Goal: Task Accomplishment & Management: Manage account settings

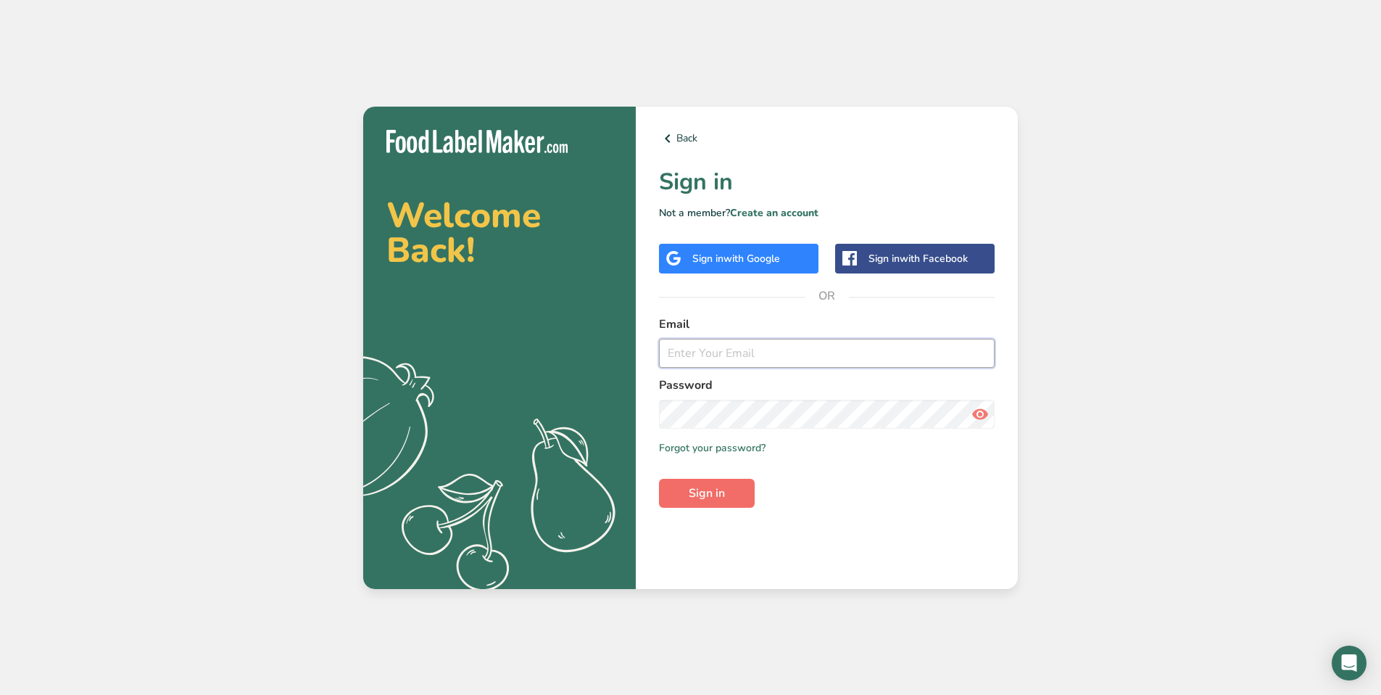
type input "[EMAIL_ADDRESS][DOMAIN_NAME]"
click at [718, 498] on span "Sign in" at bounding box center [707, 492] width 36 height 17
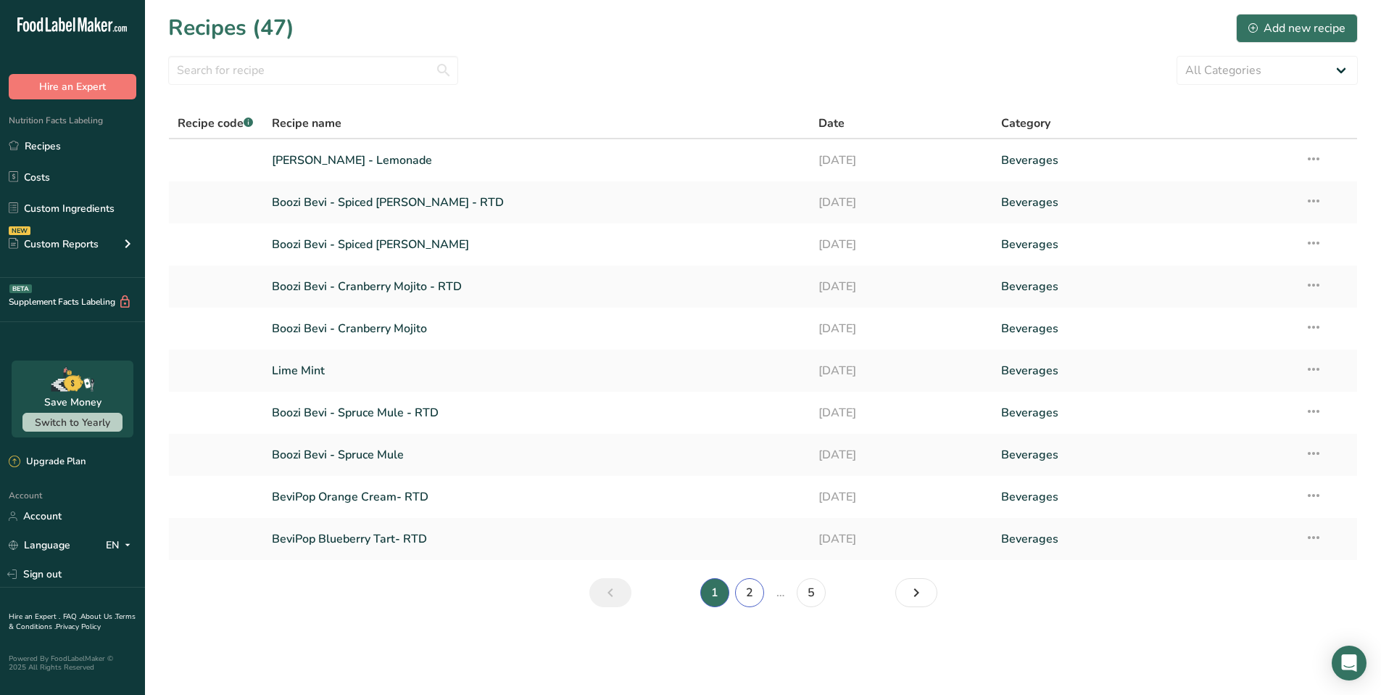
click at [751, 595] on link "2" at bounding box center [749, 592] width 29 height 29
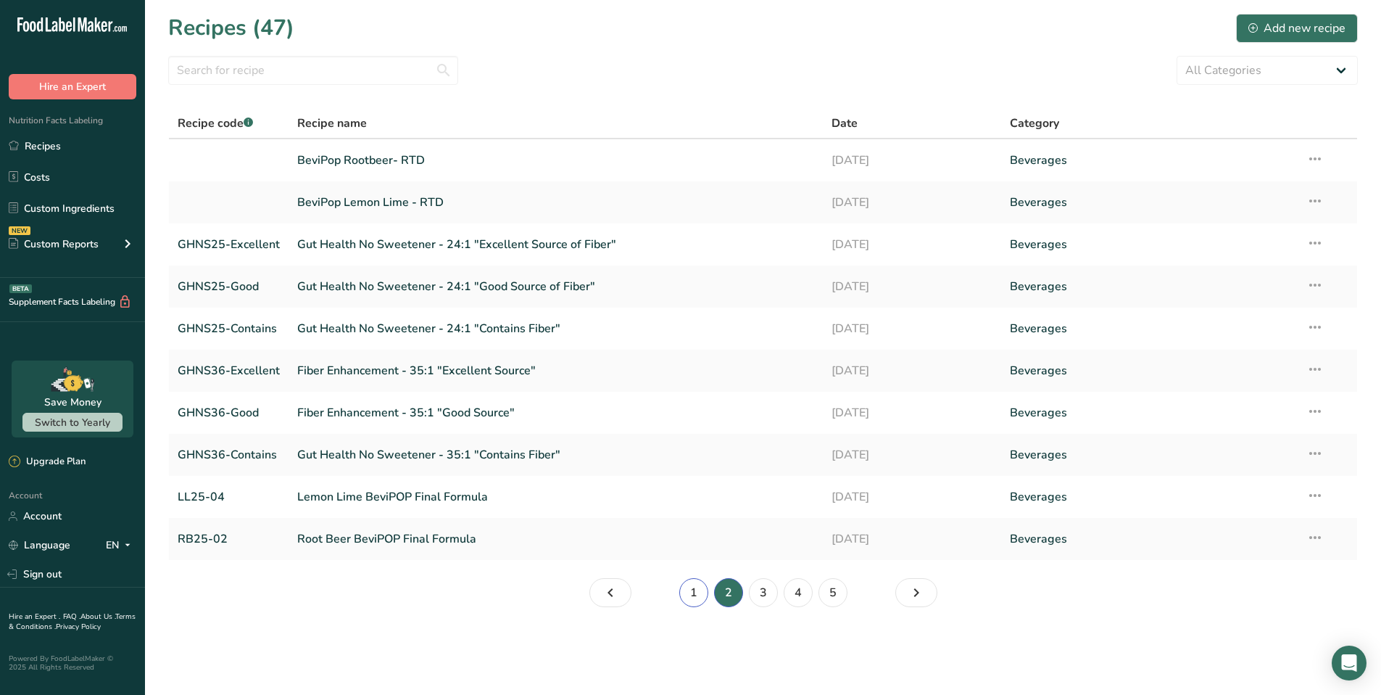
click at [700, 596] on link "1" at bounding box center [694, 592] width 29 height 29
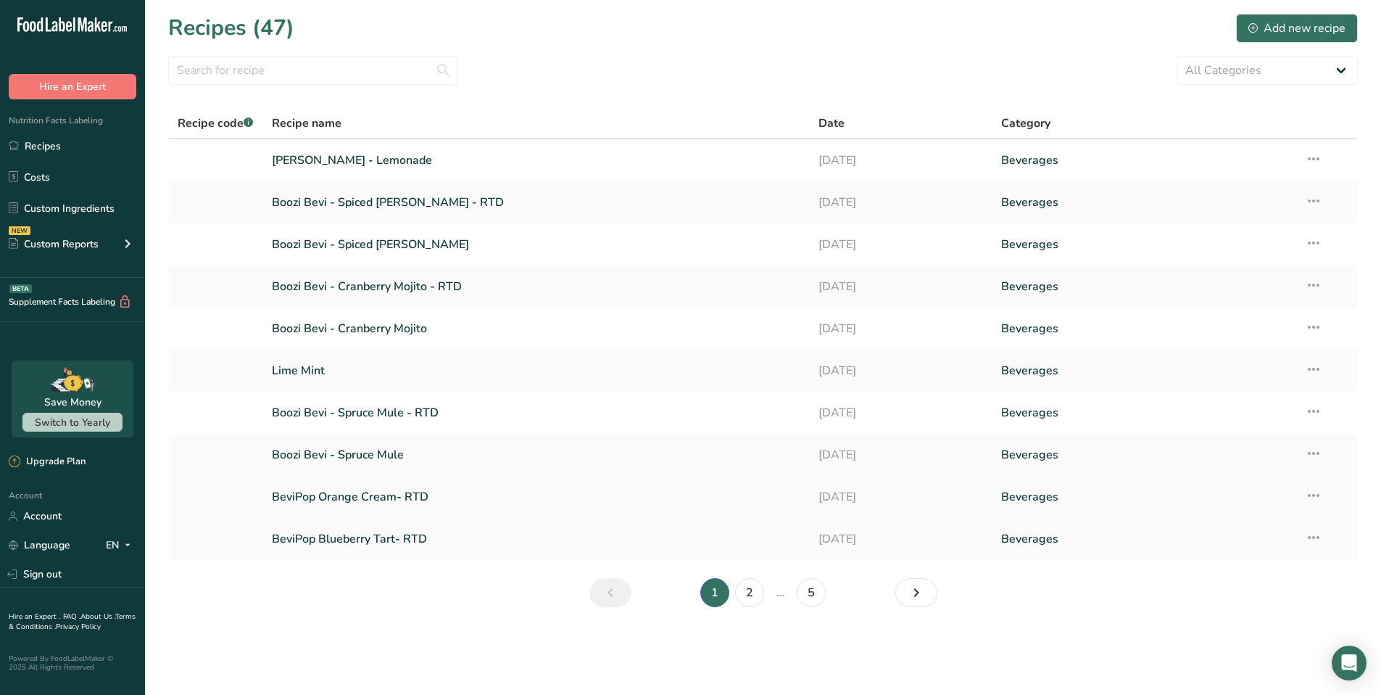
click at [381, 499] on link "BeviPop Orange Cream- RTD" at bounding box center [537, 497] width 530 height 30
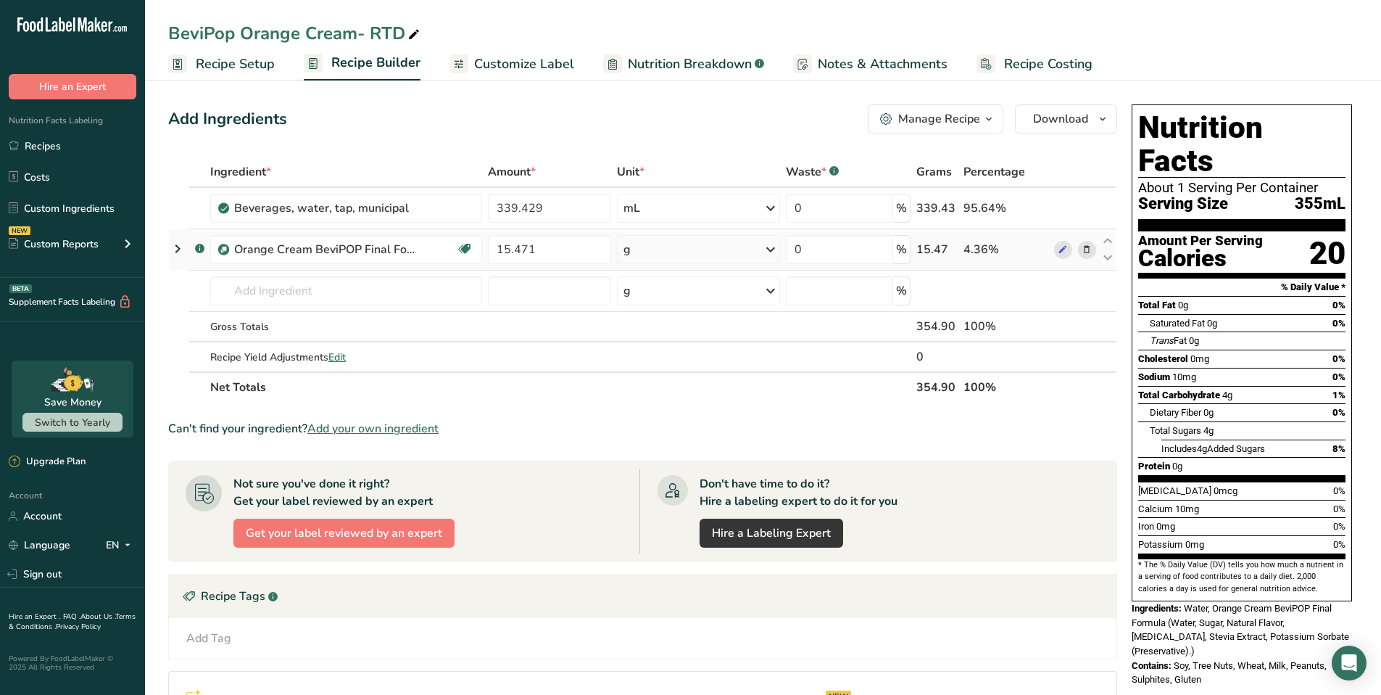
click at [177, 247] on icon at bounding box center [177, 249] width 17 height 26
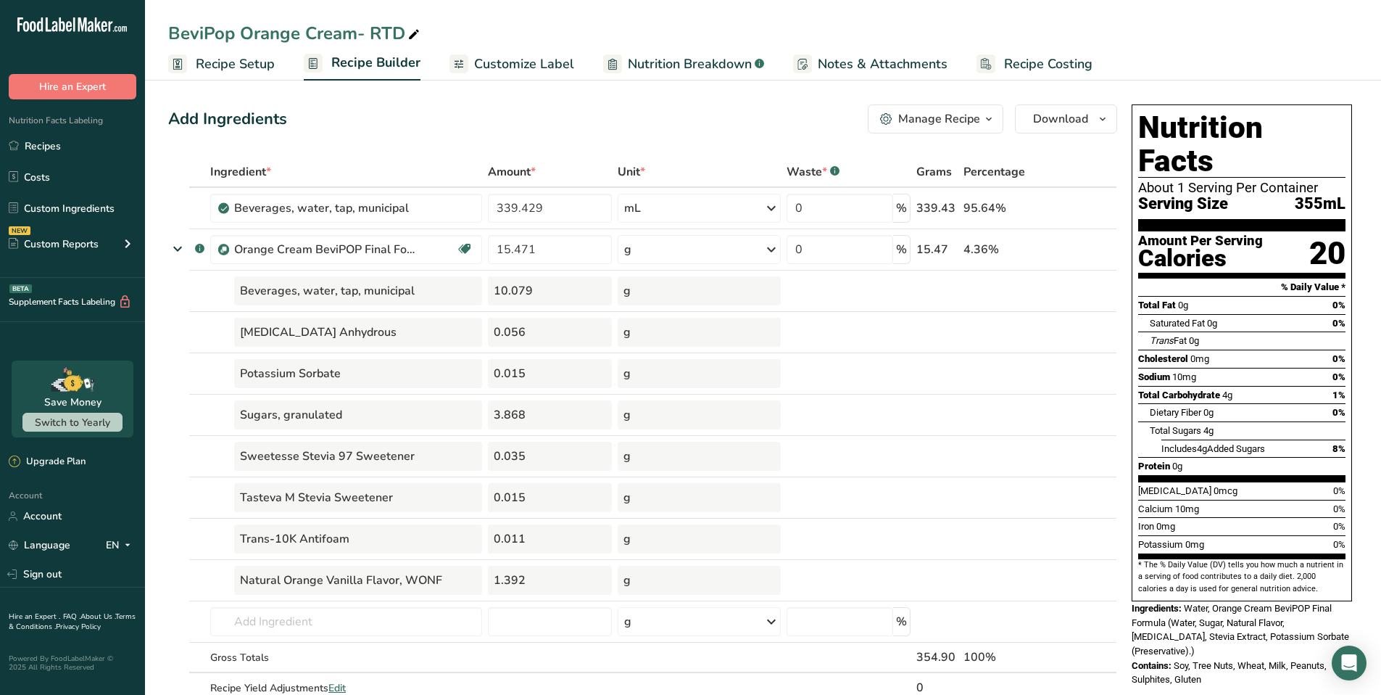
click at [542, 67] on span "Customize Label" at bounding box center [524, 64] width 100 height 20
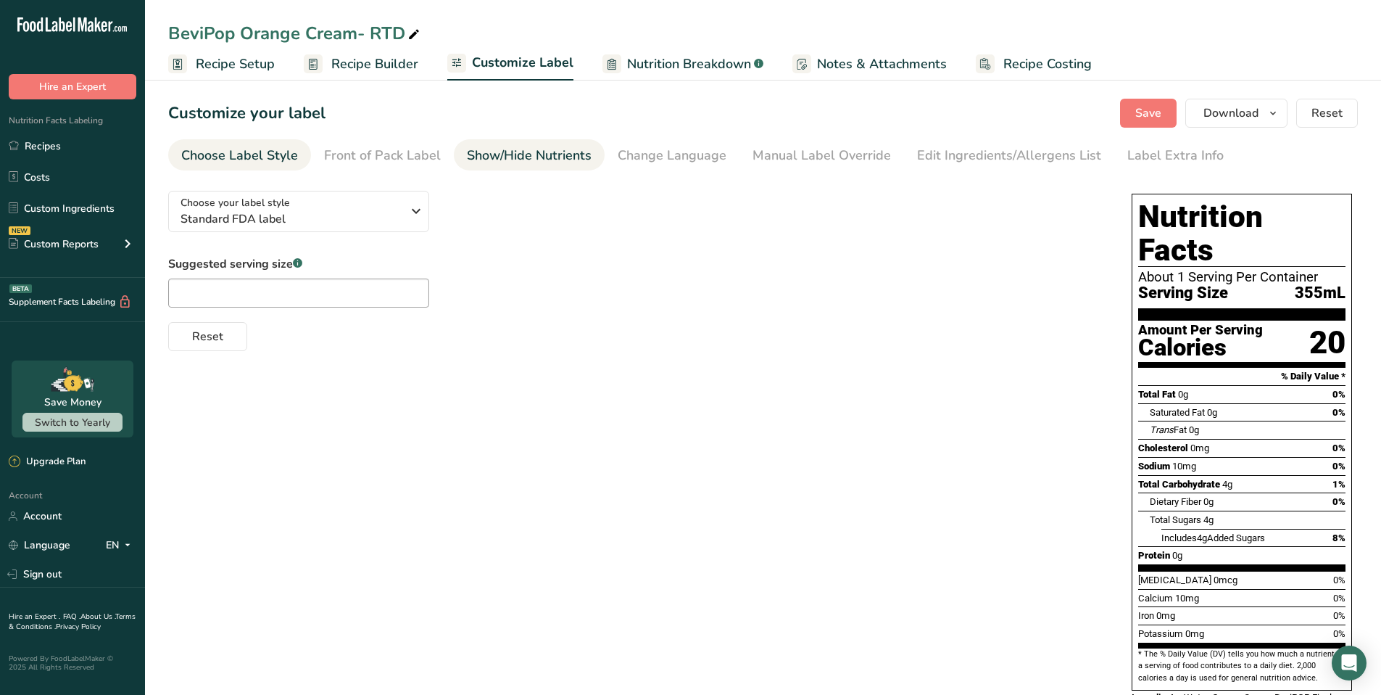
click at [540, 158] on div "Show/Hide Nutrients" at bounding box center [529, 156] width 125 height 20
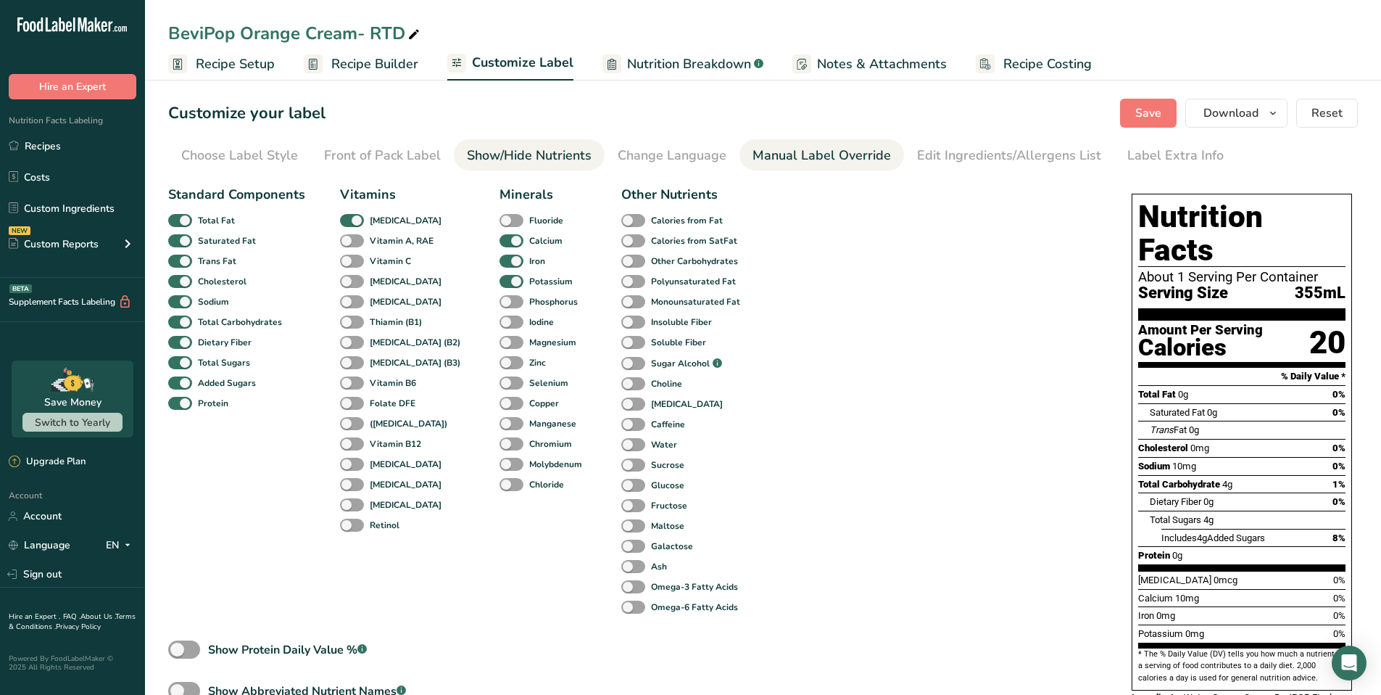
click at [825, 156] on div "Manual Label Override" at bounding box center [822, 156] width 139 height 20
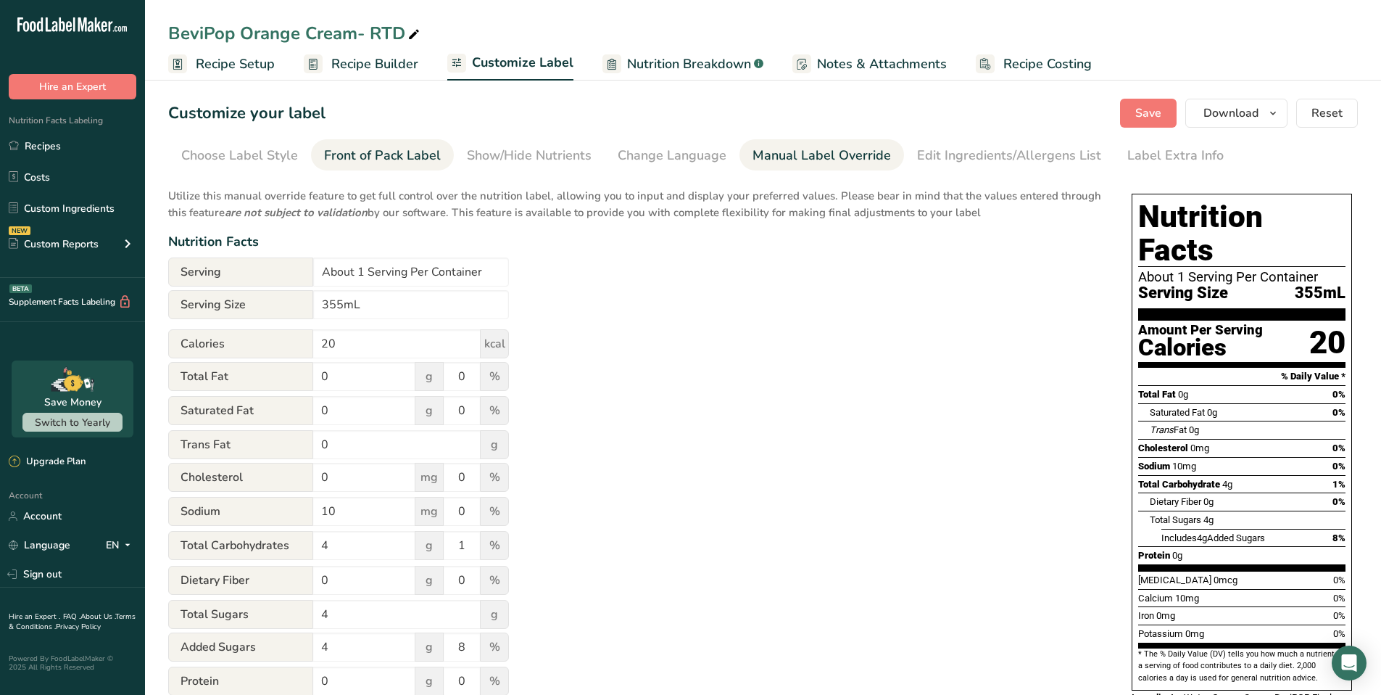
click at [345, 162] on div "Front of Pack Label" at bounding box center [382, 156] width 117 height 20
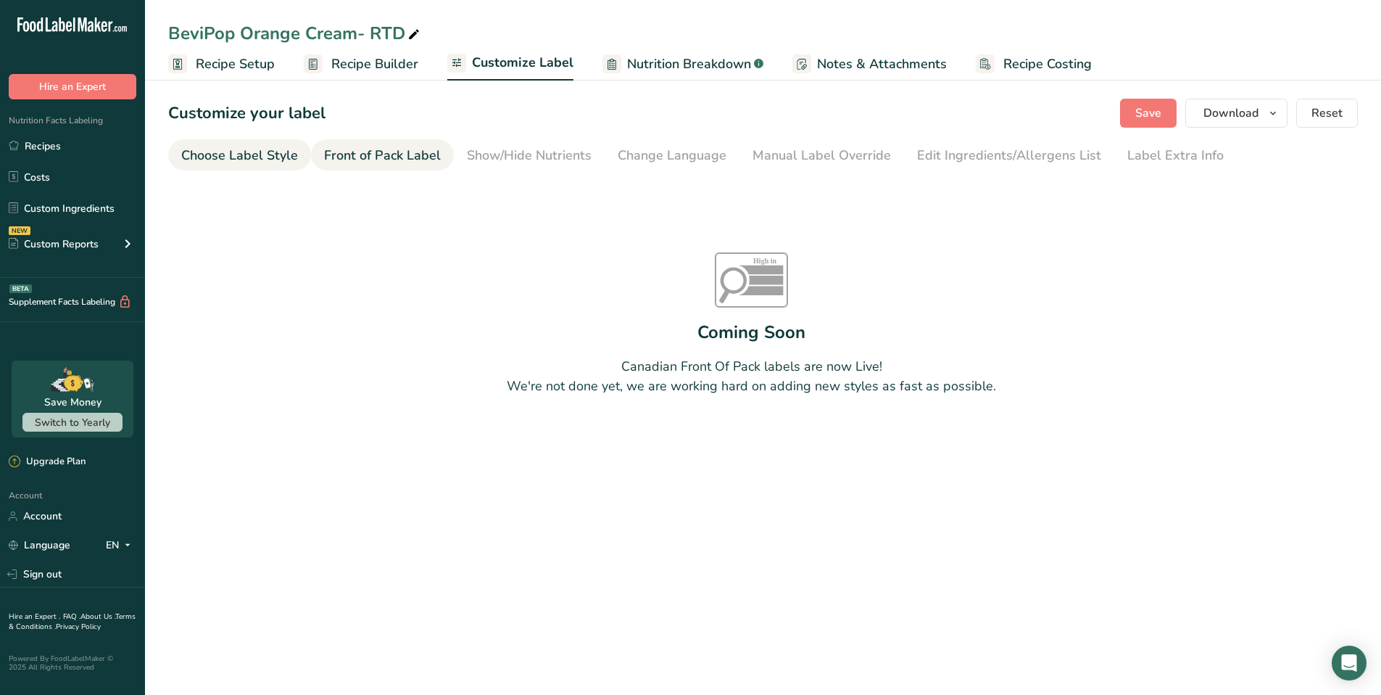
click at [257, 156] on div "Choose Label Style" at bounding box center [239, 156] width 117 height 20
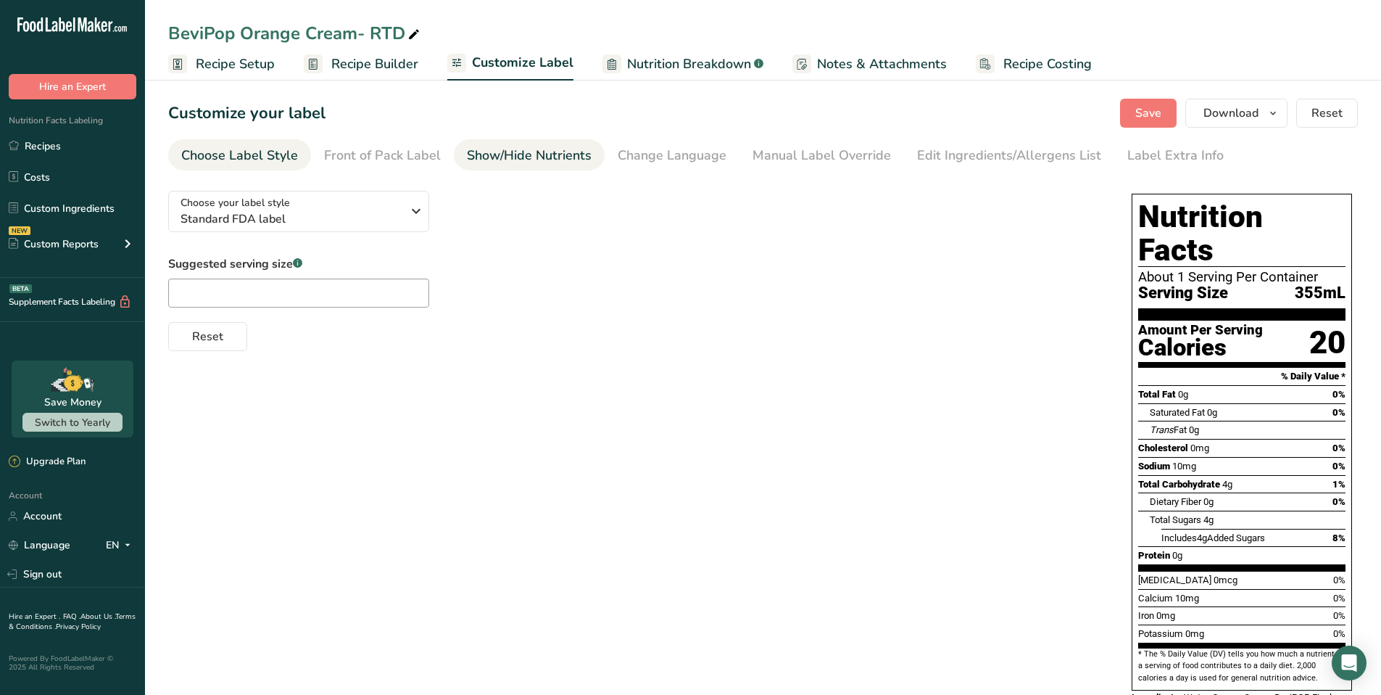
click at [500, 158] on div "Show/Hide Nutrients" at bounding box center [529, 156] width 125 height 20
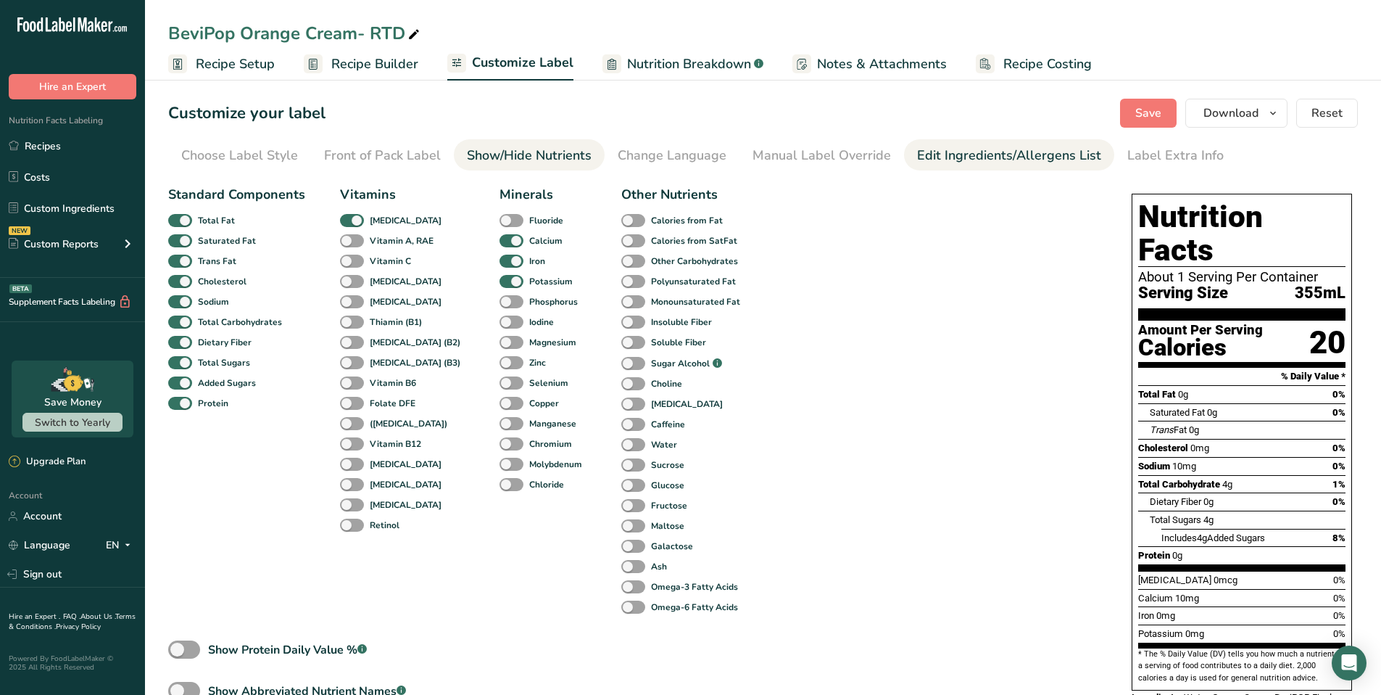
click at [1020, 155] on div "Edit Ingredients/Allergens List" at bounding box center [1009, 156] width 184 height 20
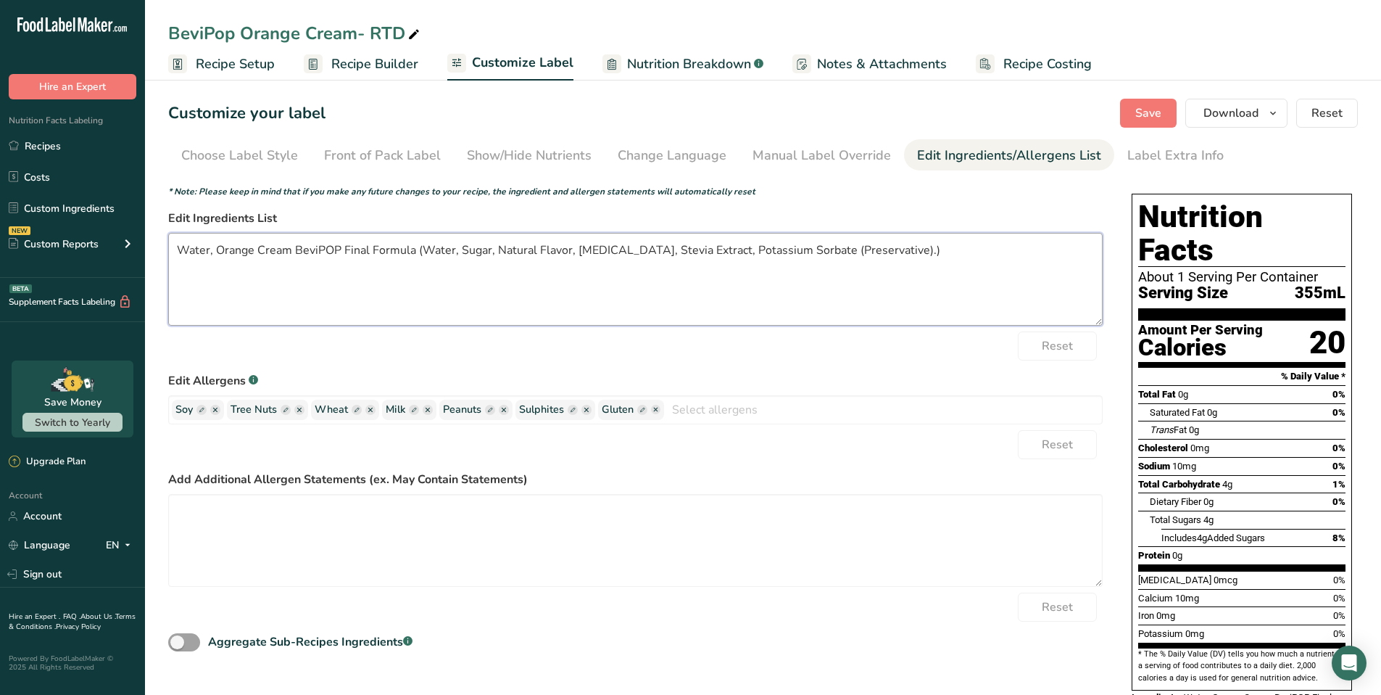
click at [214, 247] on textarea "Water, Orange Cream BeviPOP Final Formula (Water, Sugar, Natural Flavor, [MEDIC…" at bounding box center [635, 279] width 935 height 93
click at [1144, 120] on span "Save" at bounding box center [1149, 112] width 26 height 17
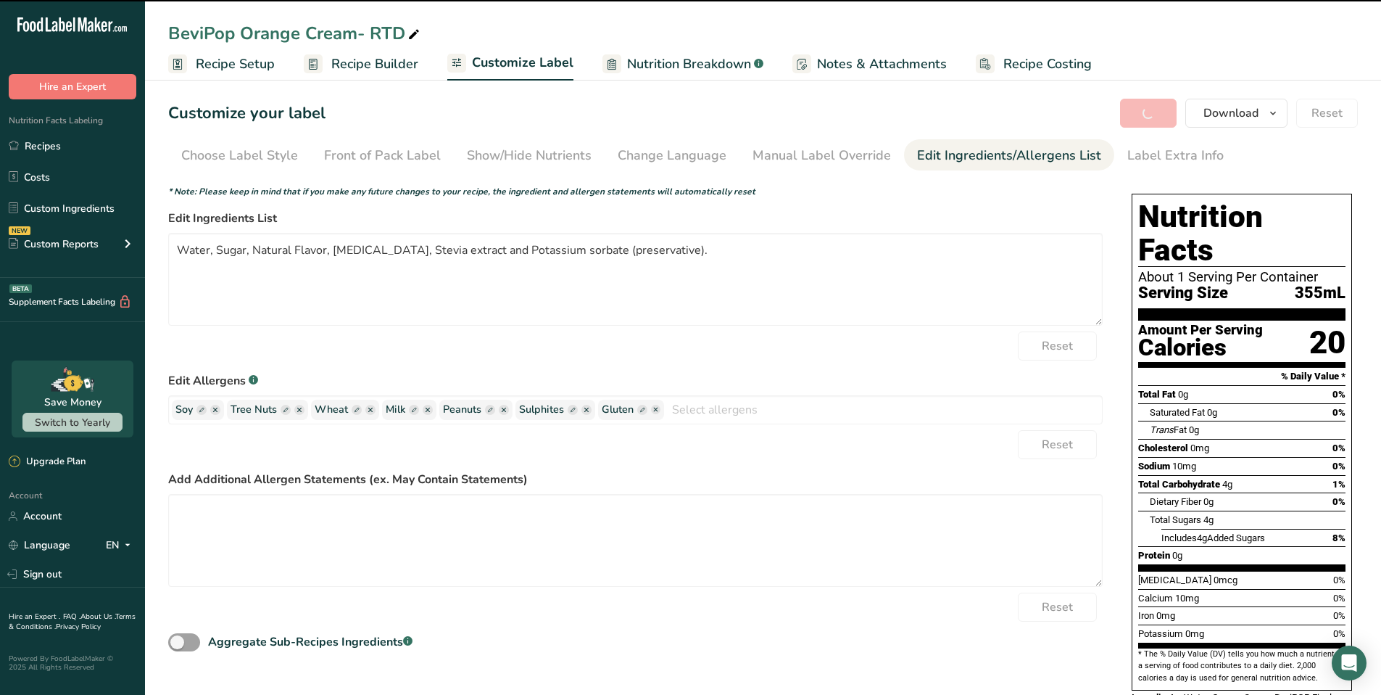
type textarea "Water, Sugar, Natural Flavor, [MEDICAL_DATA], Stevia extract and Potassium sorb…"
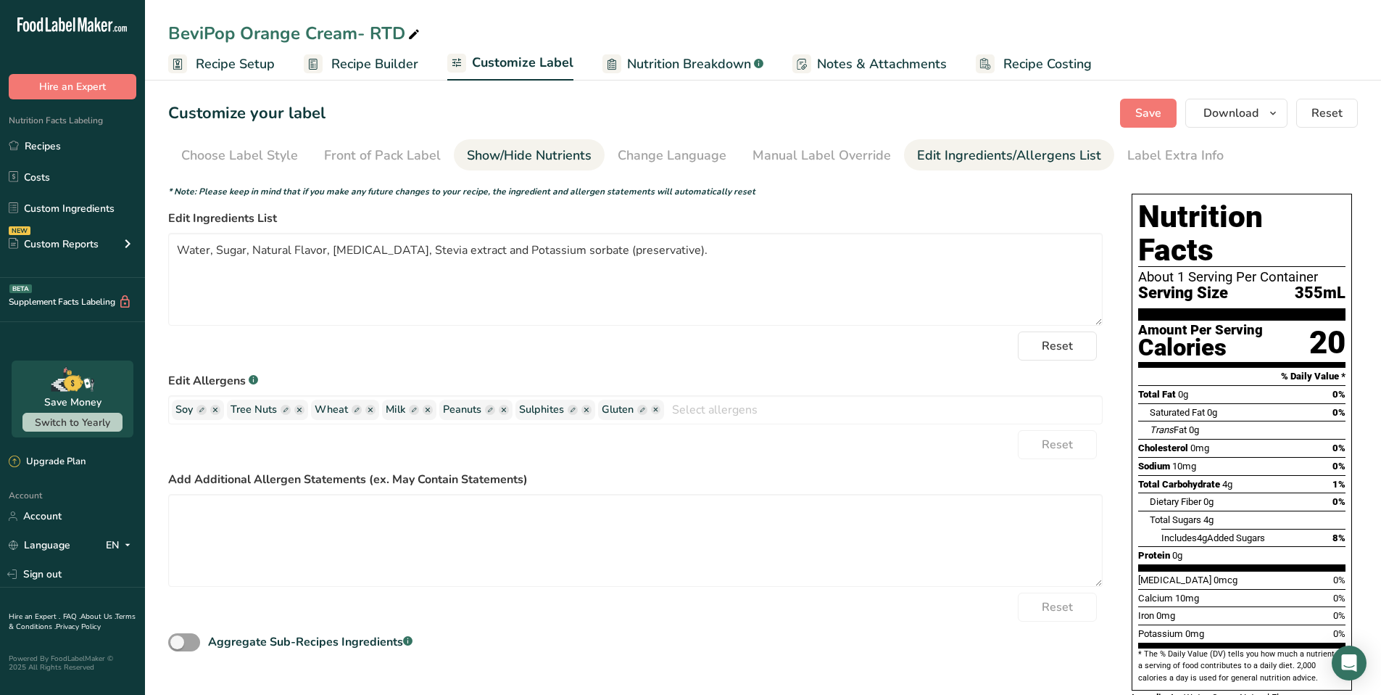
click at [537, 152] on div "Show/Hide Nutrients" at bounding box center [529, 156] width 125 height 20
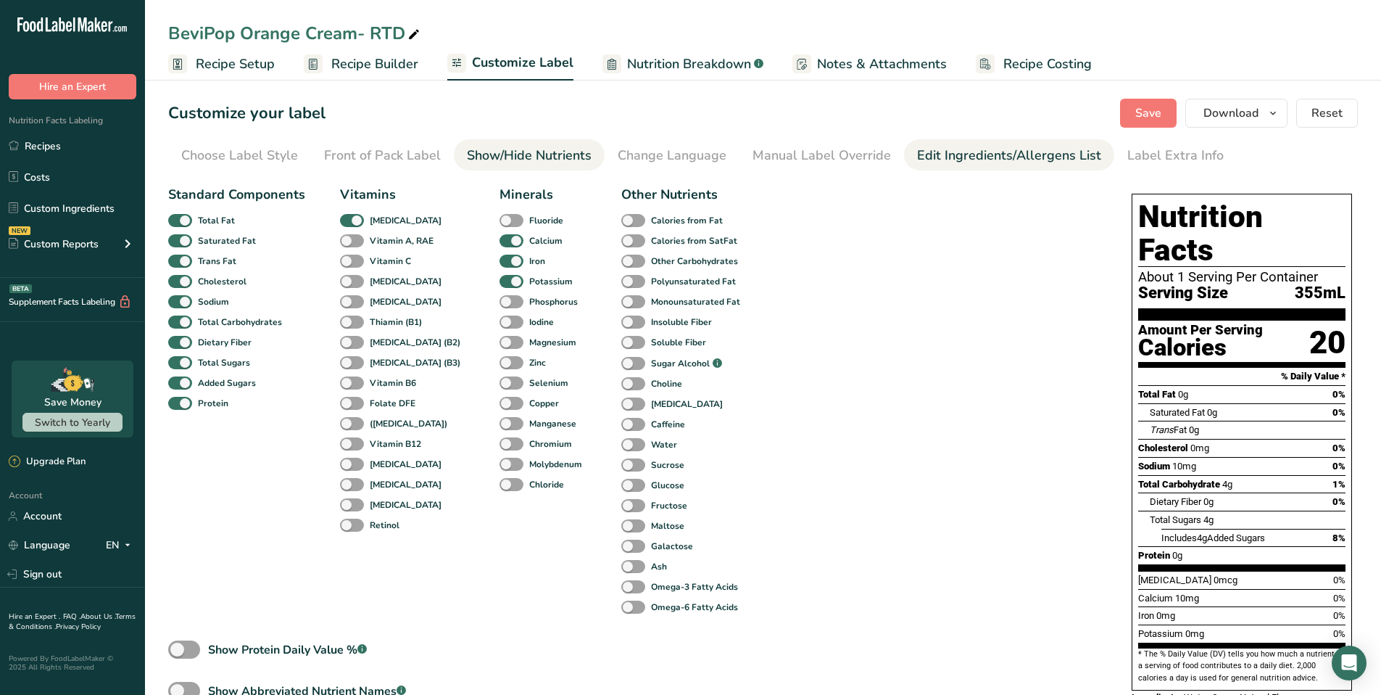
click at [968, 161] on div "Edit Ingredients/Allergens List" at bounding box center [1009, 156] width 184 height 20
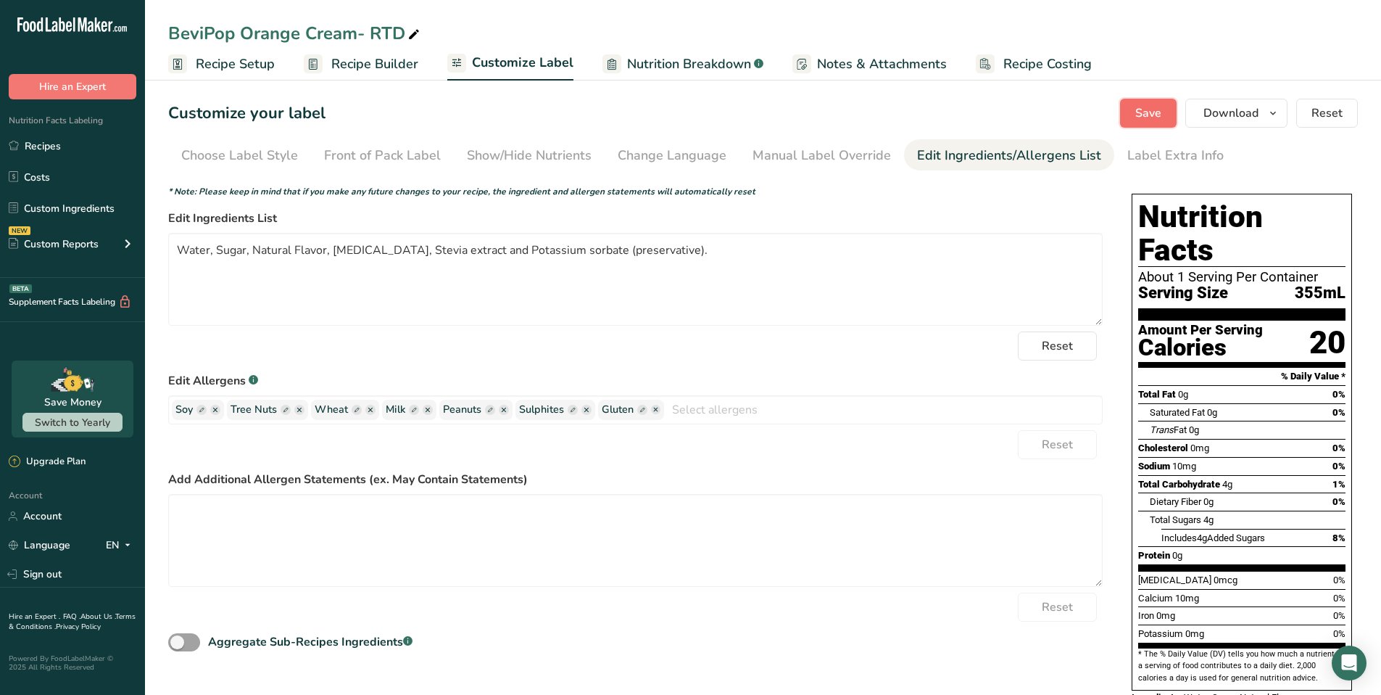
click at [1161, 115] on span "Save" at bounding box center [1149, 112] width 26 height 17
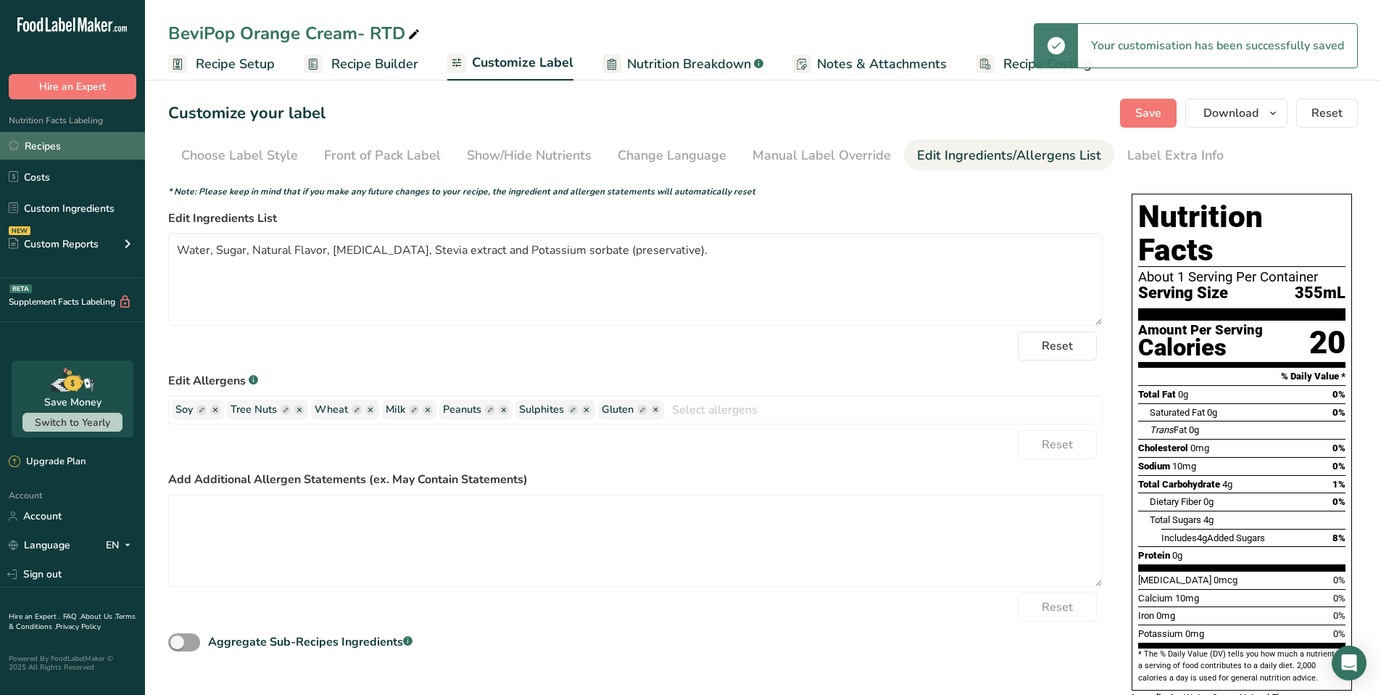
click at [44, 146] on link "Recipes" at bounding box center [72, 146] width 145 height 28
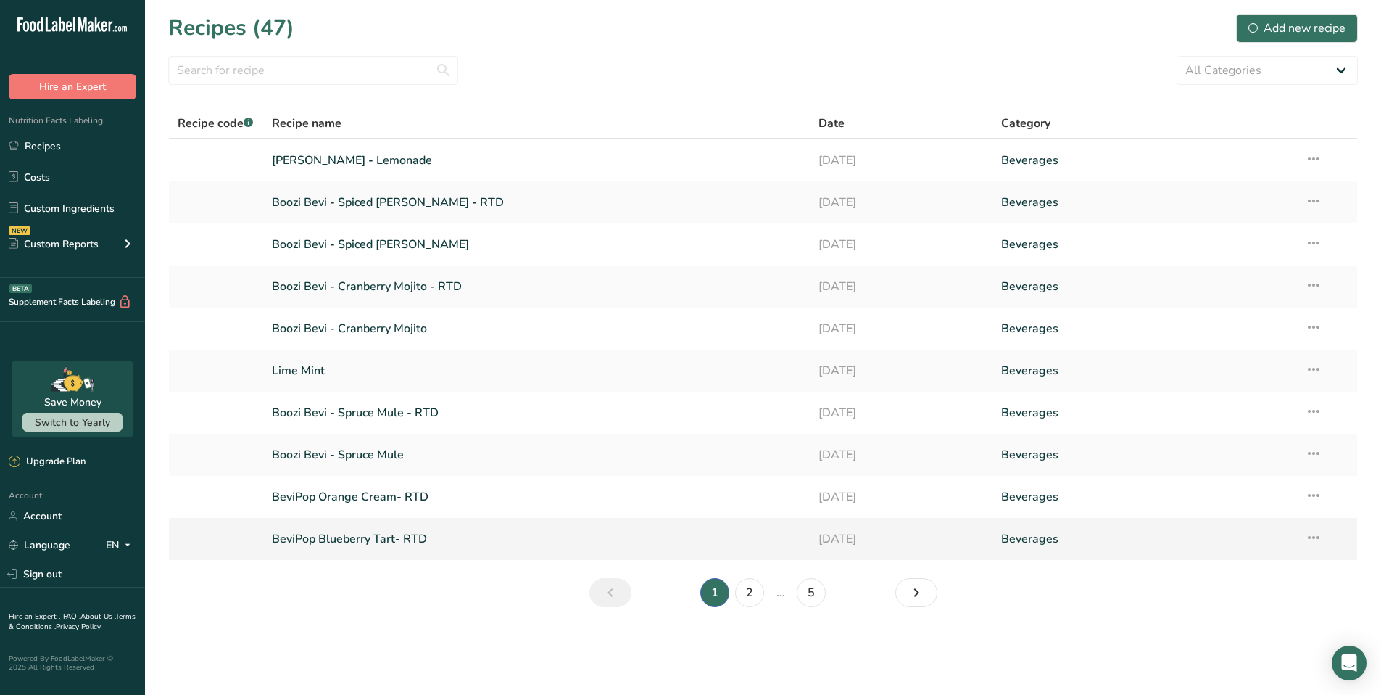
click at [416, 539] on link "BeviPop Blueberry Tart- RTD" at bounding box center [537, 539] width 530 height 30
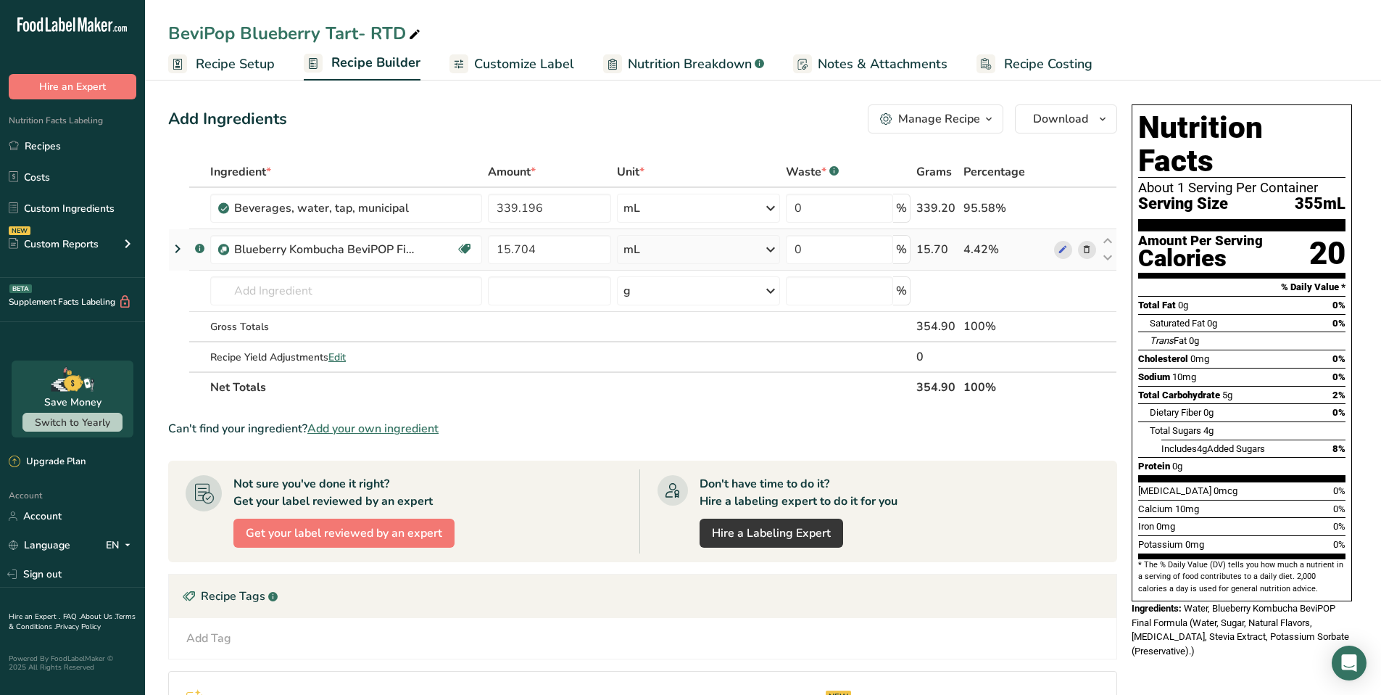
click at [178, 250] on icon at bounding box center [177, 249] width 17 height 26
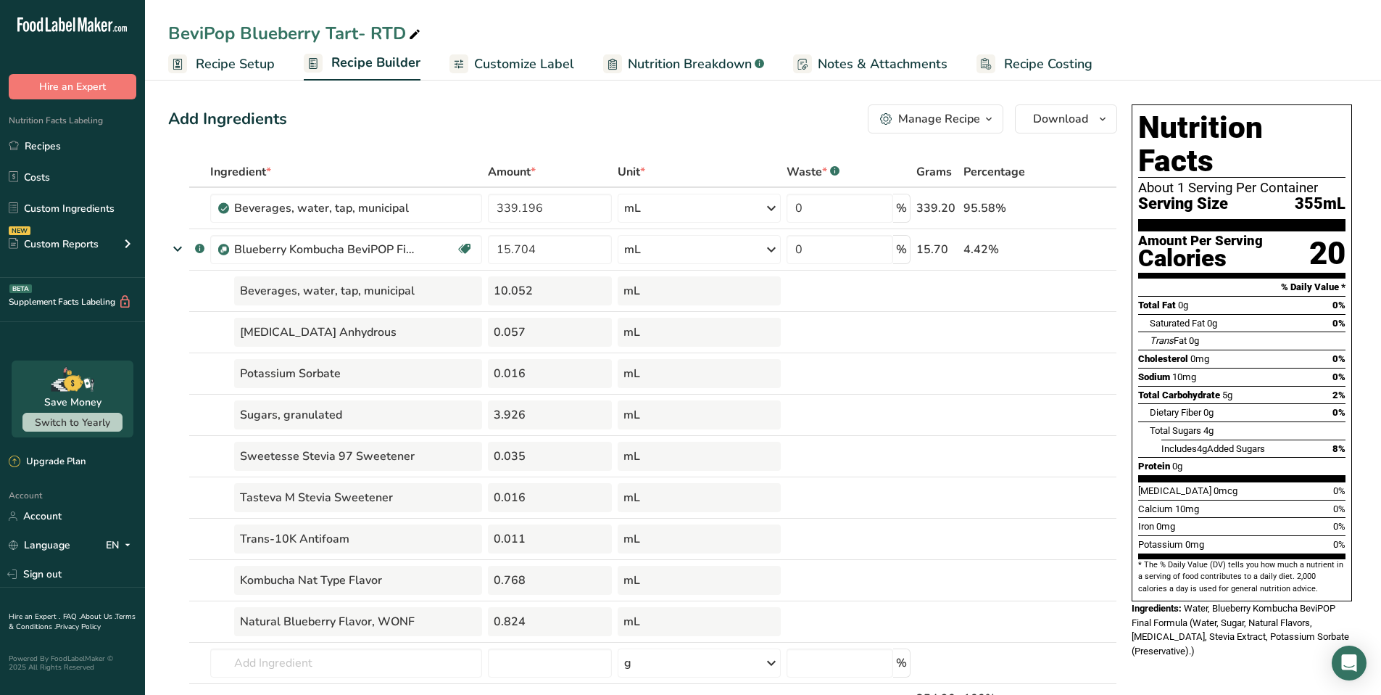
click at [538, 65] on span "Customize Label" at bounding box center [524, 64] width 100 height 20
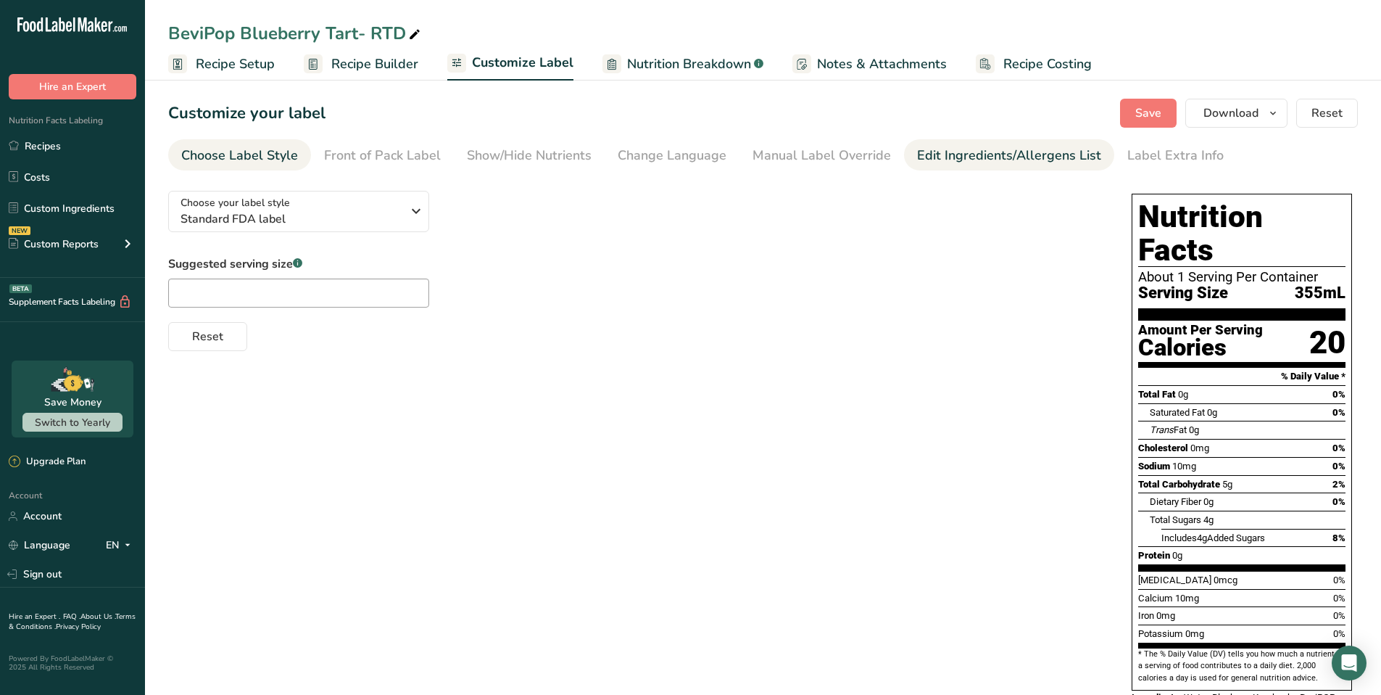
click at [973, 160] on div "Edit Ingredients/Allergens List" at bounding box center [1009, 156] width 184 height 20
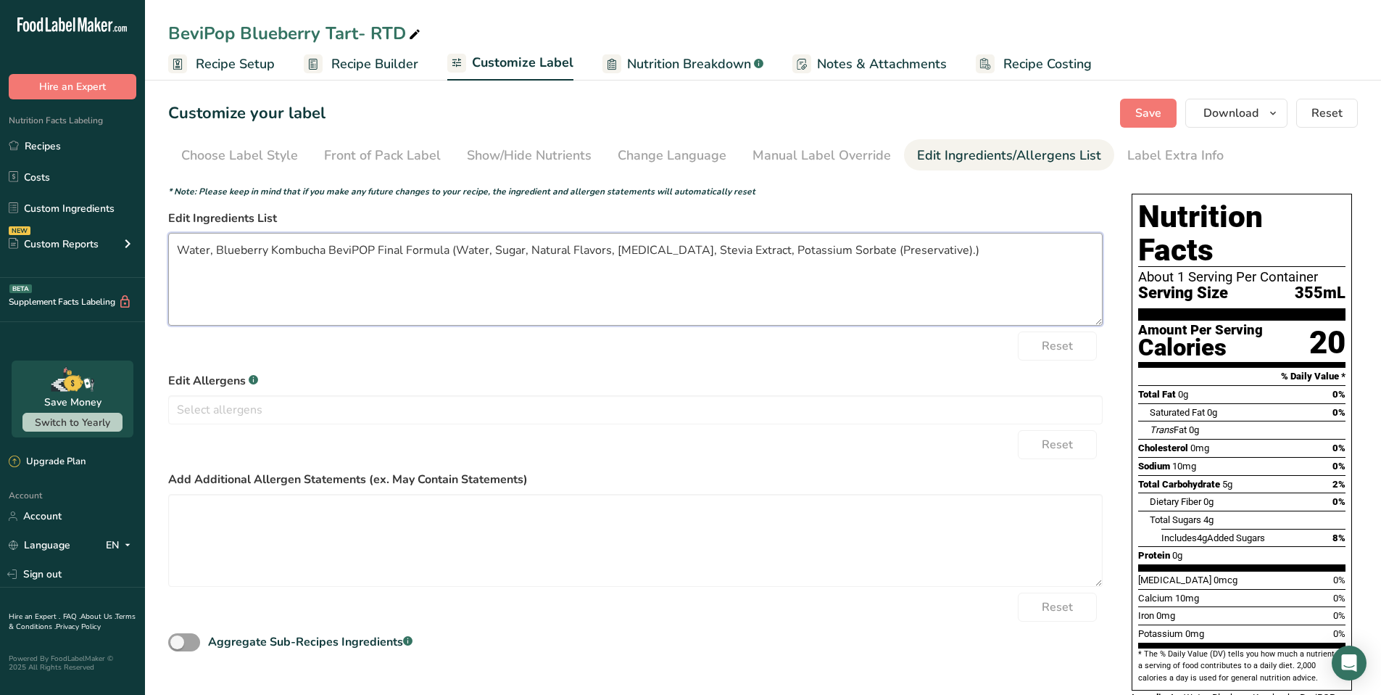
click at [218, 249] on textarea "Water, Blueberry Kombucha BeviPOP Final Formula (Water, Sugar, Natural Flavors,…" at bounding box center [635, 279] width 935 height 93
click at [1157, 112] on span "Save" at bounding box center [1149, 112] width 26 height 17
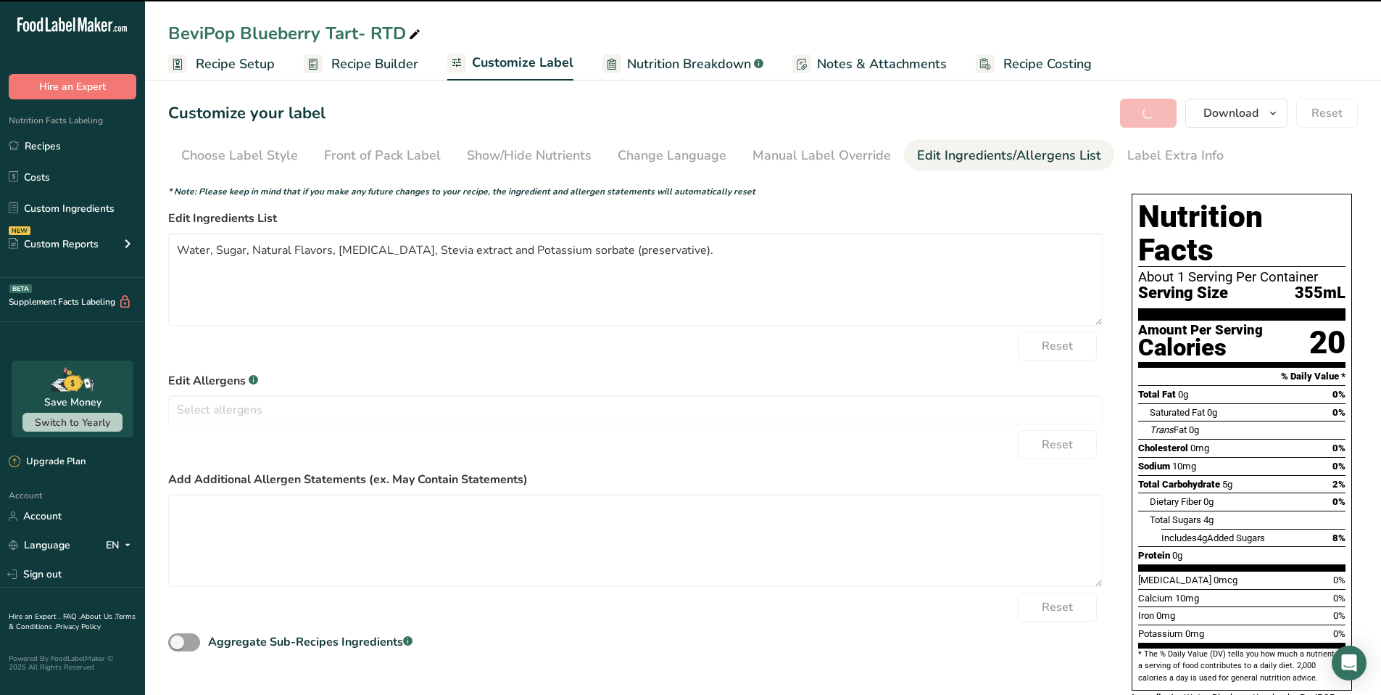
type textarea "Water, Sugar, Natural Flavors, [MEDICAL_DATA], Stevia extract and Potassium sor…"
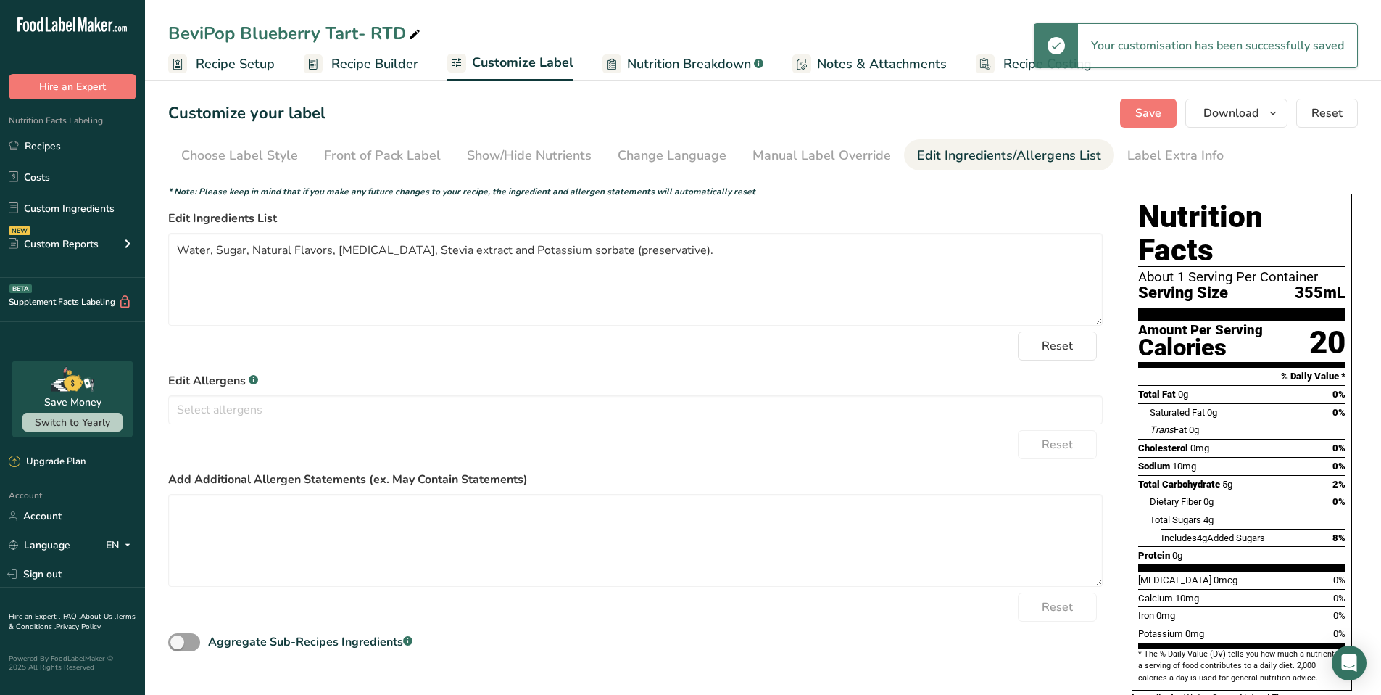
click at [384, 68] on span "Recipe Builder" at bounding box center [374, 64] width 87 height 20
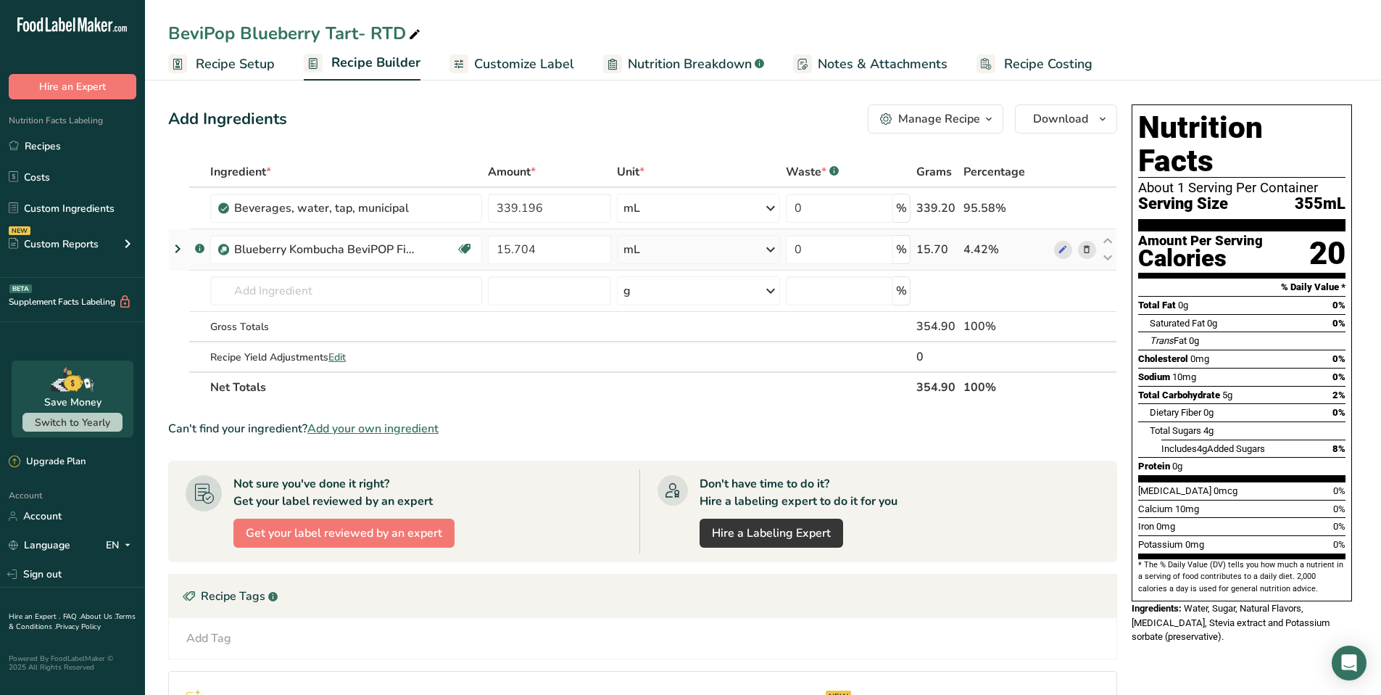
click at [173, 249] on icon at bounding box center [177, 249] width 17 height 26
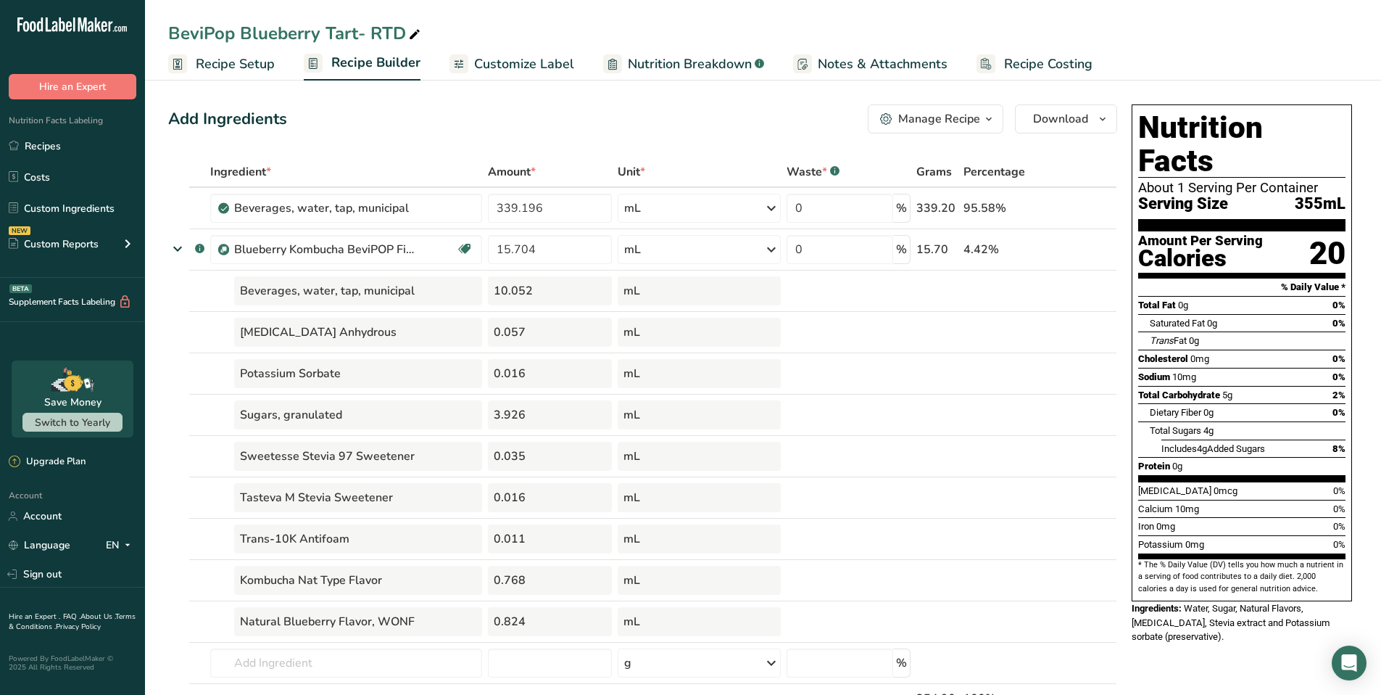
click at [515, 60] on span "Customize Label" at bounding box center [524, 64] width 100 height 20
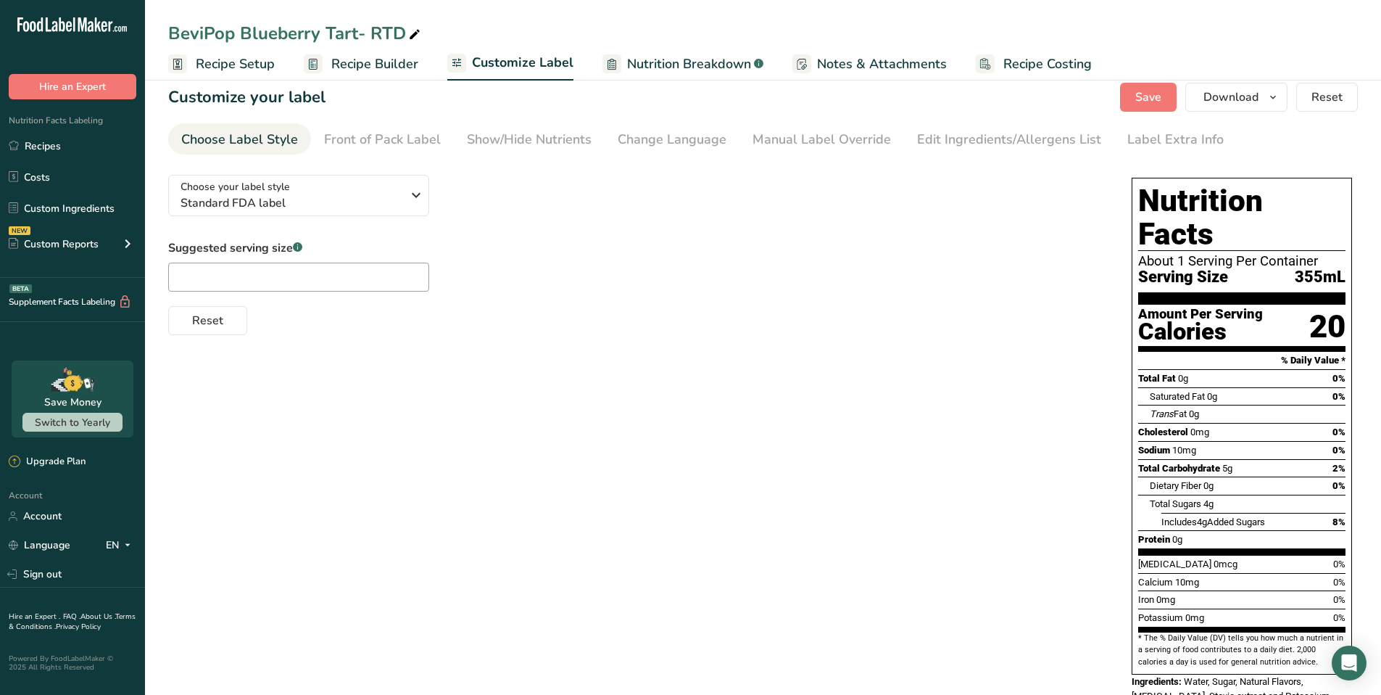
scroll to position [17, 0]
click at [514, 142] on div "Show/Hide Nutrients" at bounding box center [529, 139] width 125 height 20
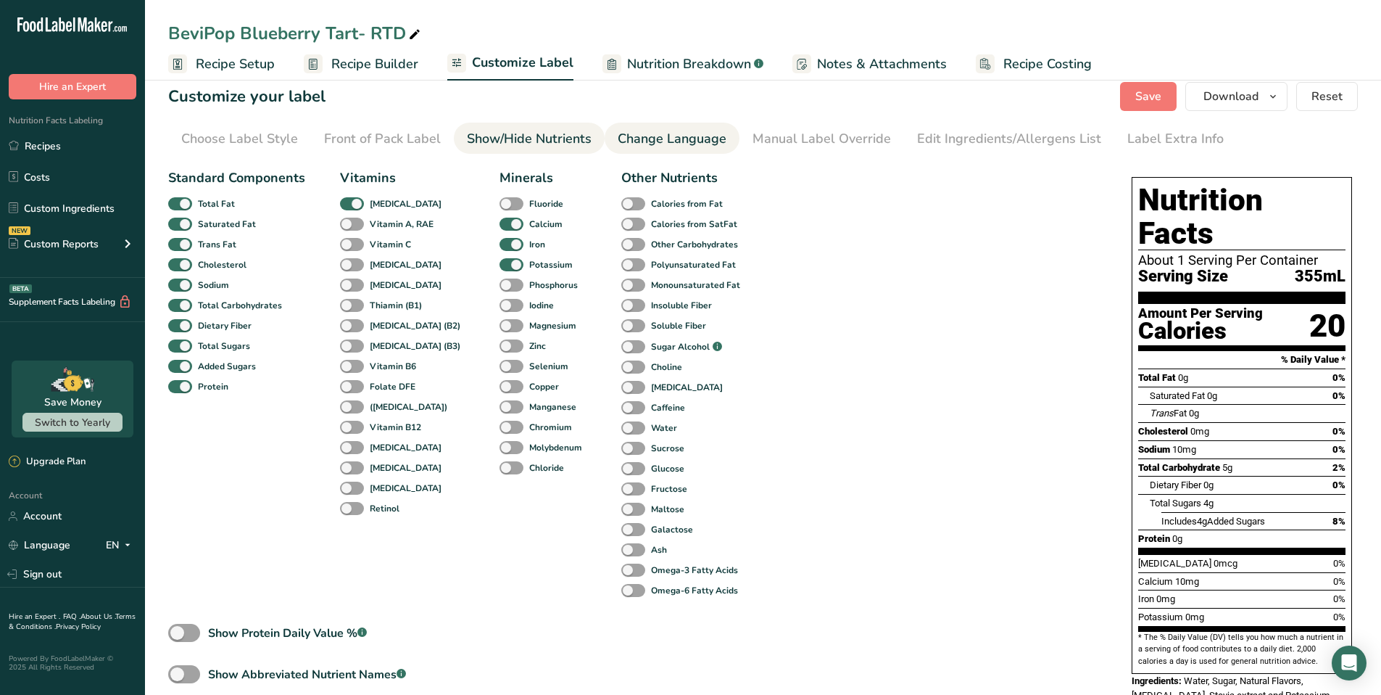
click at [673, 142] on div "Change Language" at bounding box center [672, 139] width 109 height 20
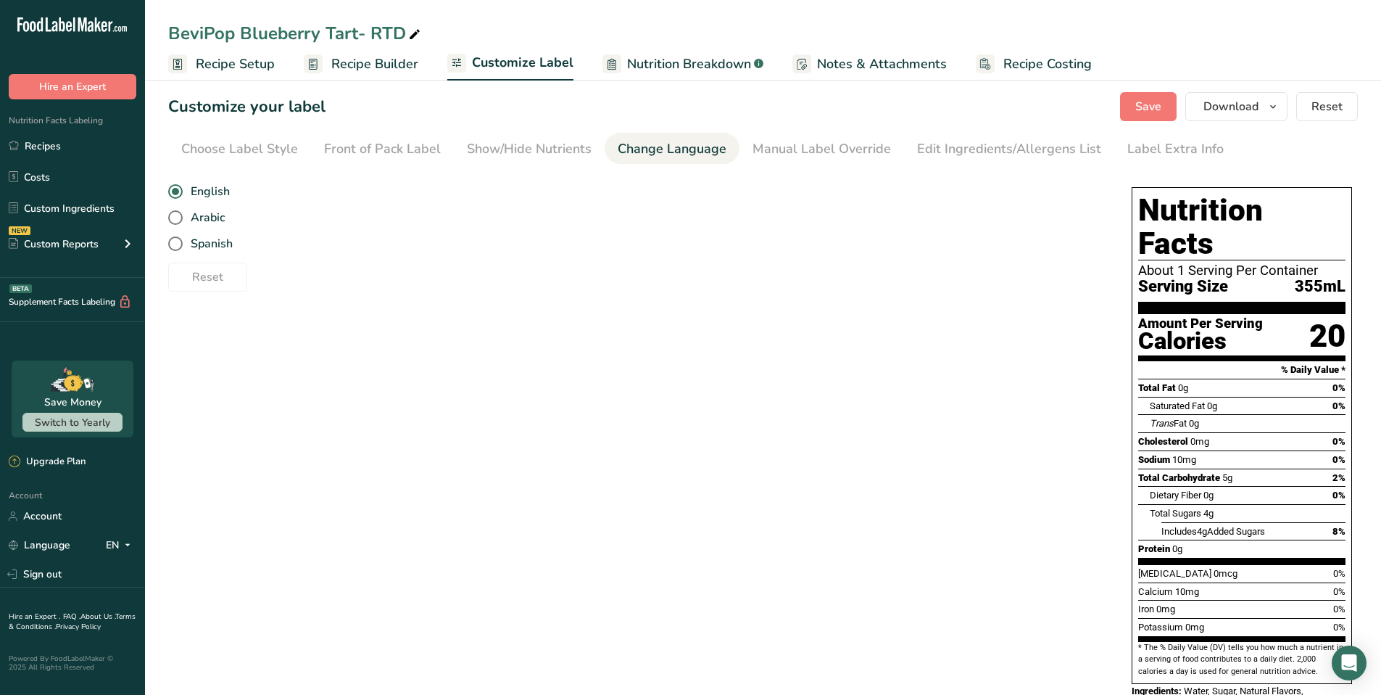
scroll to position [0, 0]
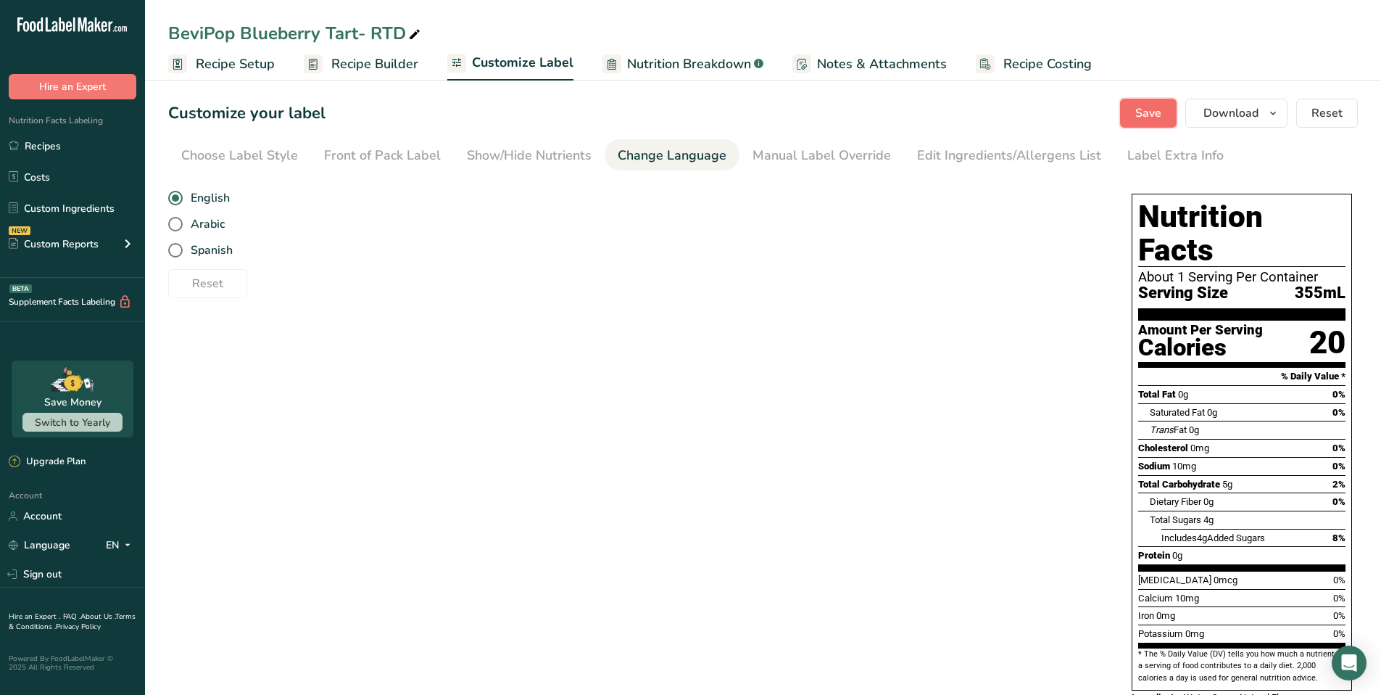
click at [1152, 119] on span "Save" at bounding box center [1149, 112] width 26 height 17
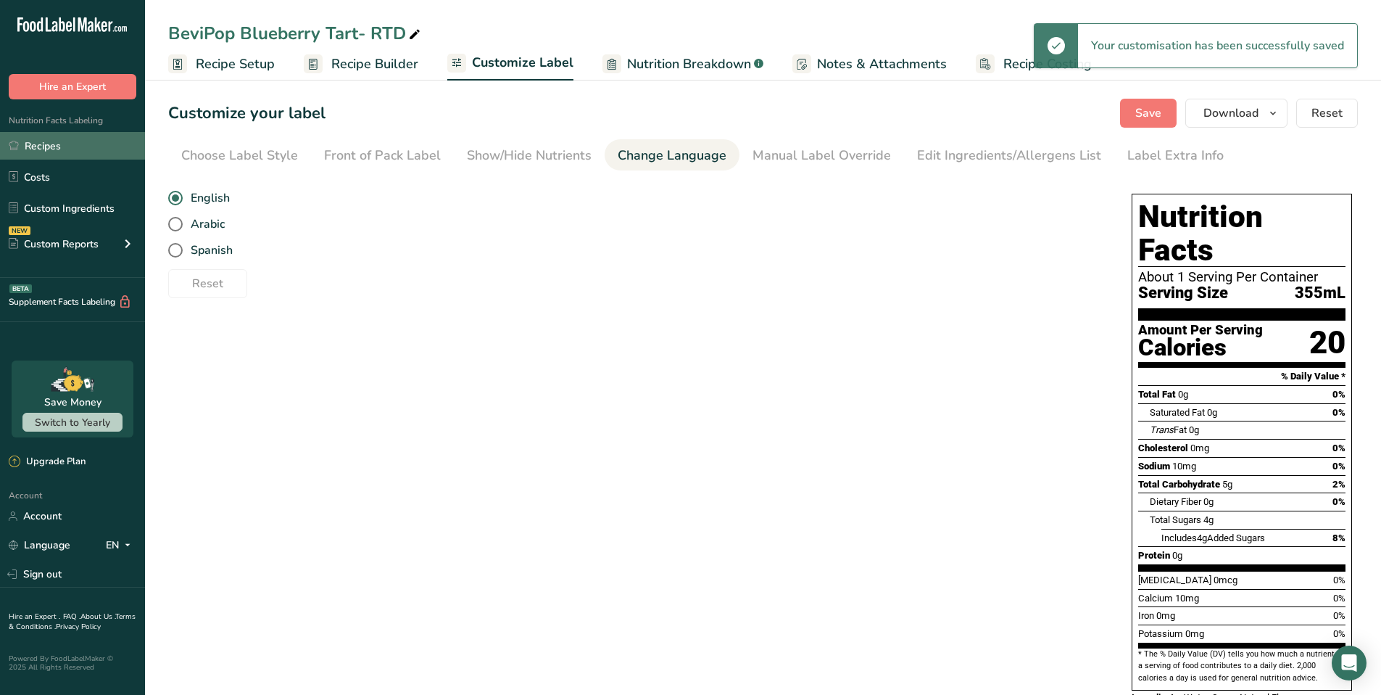
click at [53, 145] on link "Recipes" at bounding box center [72, 146] width 145 height 28
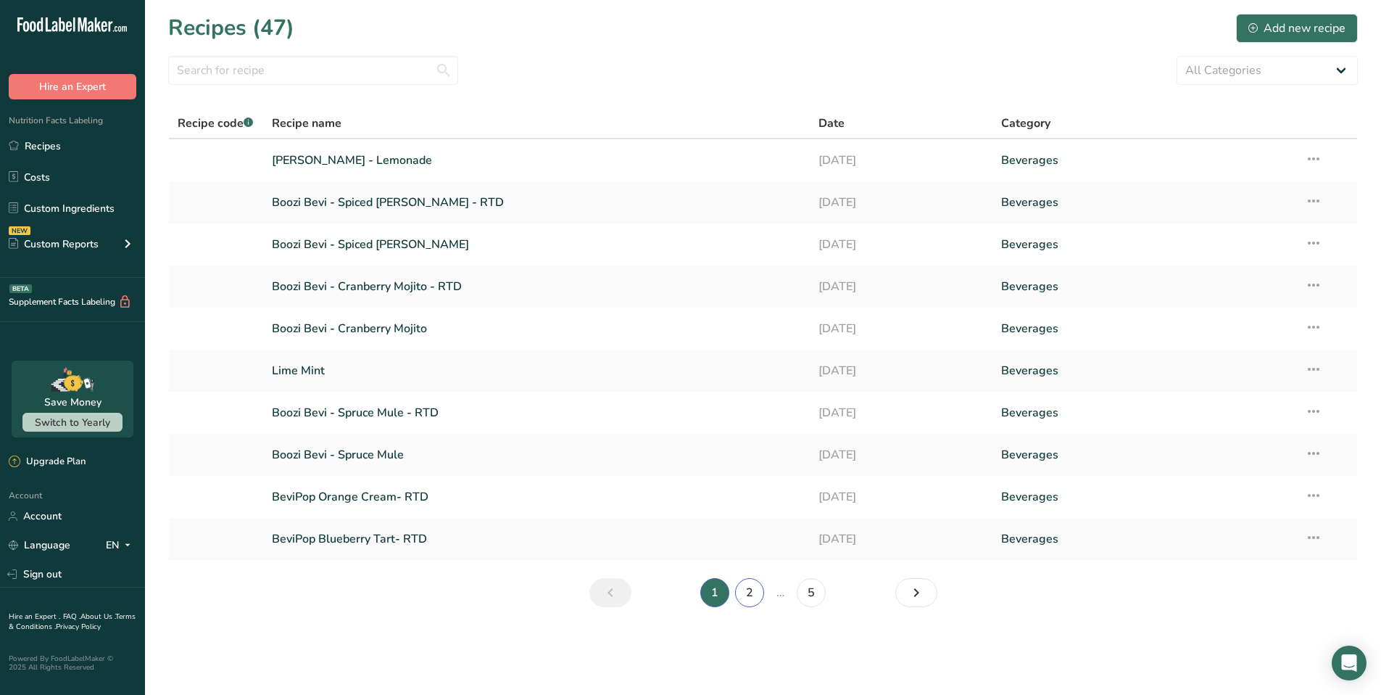
click at [751, 593] on link "2" at bounding box center [749, 592] width 29 height 29
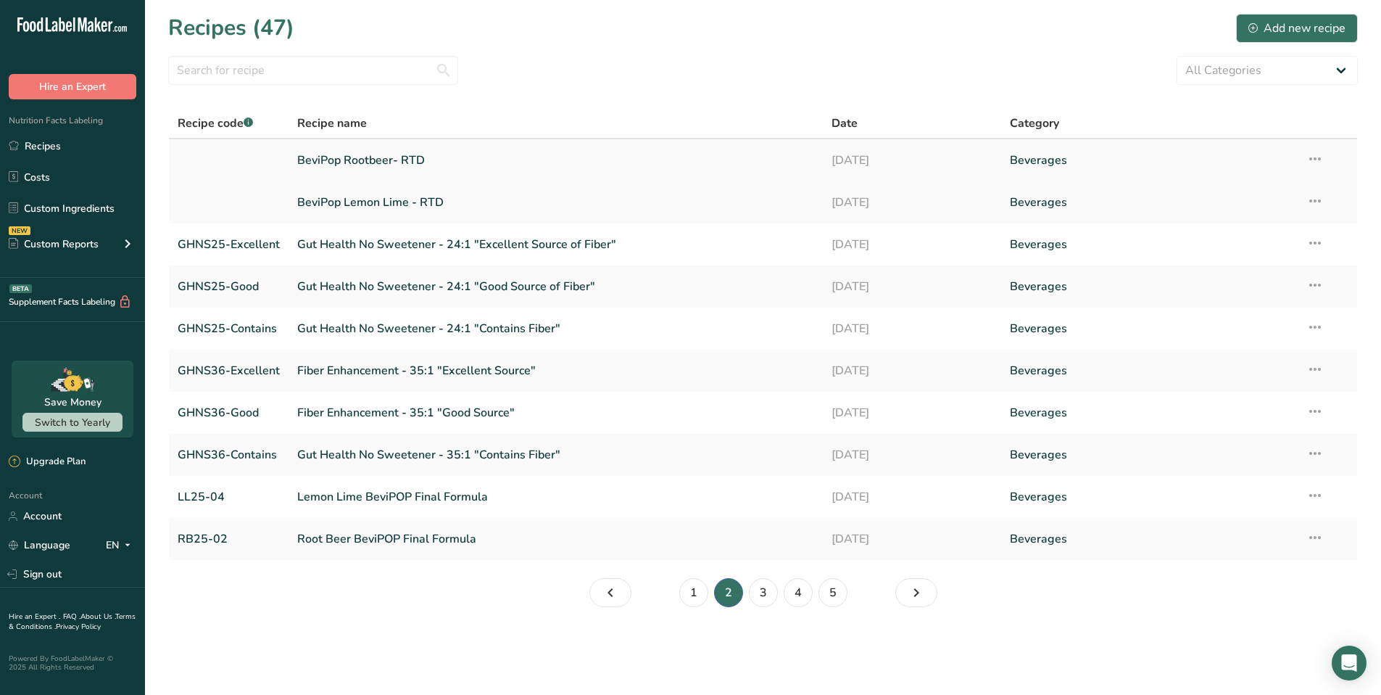
click at [383, 159] on link "BeviPop Rootbeer- RTD" at bounding box center [555, 160] width 517 height 30
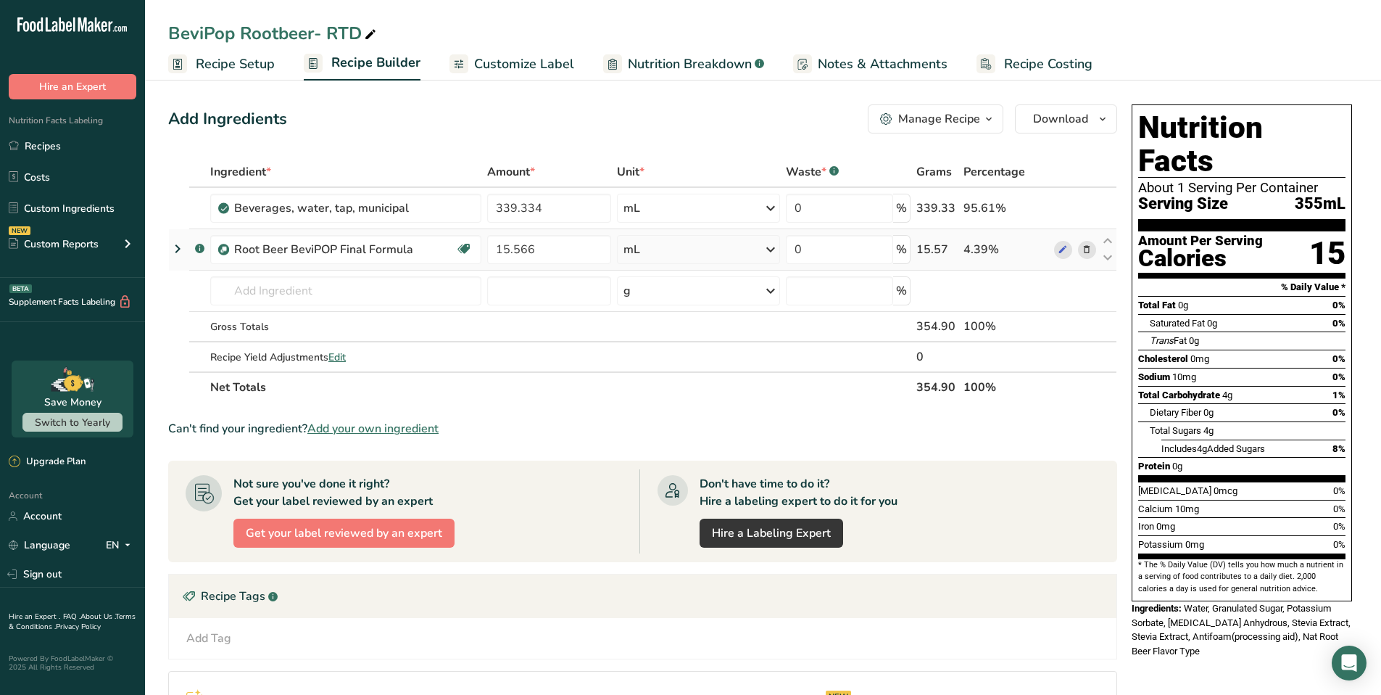
click at [176, 249] on icon at bounding box center [177, 249] width 17 height 26
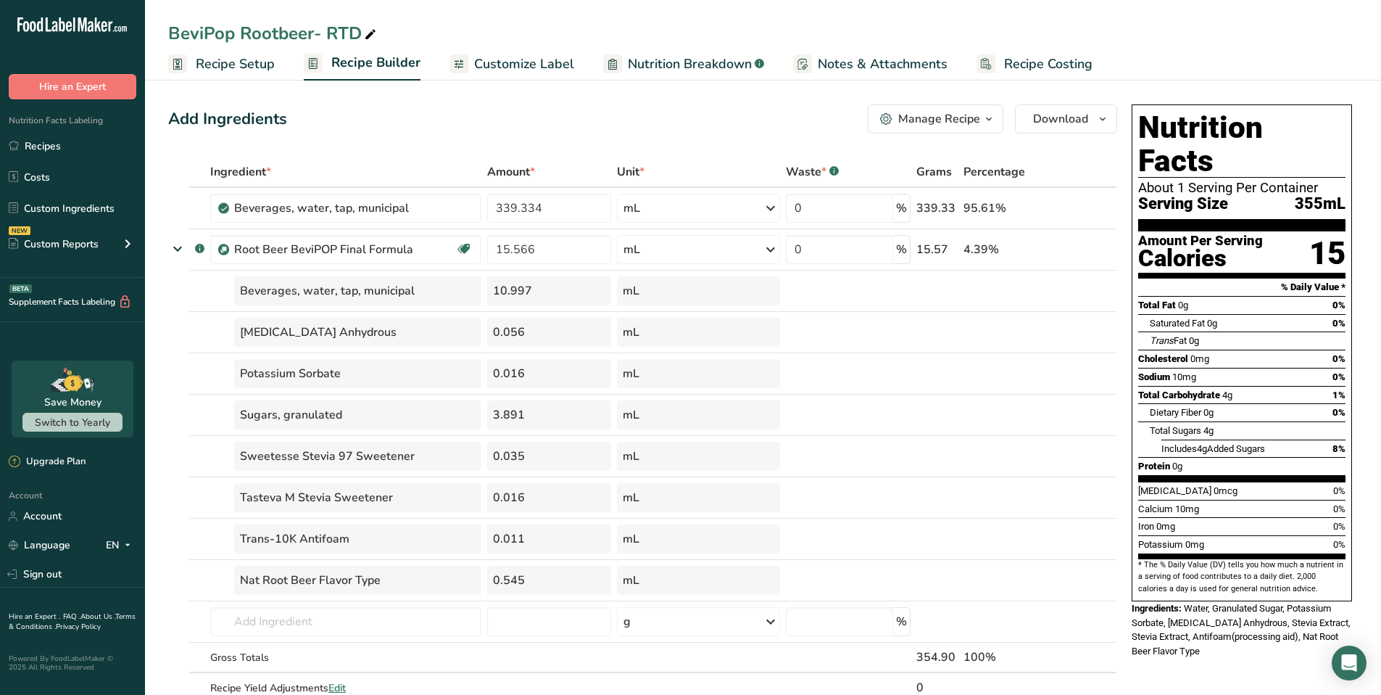
click at [534, 69] on span "Customize Label" at bounding box center [524, 64] width 100 height 20
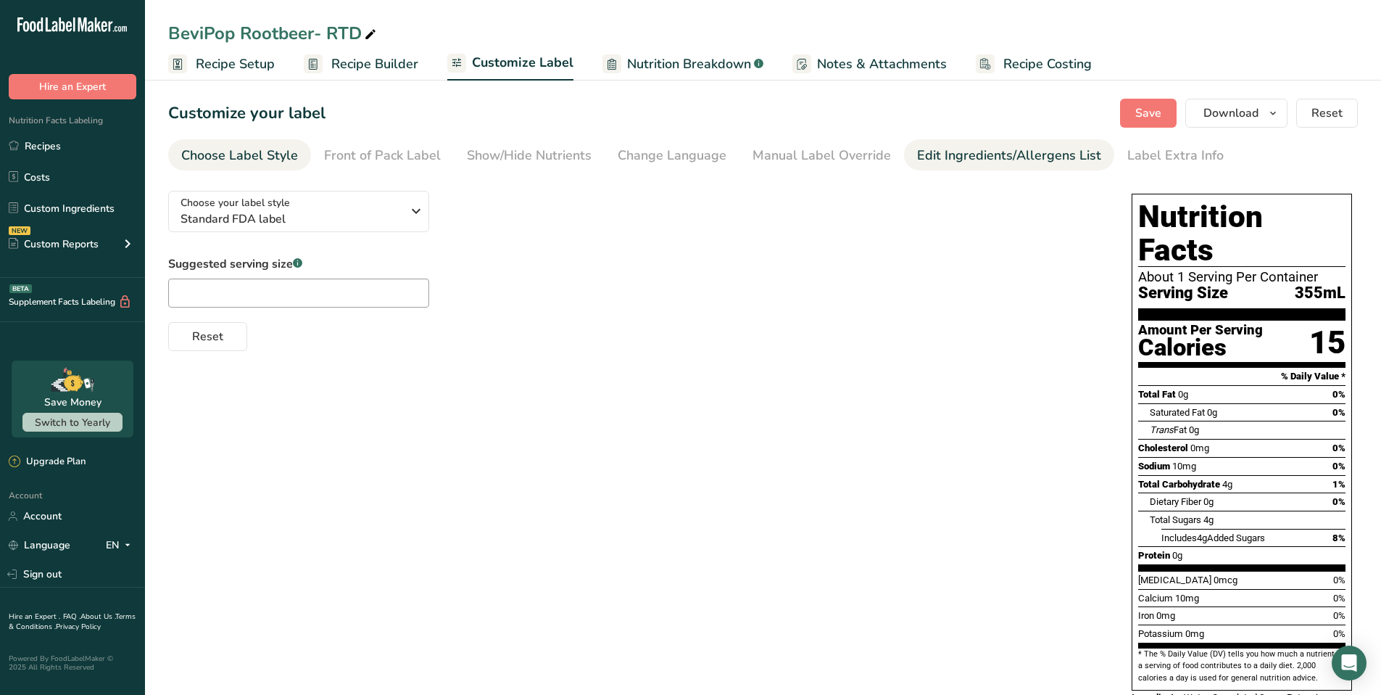
click at [949, 153] on div "Edit Ingredients/Allergens List" at bounding box center [1009, 156] width 184 height 20
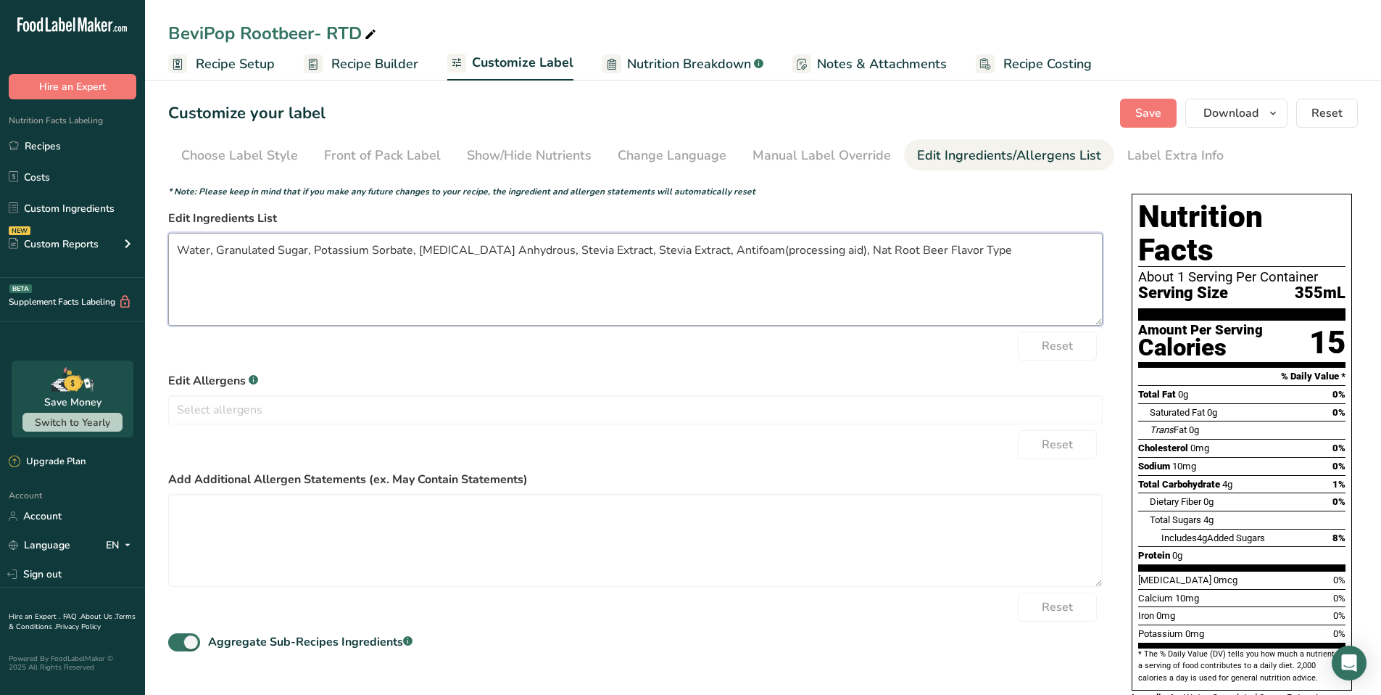
click at [278, 251] on textarea "Water, Granulated Sugar, Potassium Sorbate, [MEDICAL_DATA] Anhydrous, Stevia Ex…" at bounding box center [635, 279] width 935 height 93
drag, startPoint x: 572, startPoint y: 248, endPoint x: 890, endPoint y: 259, distance: 317.8
click at [890, 259] on textarea "Water, Sugar, Potassium Sorbate, [MEDICAL_DATA], Natural Flavor ,Stevia Extract…" at bounding box center [635, 279] width 935 height 93
click at [357, 252] on textarea "Water, Sugar, Potassium Sorbate, [MEDICAL_DATA], Natural Flavor ,Stevia Extract…" at bounding box center [635, 279] width 935 height 93
click at [587, 251] on textarea "Water, Sugar, [MEDICAL_DATA], Natural Flavor ,Stevia Extract, and potassium sor…" at bounding box center [635, 279] width 935 height 93
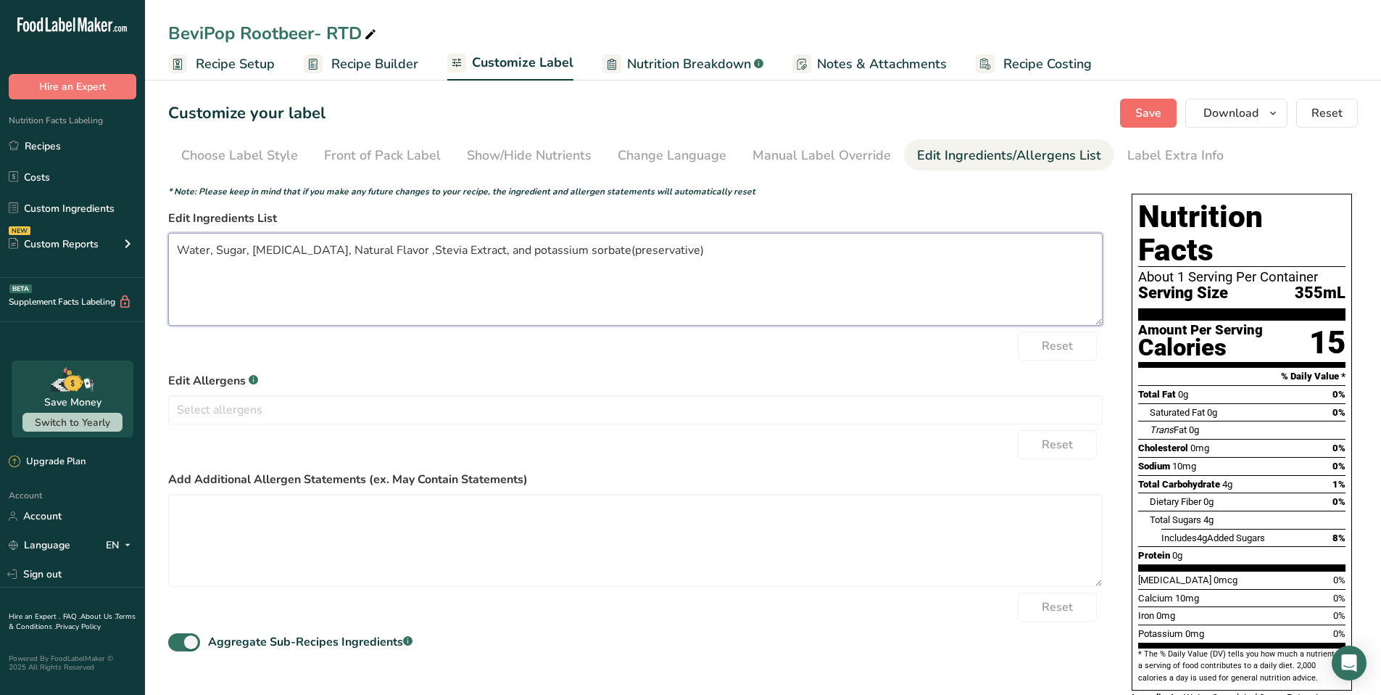
type textarea "Water, Sugar, [MEDICAL_DATA], Natural Flavor ,Stevia Extract, and potassium sor…"
click at [1150, 117] on span "Save" at bounding box center [1149, 112] width 26 height 17
click at [393, 66] on span "Recipe Builder" at bounding box center [374, 64] width 87 height 20
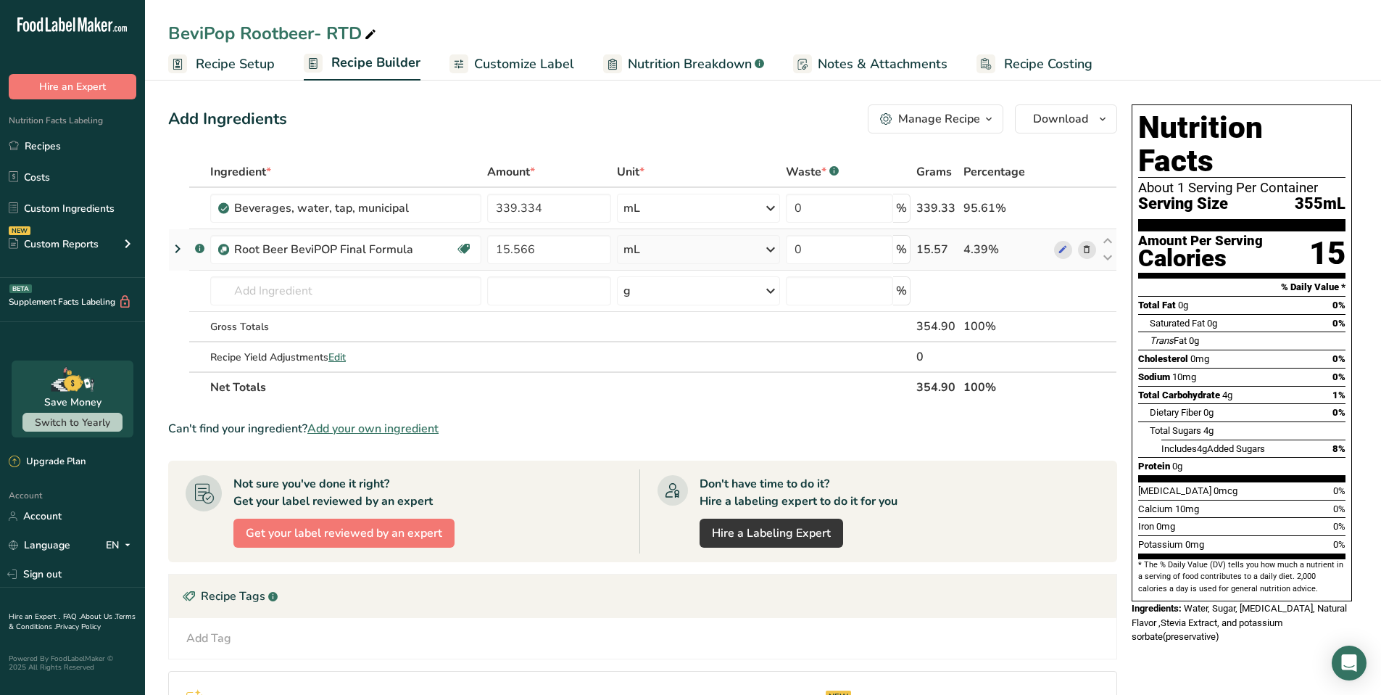
click at [175, 245] on icon at bounding box center [177, 249] width 17 height 26
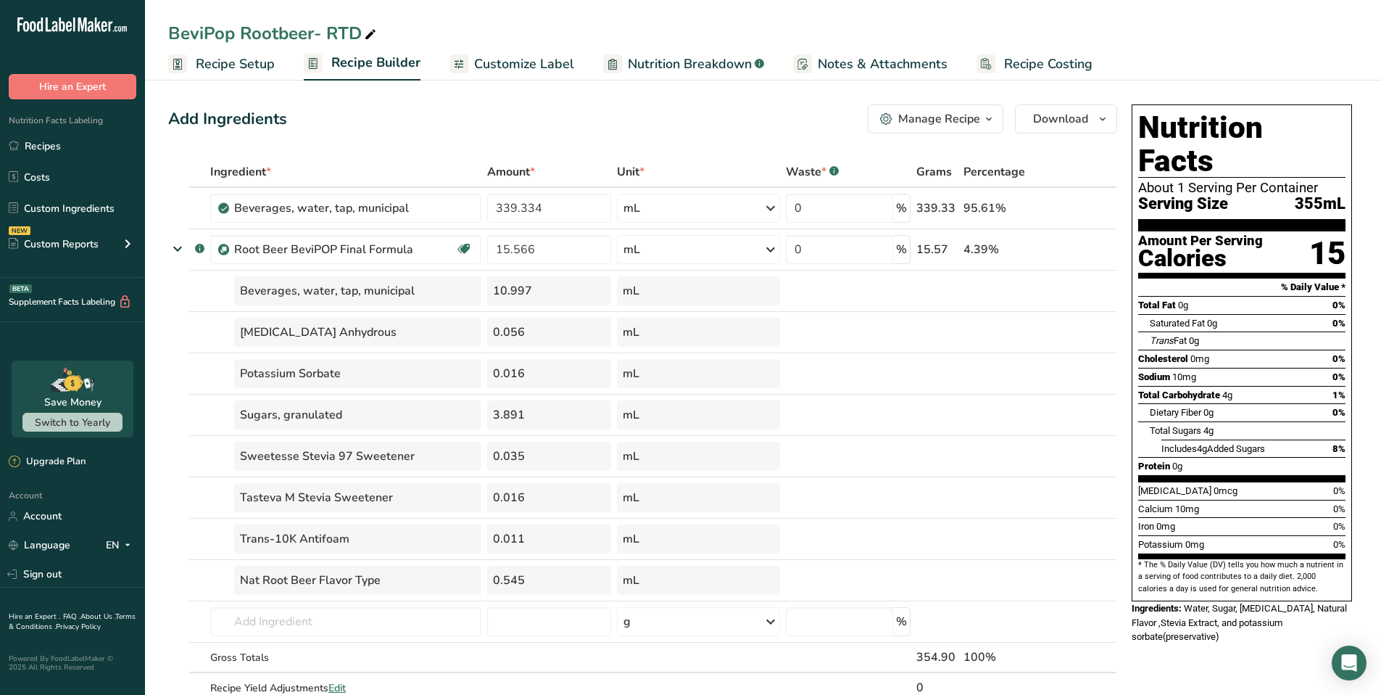
click at [538, 65] on span "Customize Label" at bounding box center [524, 64] width 100 height 20
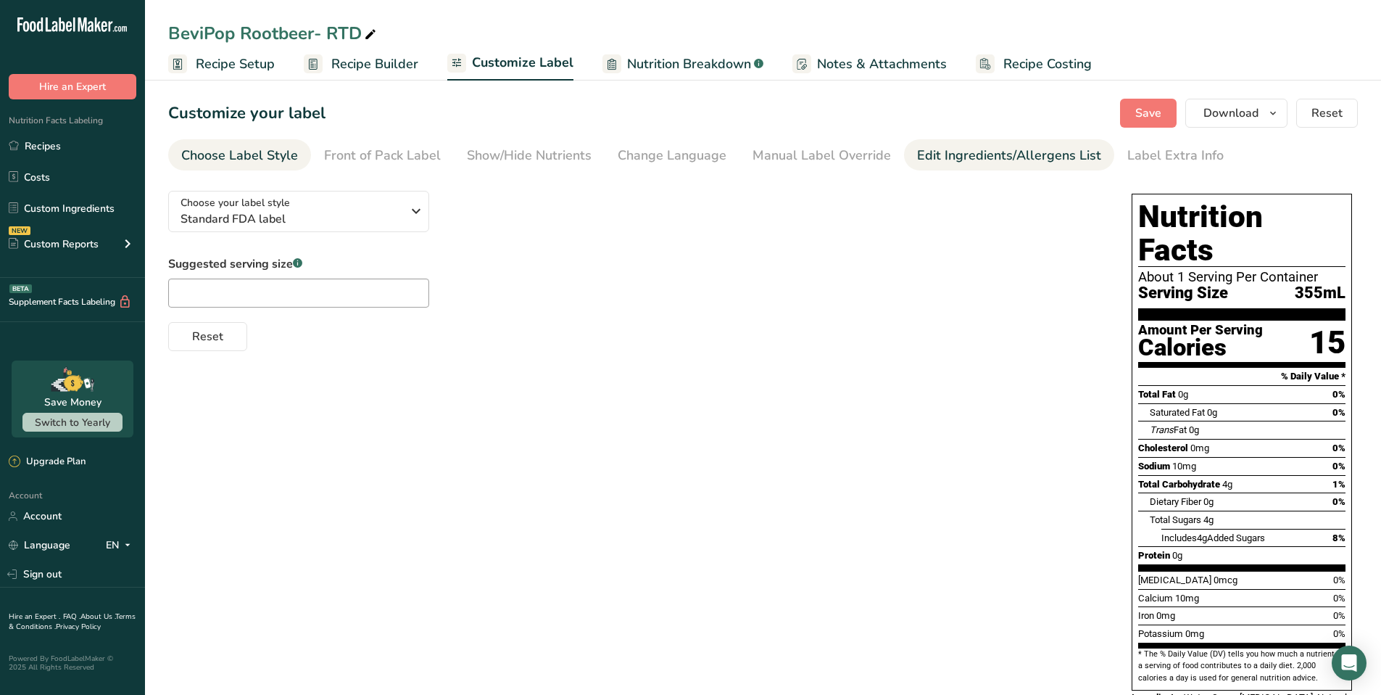
click at [949, 159] on div "Edit Ingredients/Allergens List" at bounding box center [1009, 156] width 184 height 20
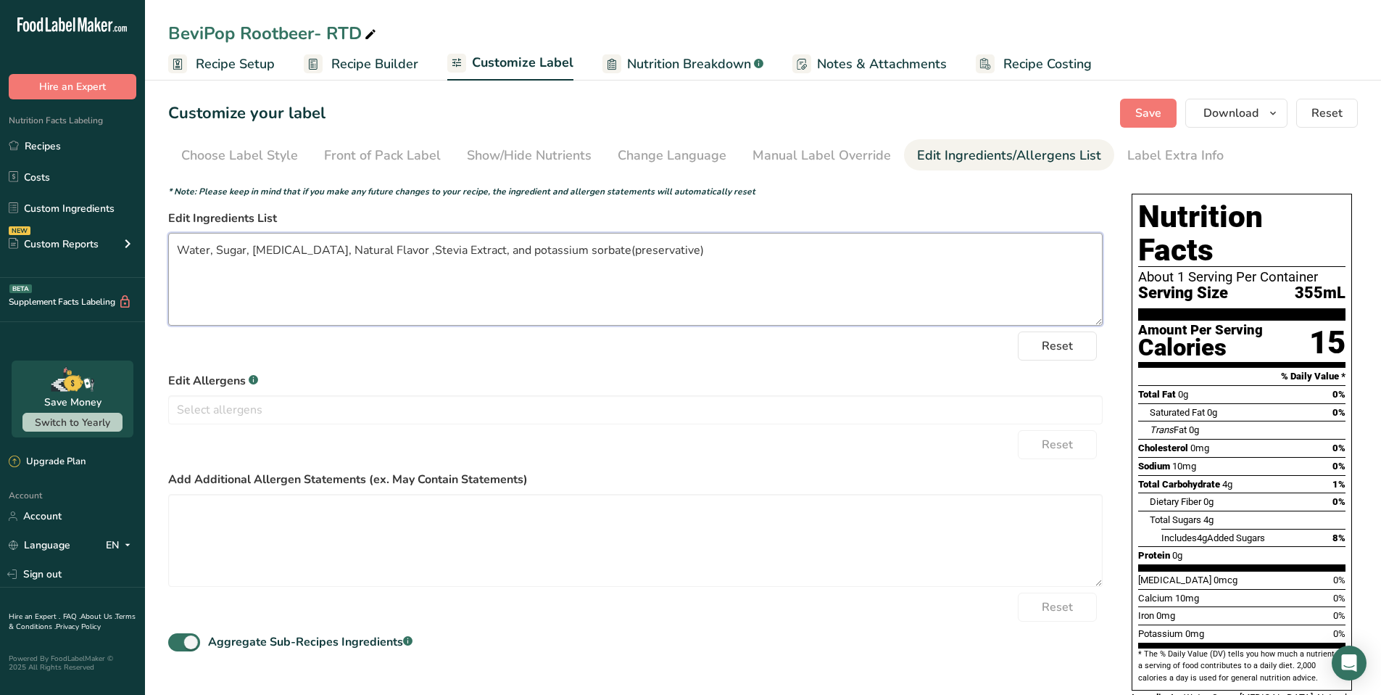
click at [253, 248] on textarea "Water, Sugar, [MEDICAL_DATA], Natural Flavor ,Stevia Extract, and potassium sor…" at bounding box center [635, 279] width 935 height 93
click at [463, 251] on textarea "Water, Sugar, Natural Flavor [MEDICAL_DATA], Natural Flavor ,Stevia Extract, an…" at bounding box center [635, 279] width 935 height 93
type textarea "Water, Sugar, Natural Flavor [MEDICAL_DATA],Stevia Extract, and potassium sorba…"
click at [1145, 110] on span "Save" at bounding box center [1149, 112] width 26 height 17
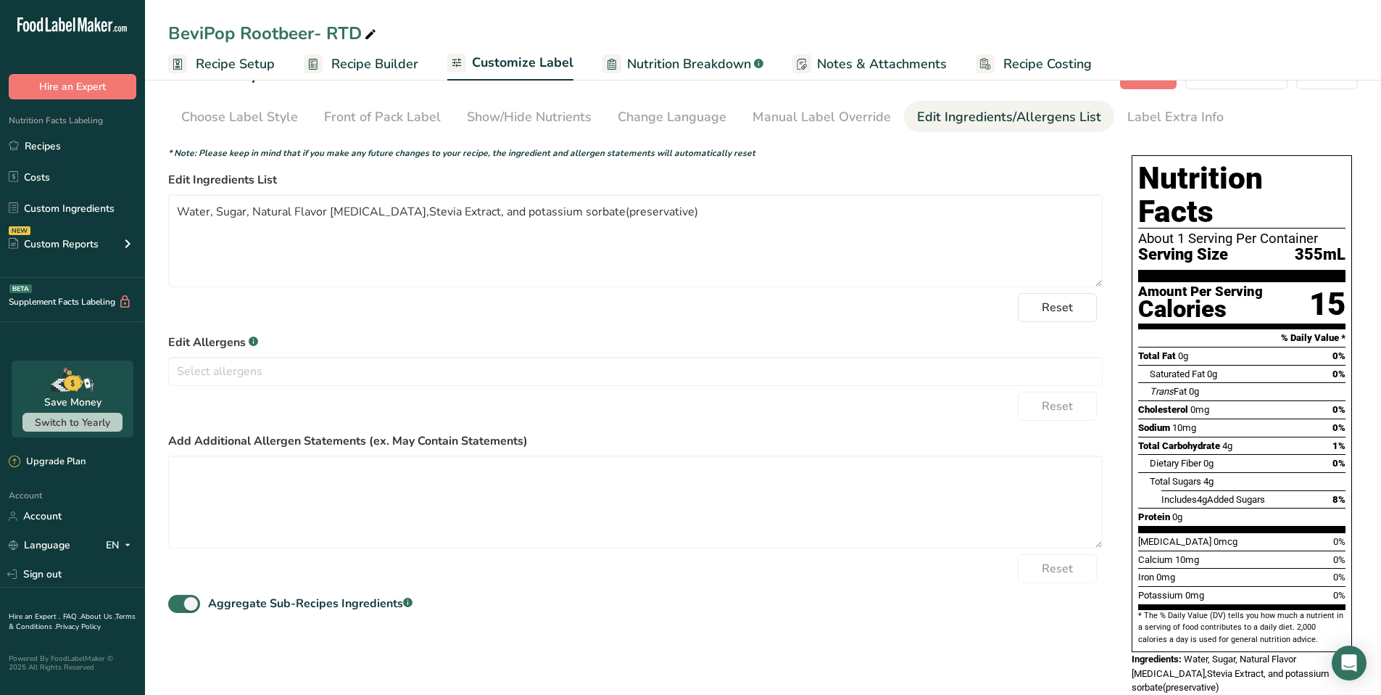
scroll to position [43, 0]
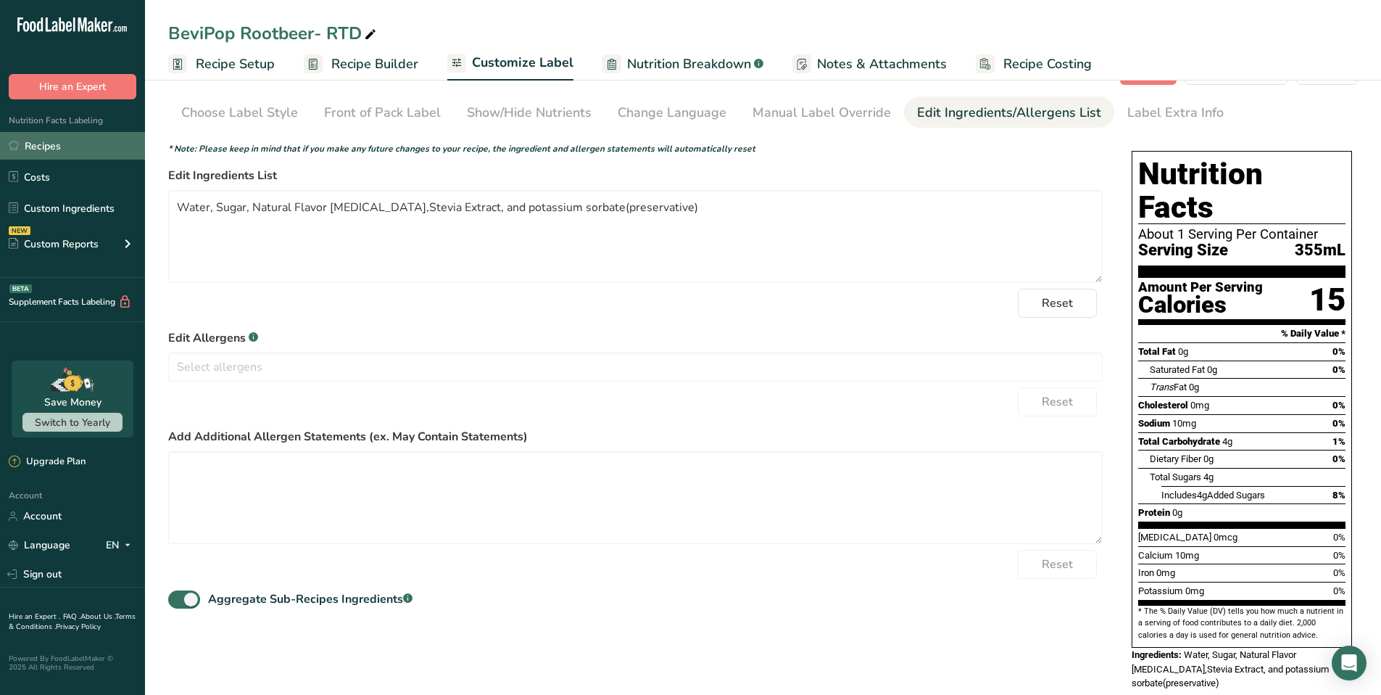
click at [51, 142] on link "Recipes" at bounding box center [72, 146] width 145 height 28
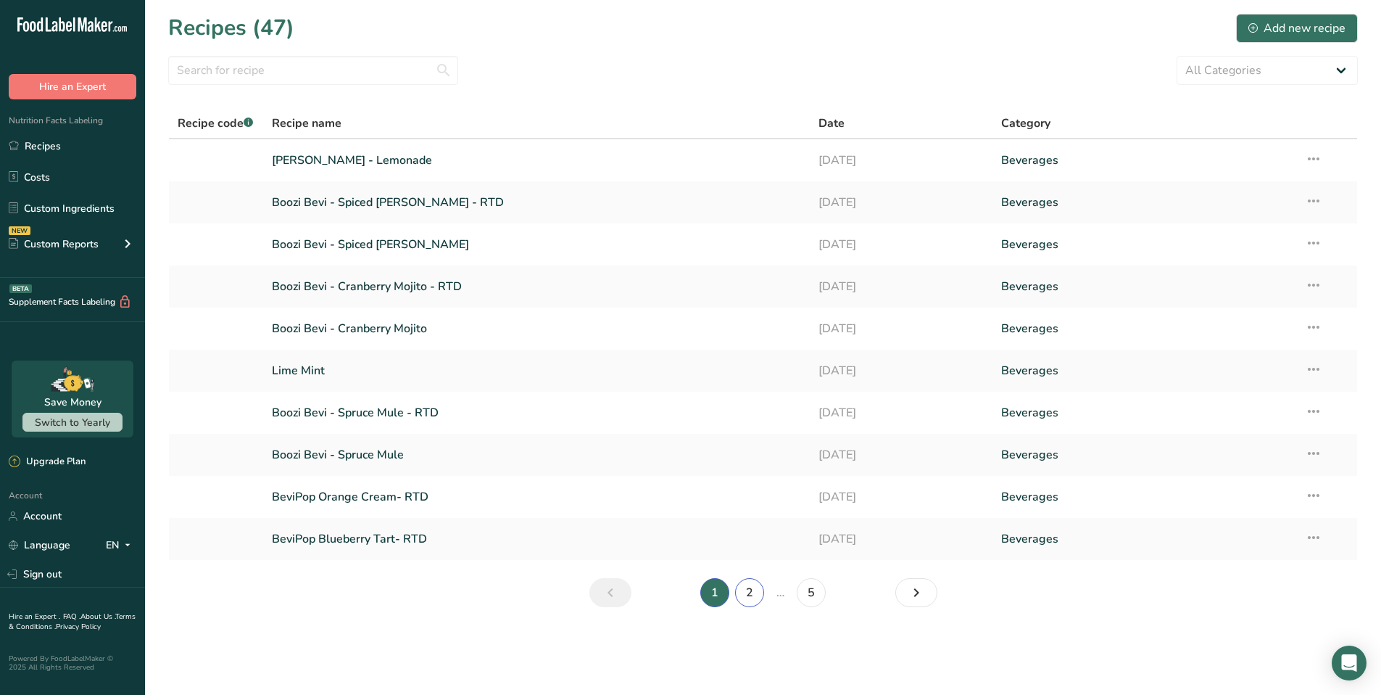
click at [748, 591] on link "2" at bounding box center [749, 592] width 29 height 29
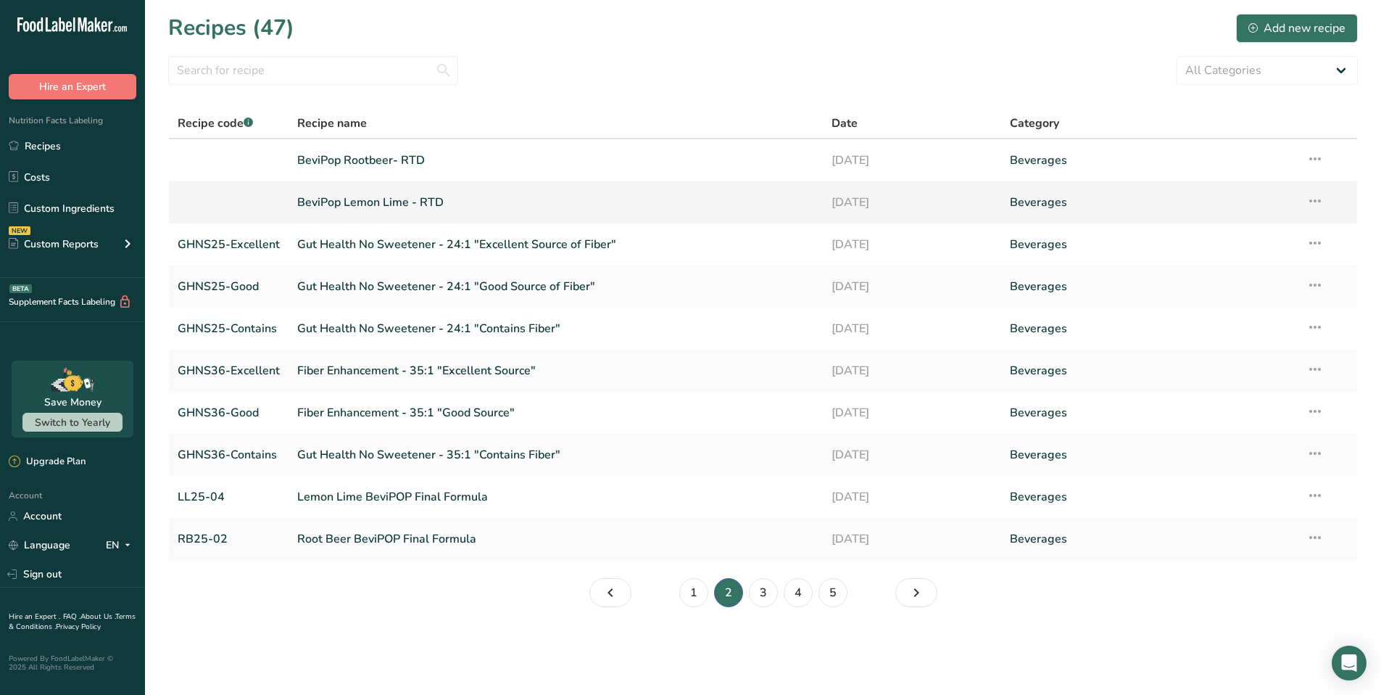
click at [402, 206] on link "BeviPop Lemon Lime - RTD" at bounding box center [555, 202] width 517 height 30
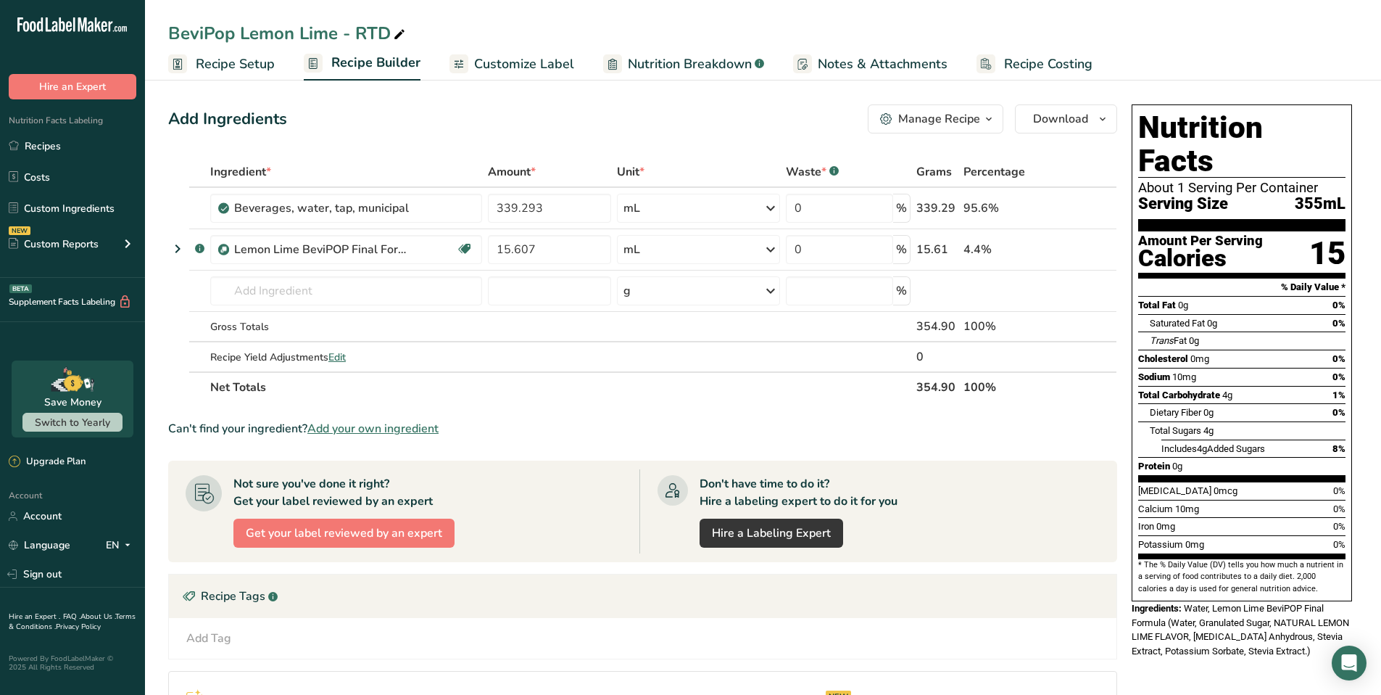
click at [541, 64] on span "Customize Label" at bounding box center [524, 64] width 100 height 20
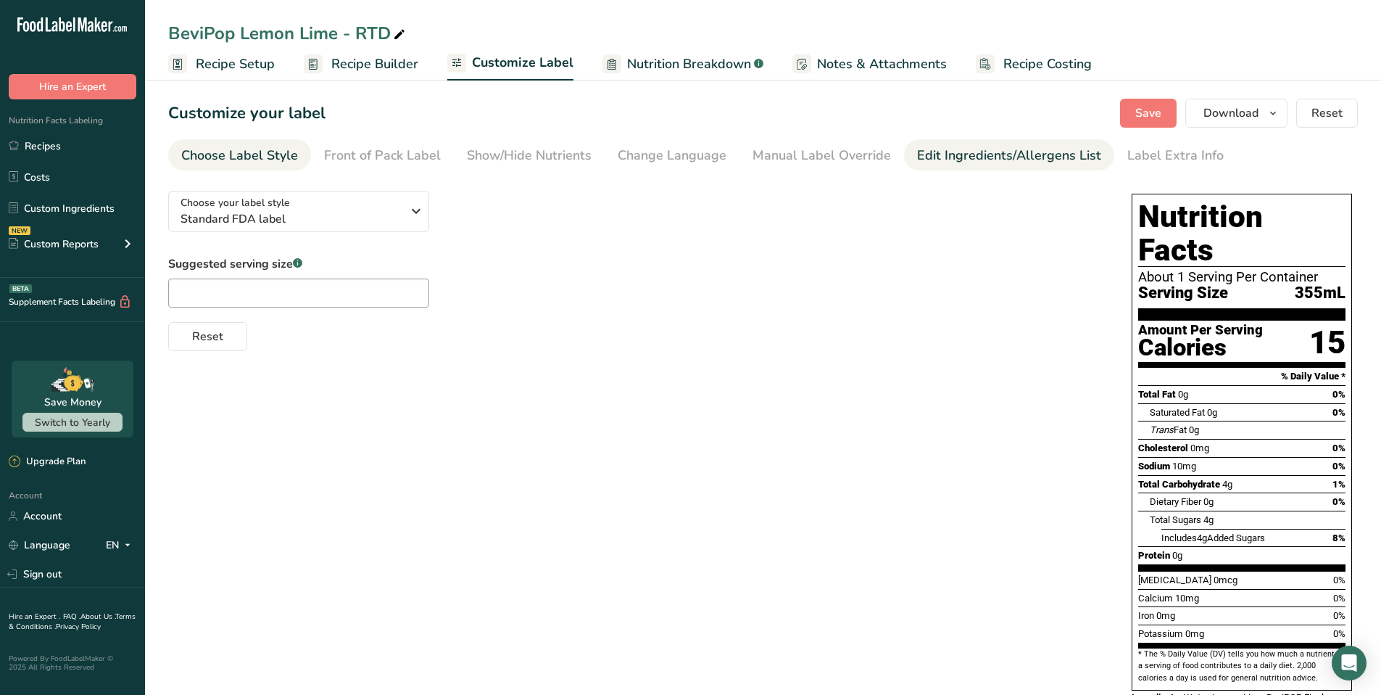
click at [991, 158] on div "Edit Ingredients/Allergens List" at bounding box center [1009, 156] width 184 height 20
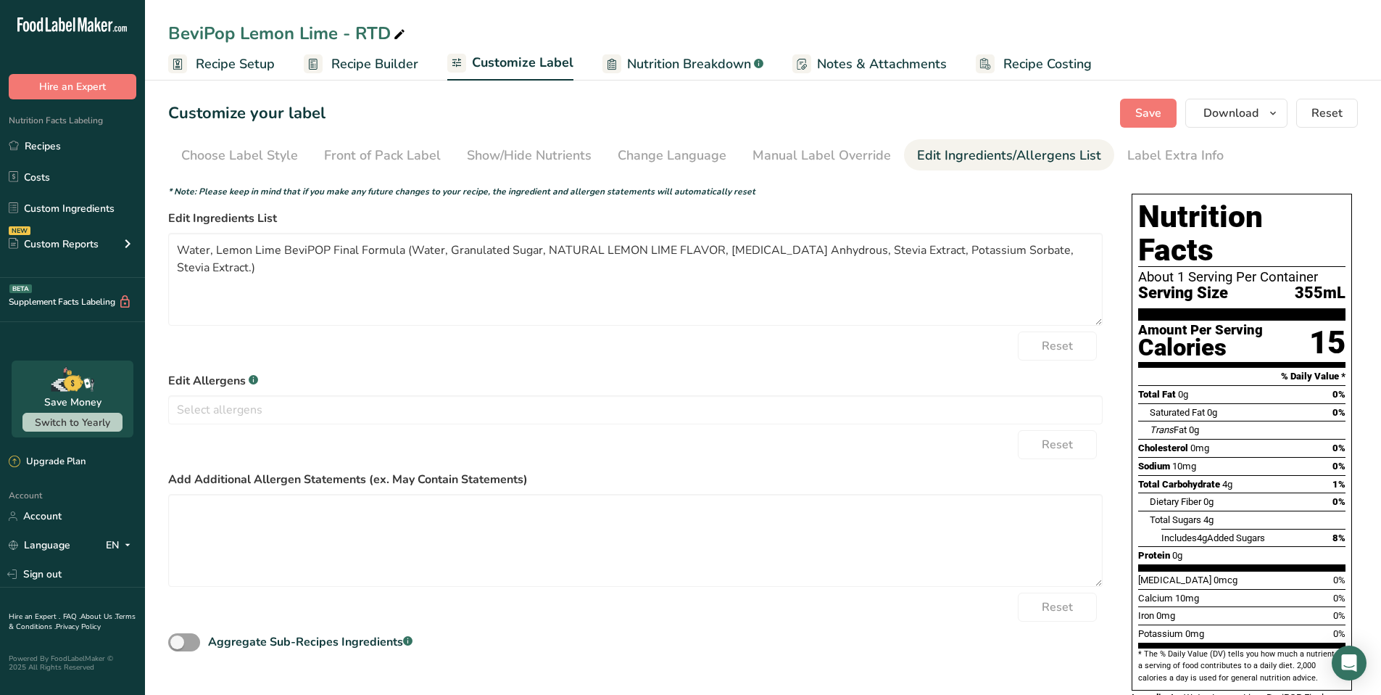
click at [373, 69] on span "Recipe Builder" at bounding box center [374, 64] width 87 height 20
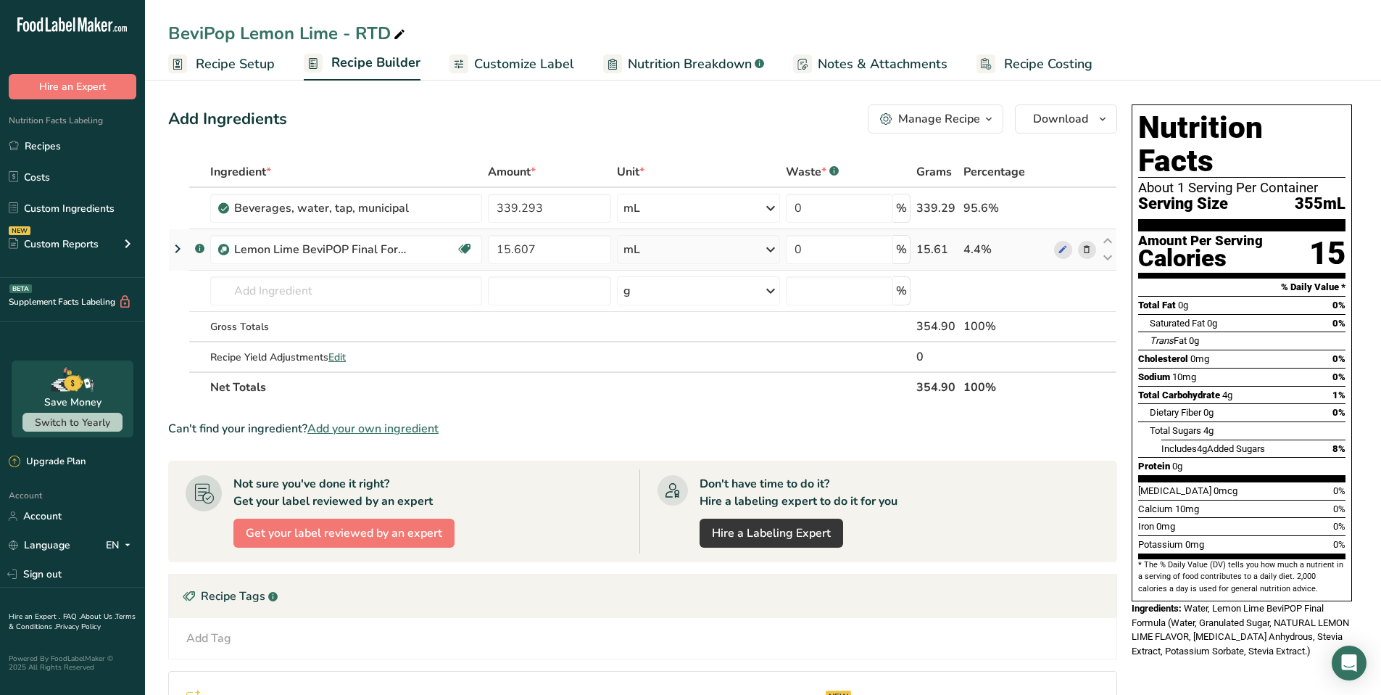
click at [179, 249] on icon at bounding box center [177, 249] width 17 height 26
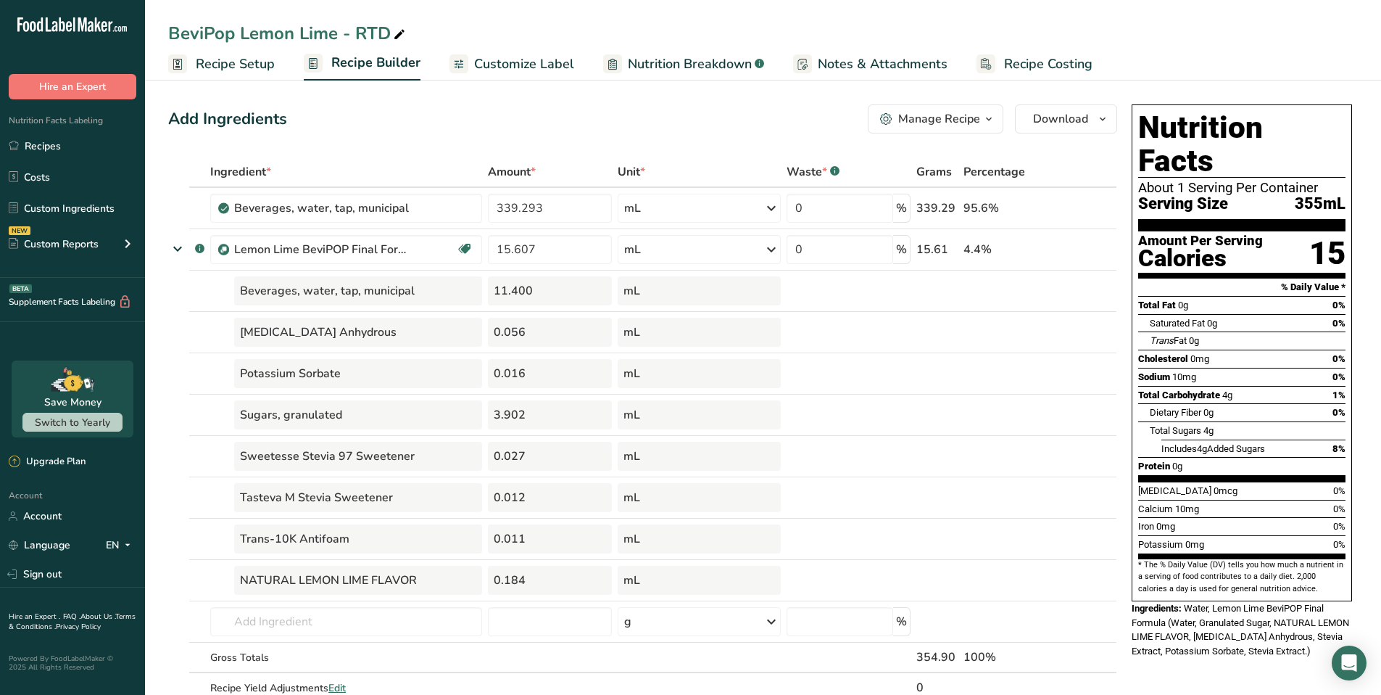
click at [534, 67] on span "Customize Label" at bounding box center [524, 64] width 100 height 20
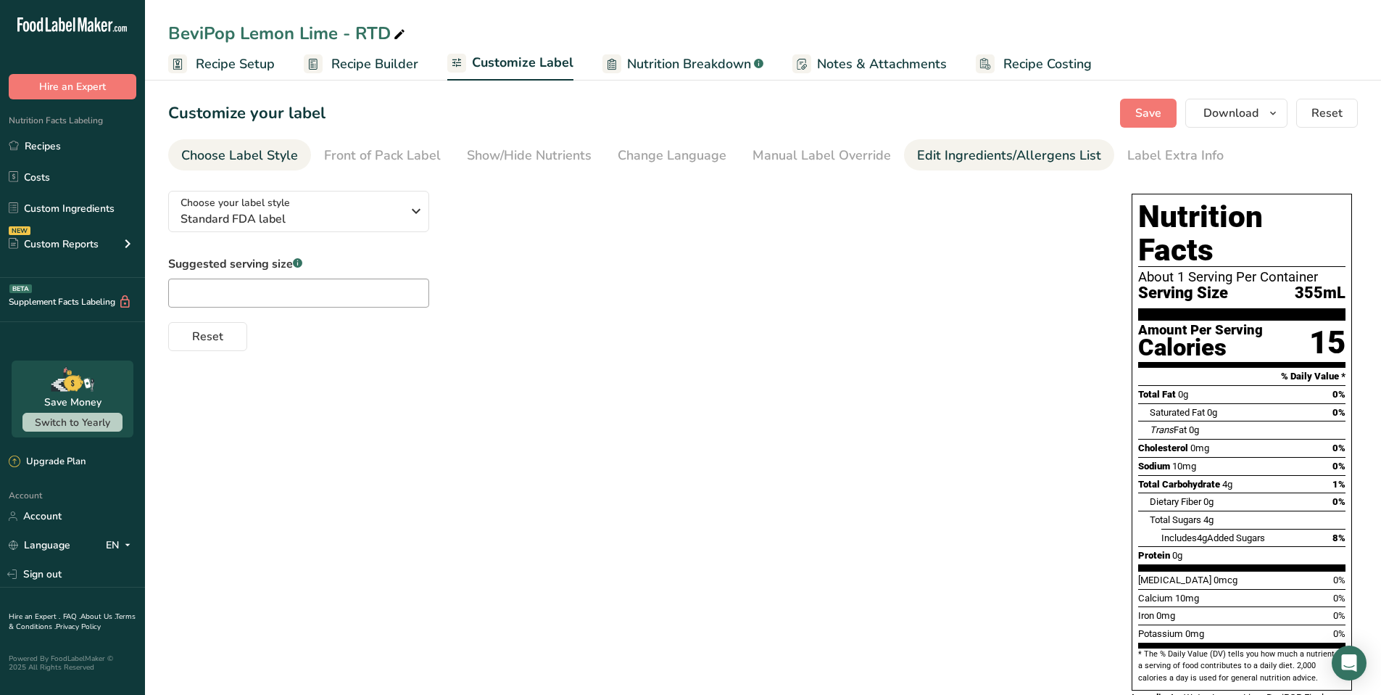
click at [991, 158] on div "Edit Ingredients/Allergens List" at bounding box center [1009, 156] width 184 height 20
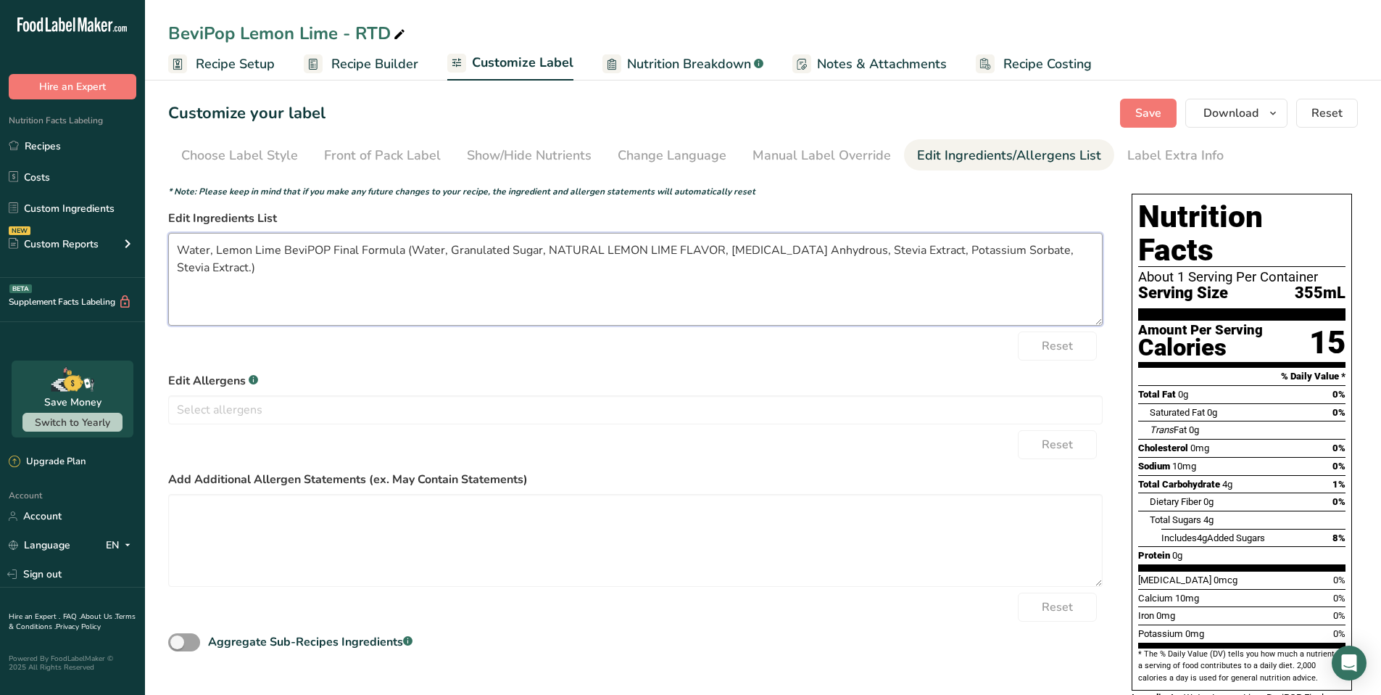
click at [215, 247] on textarea "Water, Lemon Lime BeviPOP Final Formula (Water, Granulated Sugar, NATURAL LEMON…" at bounding box center [635, 279] width 935 height 93
click at [1156, 113] on span "Save" at bounding box center [1149, 112] width 26 height 17
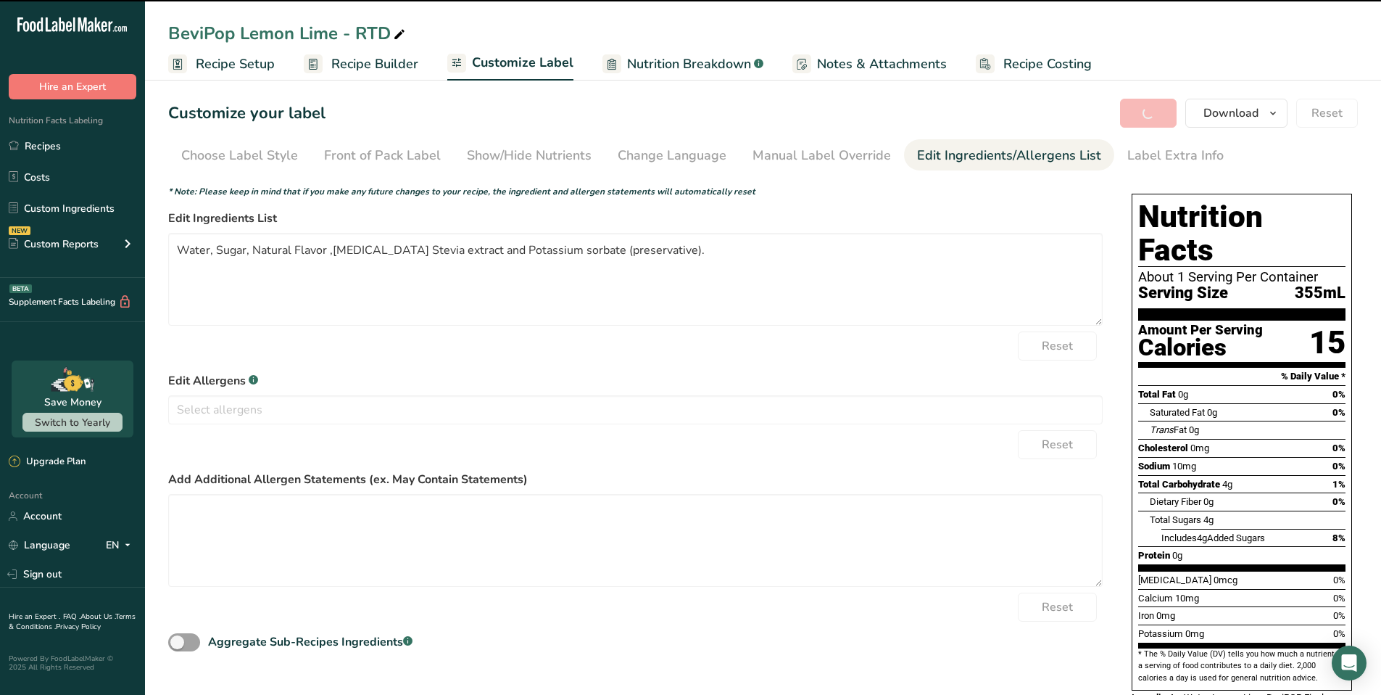
type textarea "Water, Sugar, Natural Flavor ,[MEDICAL_DATA] Stevia extract and Potassium sorba…"
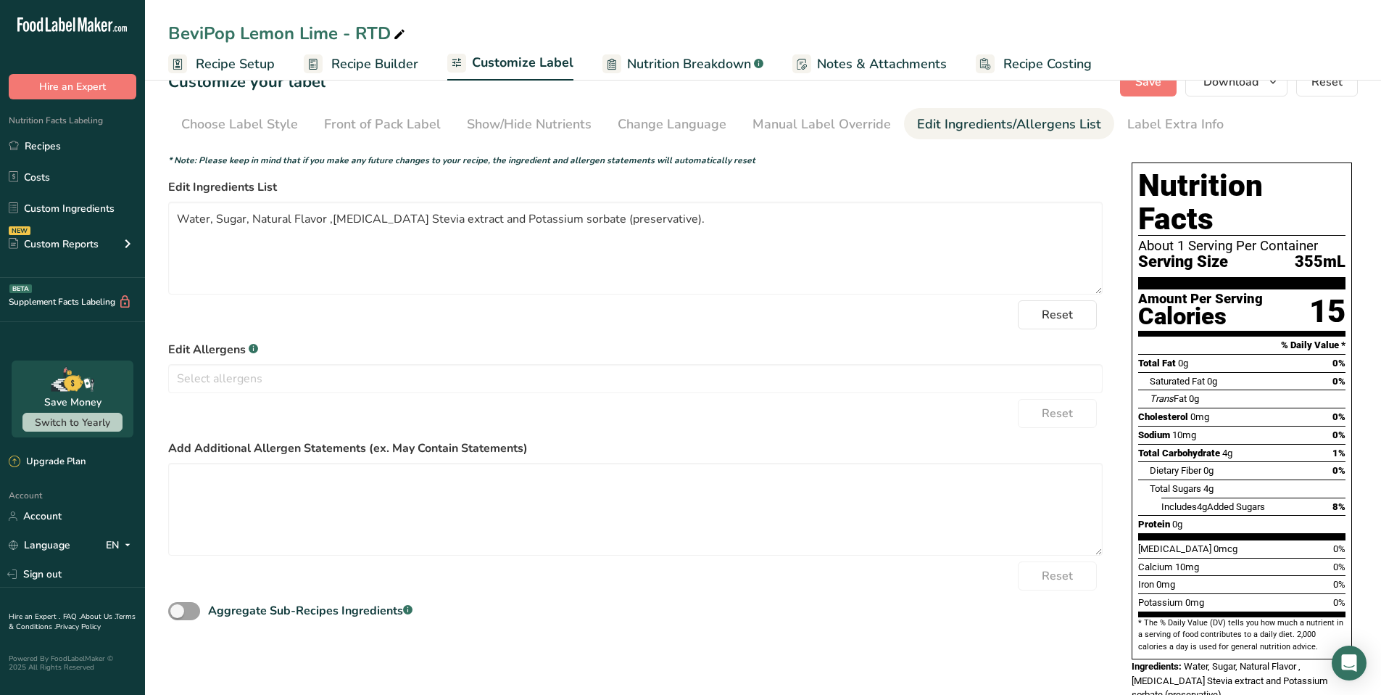
scroll to position [43, 0]
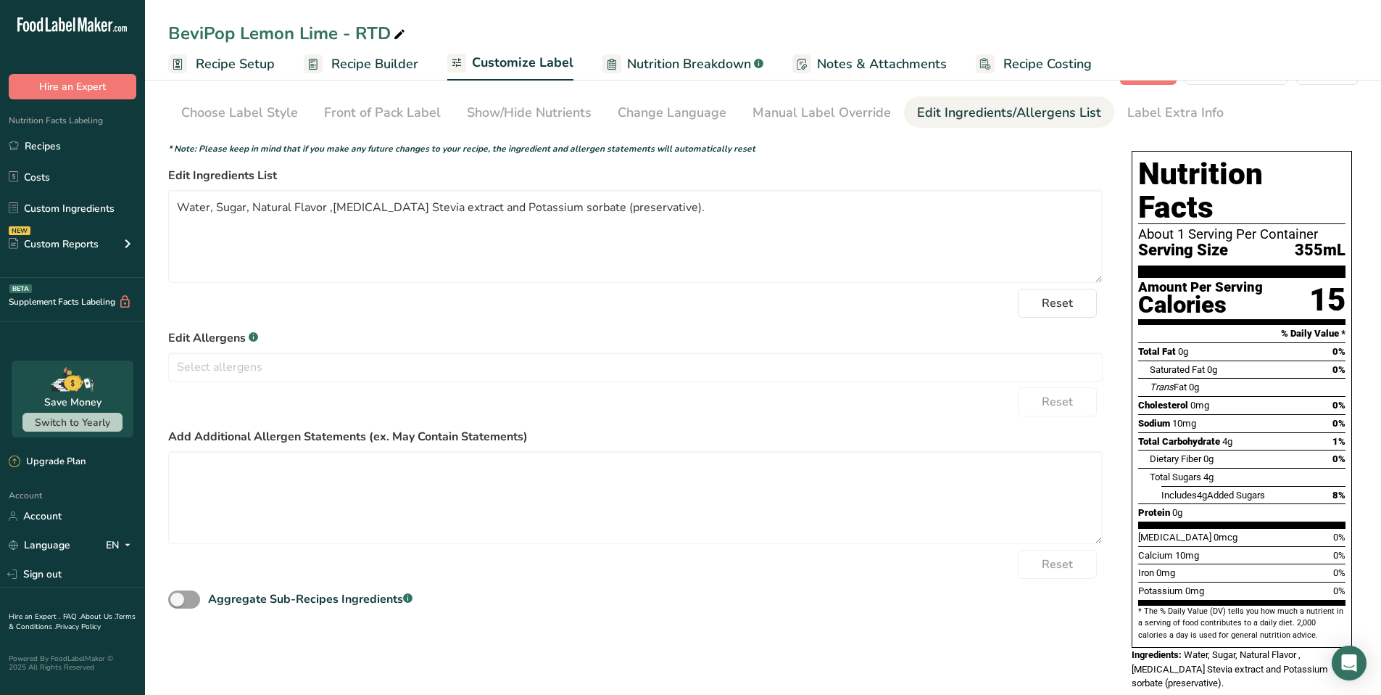
click at [243, 56] on span "Recipe Setup" at bounding box center [235, 64] width 79 height 20
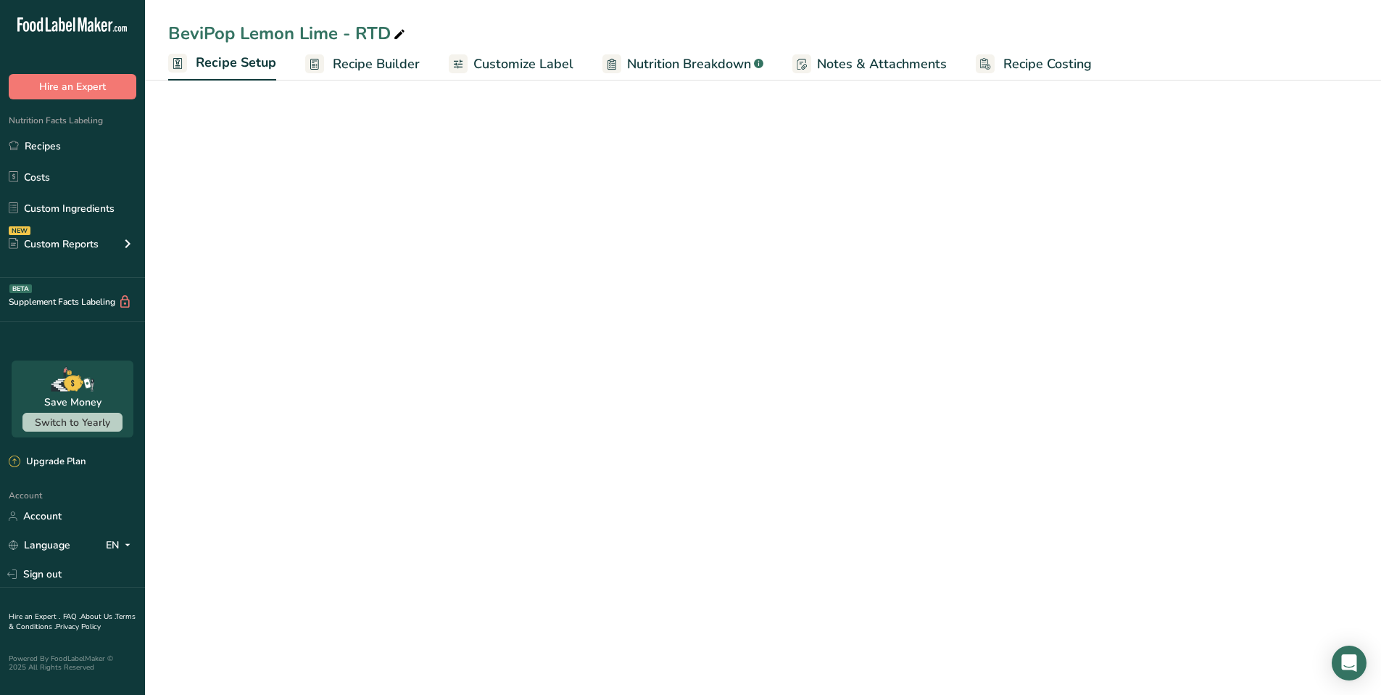
select select "17"
select select "22"
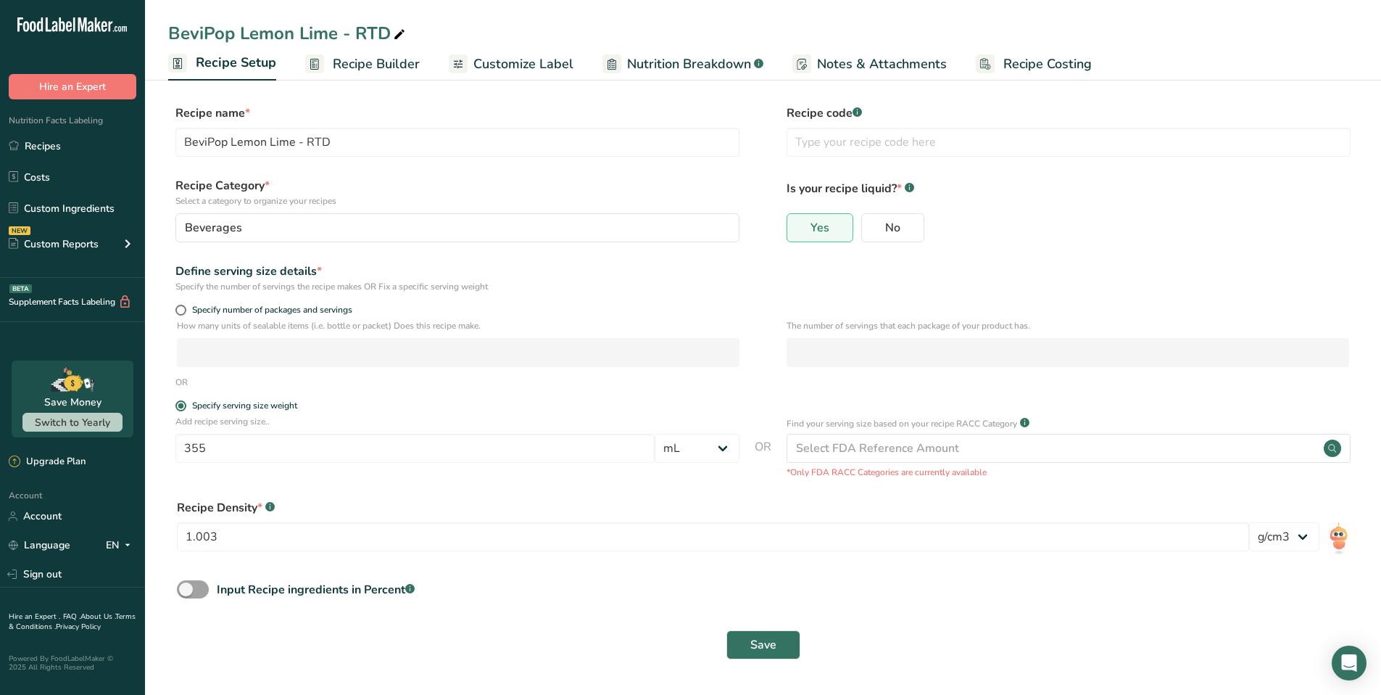
click at [347, 64] on span "Recipe Builder" at bounding box center [376, 64] width 87 height 20
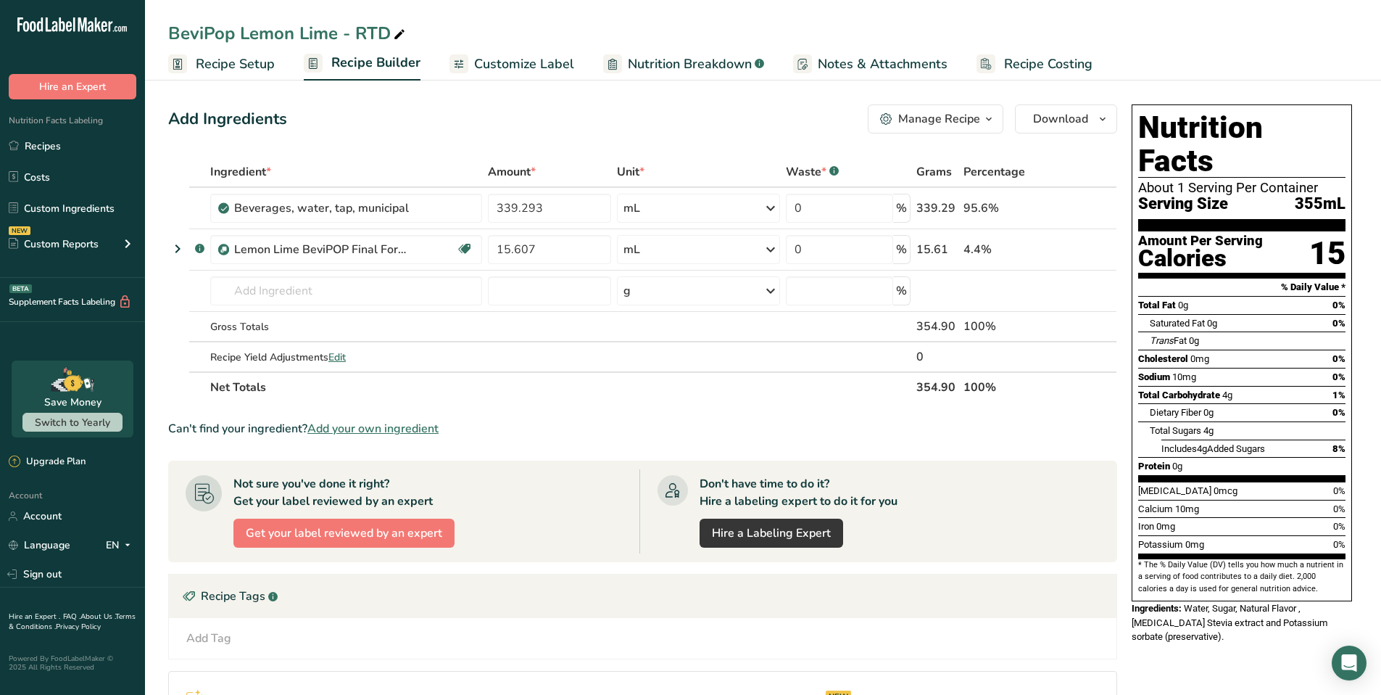
click at [501, 66] on span "Customize Label" at bounding box center [524, 64] width 100 height 20
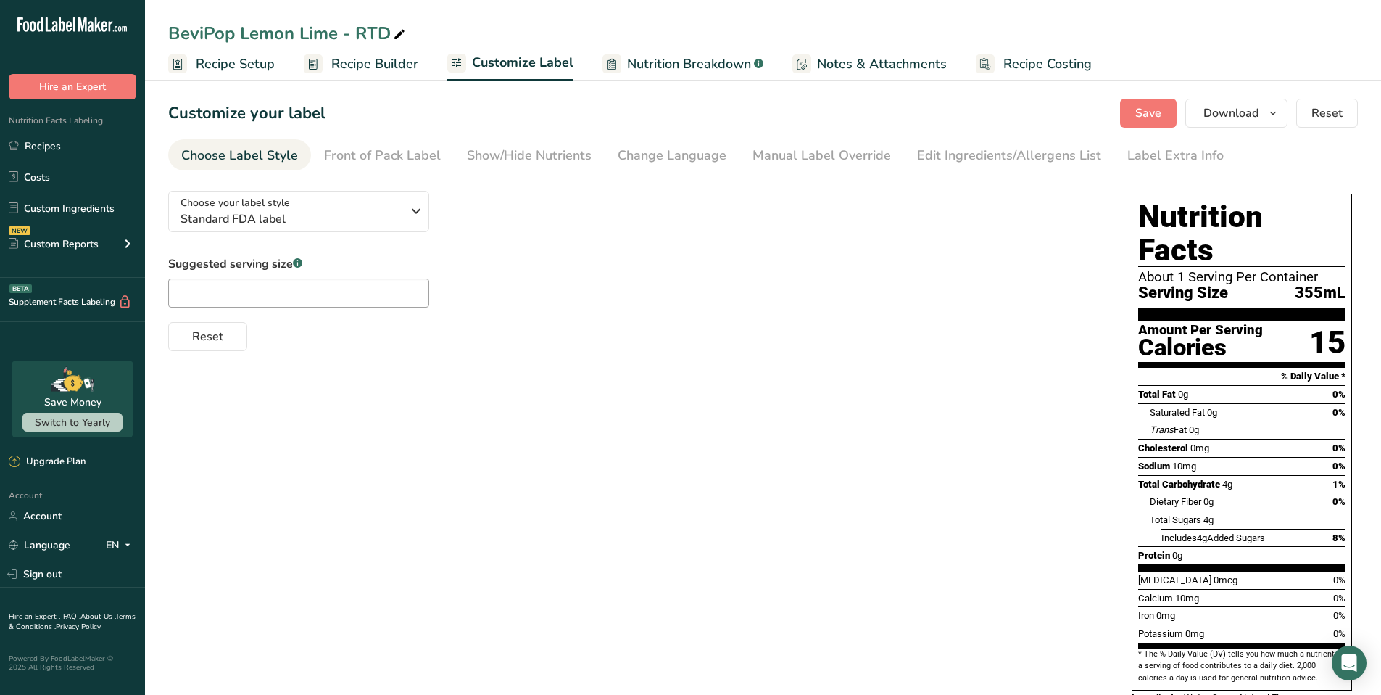
click at [681, 65] on span "Nutrition Breakdown" at bounding box center [689, 64] width 124 height 20
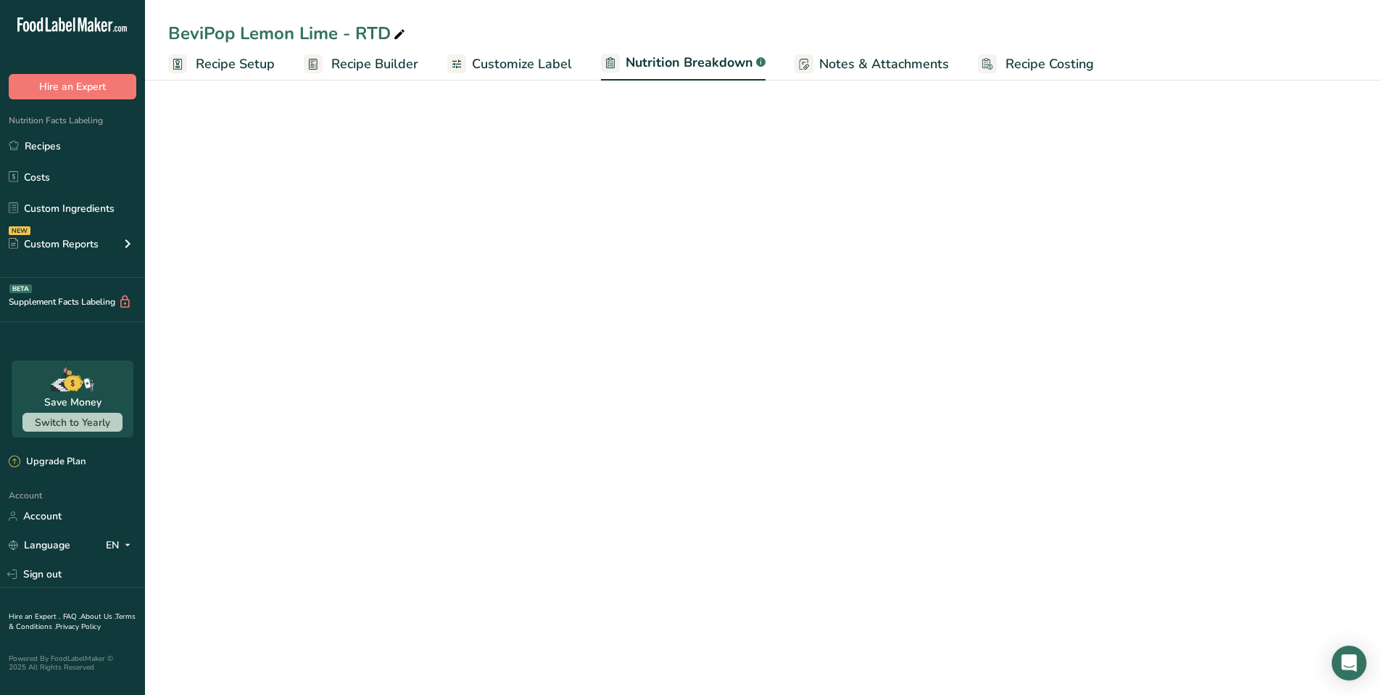
select select "Calories"
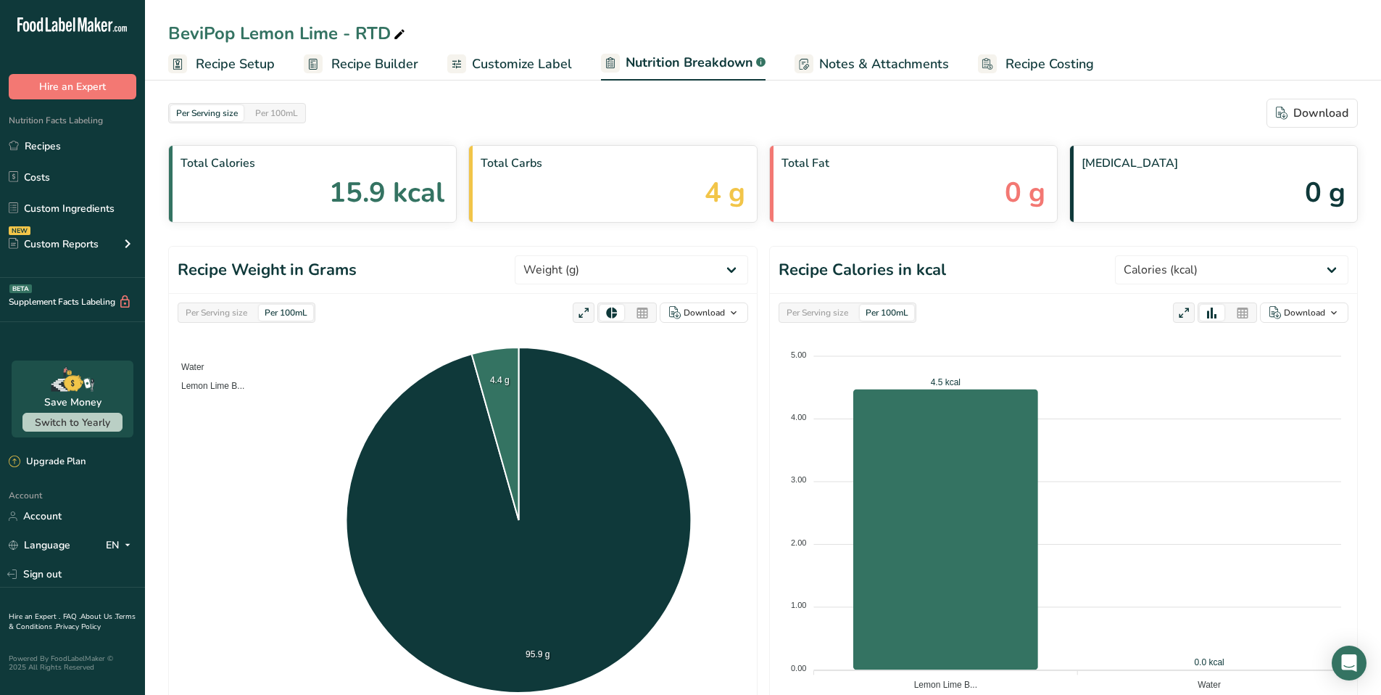
click at [852, 64] on span "Notes & Attachments" at bounding box center [884, 64] width 130 height 20
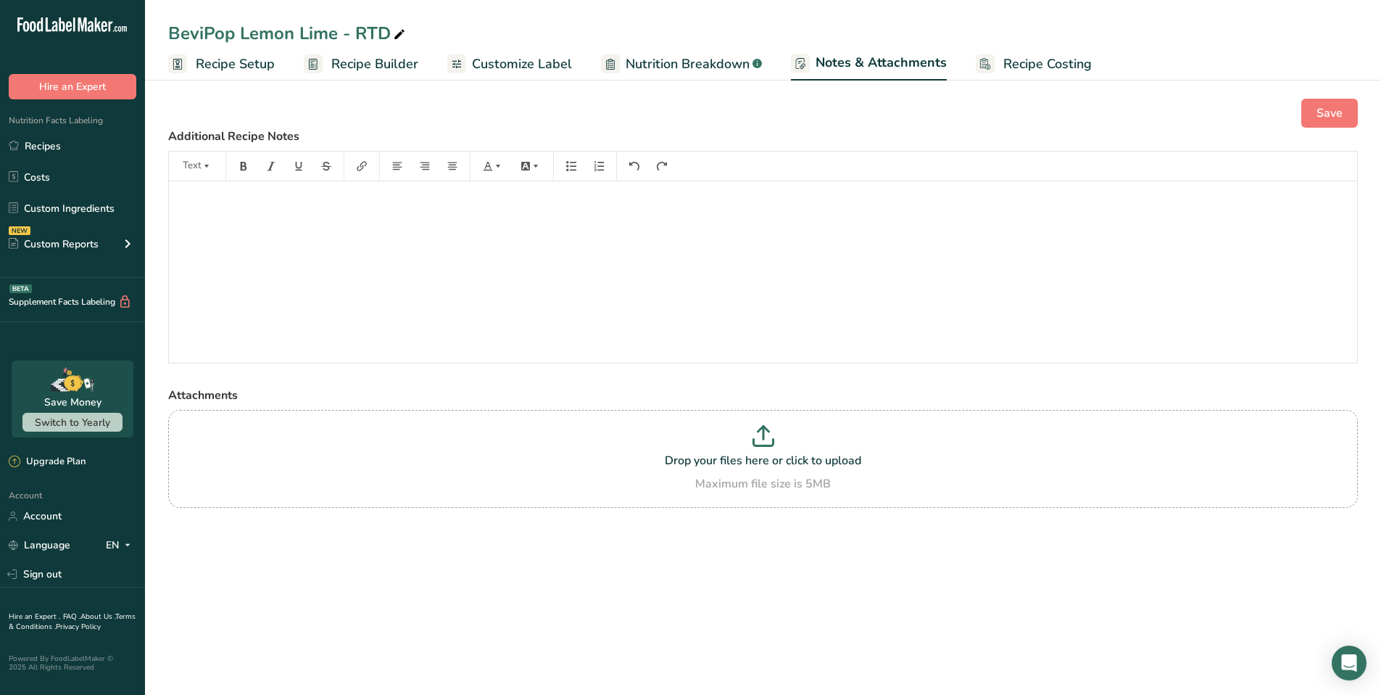
click at [705, 61] on span "Nutrition Breakdown" at bounding box center [688, 64] width 124 height 20
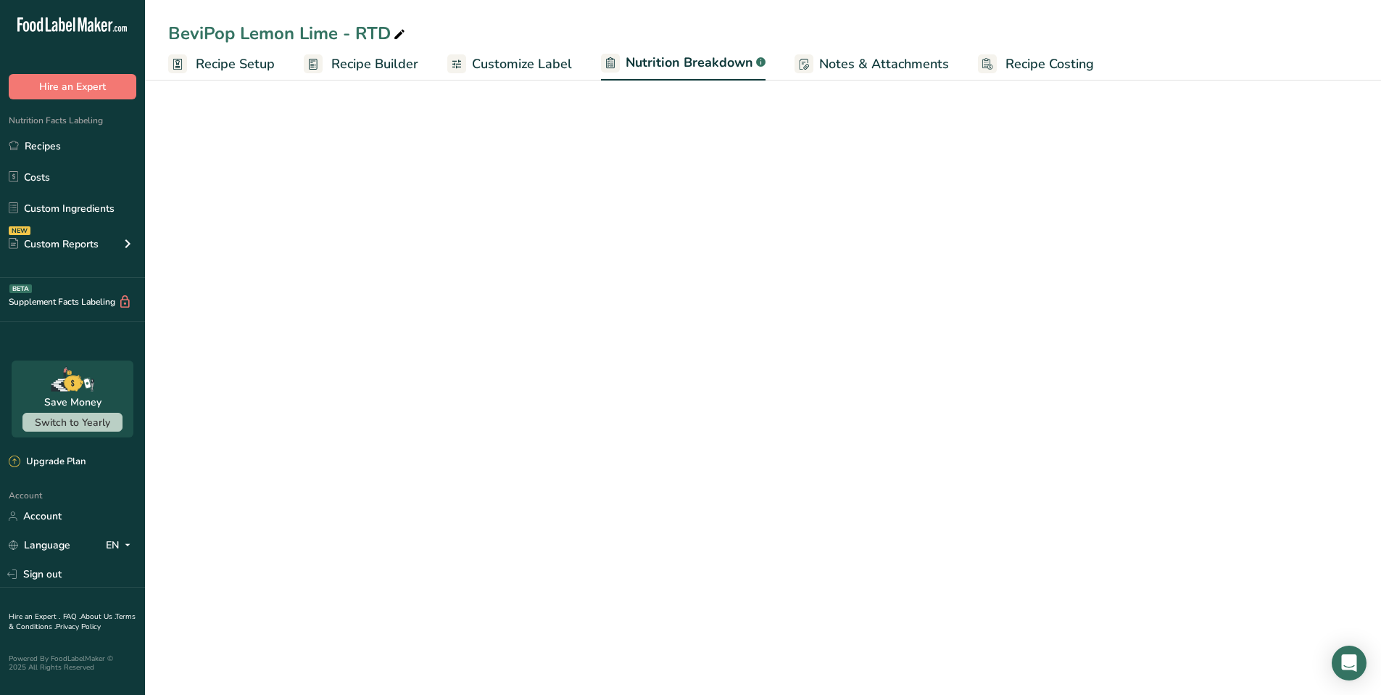
select select "Calories"
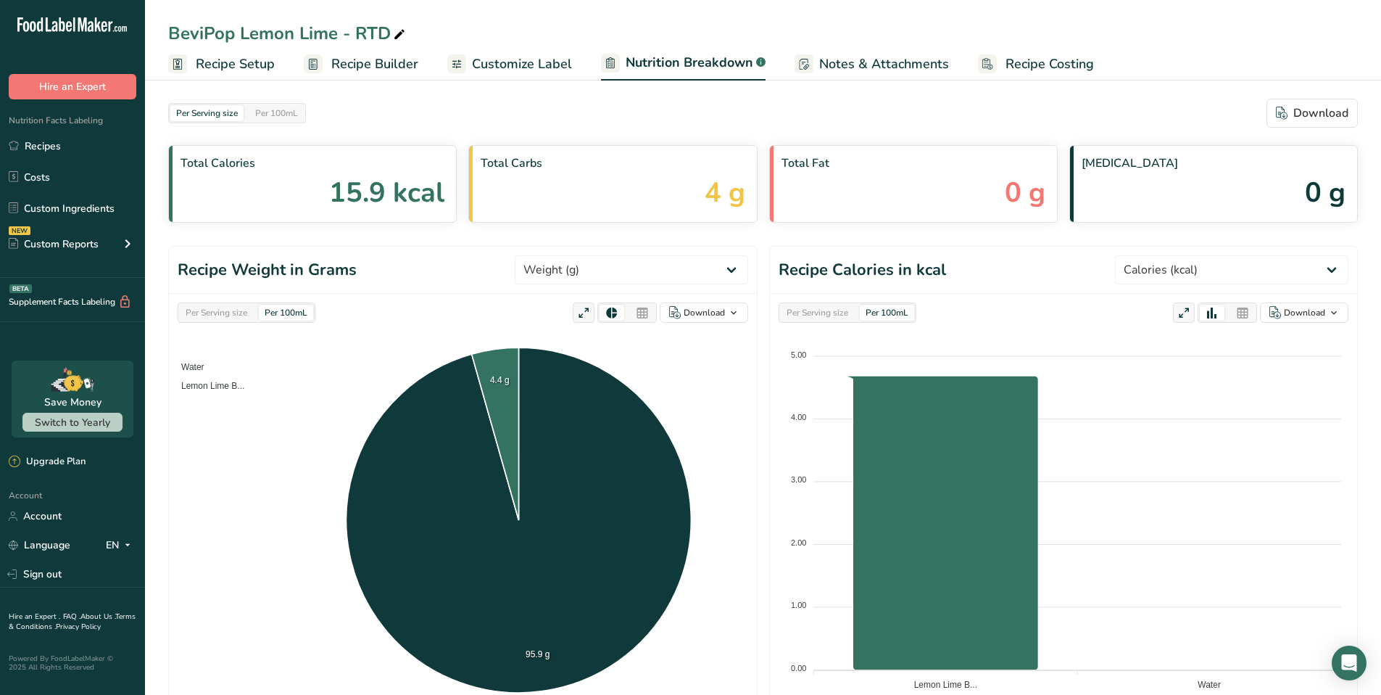
click at [1011, 63] on span "Recipe Costing" at bounding box center [1050, 64] width 88 height 20
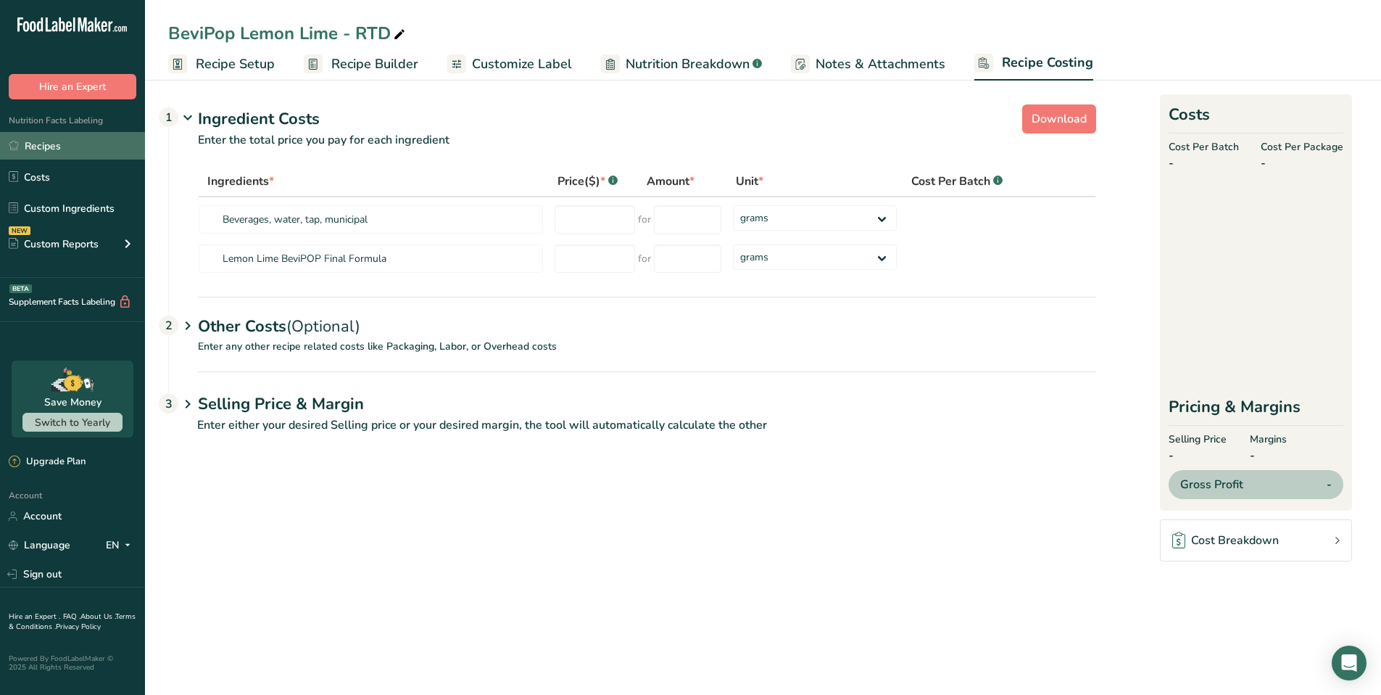
click at [49, 145] on link "Recipes" at bounding box center [72, 146] width 145 height 28
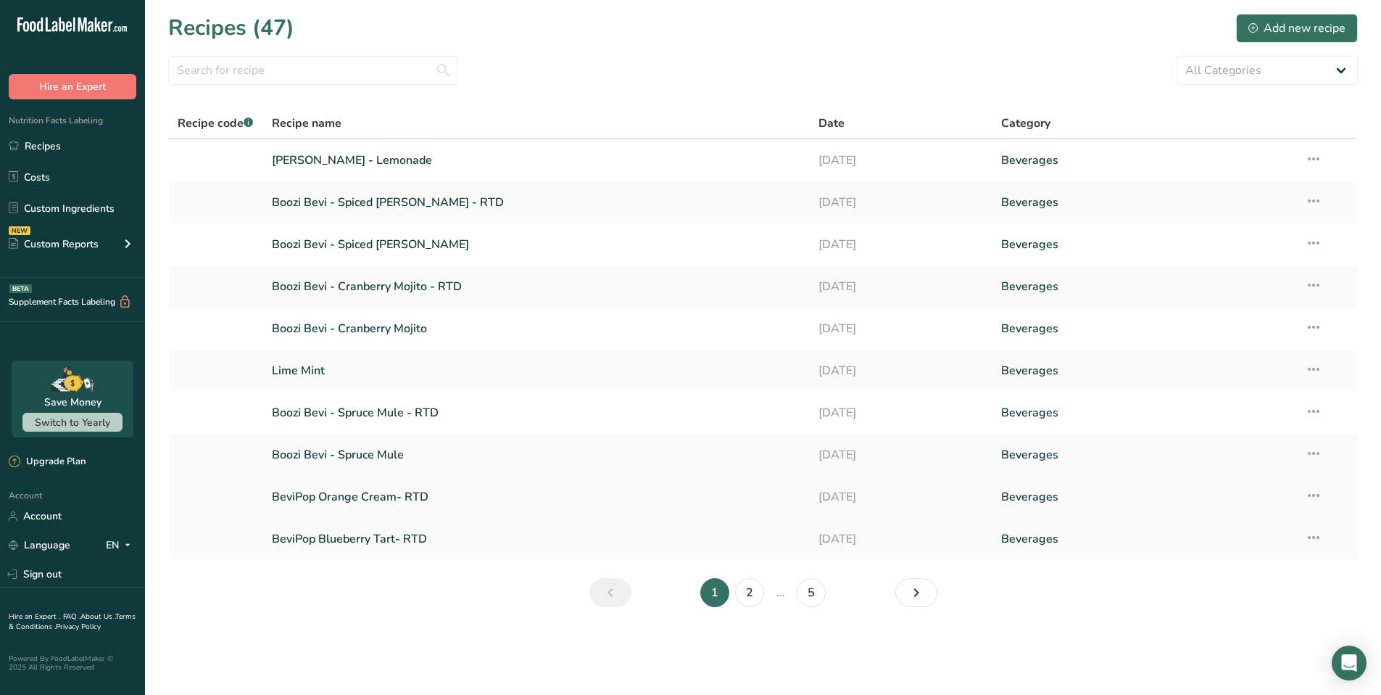
click at [402, 500] on link "BeviPop Orange Cream- RTD" at bounding box center [537, 497] width 530 height 30
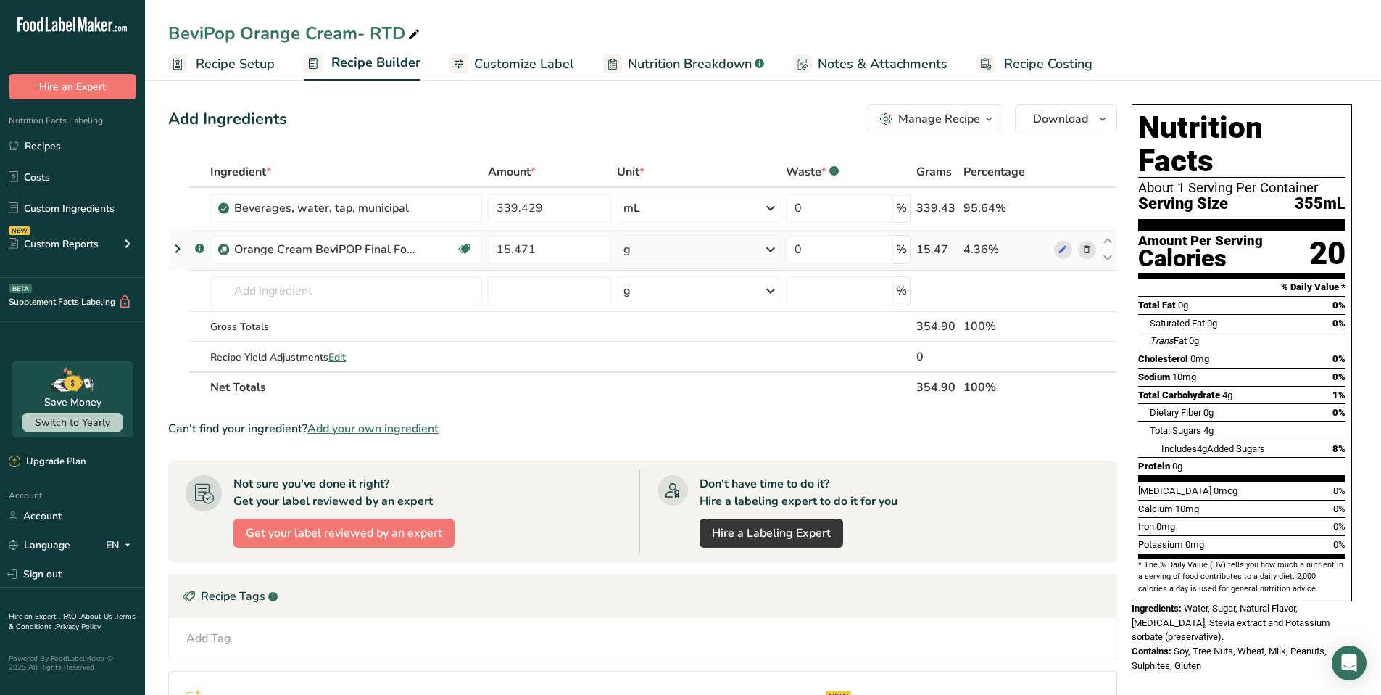
click at [177, 249] on icon at bounding box center [177, 249] width 17 height 26
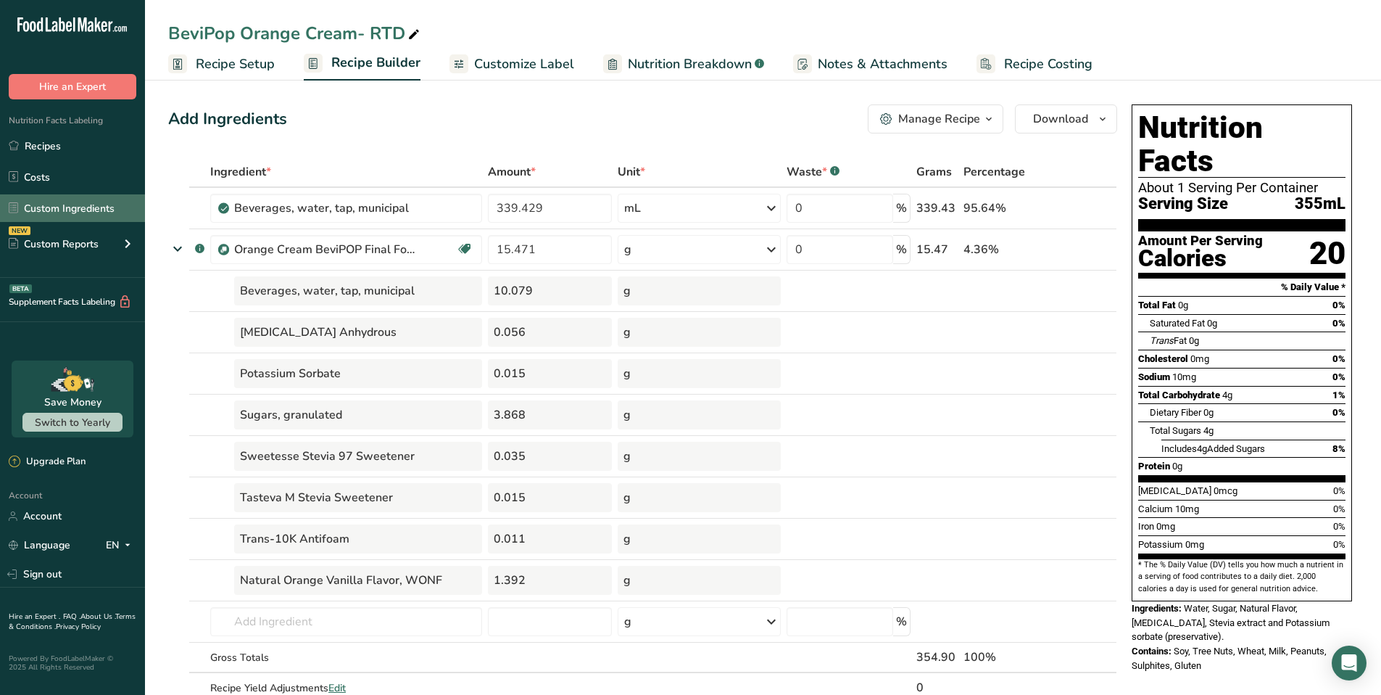
click at [69, 207] on link "Custom Ingredients" at bounding box center [72, 208] width 145 height 28
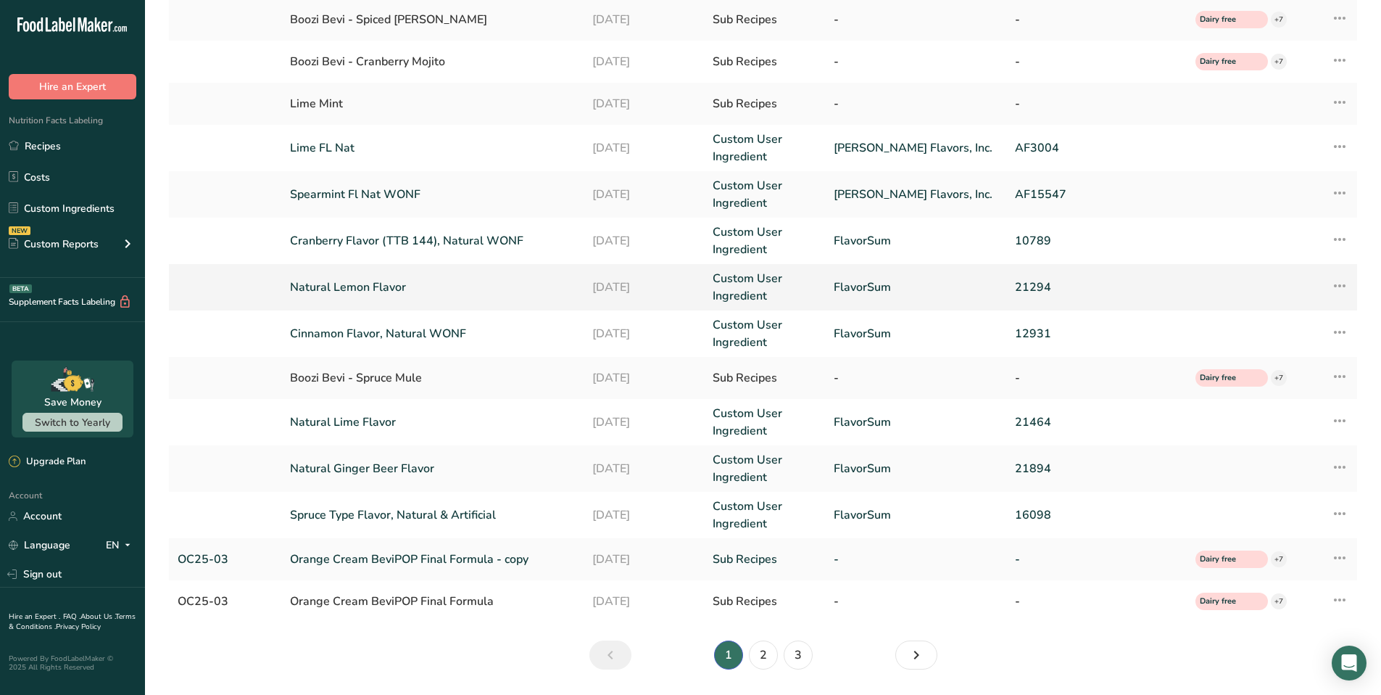
scroll to position [210, 0]
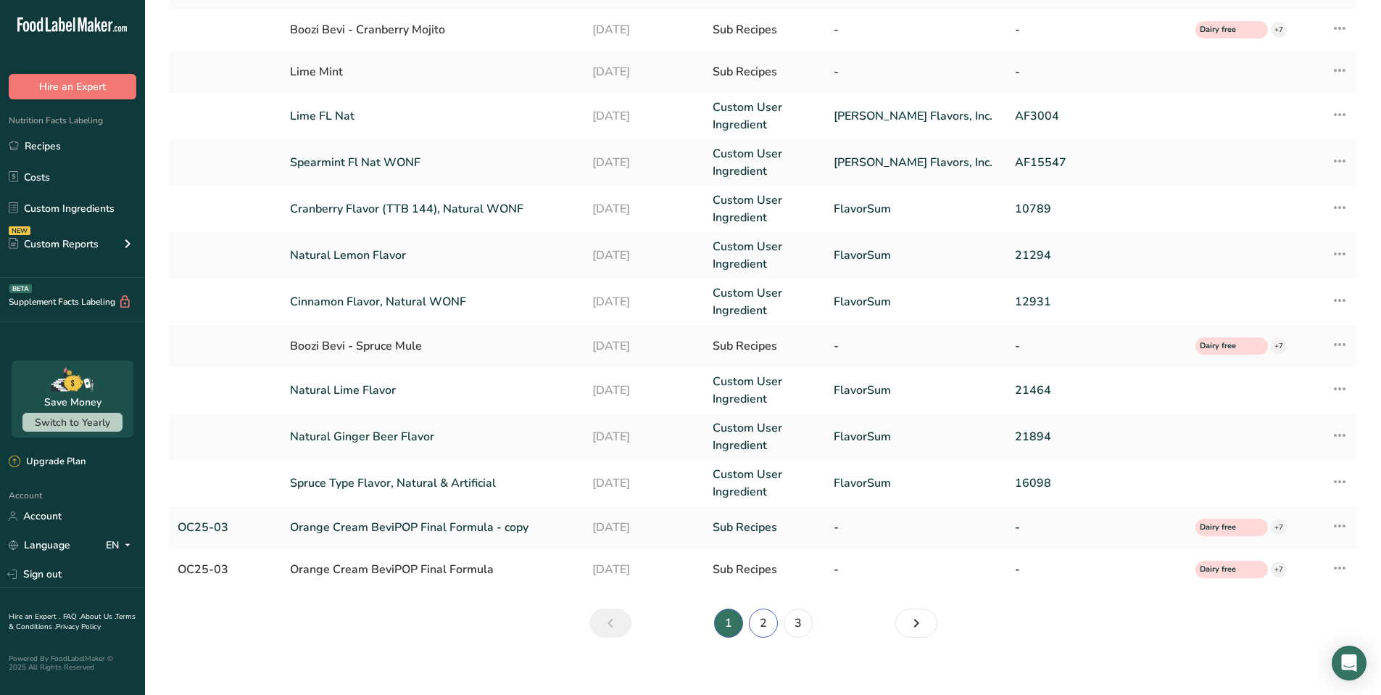
click at [761, 622] on link "2" at bounding box center [763, 622] width 29 height 29
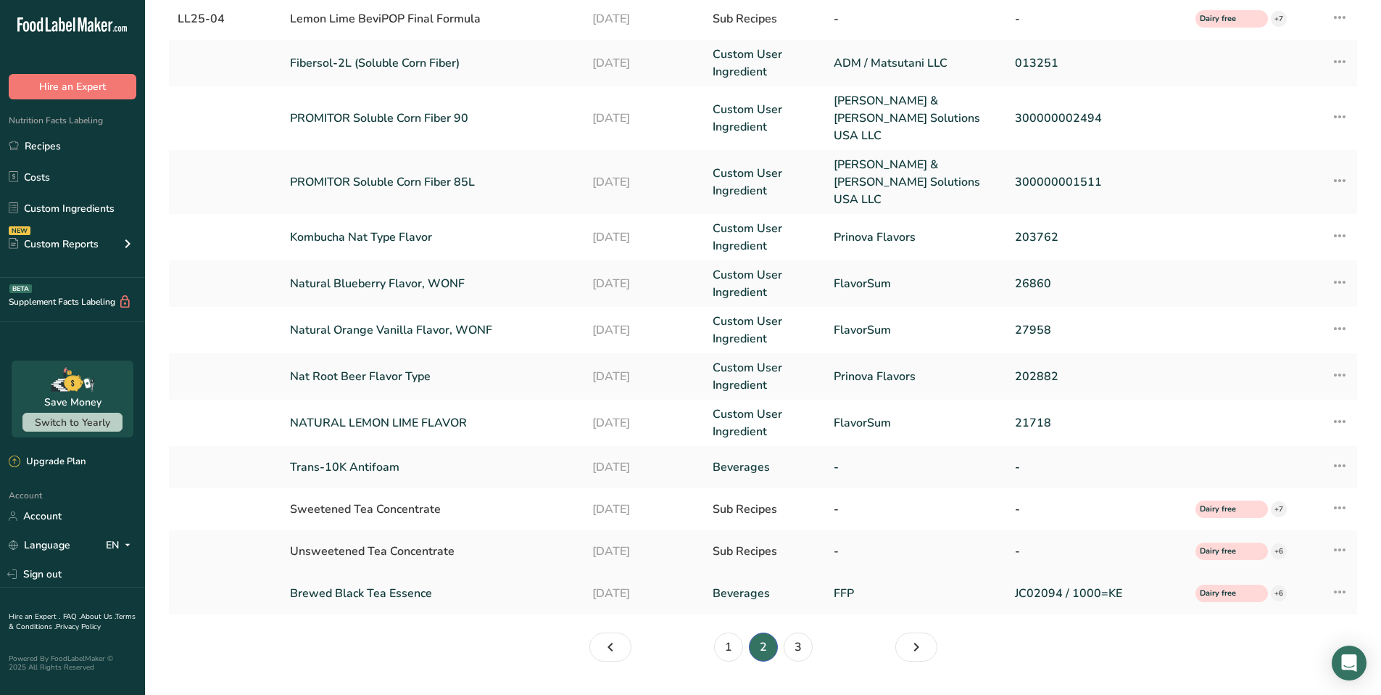
scroll to position [218, 0]
click at [801, 631] on link "3" at bounding box center [798, 645] width 29 height 29
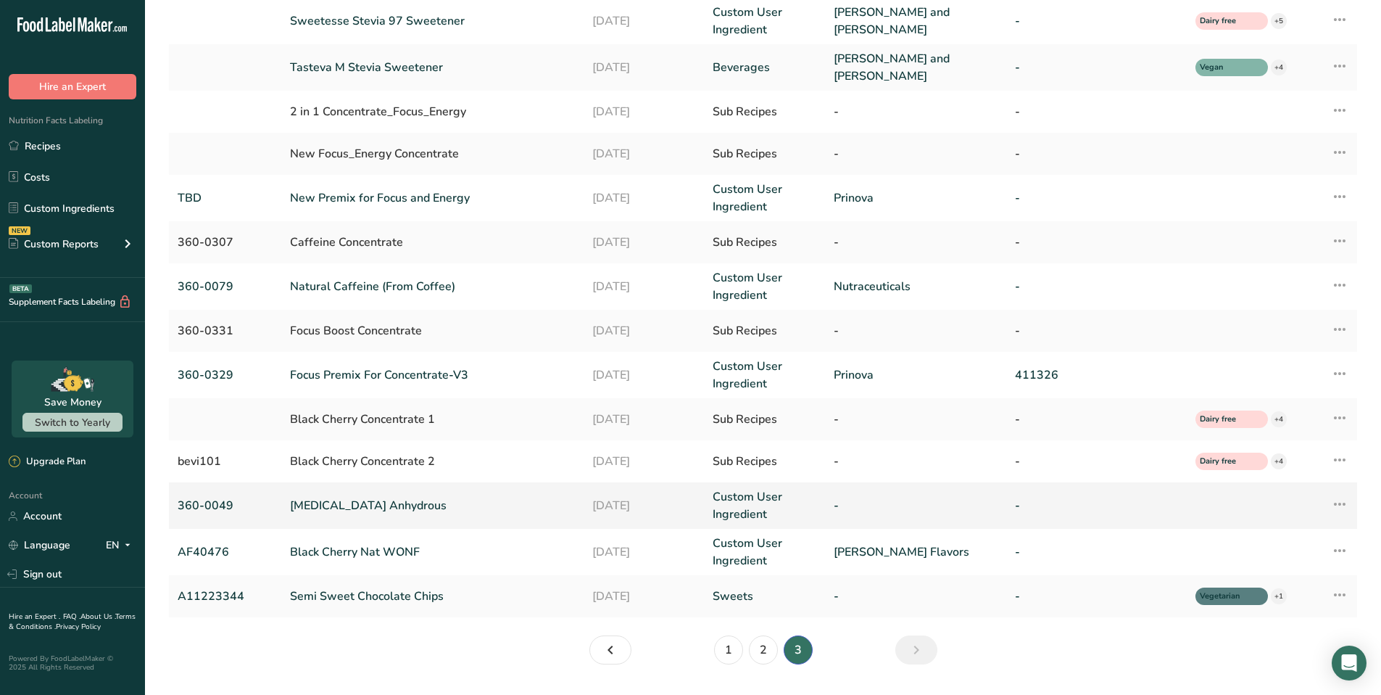
scroll to position [168, 0]
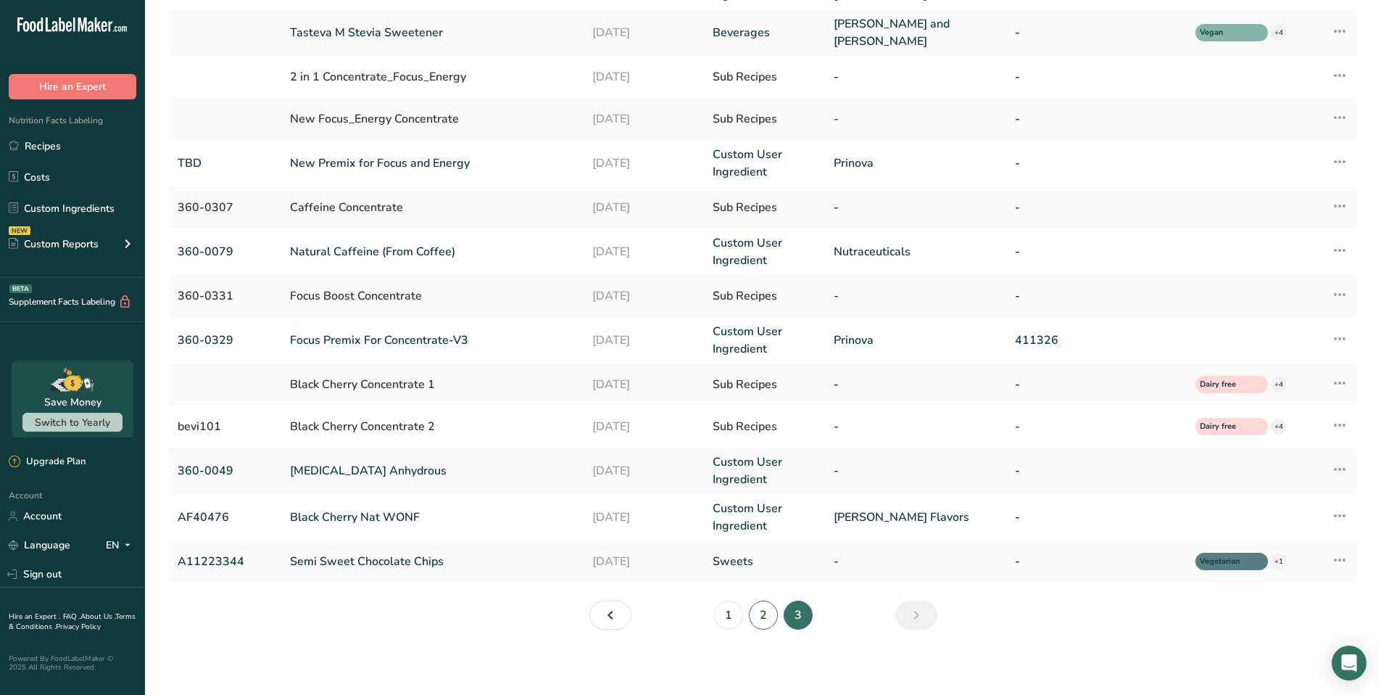
click at [763, 613] on link "2" at bounding box center [763, 614] width 29 height 29
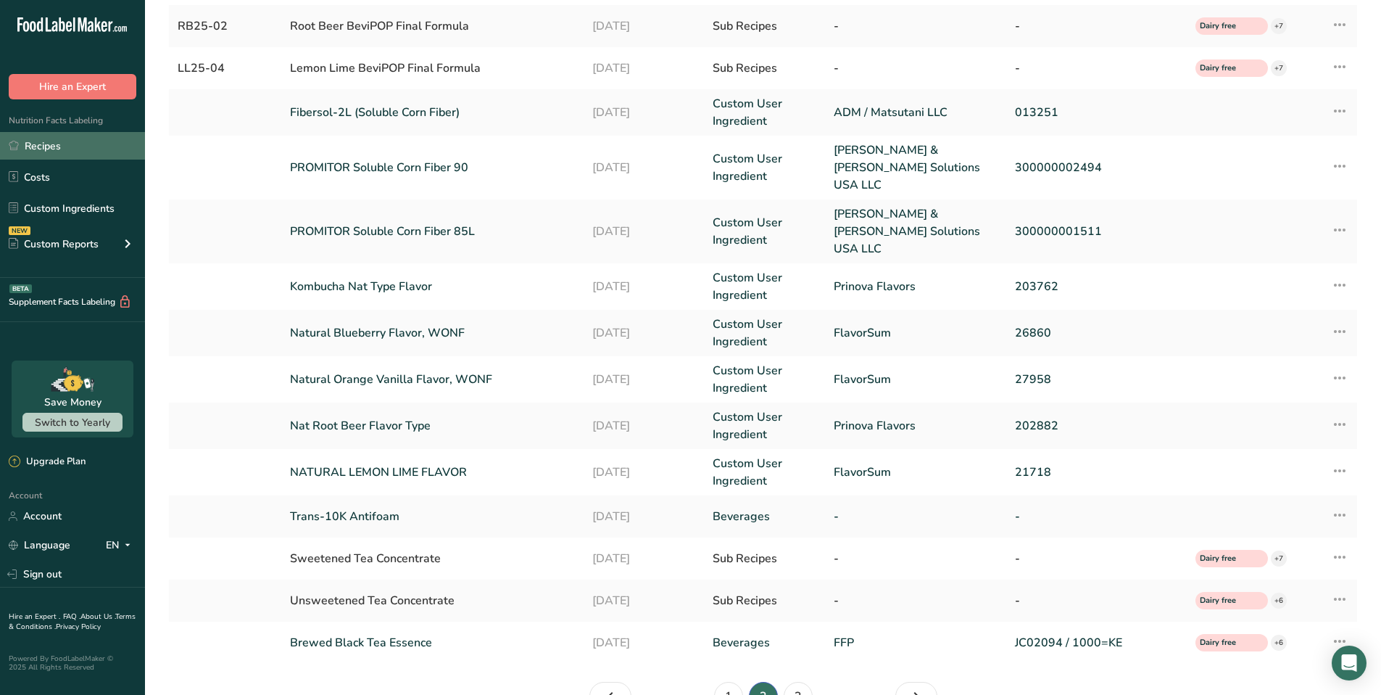
click at [46, 141] on link "Recipes" at bounding box center [72, 146] width 145 height 28
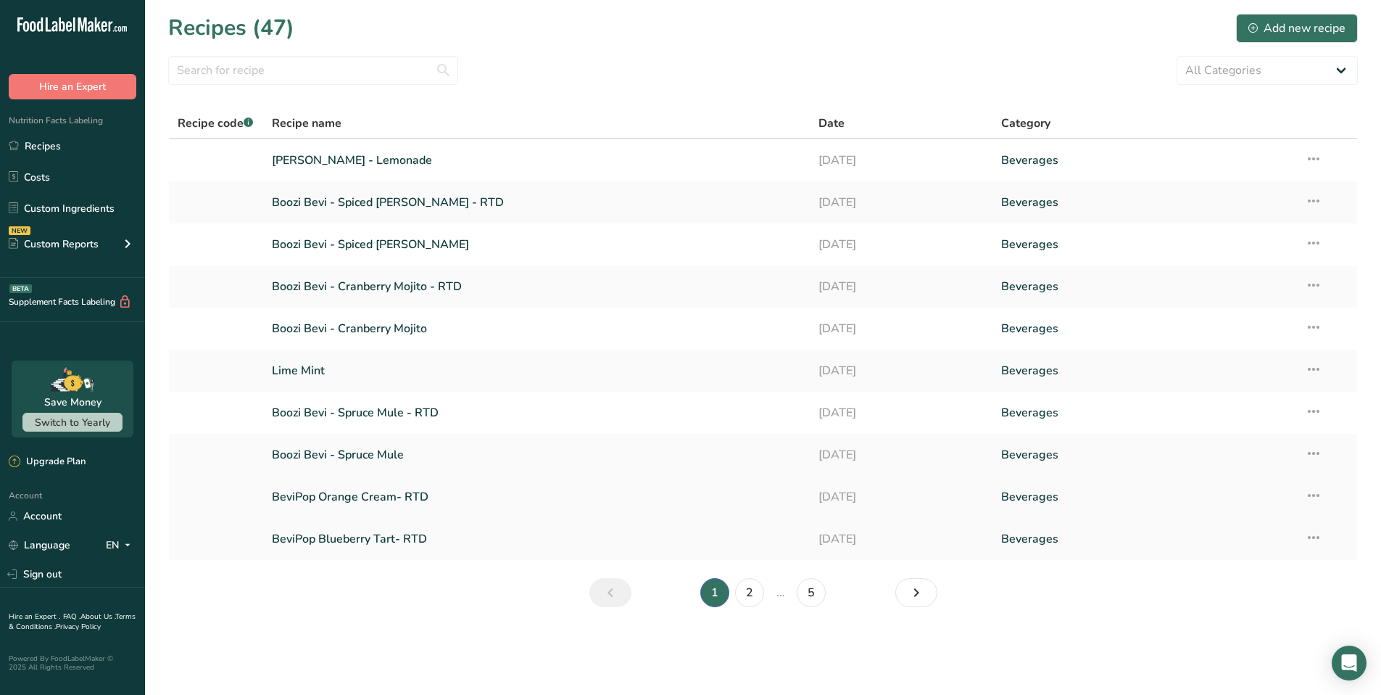
click at [383, 503] on link "BeviPop Orange Cream- RTD" at bounding box center [537, 497] width 530 height 30
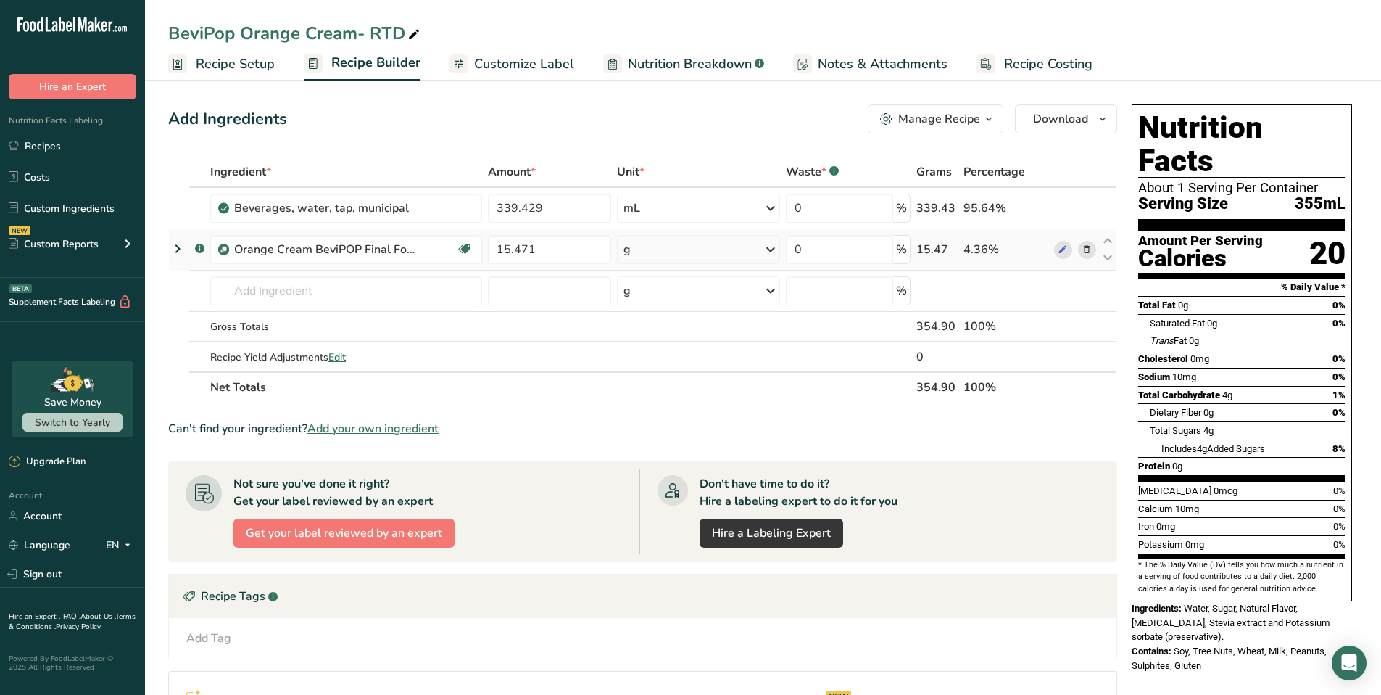
click at [175, 250] on icon at bounding box center [177, 249] width 17 height 26
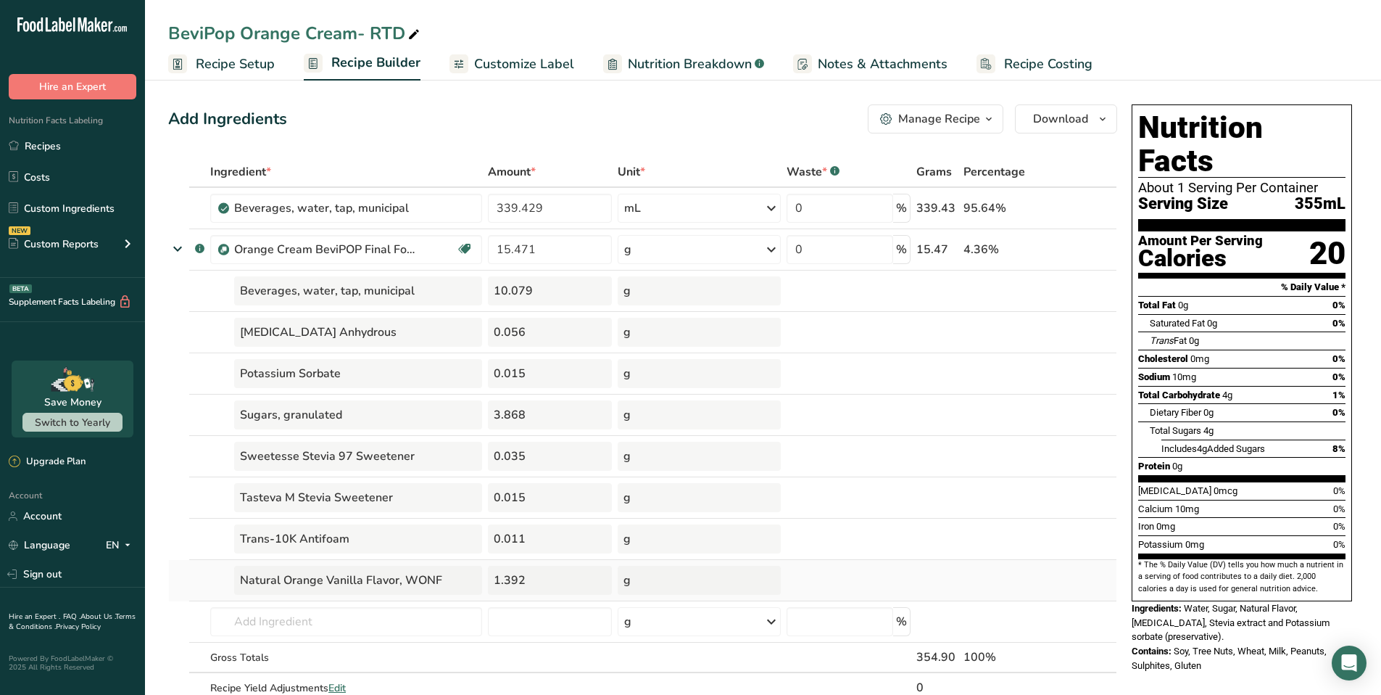
click at [428, 571] on div "Natural Orange Vanilla Flavor, WONF" at bounding box center [358, 580] width 248 height 29
click at [435, 578] on div "Natural Orange Vanilla Flavor, WONF" at bounding box center [358, 580] width 248 height 29
click at [357, 586] on div "Natural Orange Vanilla Flavor, WONF" at bounding box center [358, 580] width 248 height 29
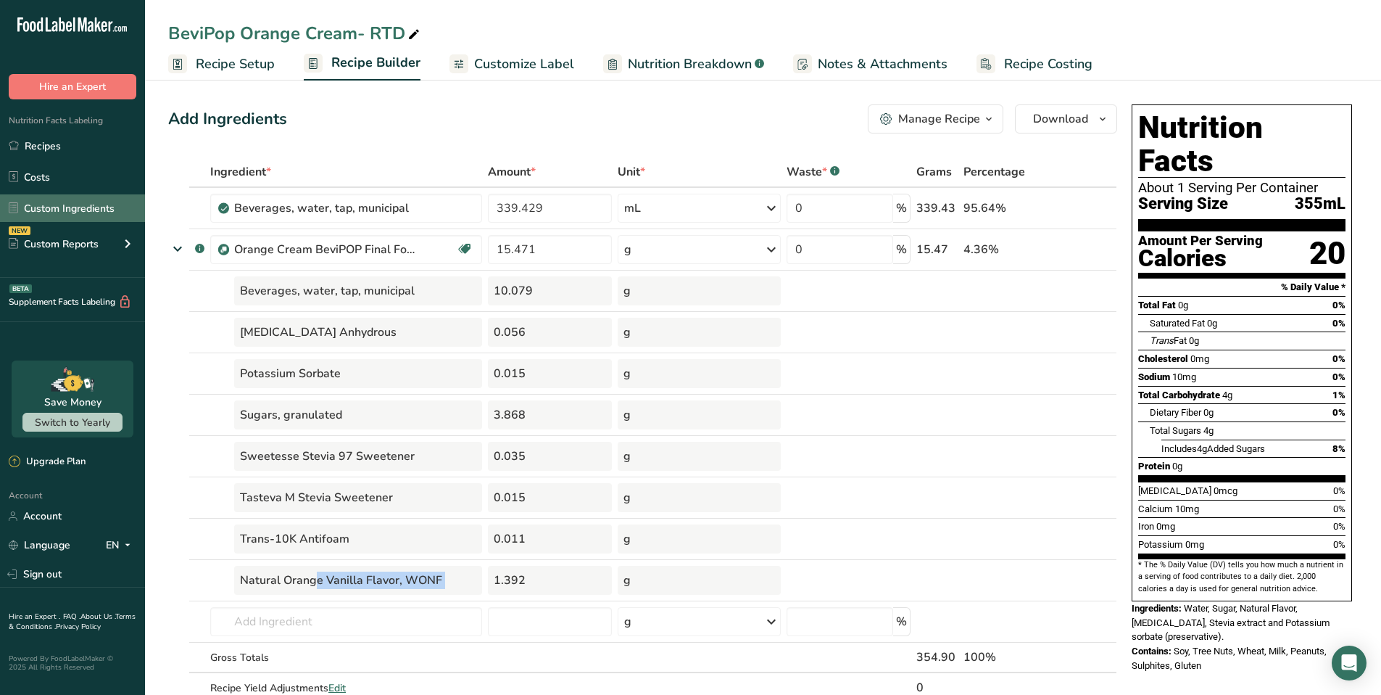
click at [59, 211] on link "Custom Ingredients" at bounding box center [72, 208] width 145 height 28
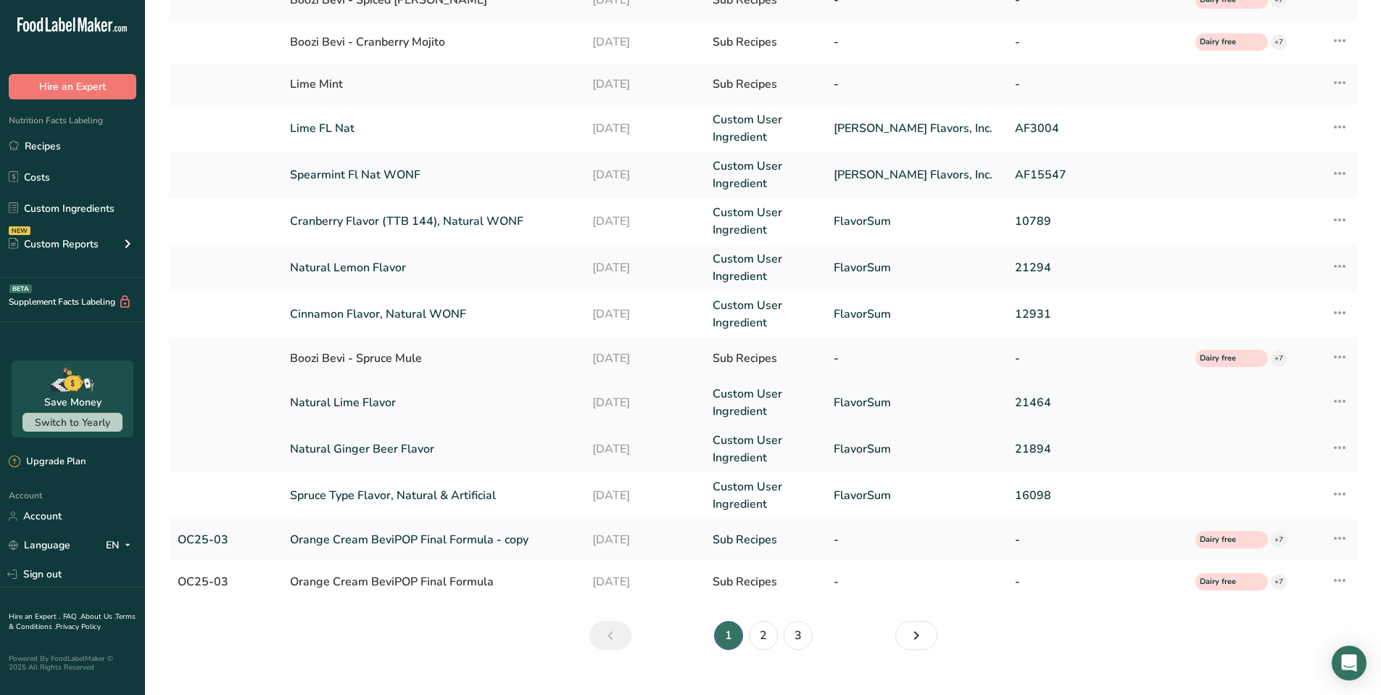
scroll to position [223, 0]
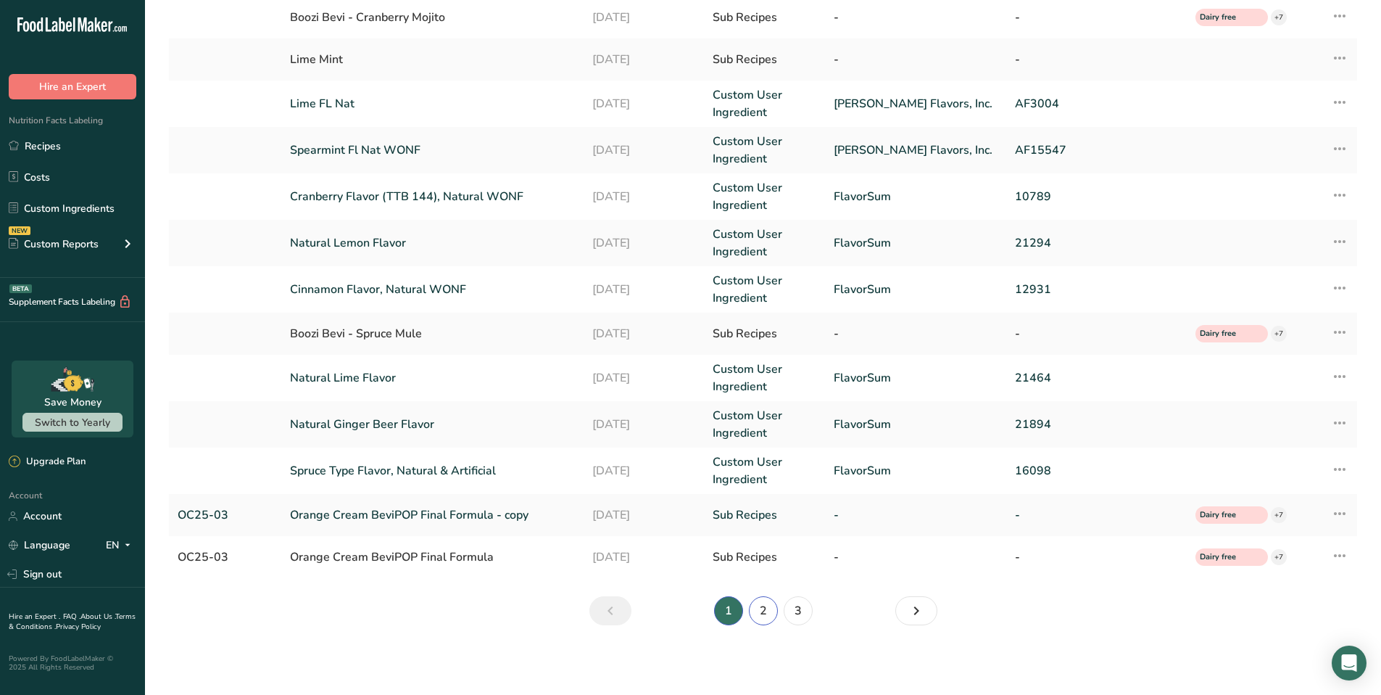
click at [769, 612] on link "2" at bounding box center [763, 610] width 29 height 29
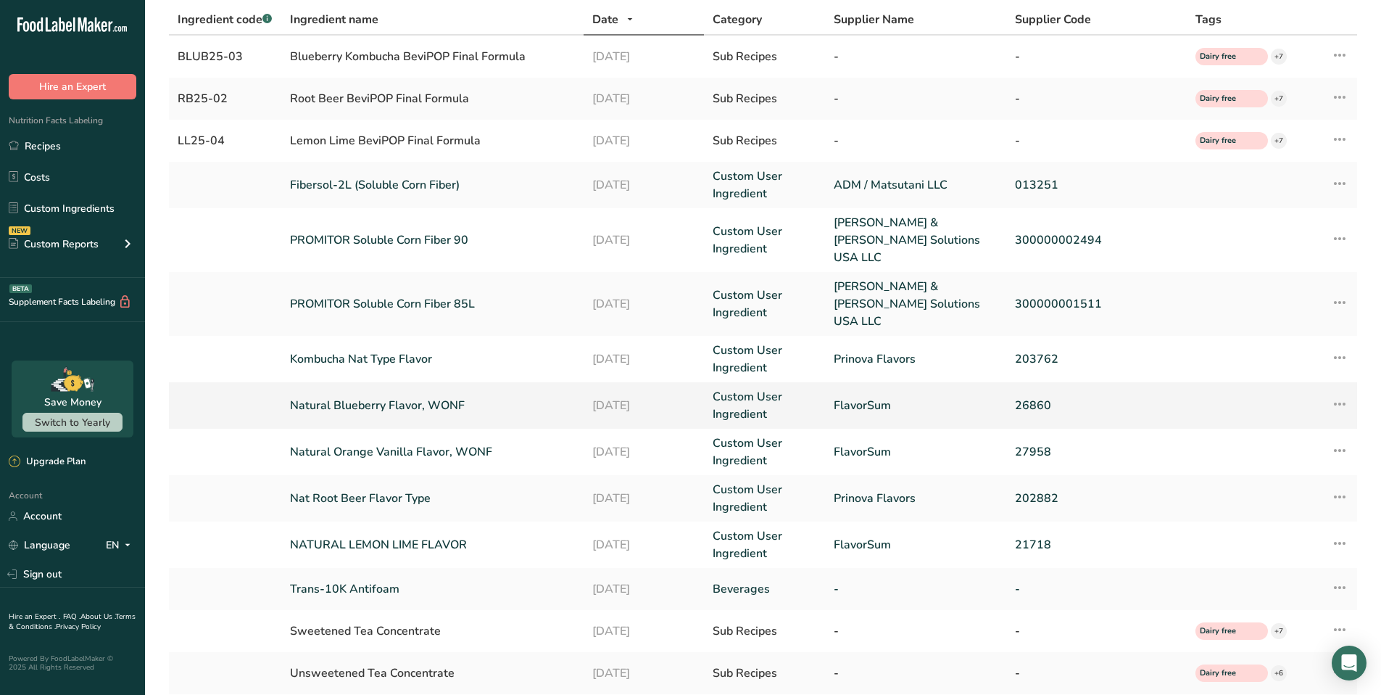
scroll to position [96, 0]
click at [445, 442] on link "Natural Orange Vanilla Flavor, WONF" at bounding box center [432, 450] width 284 height 17
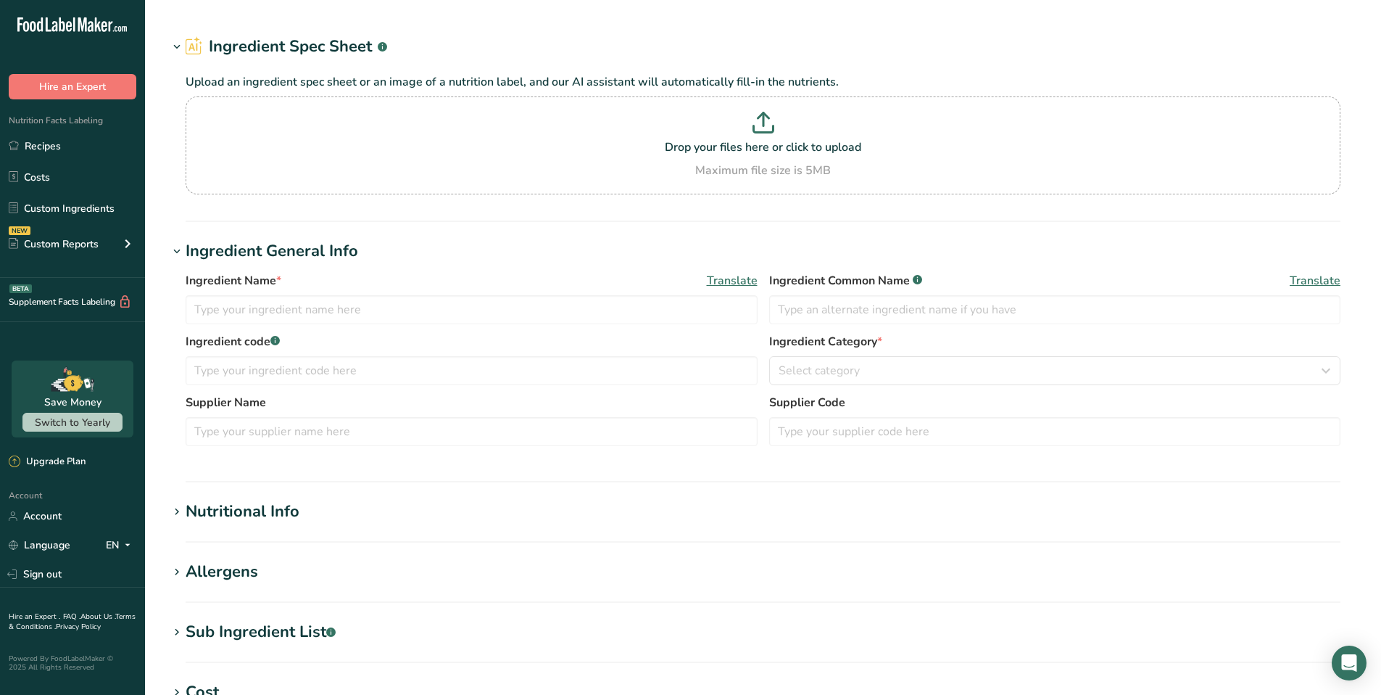
type input "Natural Orange Vanilla Flavor, WONF"
type input "FlavorSum"
type input "27958"
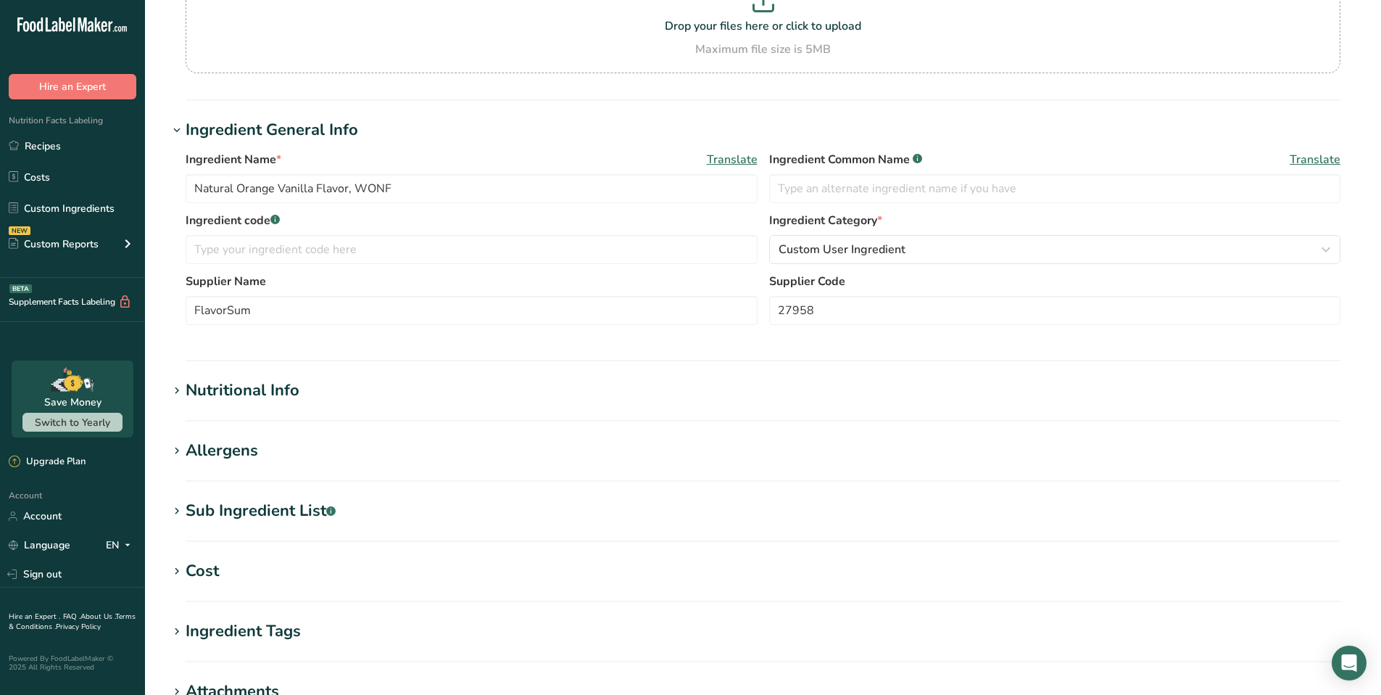
scroll to position [255, 0]
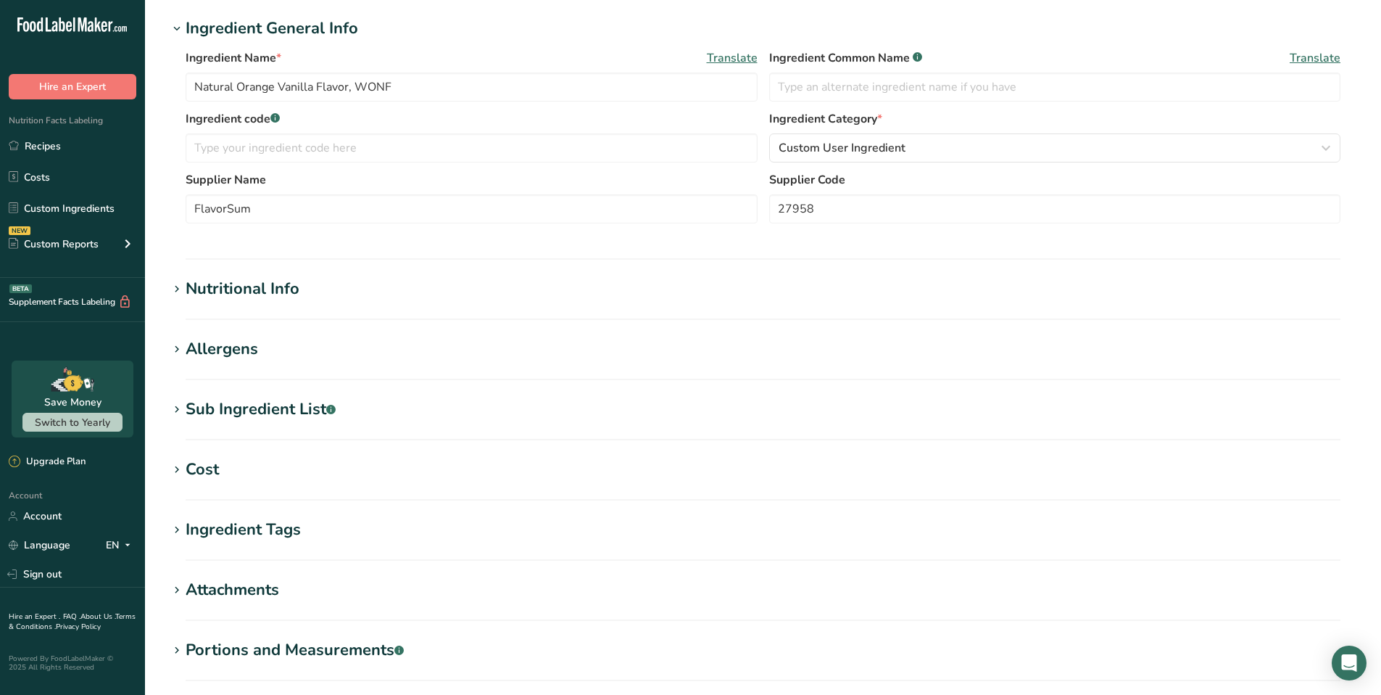
click at [179, 347] on icon at bounding box center [176, 349] width 13 height 20
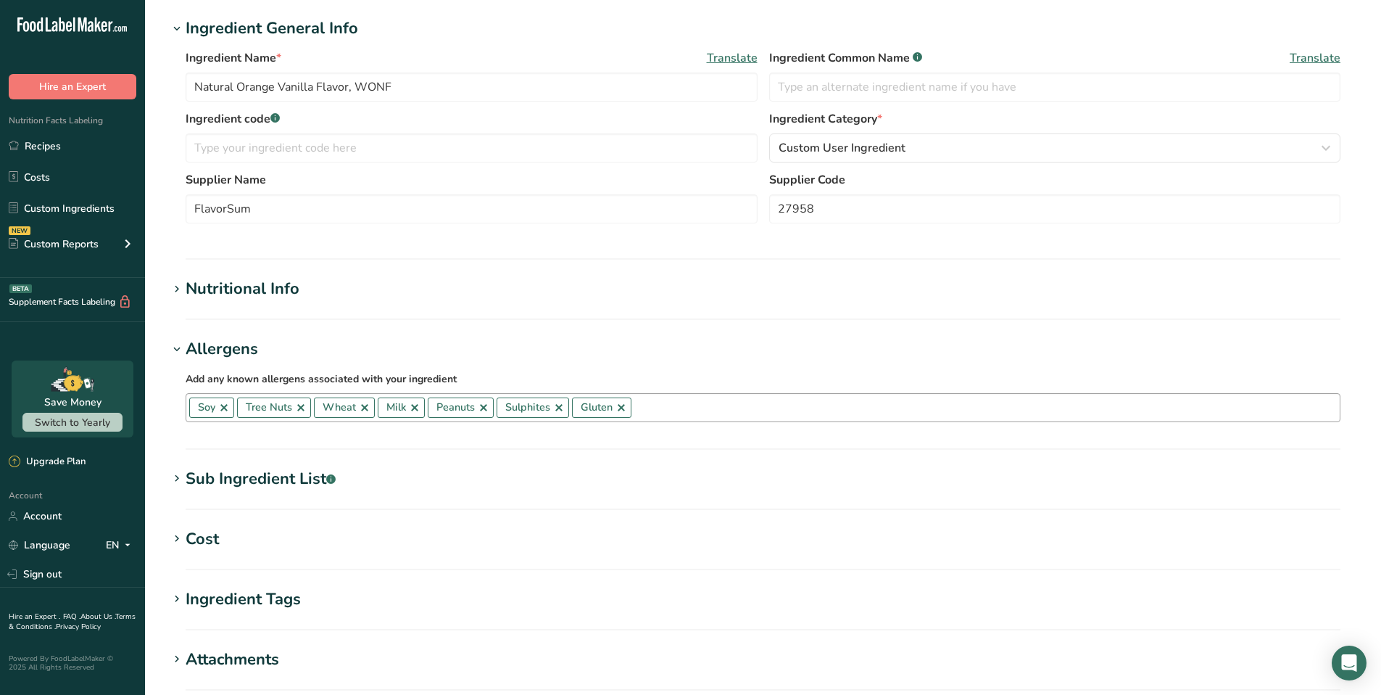
click at [226, 410] on link at bounding box center [224, 408] width 12 height 12
click at [256, 408] on link at bounding box center [253, 408] width 12 height 12
click at [256, 408] on span "Milk" at bounding box center [276, 407] width 47 height 20
click at [244, 410] on link at bounding box center [240, 408] width 12 height 12
click at [227, 409] on link at bounding box center [226, 408] width 12 height 12
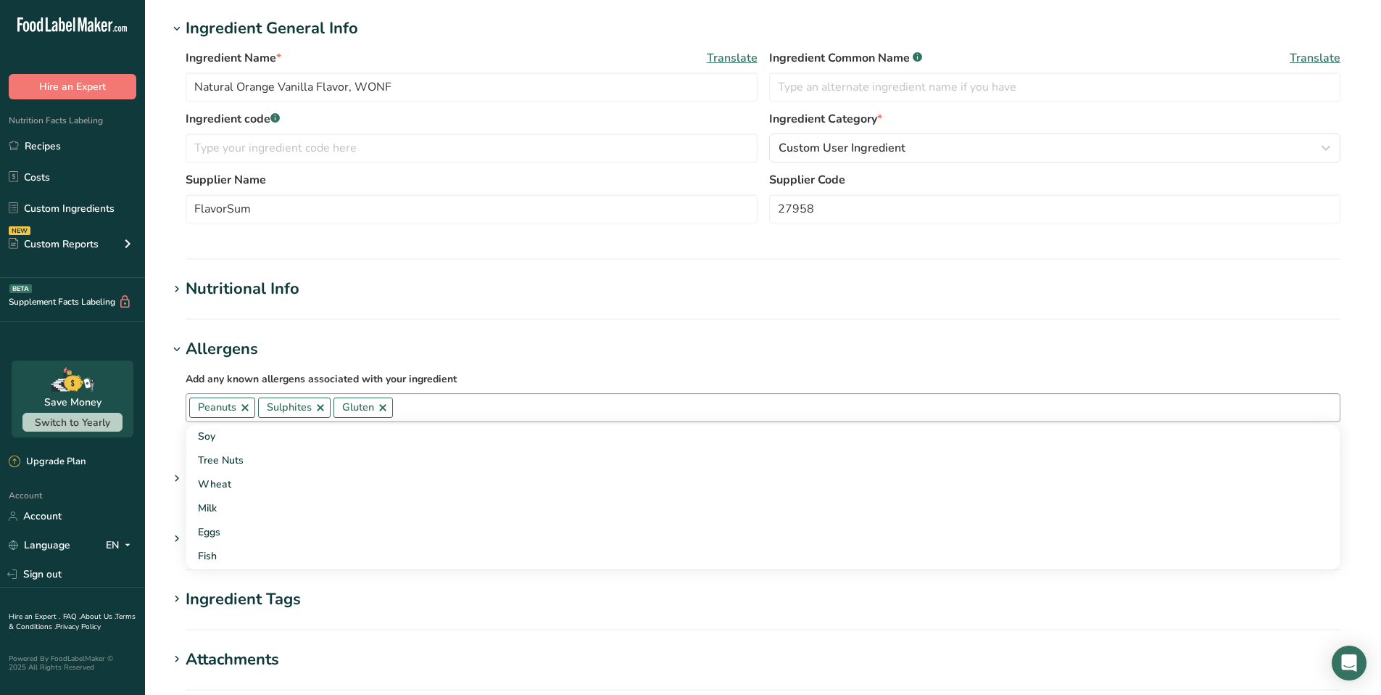
click at [248, 408] on link at bounding box center [245, 408] width 12 height 12
click at [256, 409] on link at bounding box center [252, 408] width 12 height 12
click at [239, 409] on link at bounding box center [239, 408] width 12 height 12
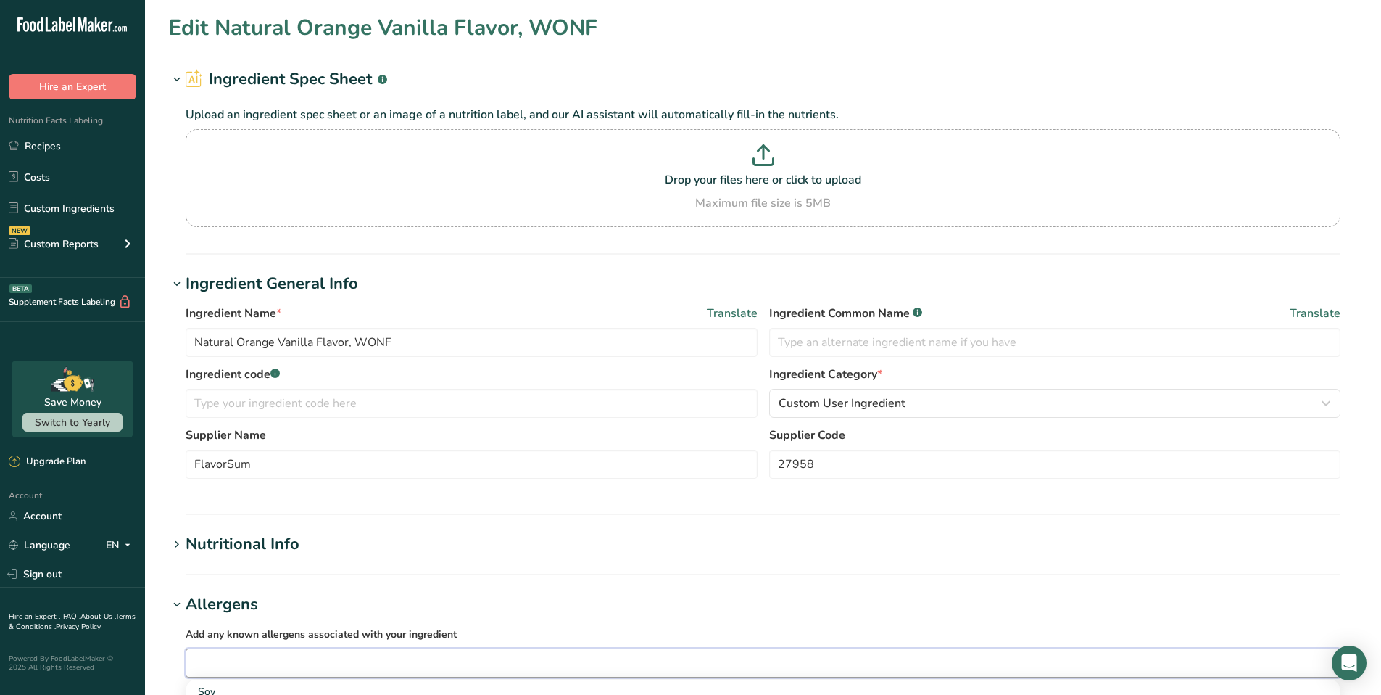
scroll to position [487, 0]
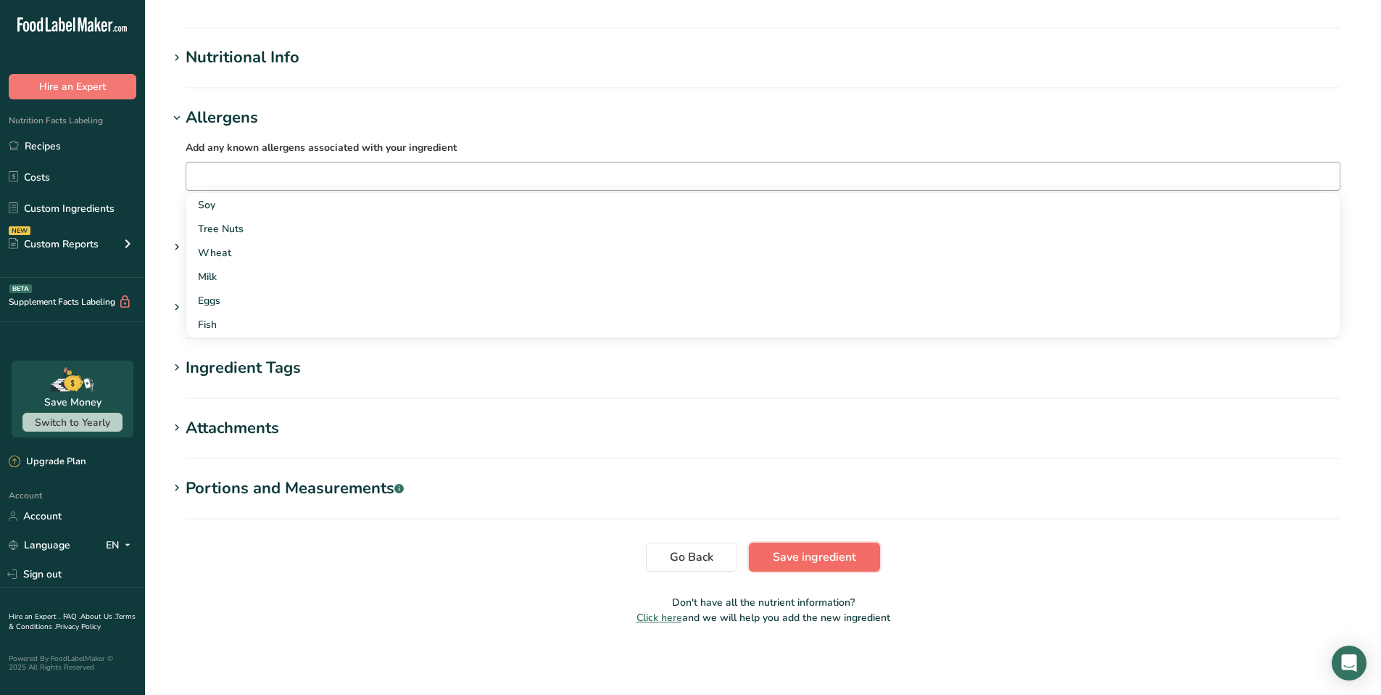
click at [798, 561] on span "Save ingredient" at bounding box center [814, 556] width 83 height 17
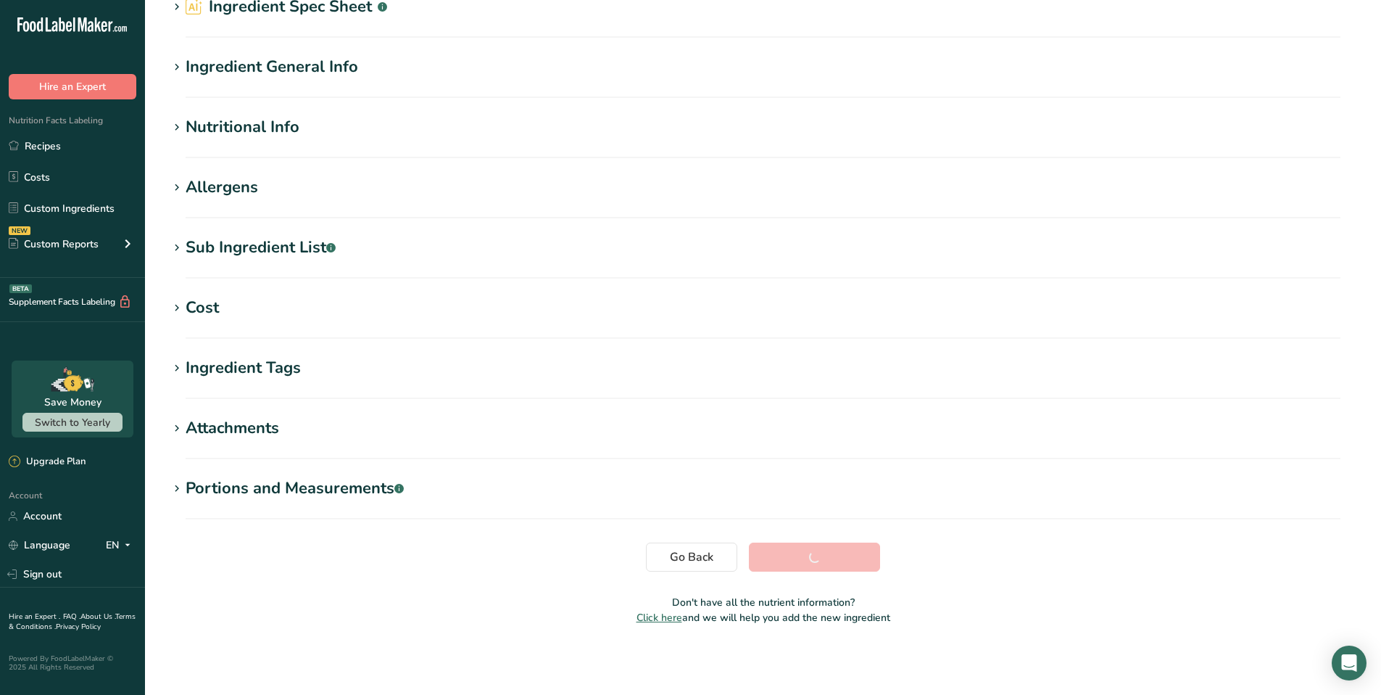
scroll to position [73, 0]
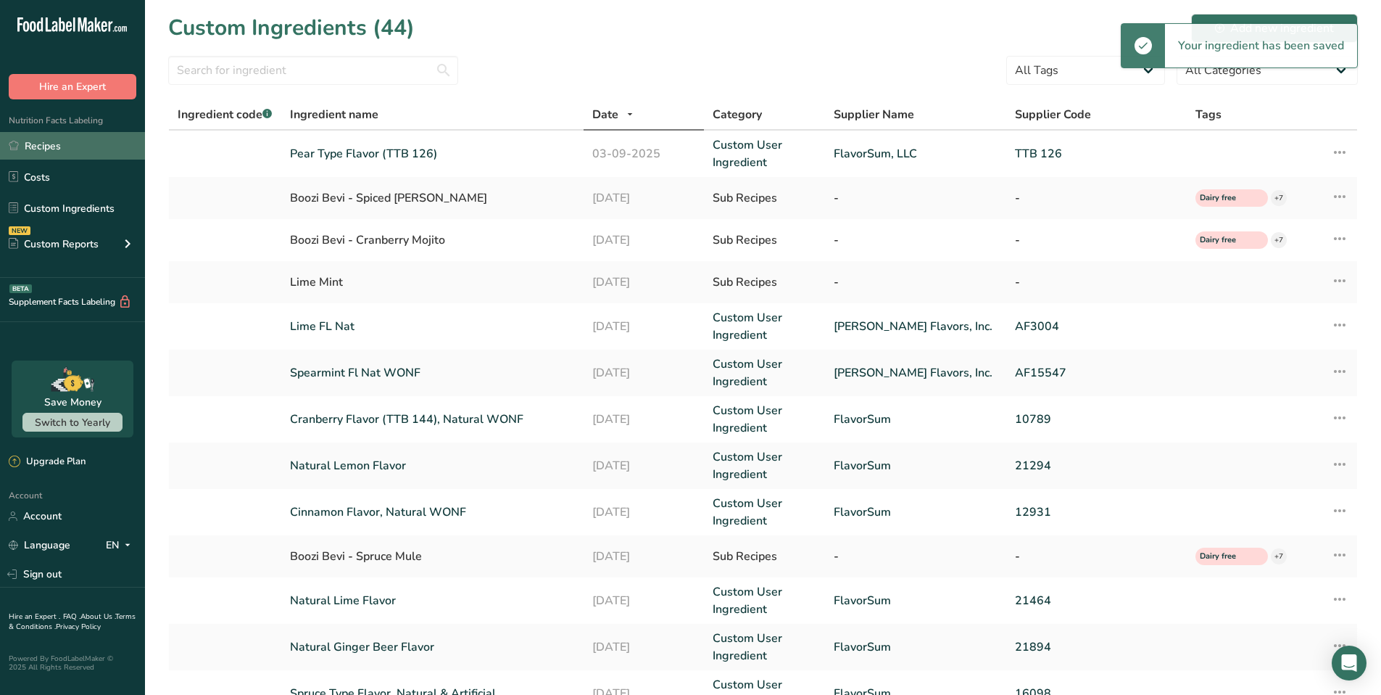
click at [44, 149] on link "Recipes" at bounding box center [72, 146] width 145 height 28
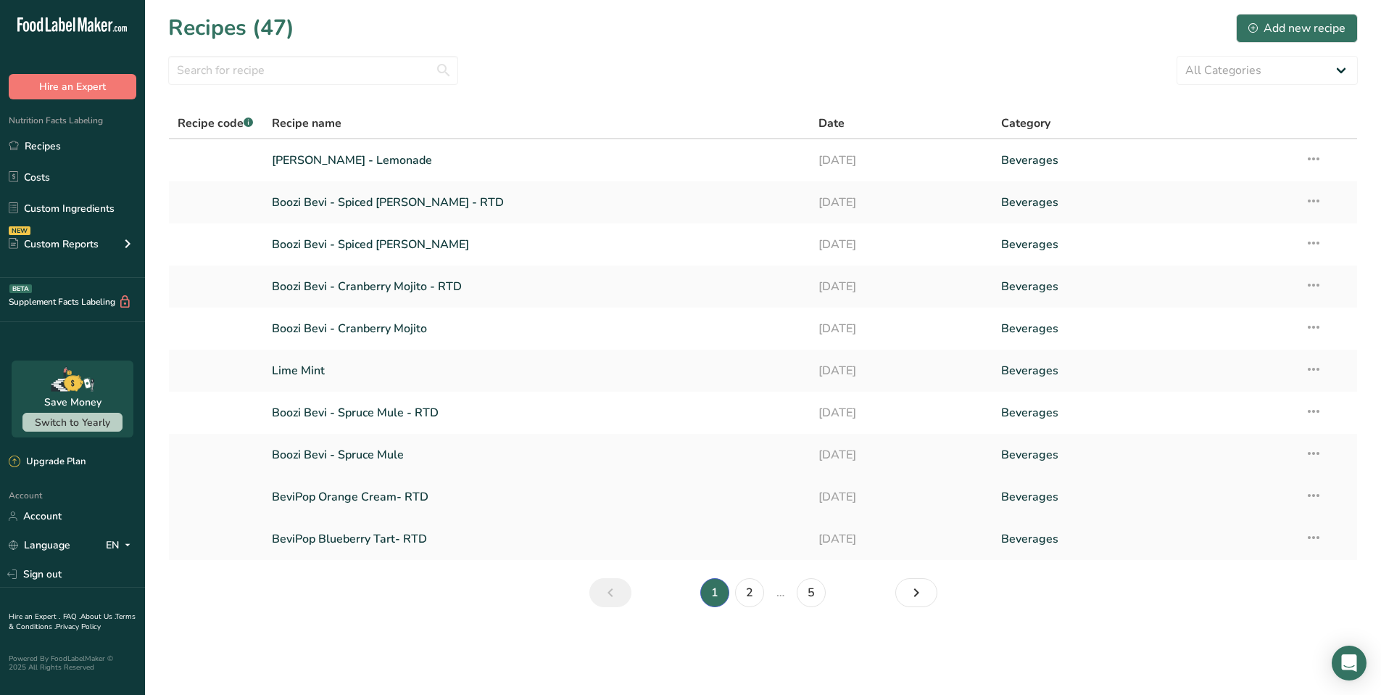
click at [377, 495] on link "BeviPop Orange Cream- RTD" at bounding box center [537, 497] width 530 height 30
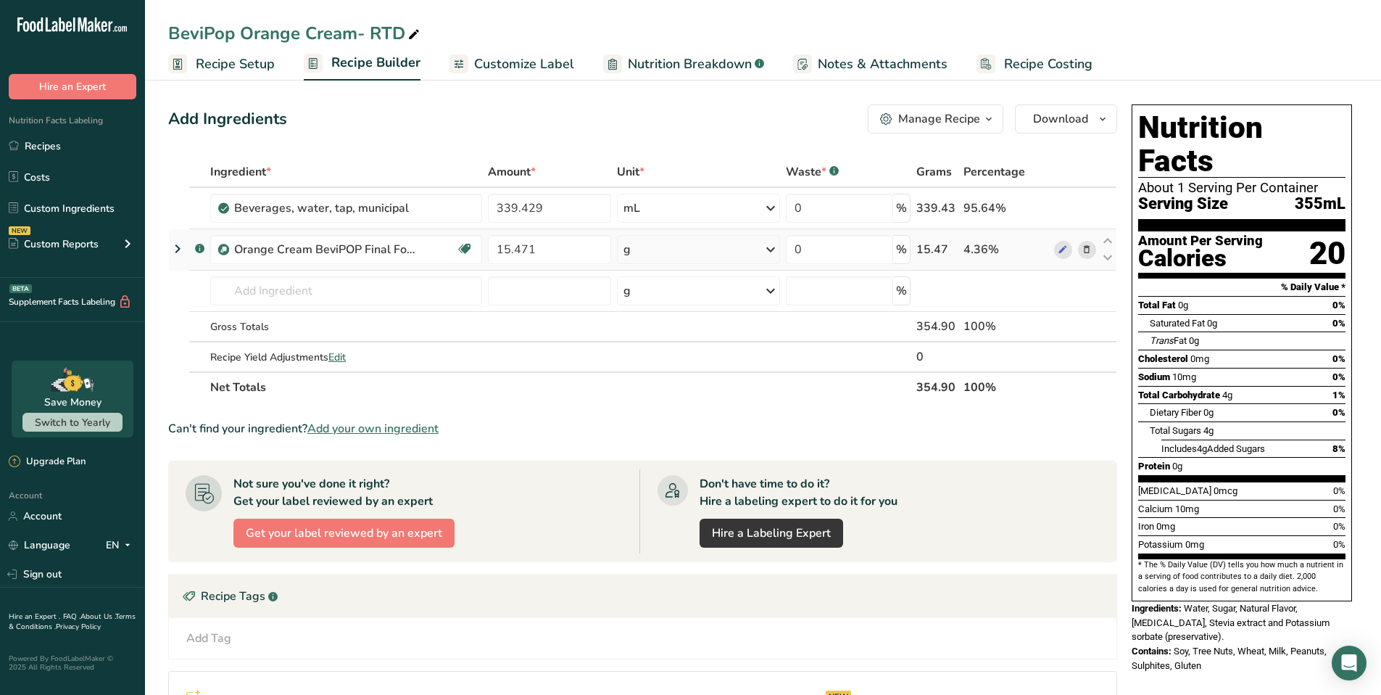
click at [177, 249] on icon at bounding box center [177, 249] width 17 height 26
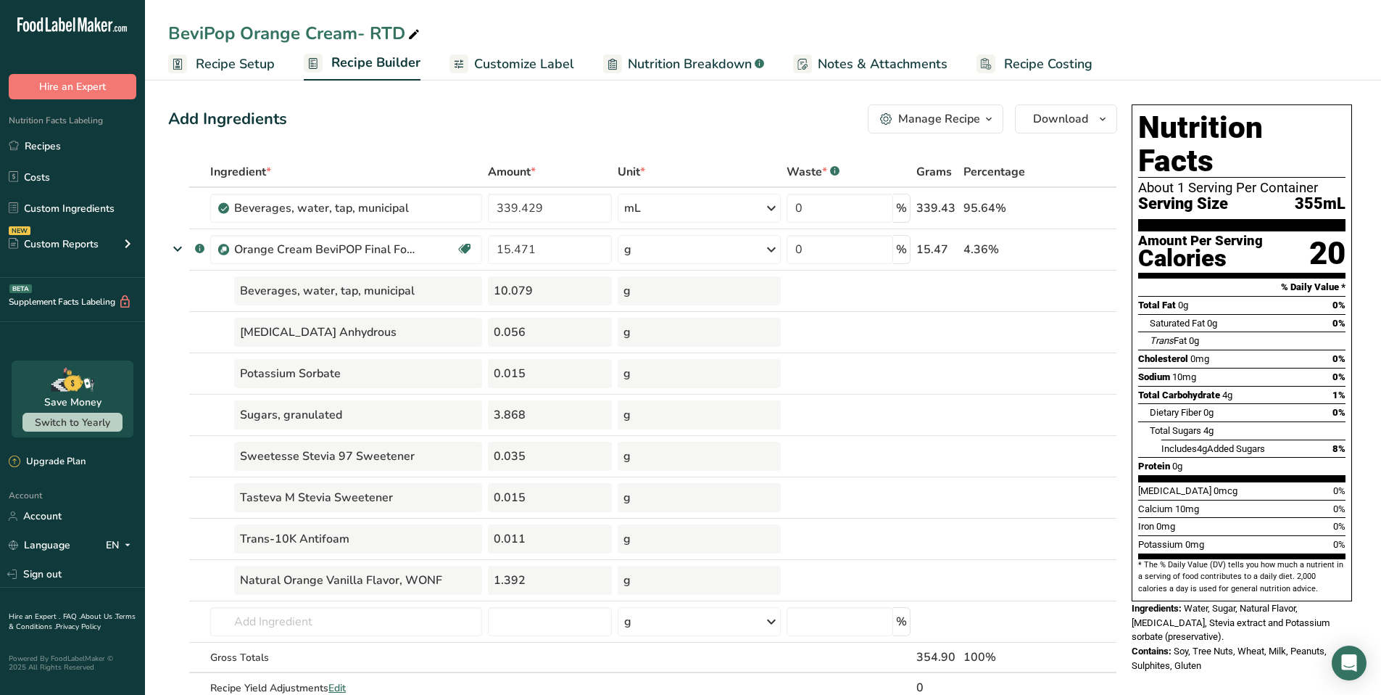
click at [544, 58] on span "Customize Label" at bounding box center [524, 64] width 100 height 20
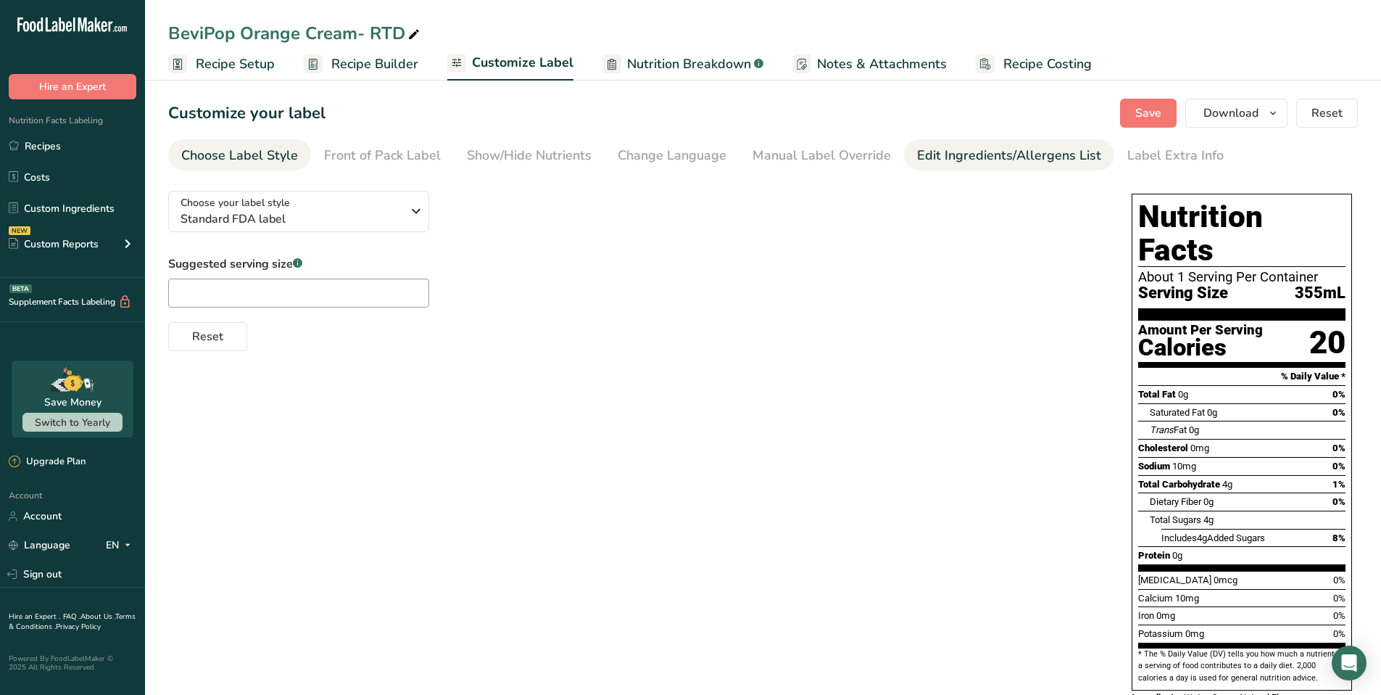
click at [959, 160] on div "Edit Ingredients/Allergens List" at bounding box center [1009, 156] width 184 height 20
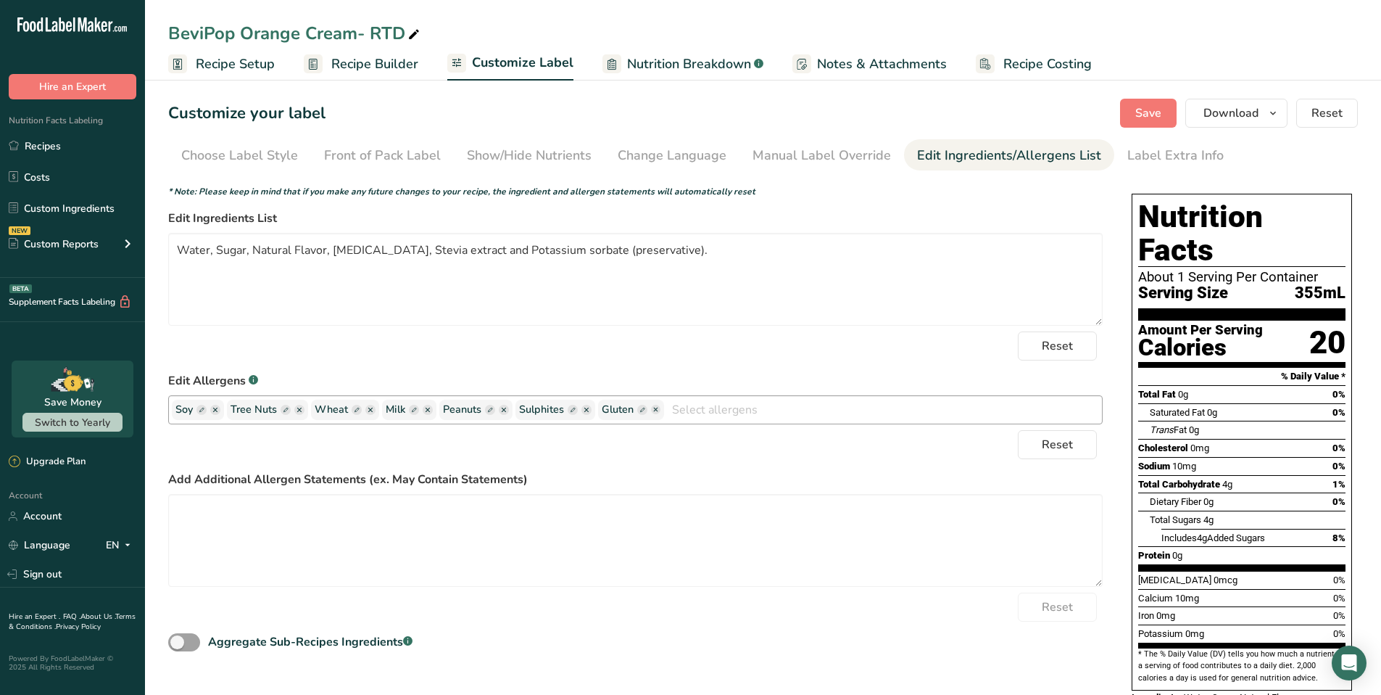
click at [216, 410] on ellipse "button" at bounding box center [215, 410] width 10 height 10
click at [242, 407] on ellipse "button" at bounding box center [244, 410] width 10 height 10
click at [245, 409] on ellipse "button" at bounding box center [244, 410] width 10 height 10
click at [245, 410] on ellipse "button" at bounding box center [244, 410] width 10 height 10
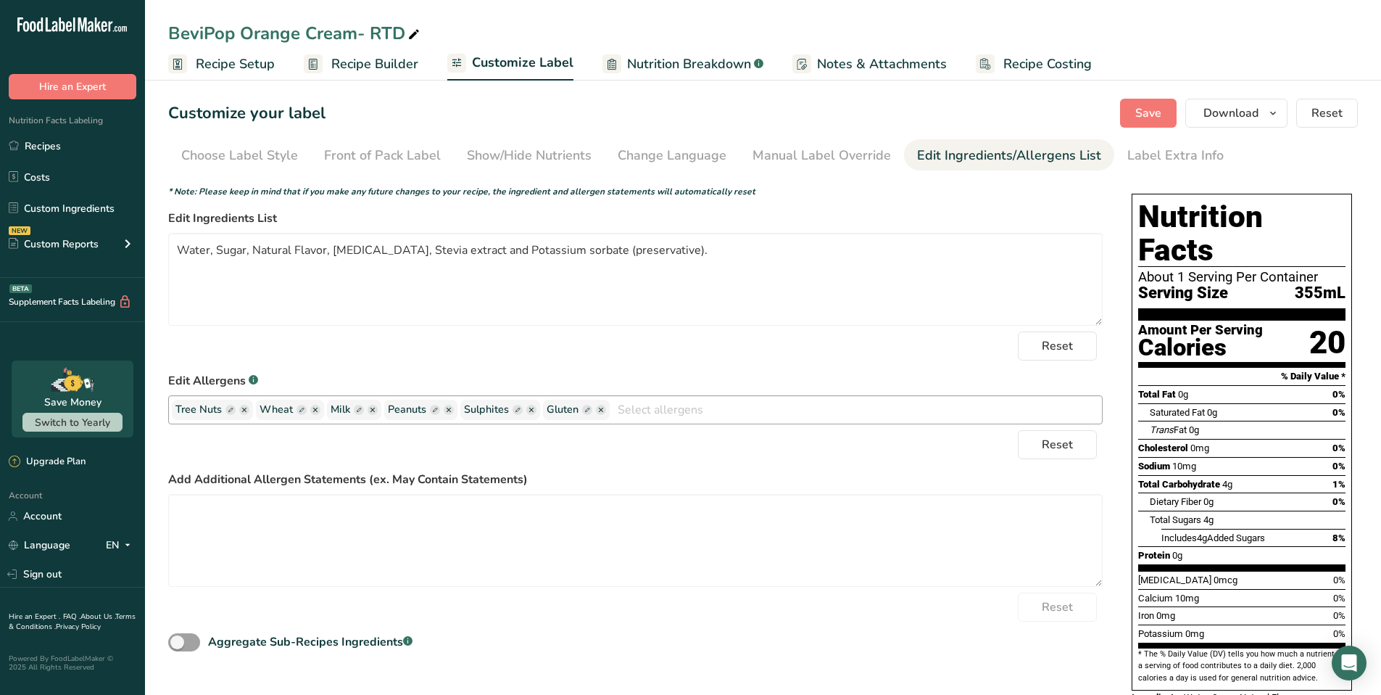
click at [245, 410] on ellipse "button" at bounding box center [244, 410] width 10 height 10
click at [1062, 451] on span "Reset" at bounding box center [1057, 444] width 31 height 17
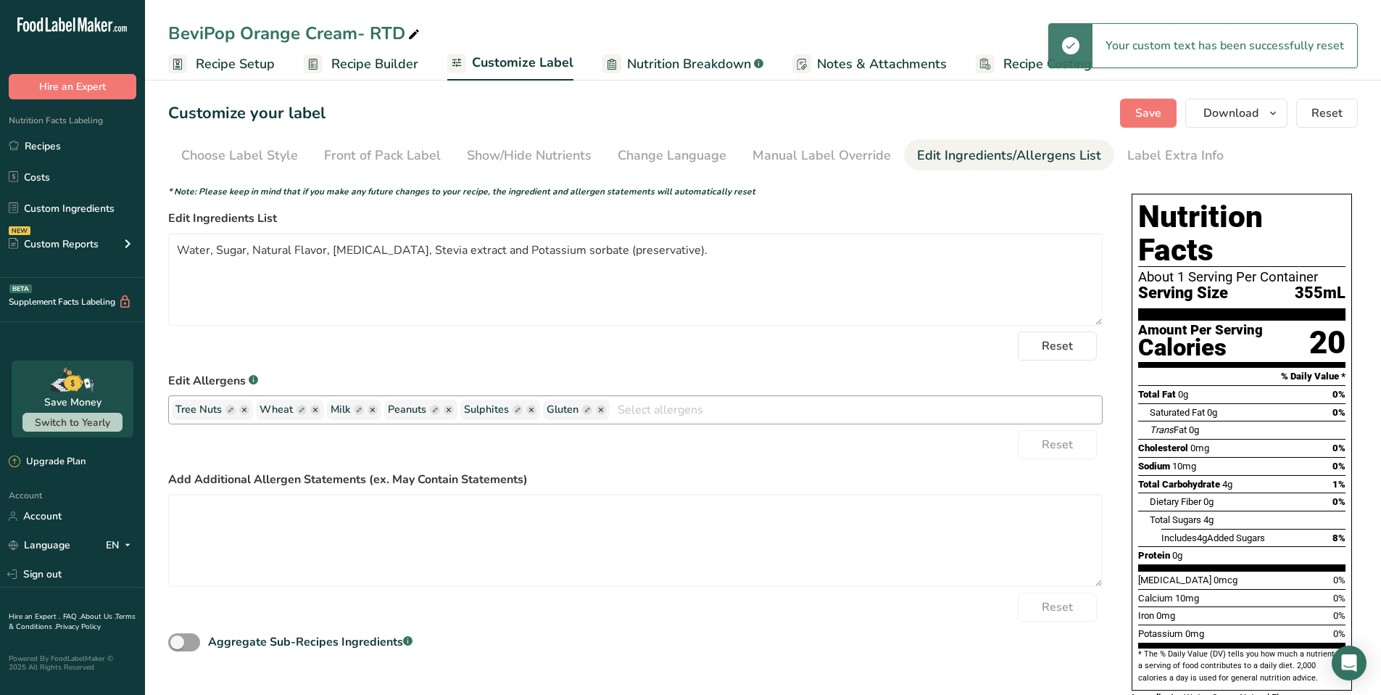
click at [603, 411] on ellipse "button" at bounding box center [601, 410] width 10 height 10
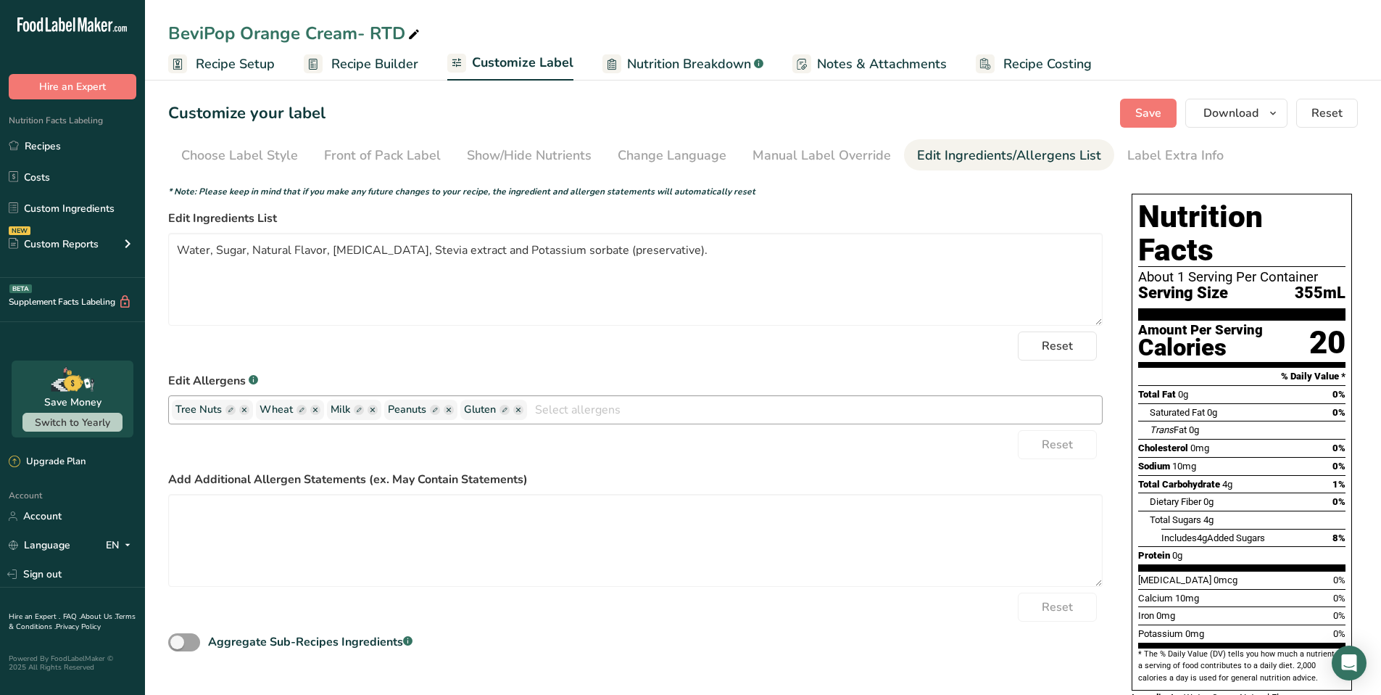
click at [520, 410] on ellipse "button" at bounding box center [518, 410] width 10 height 10
click at [444, 409] on ellipse "button" at bounding box center [442, 410] width 10 height 10
click at [387, 409] on ellipse "button" at bounding box center [385, 410] width 10 height 10
click at [315, 410] on ellipse "button" at bounding box center [314, 410] width 10 height 10
click at [232, 411] on ellipse "button" at bounding box center [230, 410] width 10 height 10
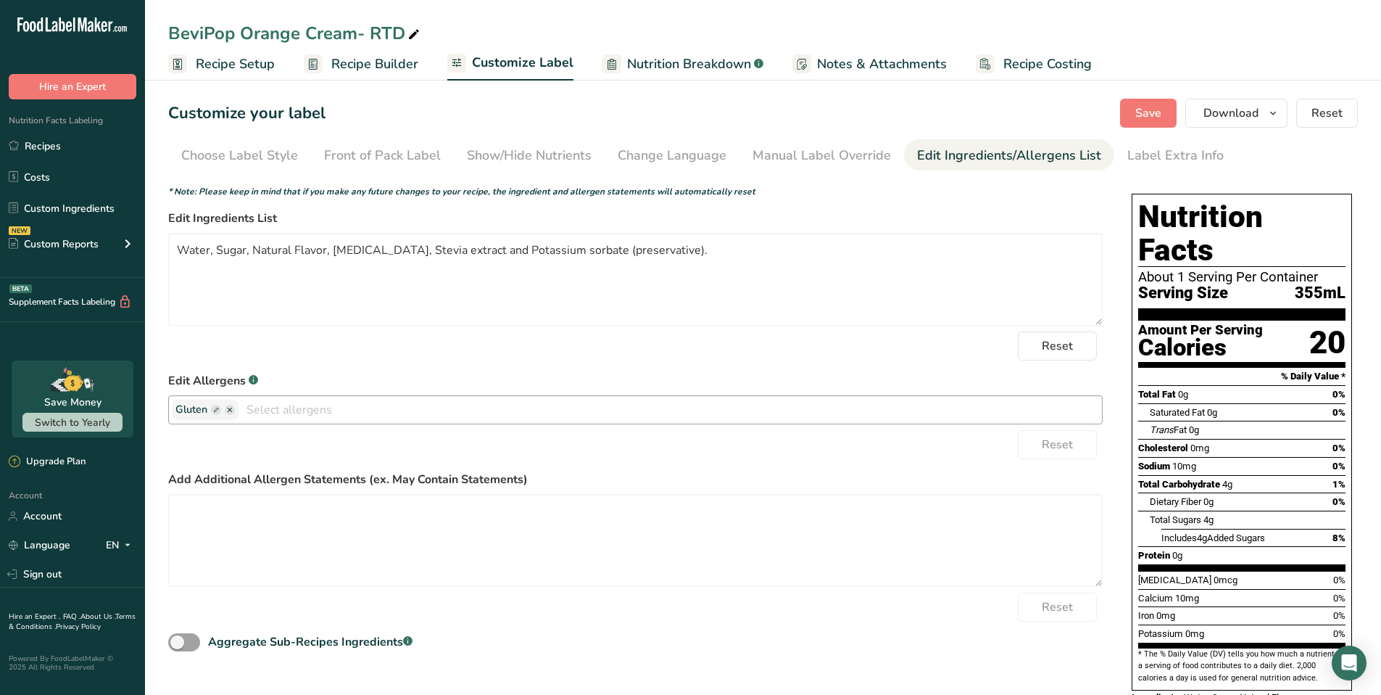
click at [231, 410] on ellipse "button" at bounding box center [230, 410] width 10 height 10
click at [230, 409] on icon "button" at bounding box center [230, 410] width 4 height 4
click at [1167, 116] on button "Save" at bounding box center [1148, 113] width 57 height 29
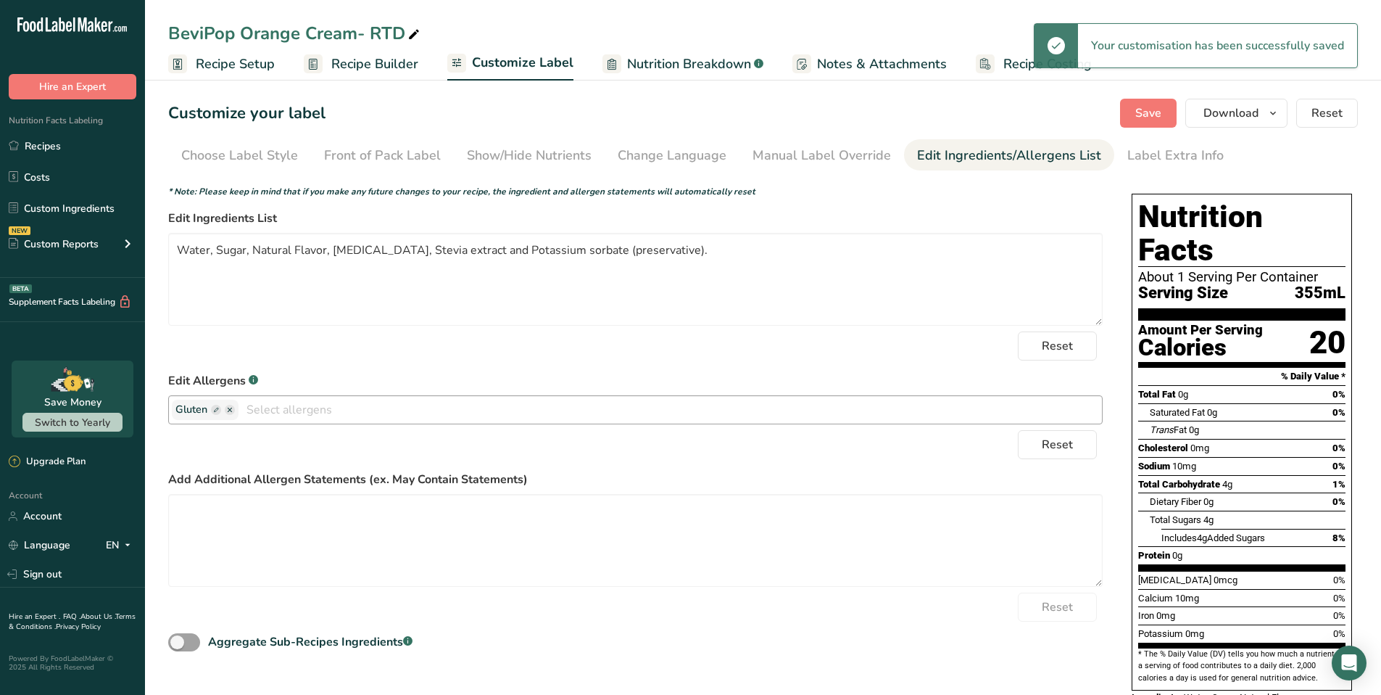
click at [231, 411] on icon "button" at bounding box center [230, 410] width 4 height 4
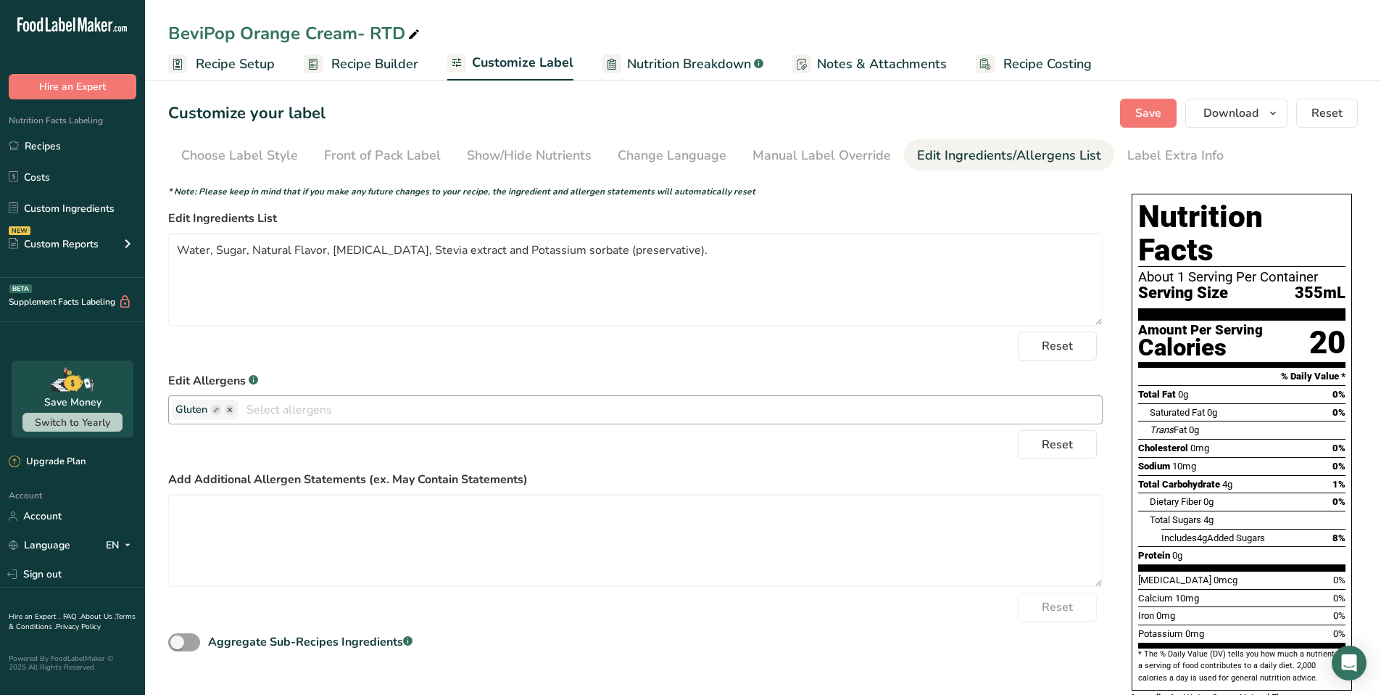
click at [233, 411] on ellipse "button" at bounding box center [230, 410] width 10 height 10
click at [1147, 107] on span "Save" at bounding box center [1149, 112] width 26 height 17
click at [385, 65] on span "Recipe Builder" at bounding box center [374, 64] width 87 height 20
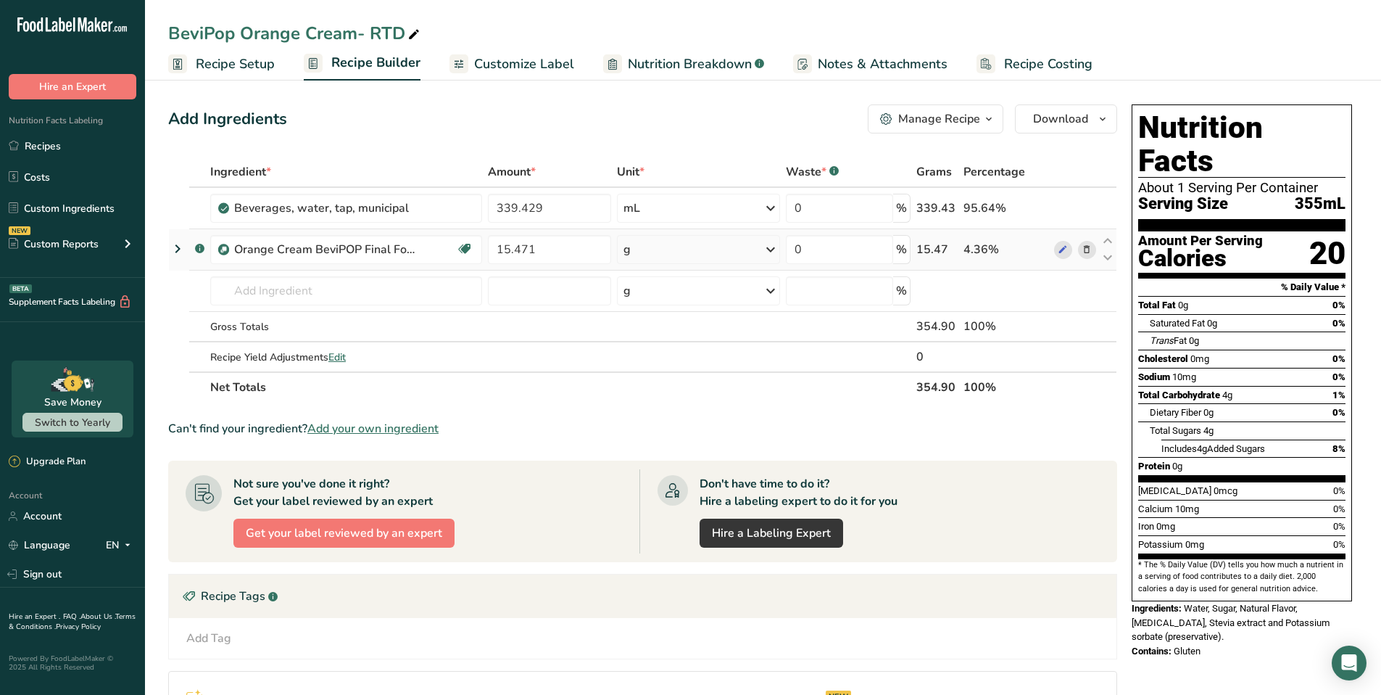
click at [177, 250] on icon at bounding box center [177, 249] width 17 height 26
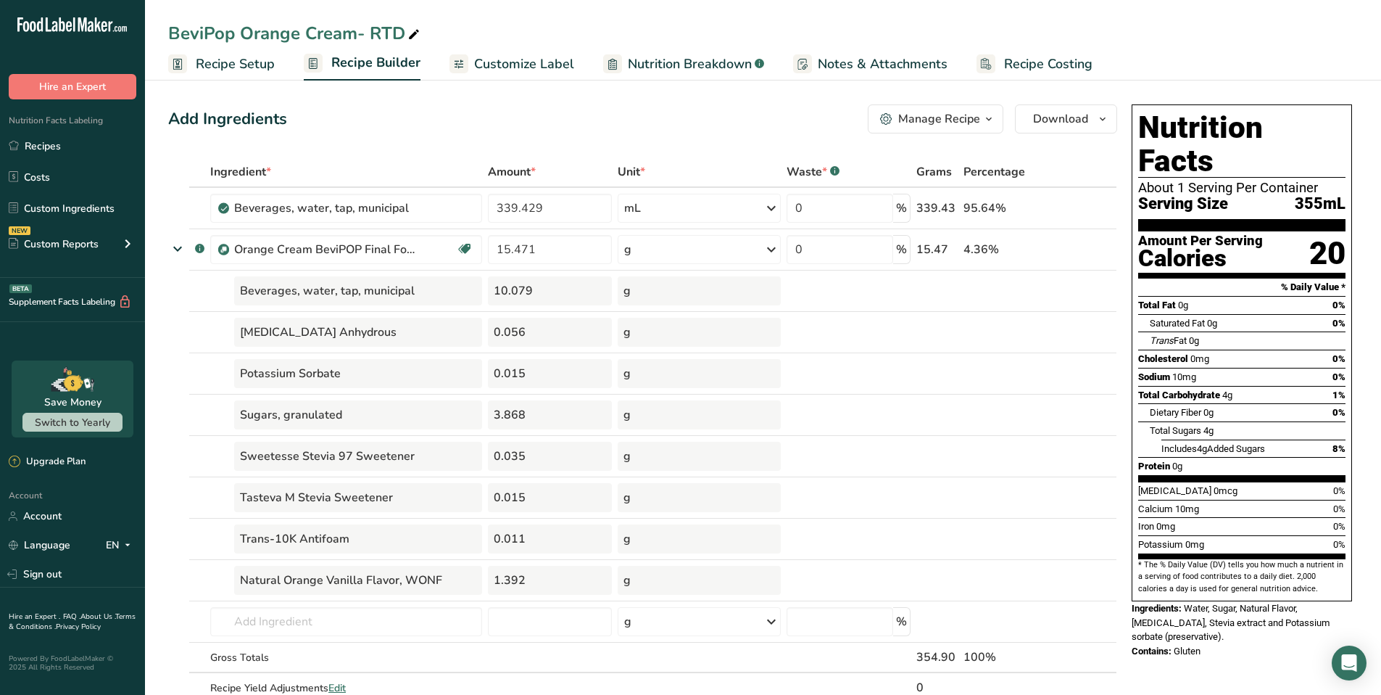
click at [533, 68] on span "Customize Label" at bounding box center [524, 64] width 100 height 20
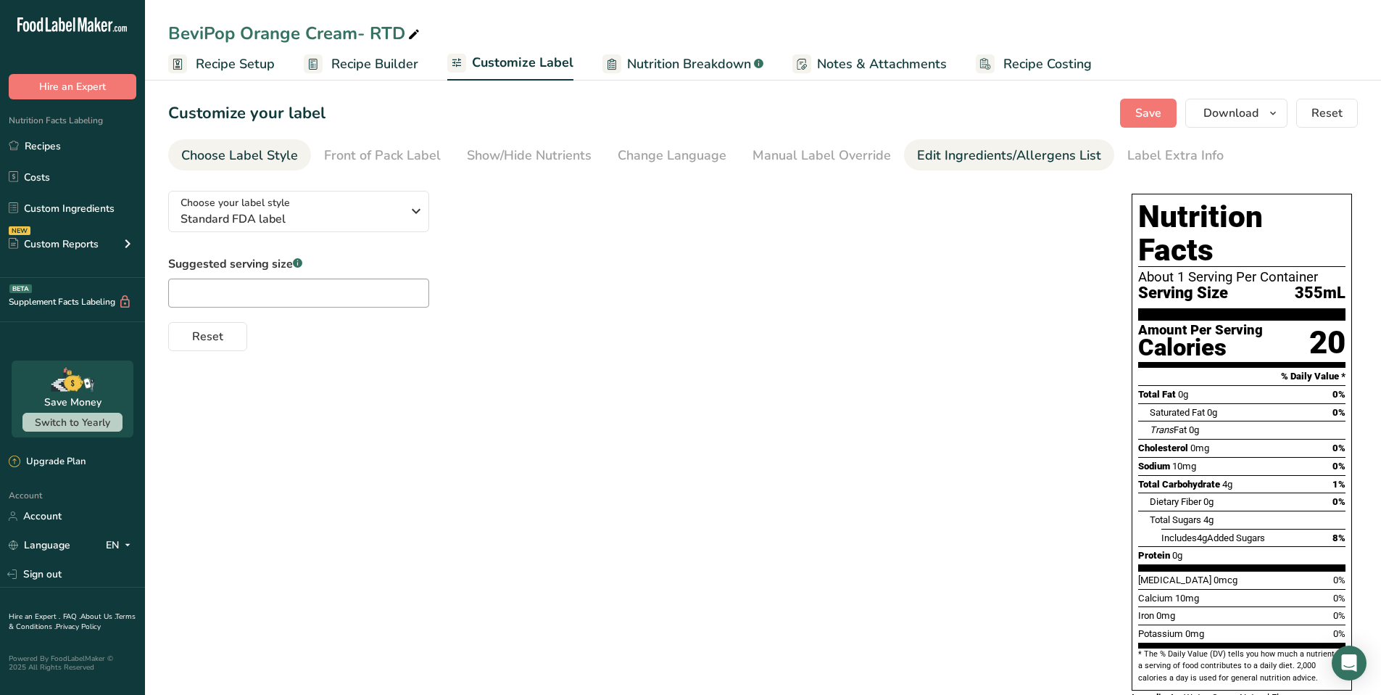
click at [1007, 161] on div "Edit Ingredients/Allergens List" at bounding box center [1009, 156] width 184 height 20
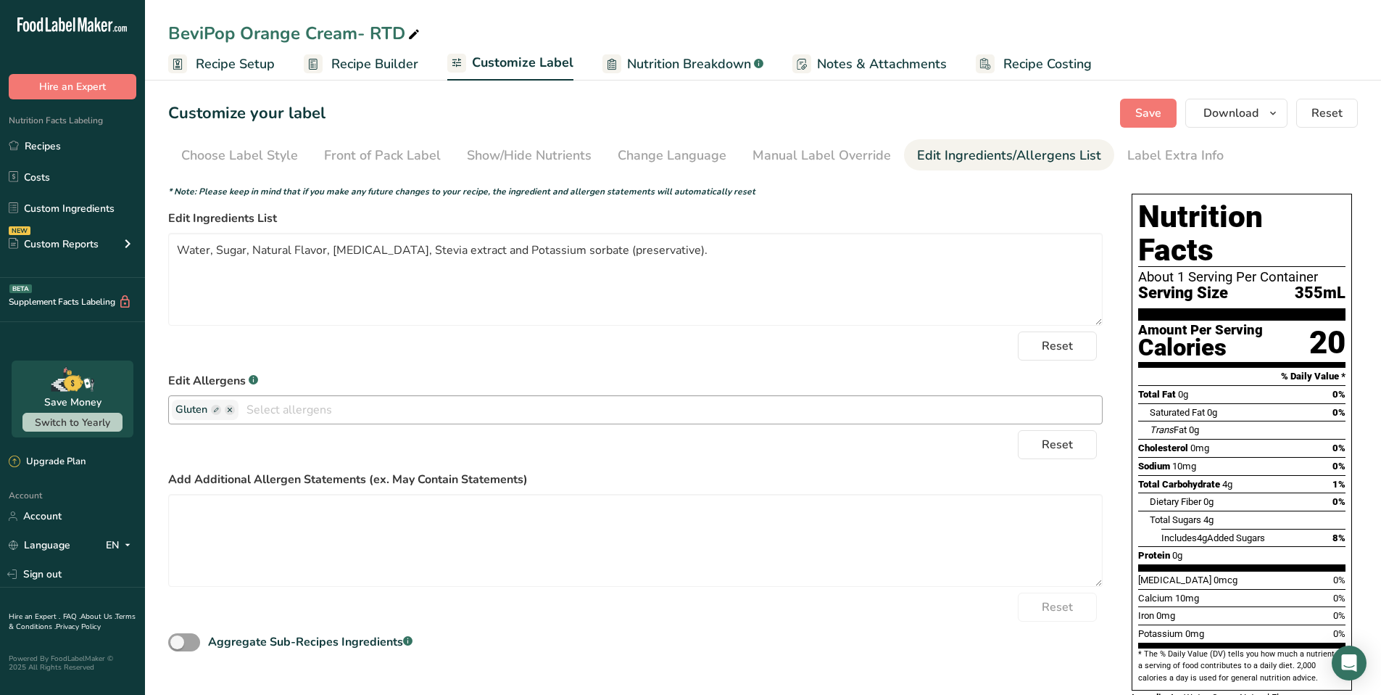
click at [218, 410] on icon "button" at bounding box center [216, 410] width 4 height 4
click at [234, 408] on ellipse "button" at bounding box center [230, 410] width 10 height 10
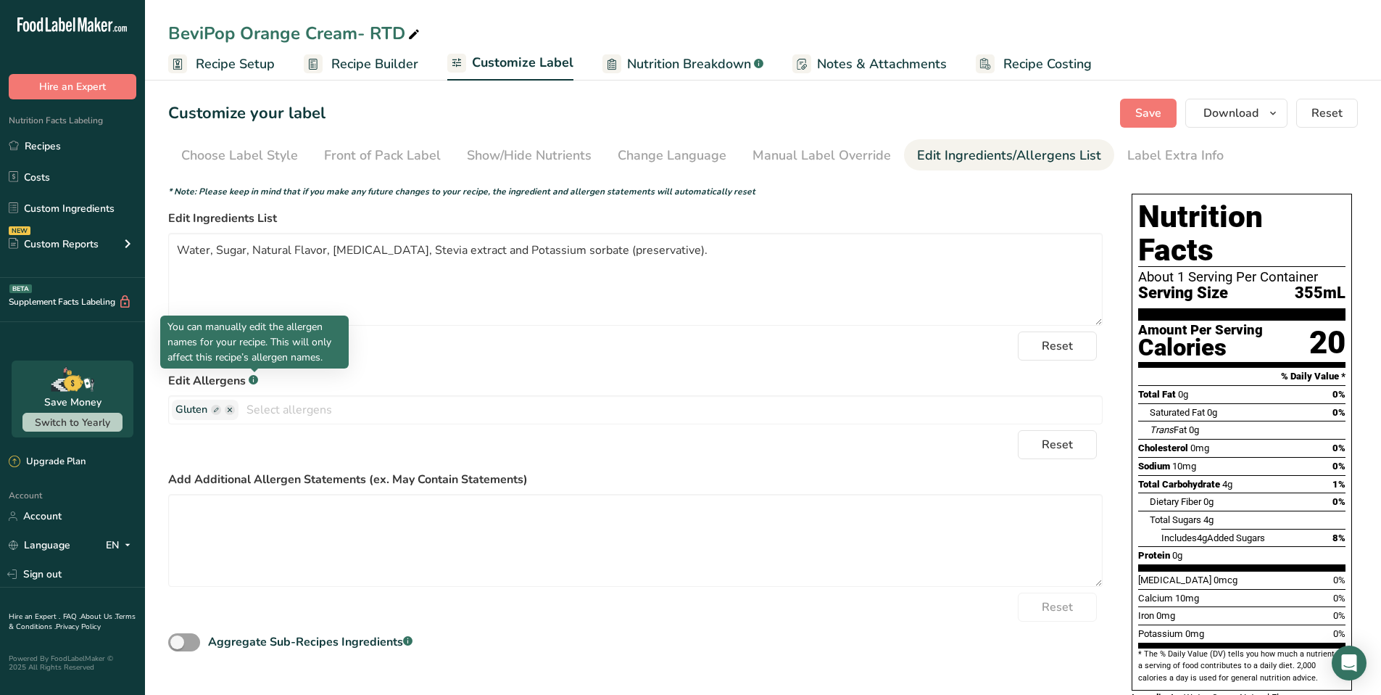
click at [257, 381] on rect at bounding box center [253, 379] width 9 height 9
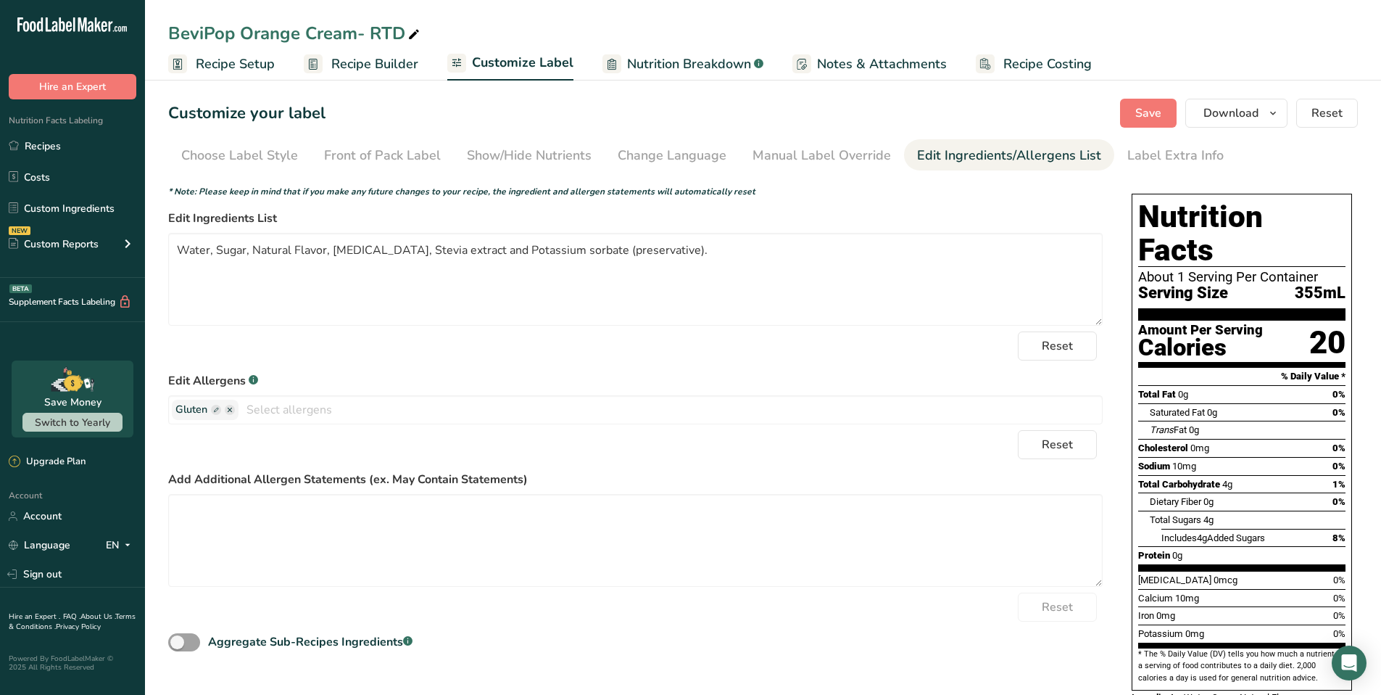
click at [257, 381] on rect at bounding box center [253, 379] width 9 height 9
click at [271, 413] on input "text" at bounding box center [671, 409] width 864 height 22
click at [231, 410] on icon "button" at bounding box center [230, 410] width 4 height 4
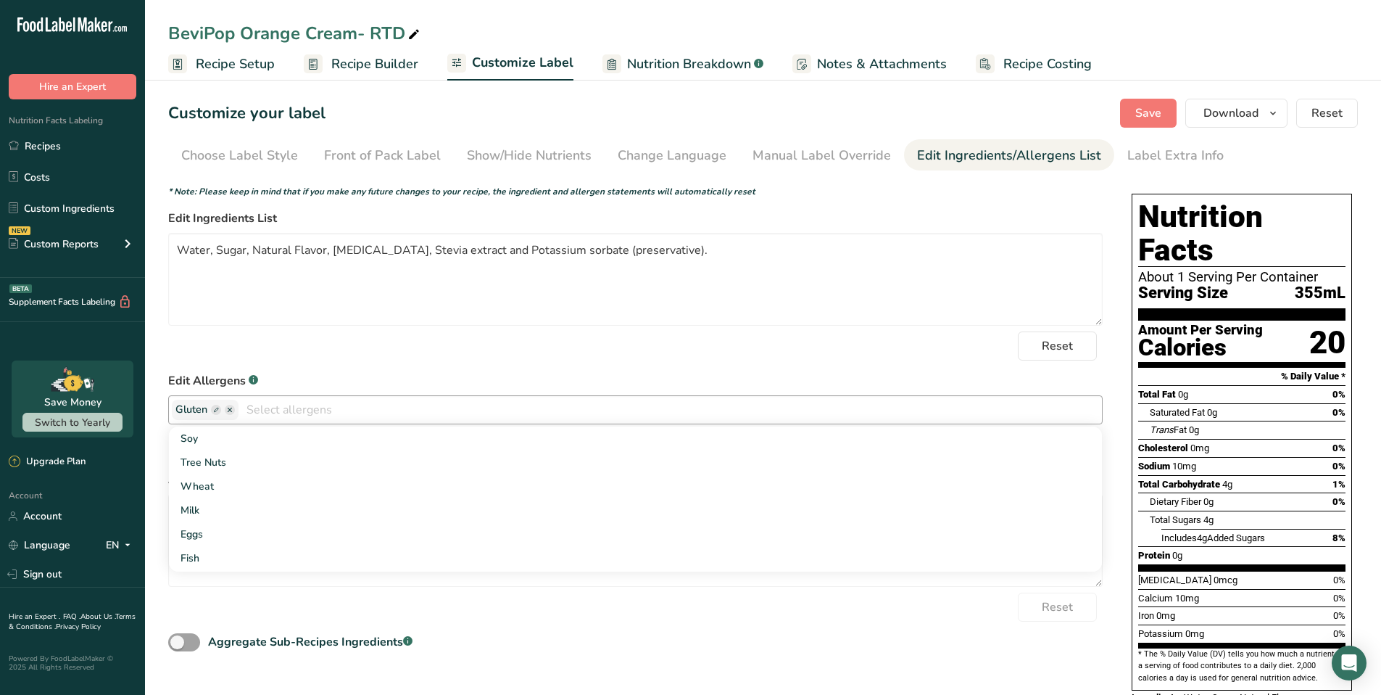
click at [231, 410] on icon "button" at bounding box center [230, 410] width 4 height 4
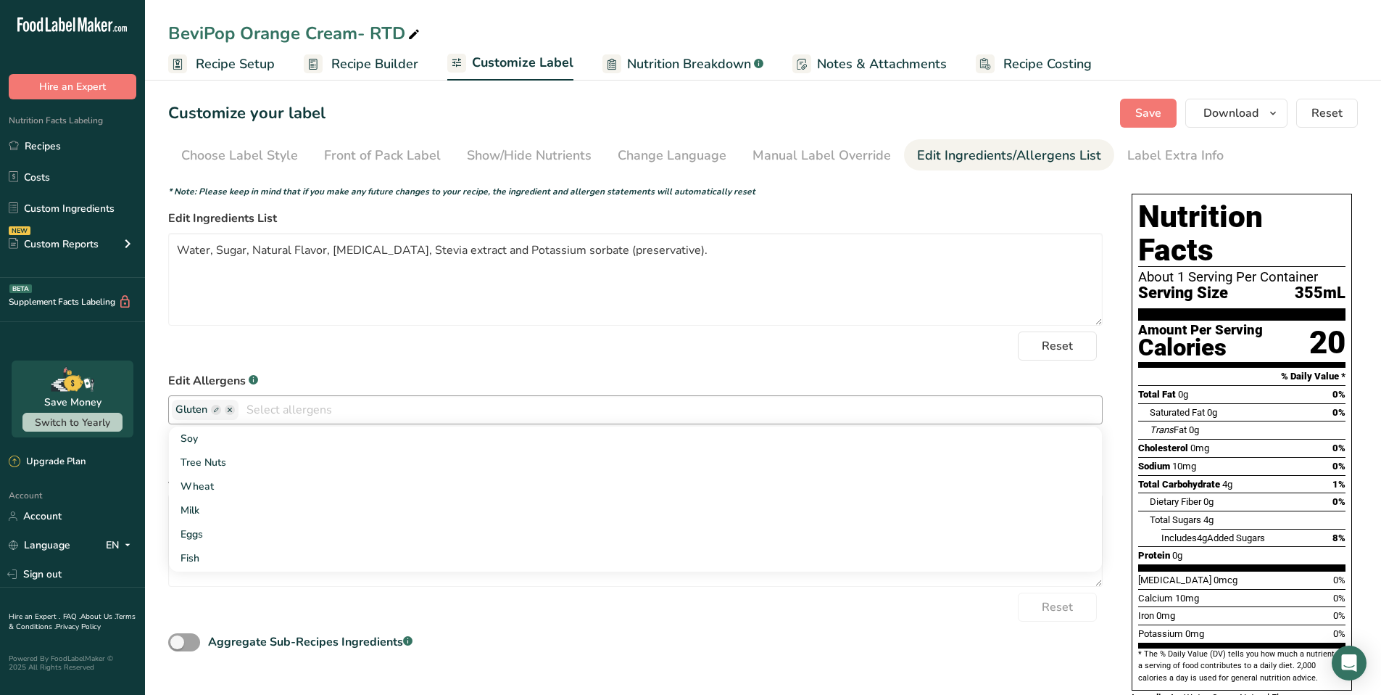
click at [231, 410] on icon "button" at bounding box center [230, 410] width 4 height 4
click at [982, 243] on textarea "Water, Sugar, Natural Flavor, [MEDICAL_DATA], Stevia extract and Potassium sorb…" at bounding box center [635, 279] width 935 height 93
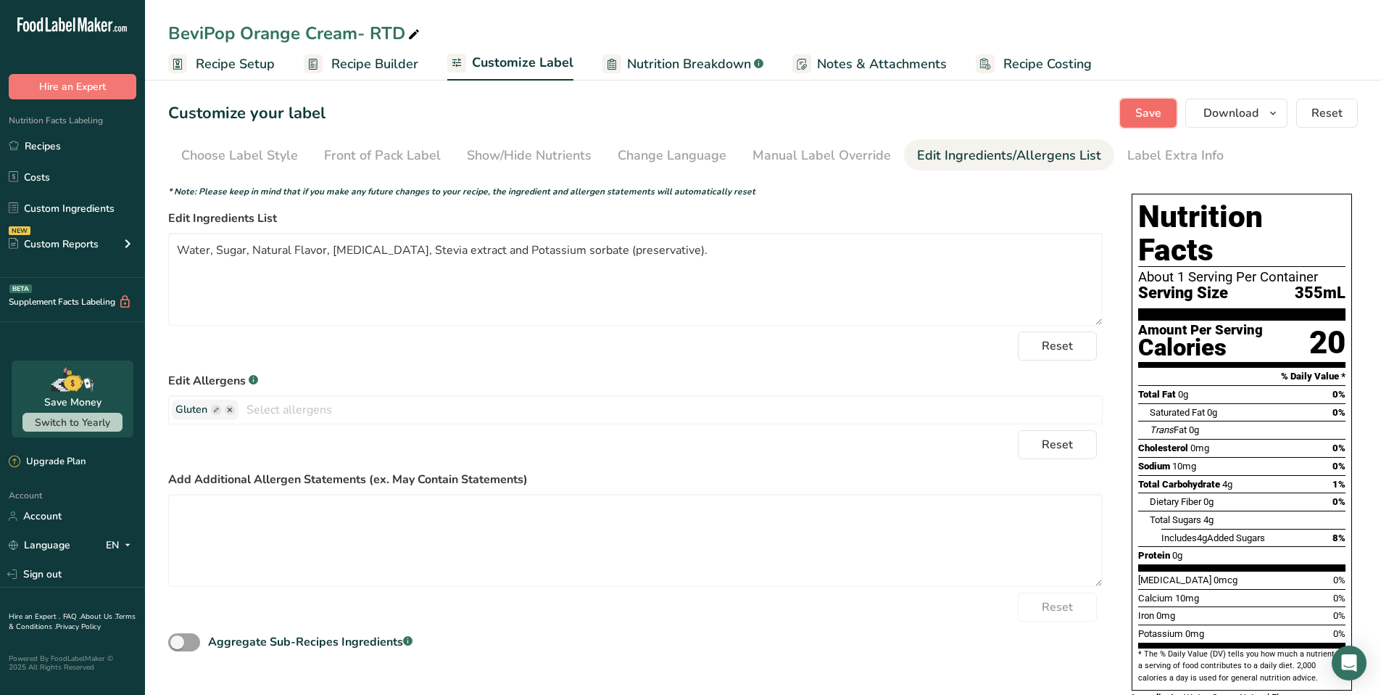
click at [1152, 112] on span "Save" at bounding box center [1149, 112] width 26 height 17
click at [72, 203] on link "Custom Ingredients" at bounding box center [72, 208] width 145 height 28
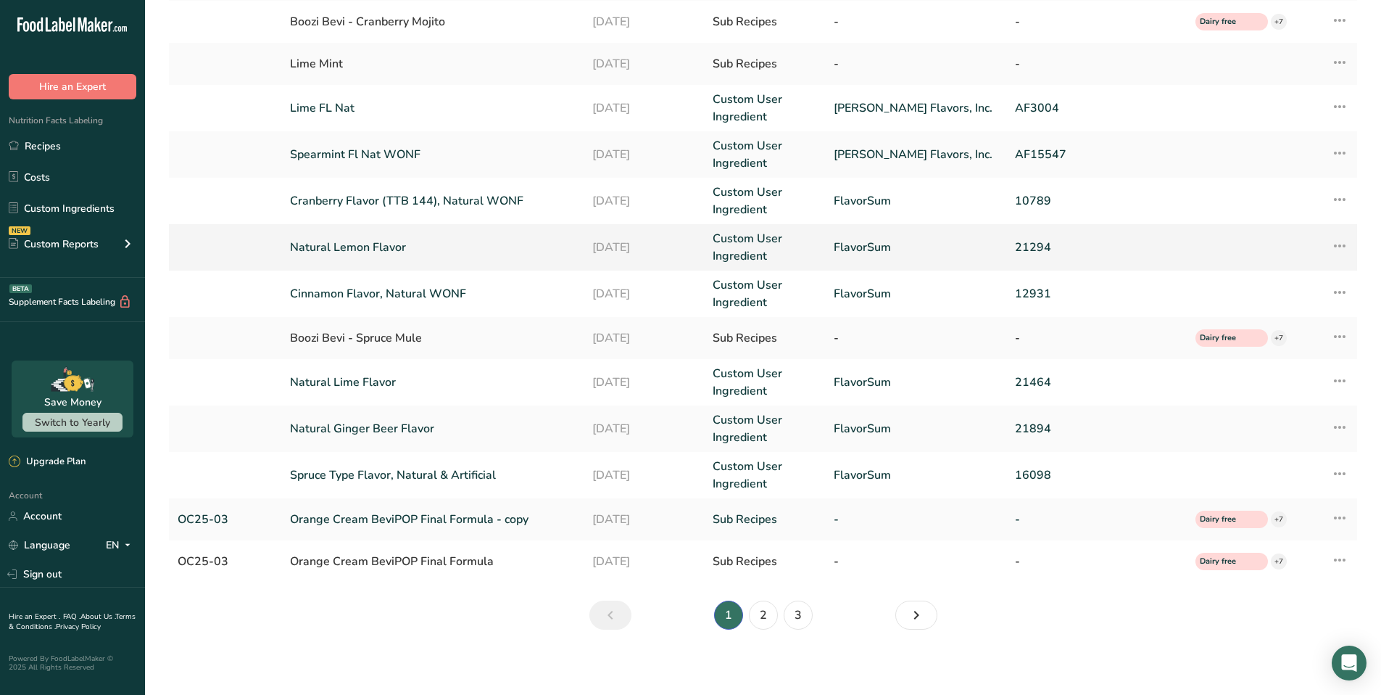
scroll to position [223, 0]
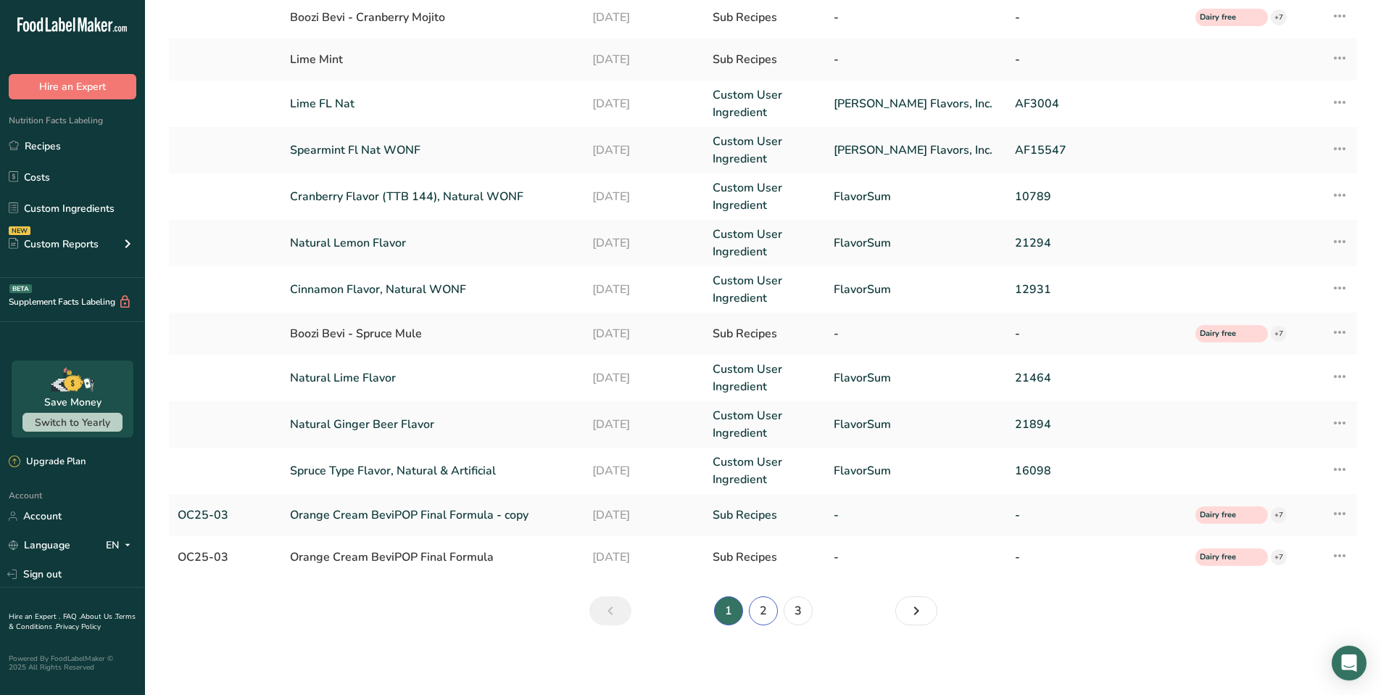
click at [761, 614] on link "2" at bounding box center [763, 610] width 29 height 29
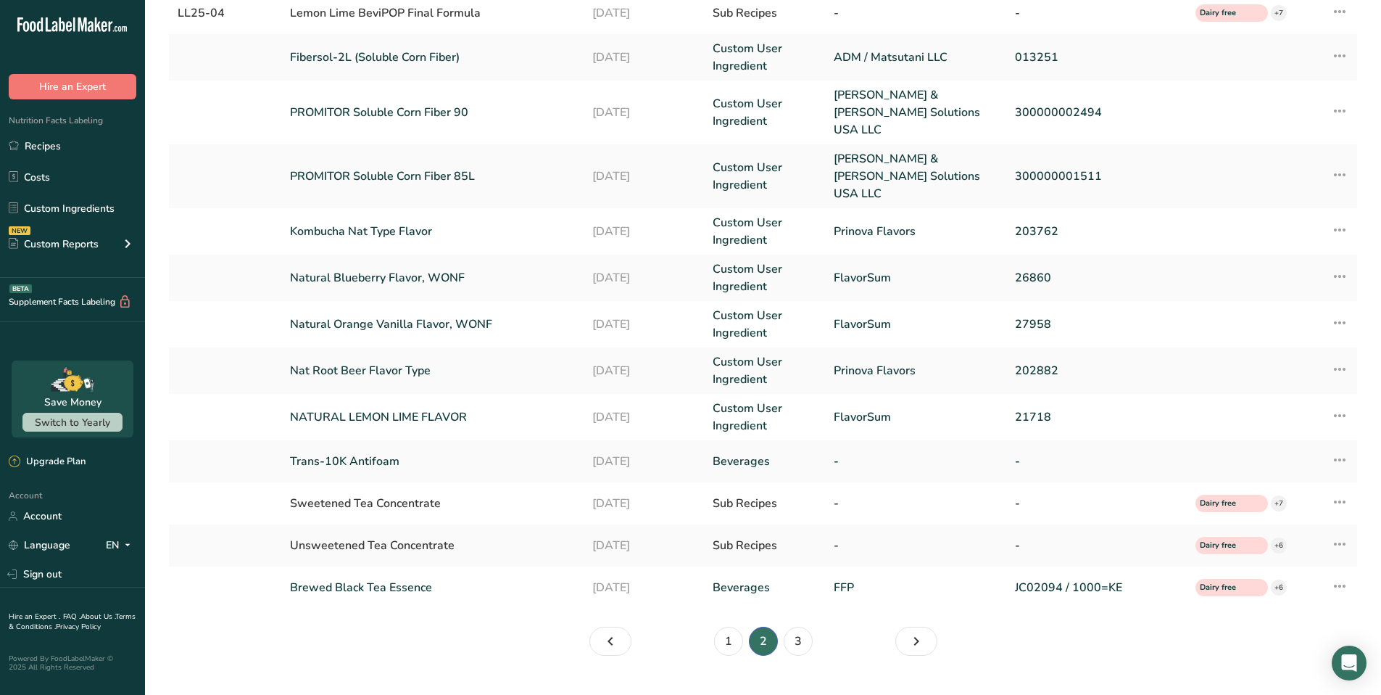
scroll to position [218, 0]
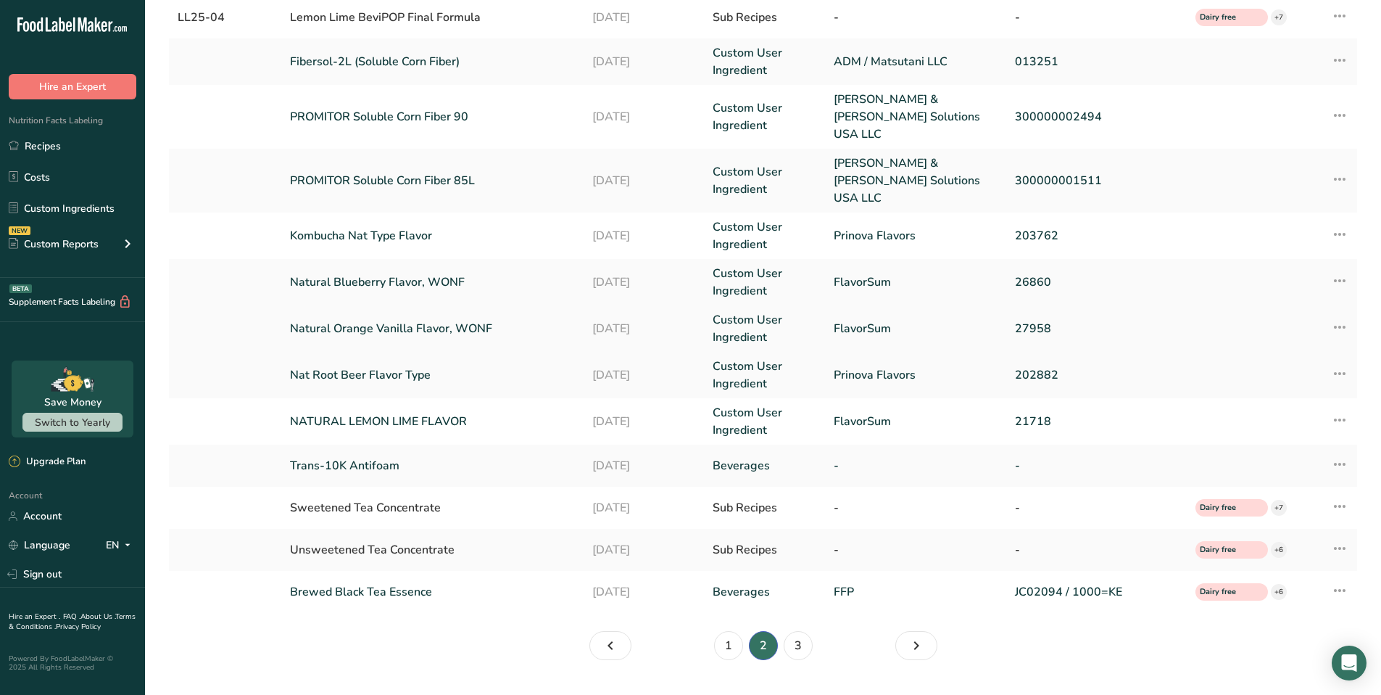
click at [406, 320] on link "Natural Orange Vanilla Flavor, WONF" at bounding box center [432, 328] width 284 height 17
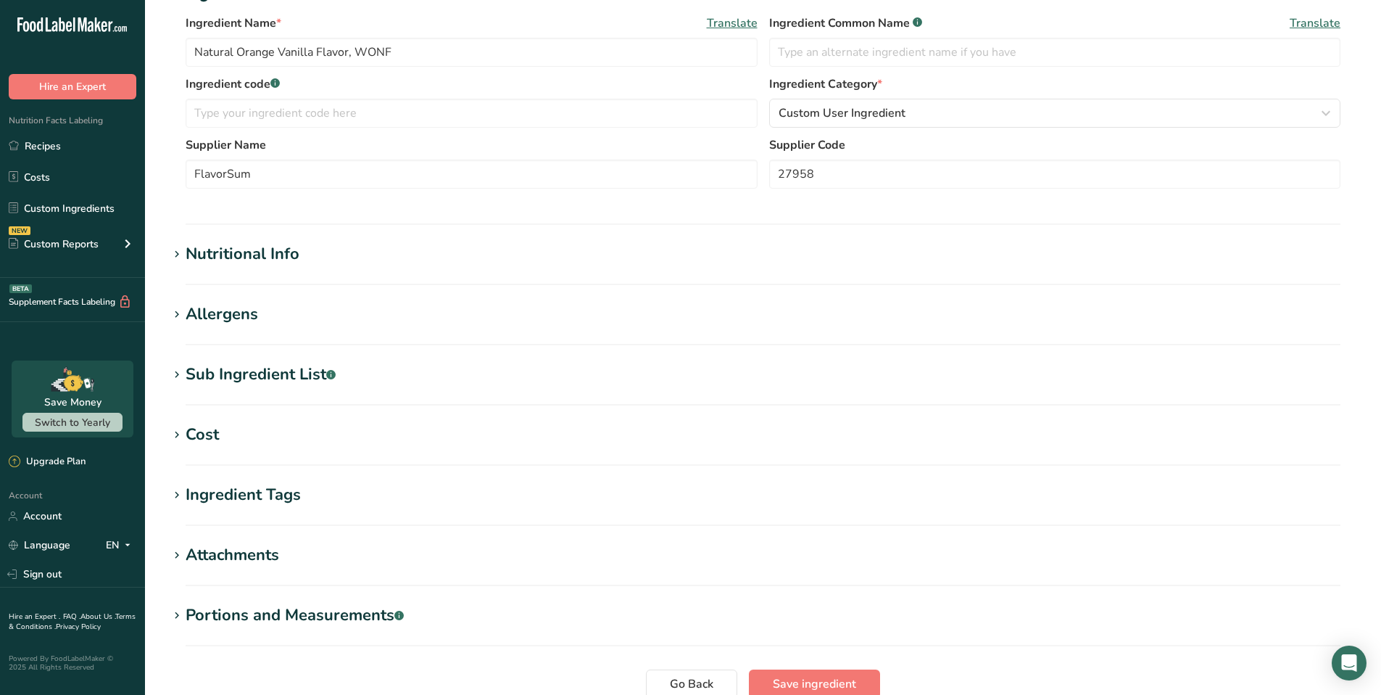
scroll to position [417, 0]
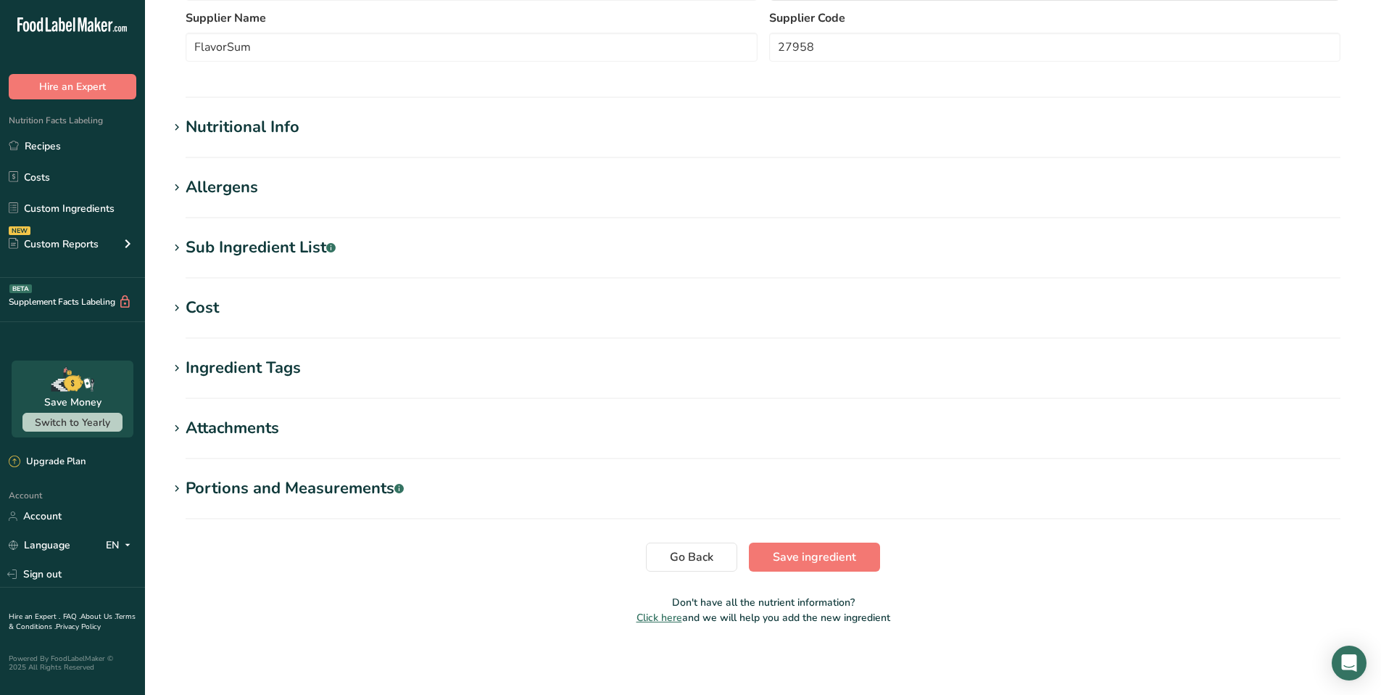
click at [177, 189] on icon at bounding box center [176, 188] width 13 height 20
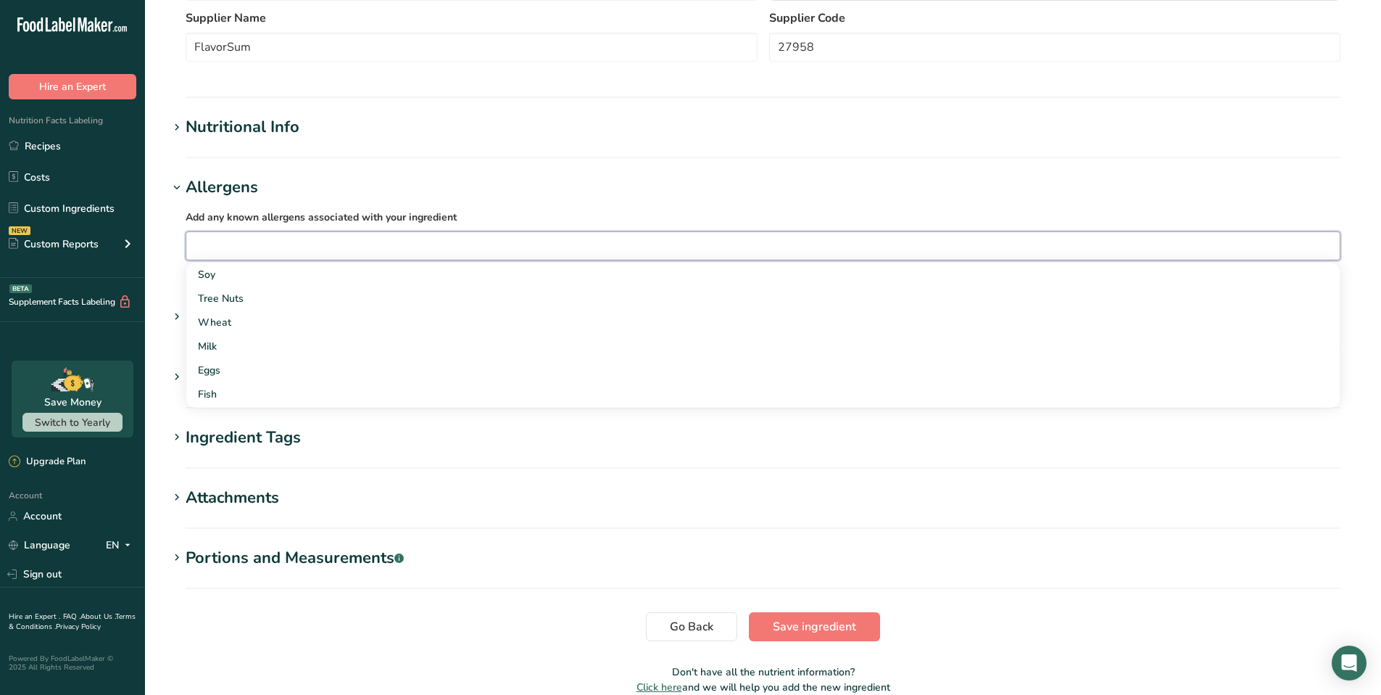
click at [261, 249] on input "text" at bounding box center [763, 245] width 1154 height 22
click at [319, 189] on h1 "Allergens" at bounding box center [763, 187] width 1190 height 24
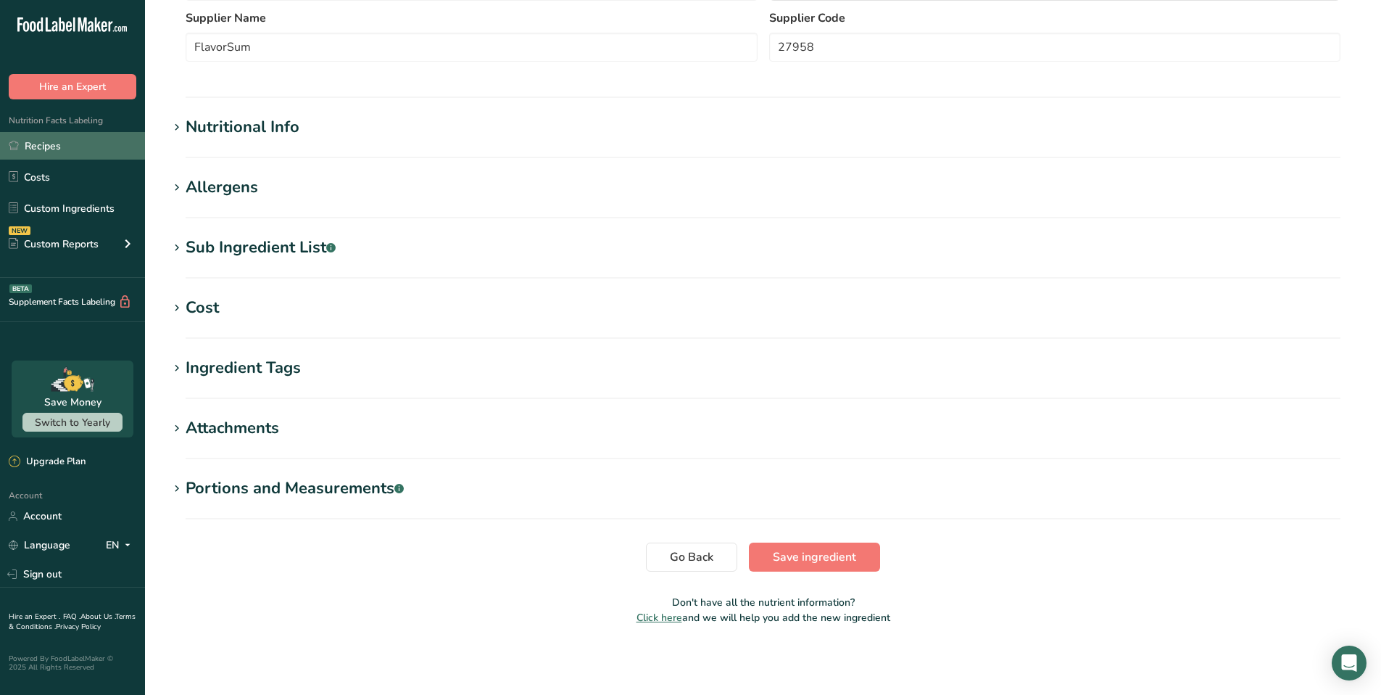
click at [51, 148] on link "Recipes" at bounding box center [72, 146] width 145 height 28
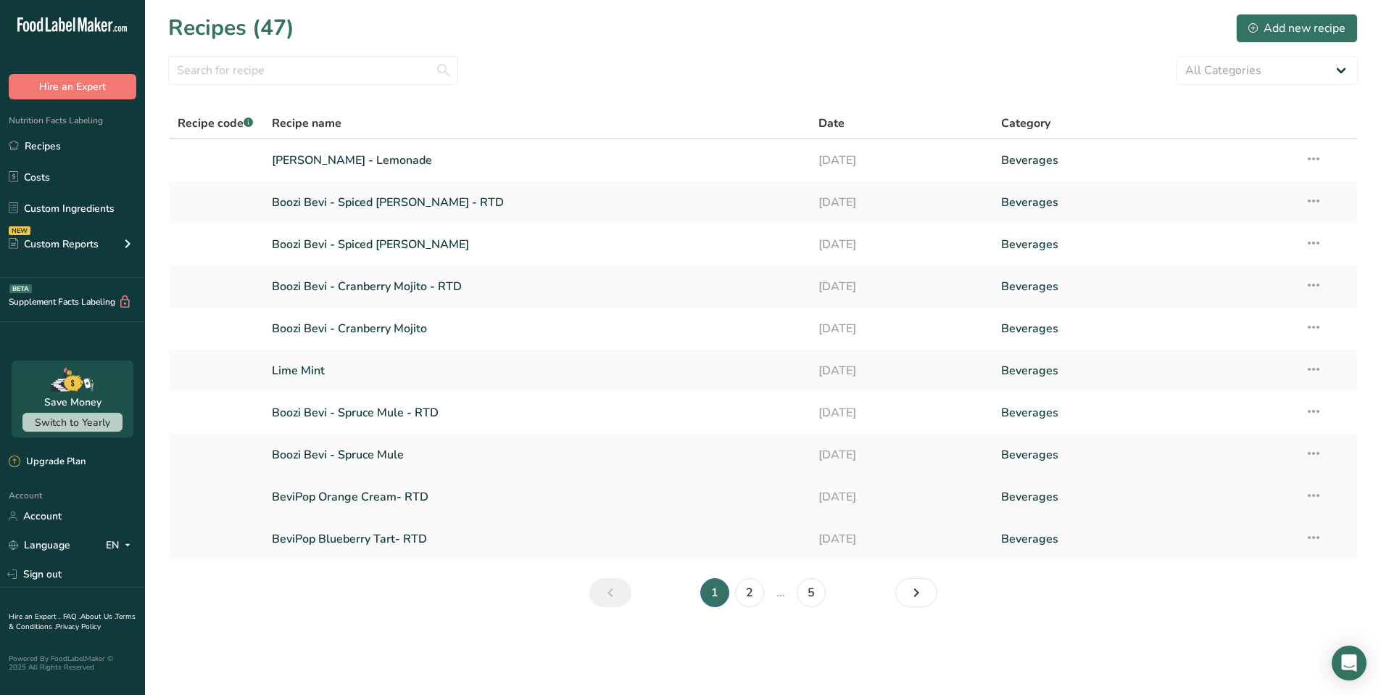
click at [395, 496] on link "BeviPop Orange Cream- RTD" at bounding box center [537, 497] width 530 height 30
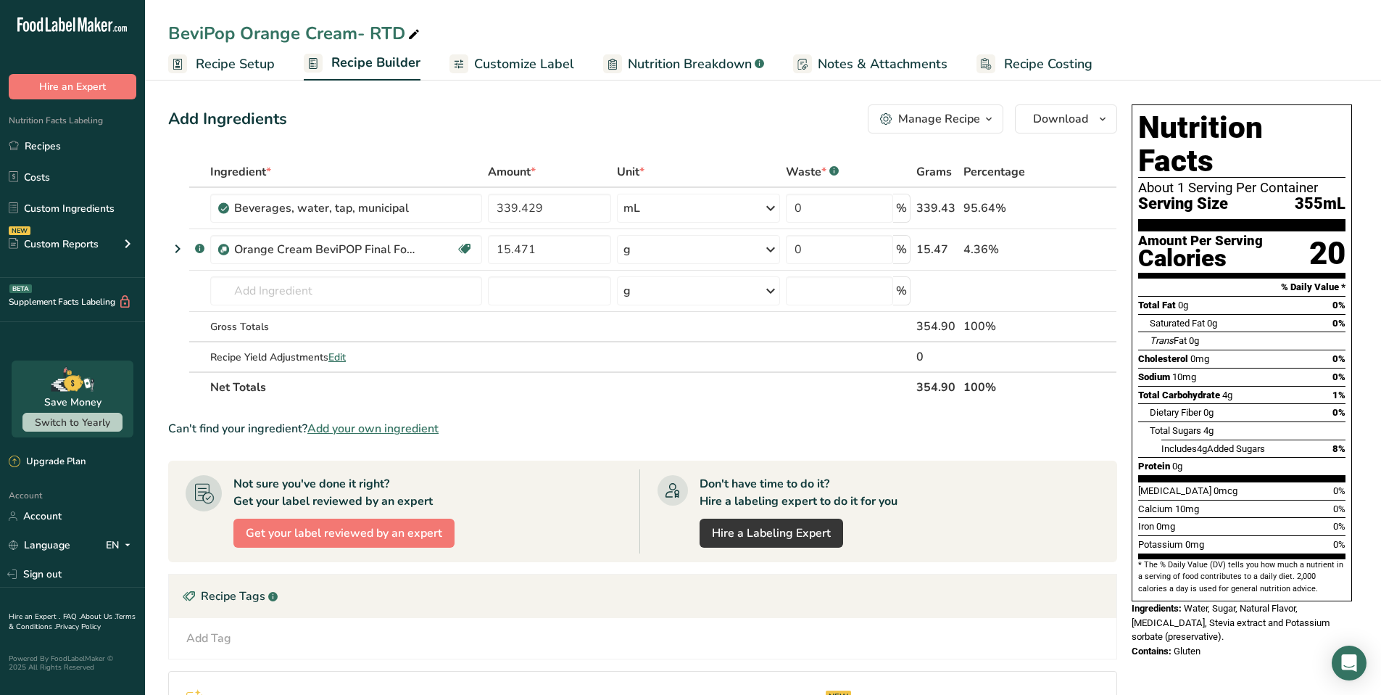
click at [531, 65] on span "Customize Label" at bounding box center [524, 64] width 100 height 20
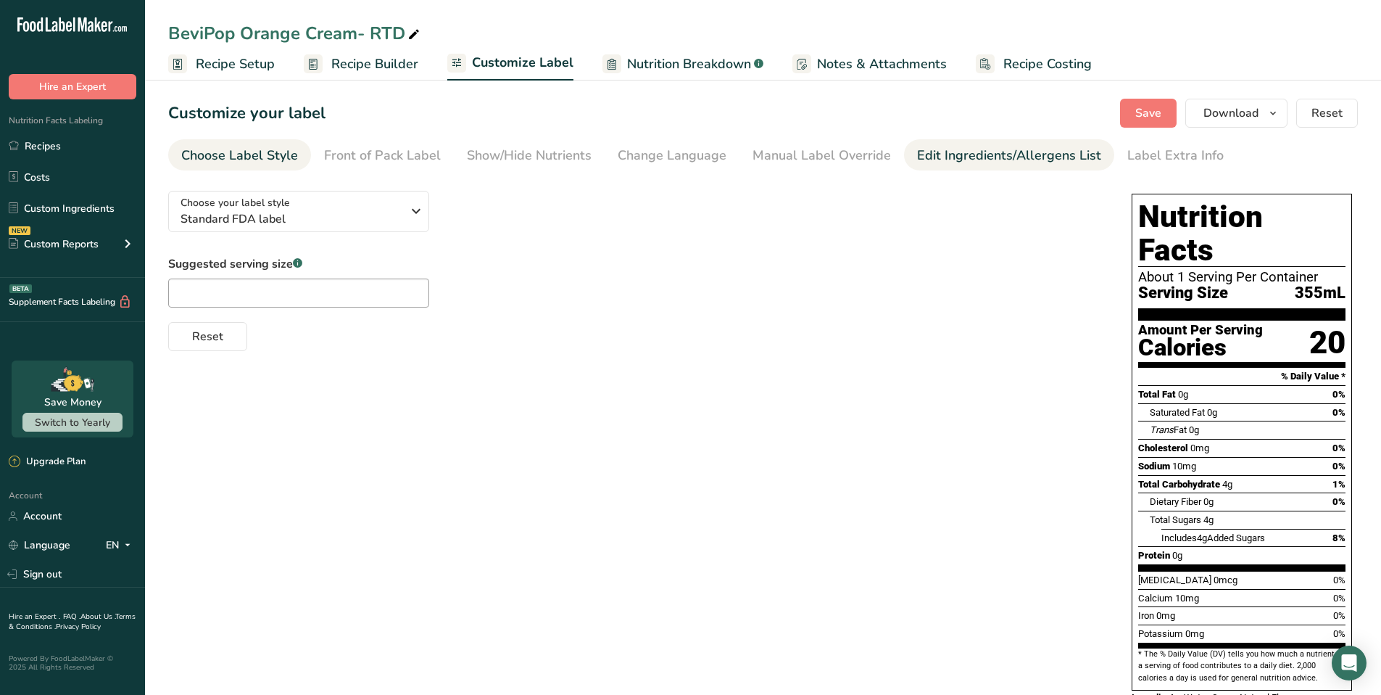
click at [942, 156] on div "Edit Ingredients/Allergens List" at bounding box center [1009, 156] width 184 height 20
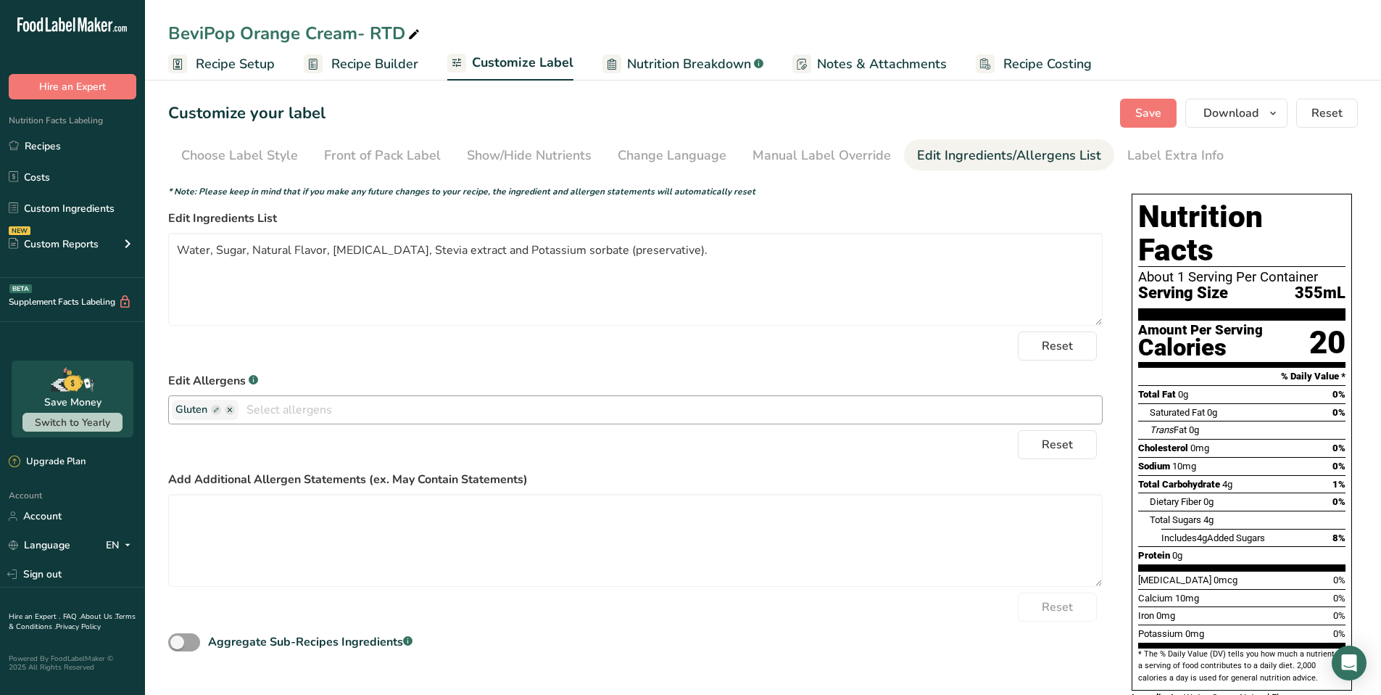
click at [231, 410] on ellipse "button" at bounding box center [230, 410] width 10 height 10
click at [1049, 442] on span "Reset" at bounding box center [1057, 444] width 31 height 17
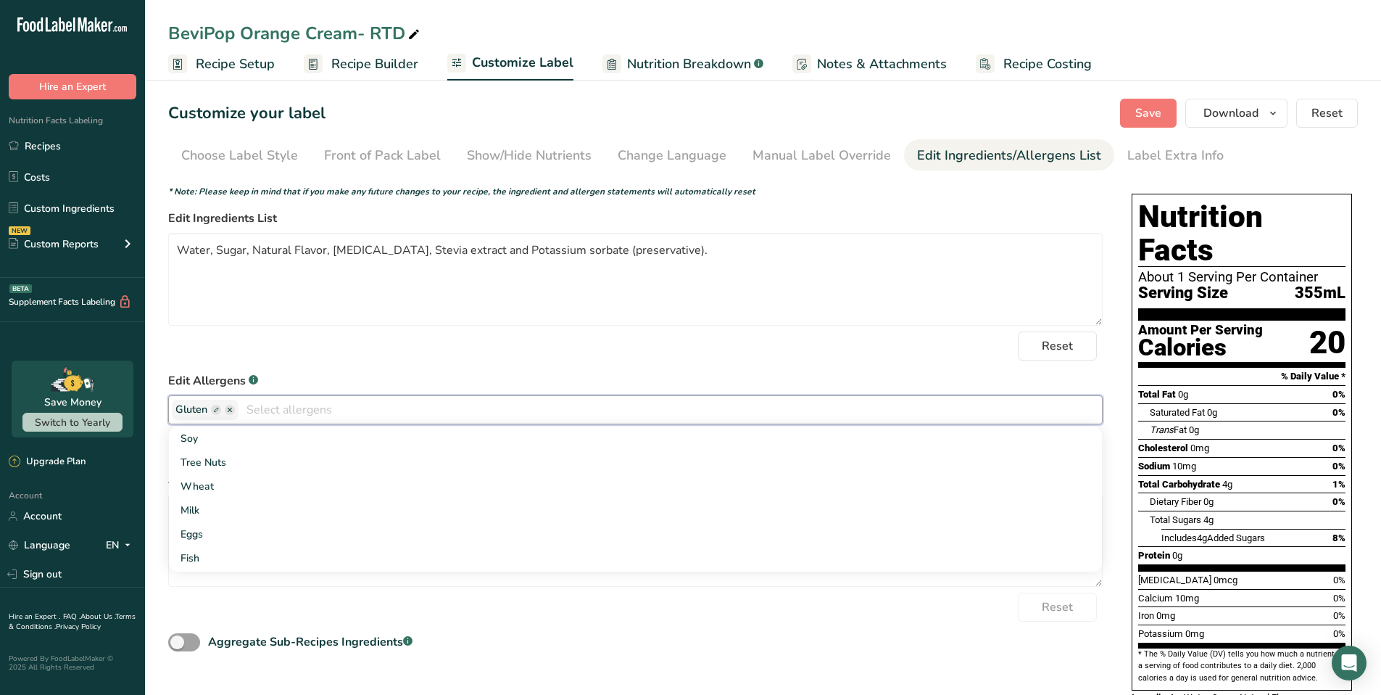
click at [302, 412] on input "text" at bounding box center [671, 409] width 864 height 22
click at [231, 415] on span "Gluten" at bounding box center [204, 410] width 59 height 16
click at [233, 410] on ellipse "button" at bounding box center [230, 410] width 10 height 10
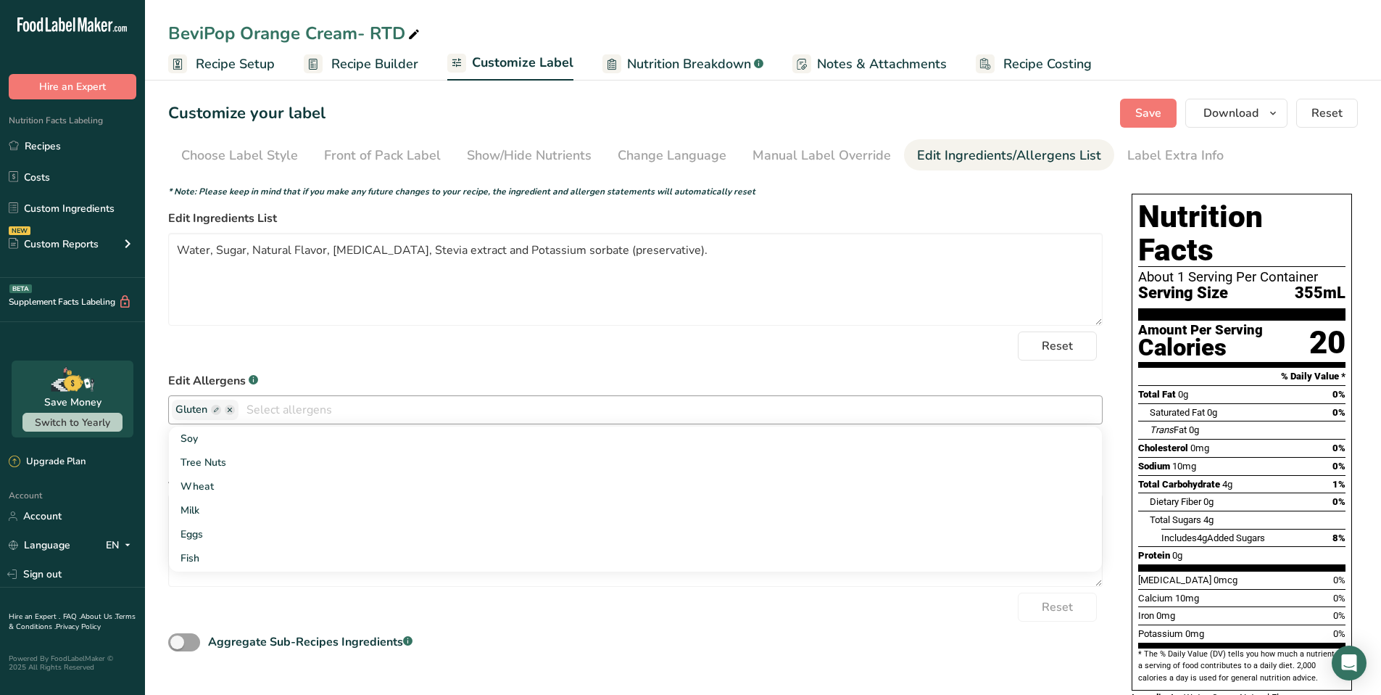
click at [233, 410] on ellipse "button" at bounding box center [230, 410] width 10 height 10
click at [402, 355] on div "Reset" at bounding box center [635, 345] width 935 height 29
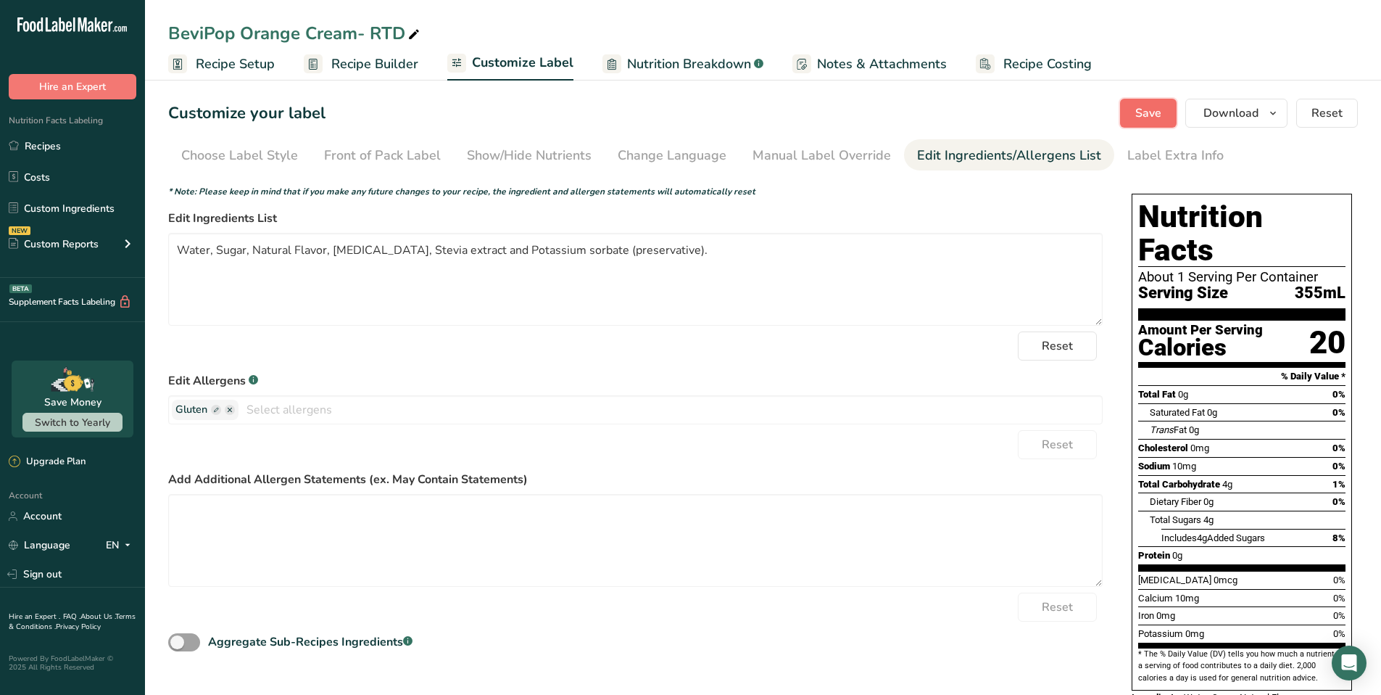
click at [1147, 107] on span "Save" at bounding box center [1149, 112] width 26 height 17
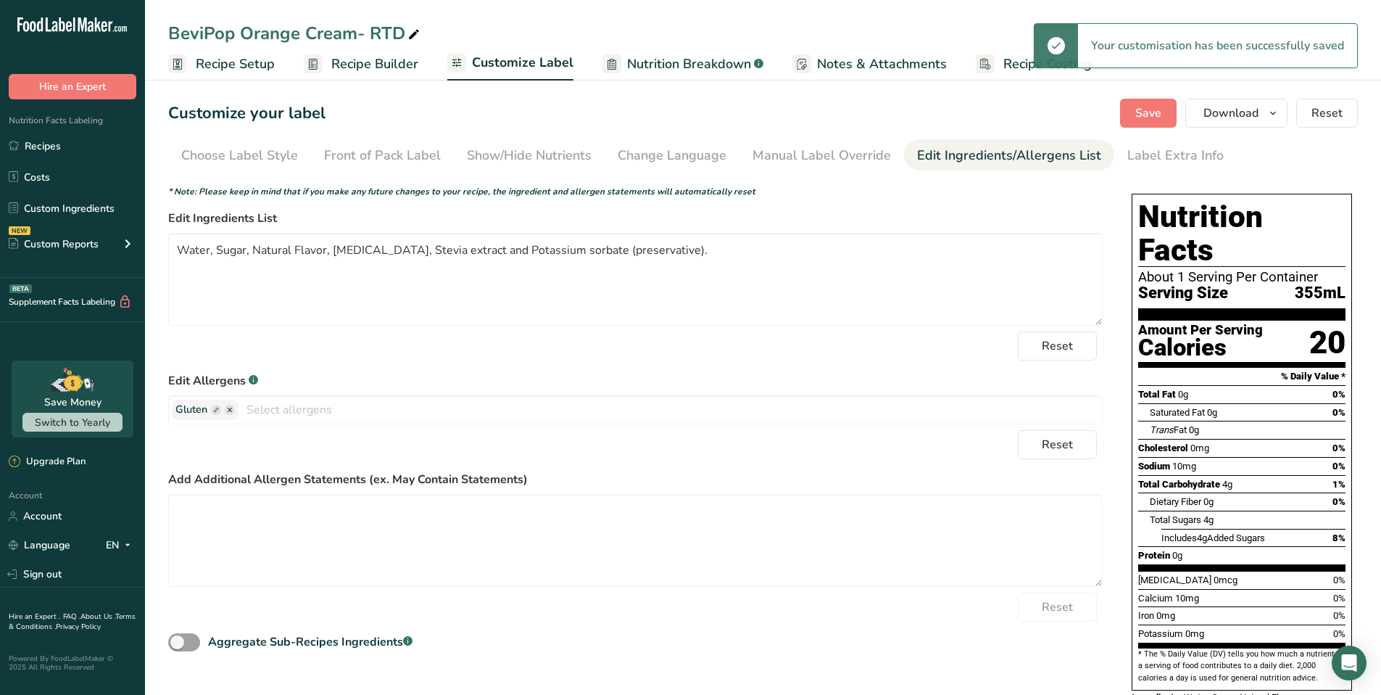
scroll to position [57, 0]
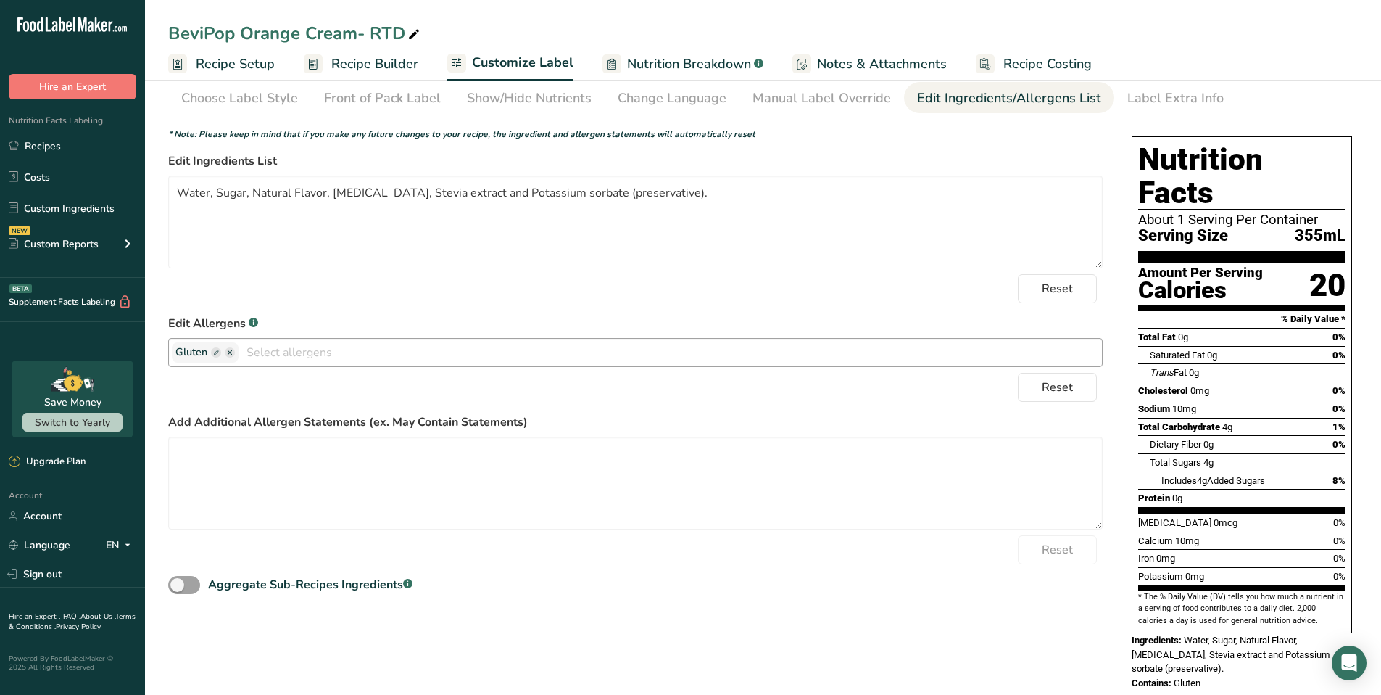
click at [234, 352] on ellipse "button" at bounding box center [230, 352] width 10 height 10
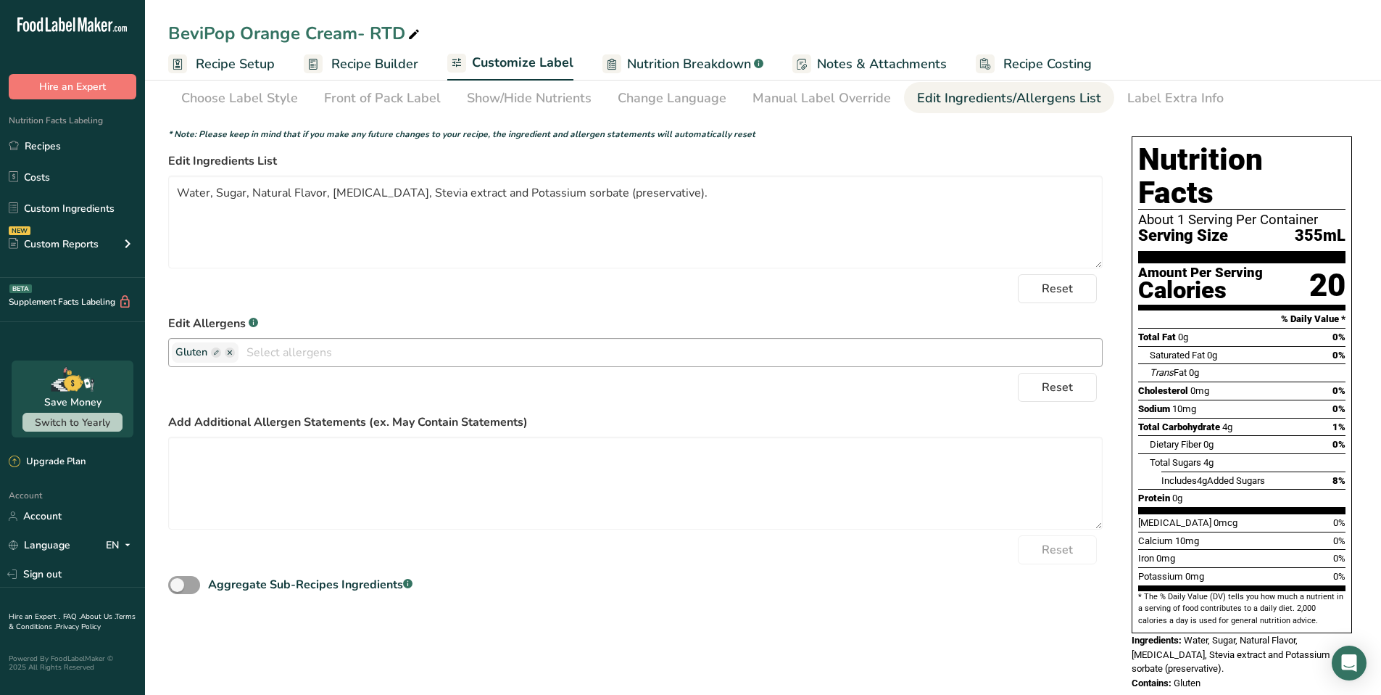
click at [234, 352] on ellipse "button" at bounding box center [230, 352] width 10 height 10
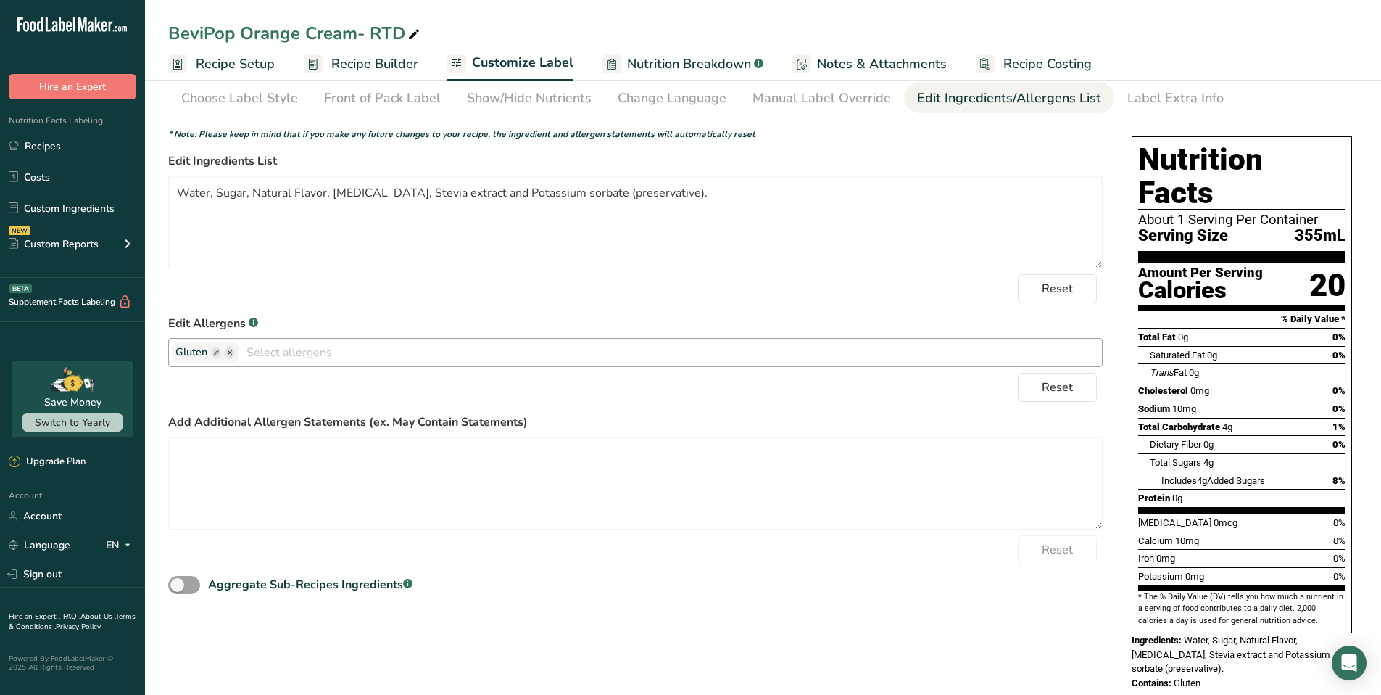
click at [234, 352] on ellipse "button" at bounding box center [230, 352] width 10 height 10
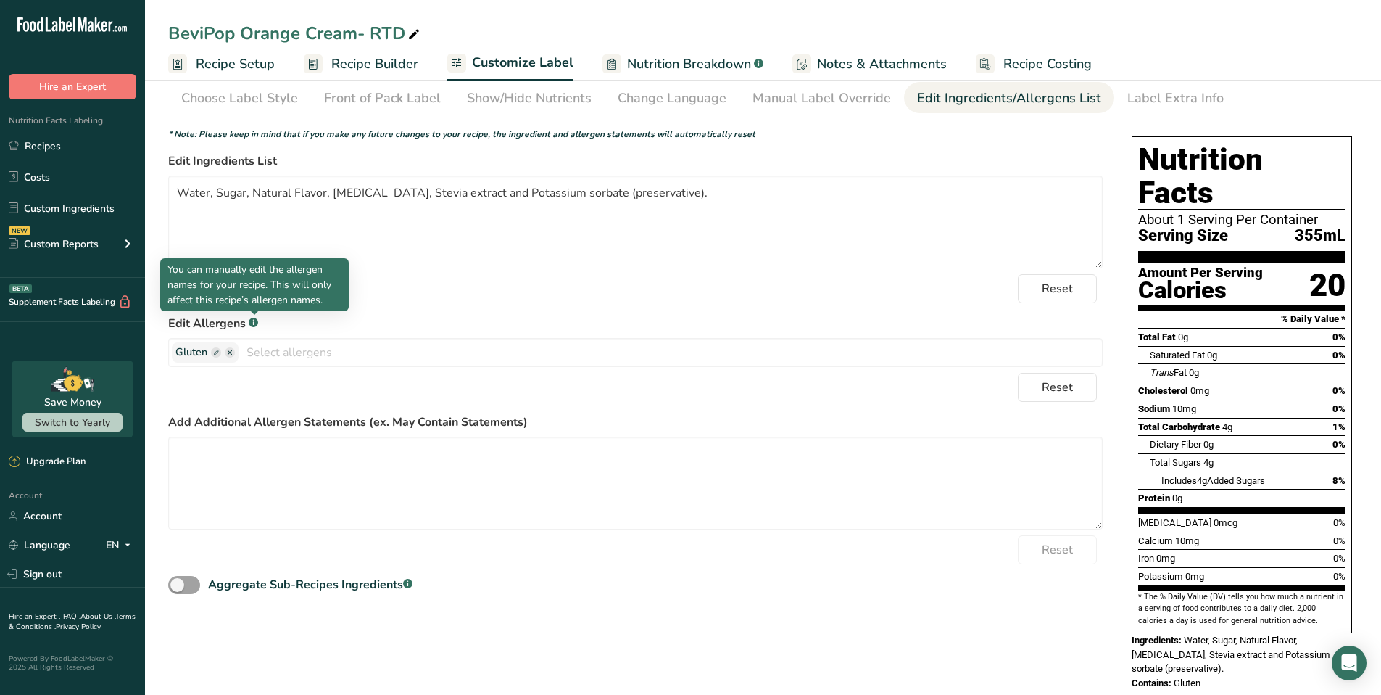
click at [254, 321] on rect at bounding box center [253, 322] width 9 height 9
click at [257, 325] on rect at bounding box center [253, 322] width 9 height 9
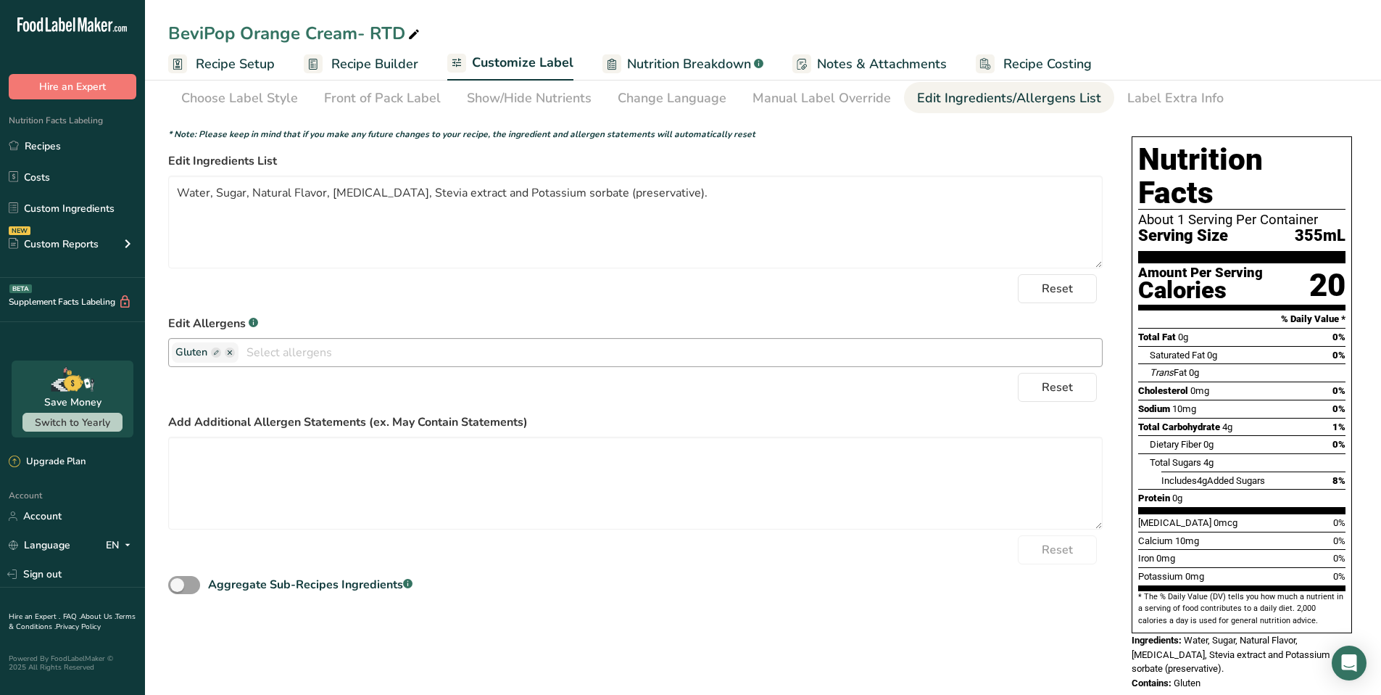
click at [310, 358] on input "text" at bounding box center [671, 352] width 864 height 22
click at [282, 315] on label "Edit Allergens .a-a{fill:#347362;}.b-a{fill:#fff;}" at bounding box center [635, 323] width 935 height 17
click at [44, 146] on link "Recipes" at bounding box center [72, 146] width 145 height 28
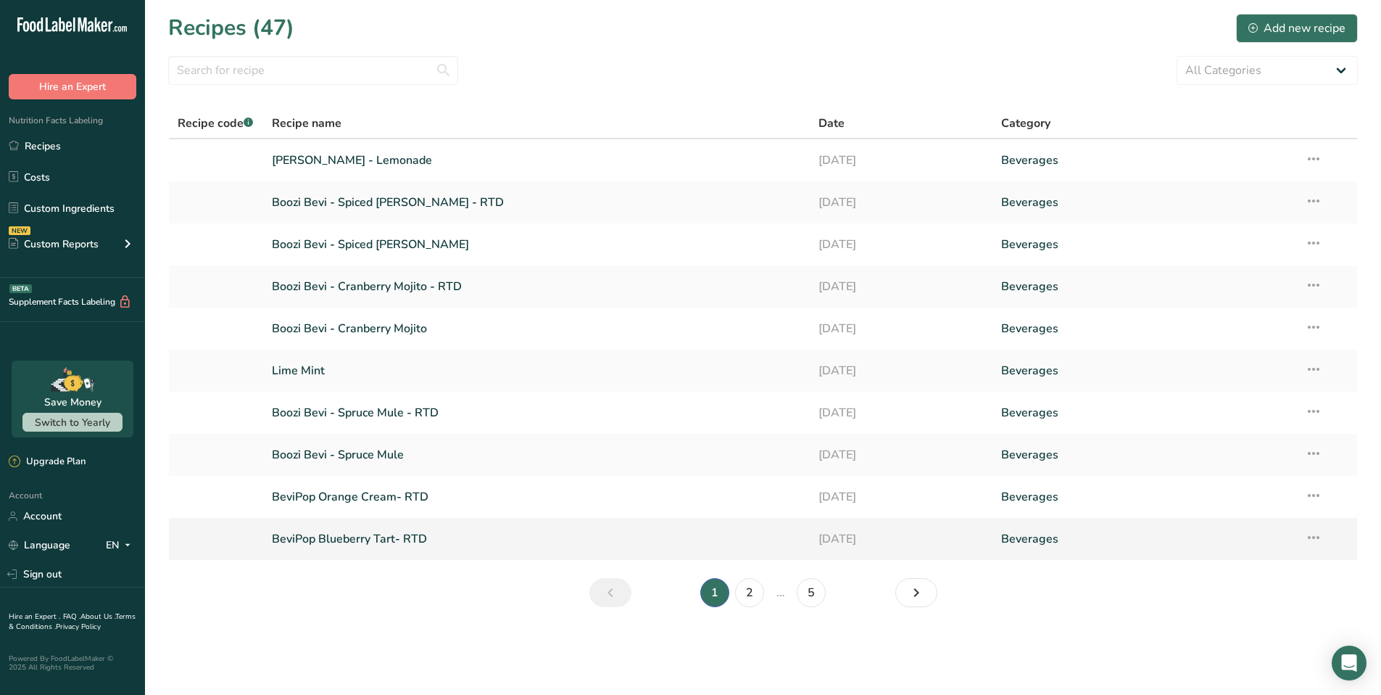
click at [376, 540] on link "BeviPop Blueberry Tart- RTD" at bounding box center [537, 539] width 530 height 30
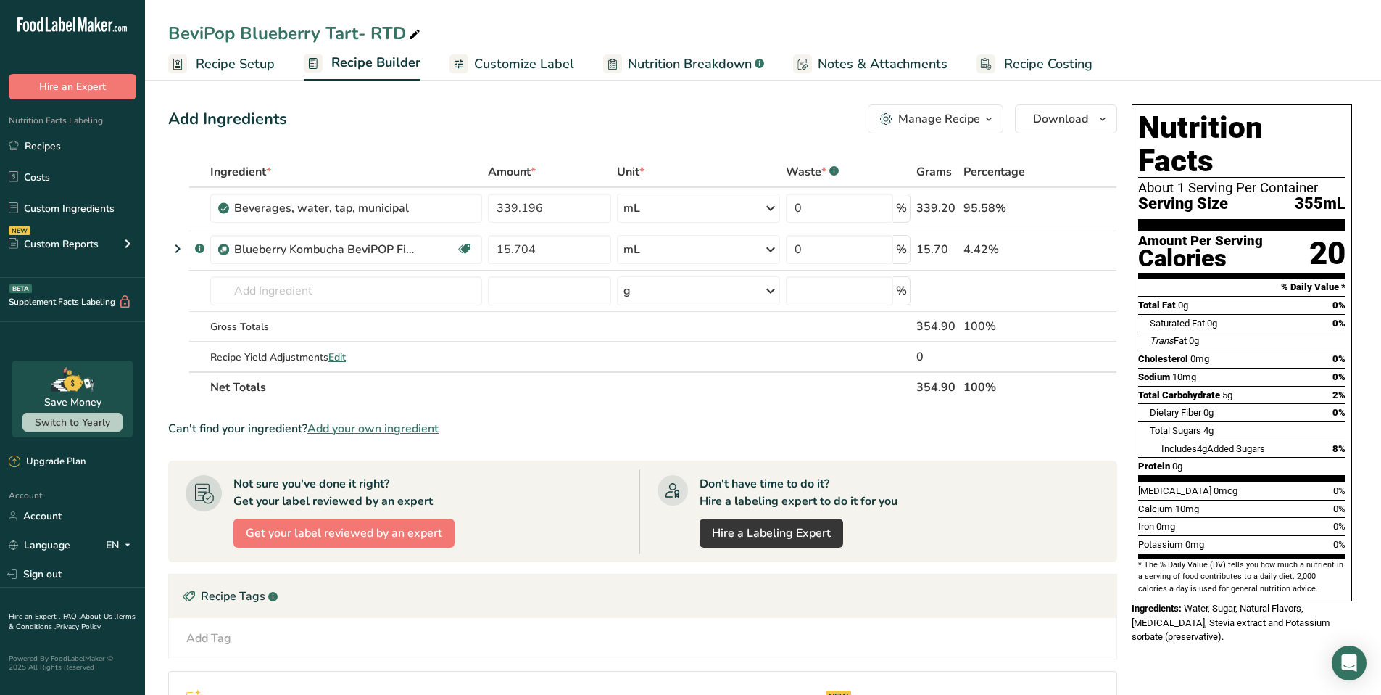
click at [540, 62] on span "Customize Label" at bounding box center [524, 64] width 100 height 20
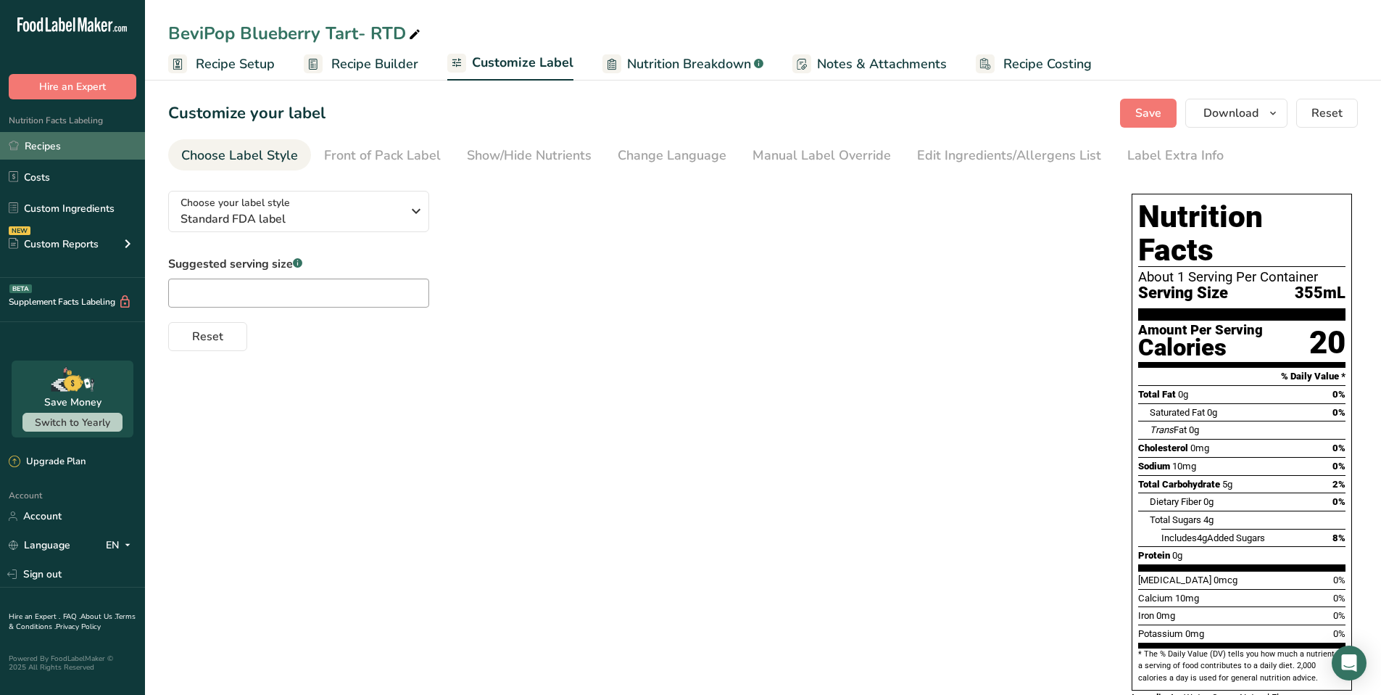
click at [54, 149] on link "Recipes" at bounding box center [72, 146] width 145 height 28
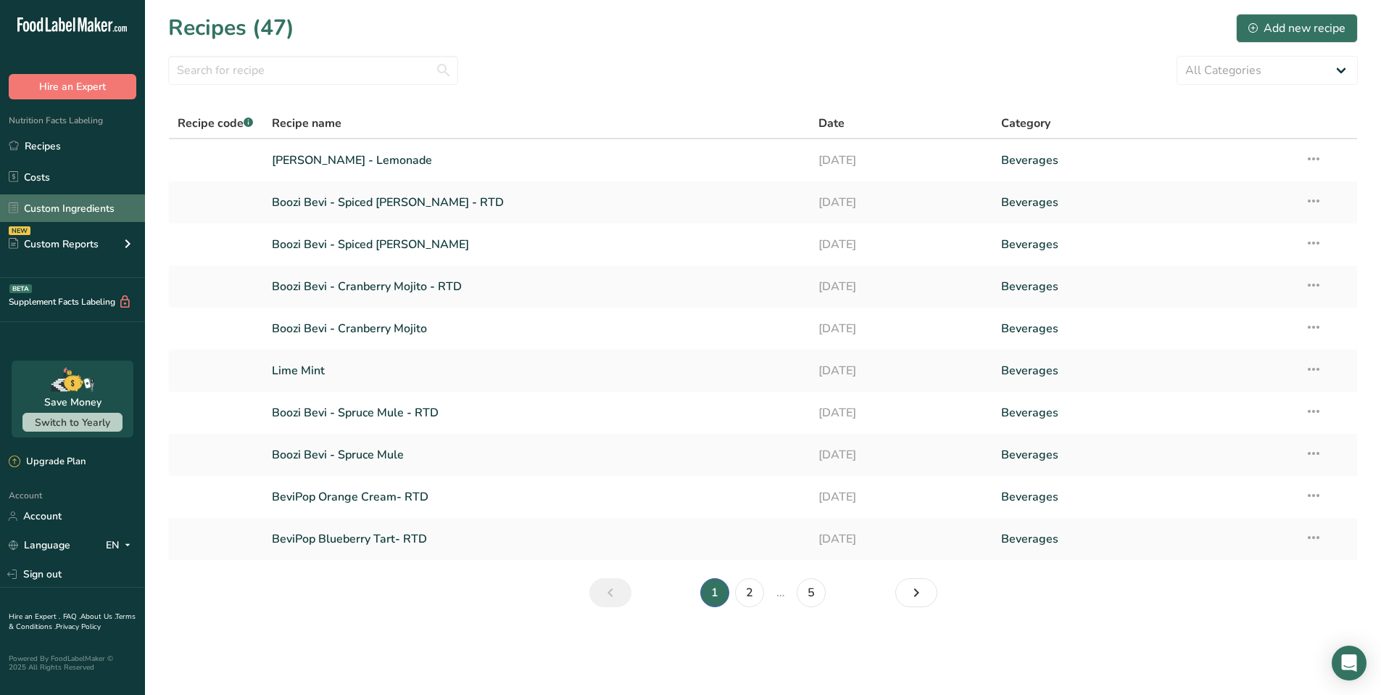
click at [70, 212] on link "Custom Ingredients" at bounding box center [72, 208] width 145 height 28
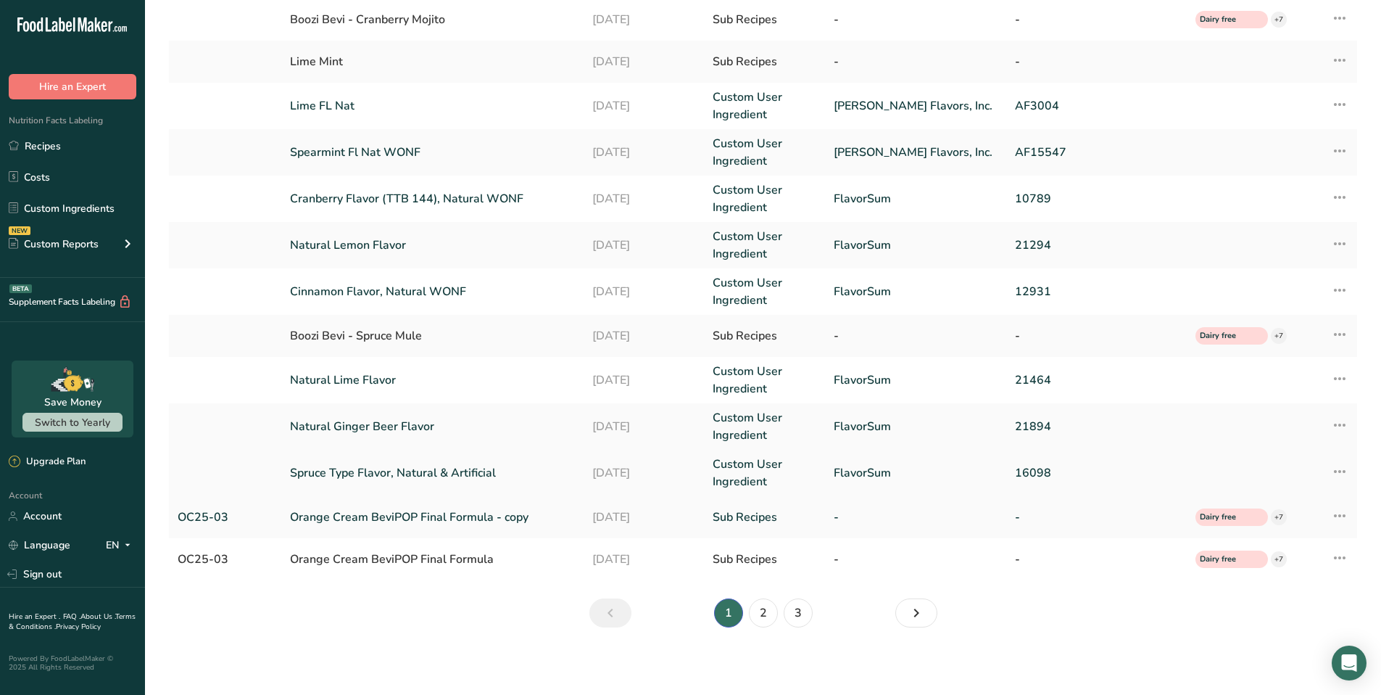
scroll to position [223, 0]
click at [764, 615] on link "2" at bounding box center [763, 610] width 29 height 29
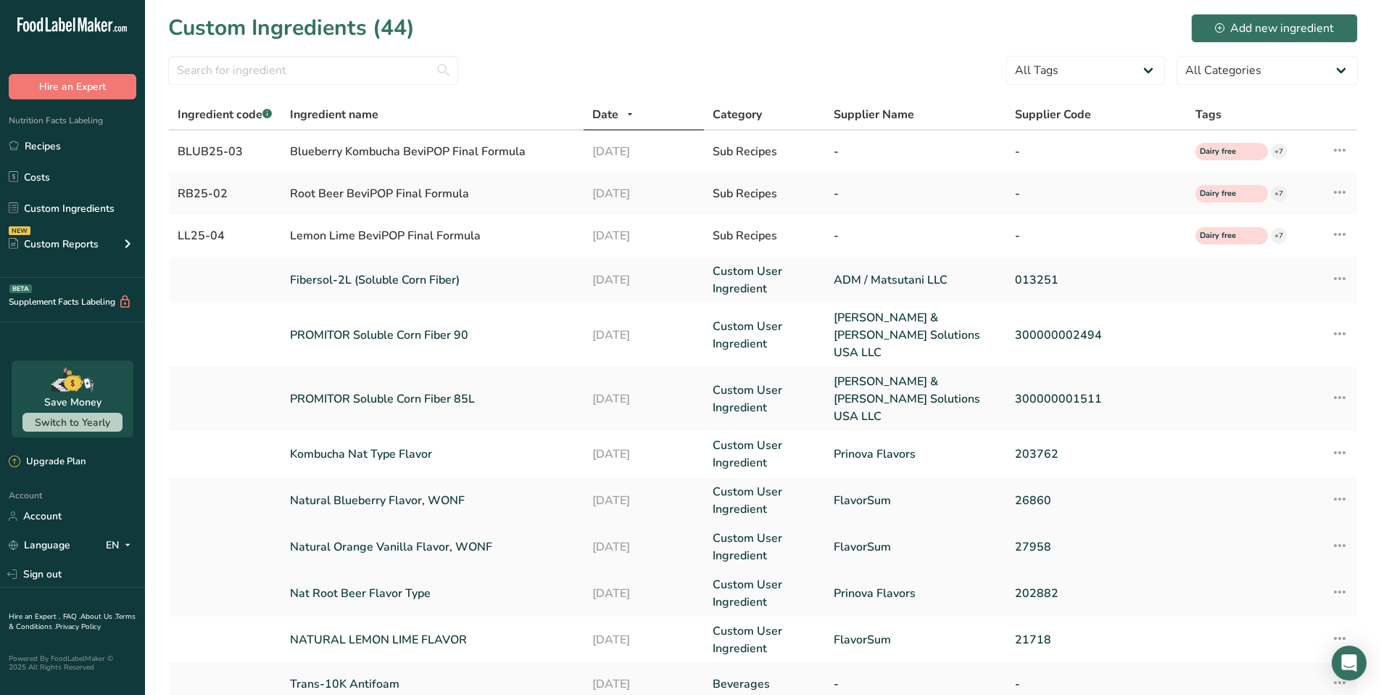
click at [384, 538] on link "Natural Orange Vanilla Flavor, WONF" at bounding box center [432, 546] width 284 height 17
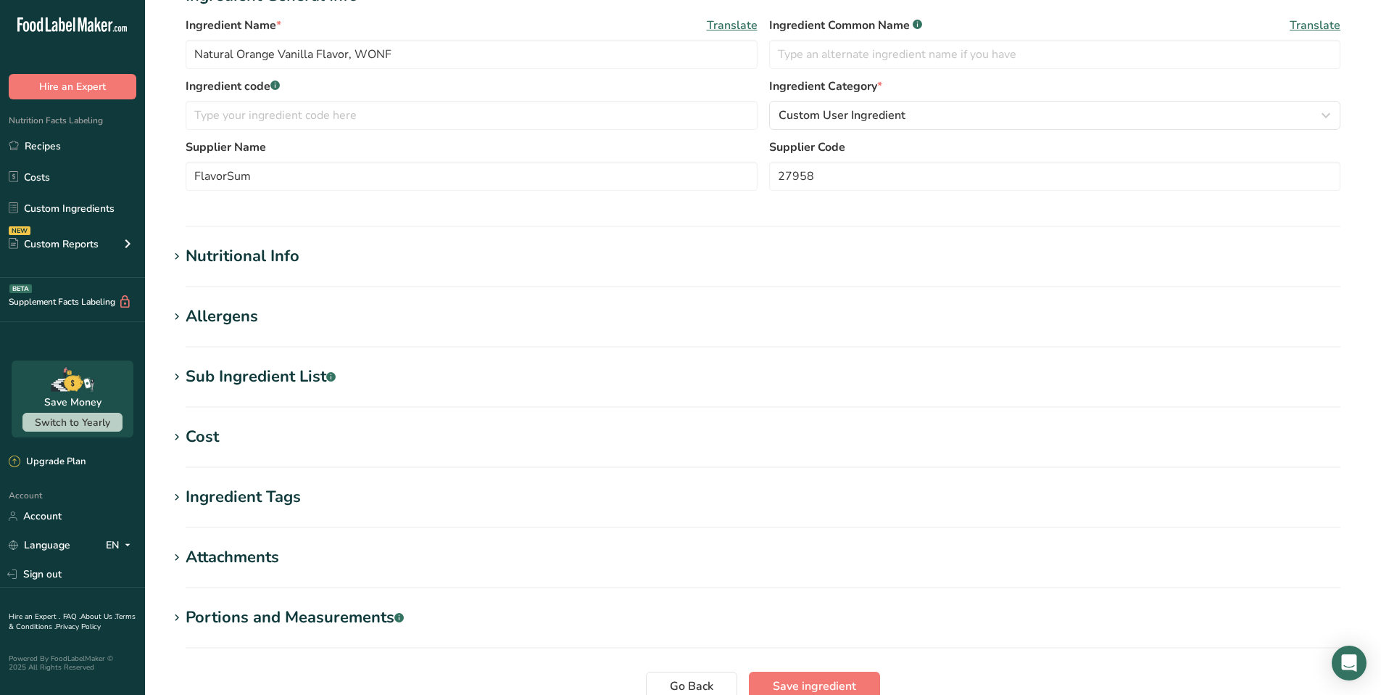
scroll to position [292, 0]
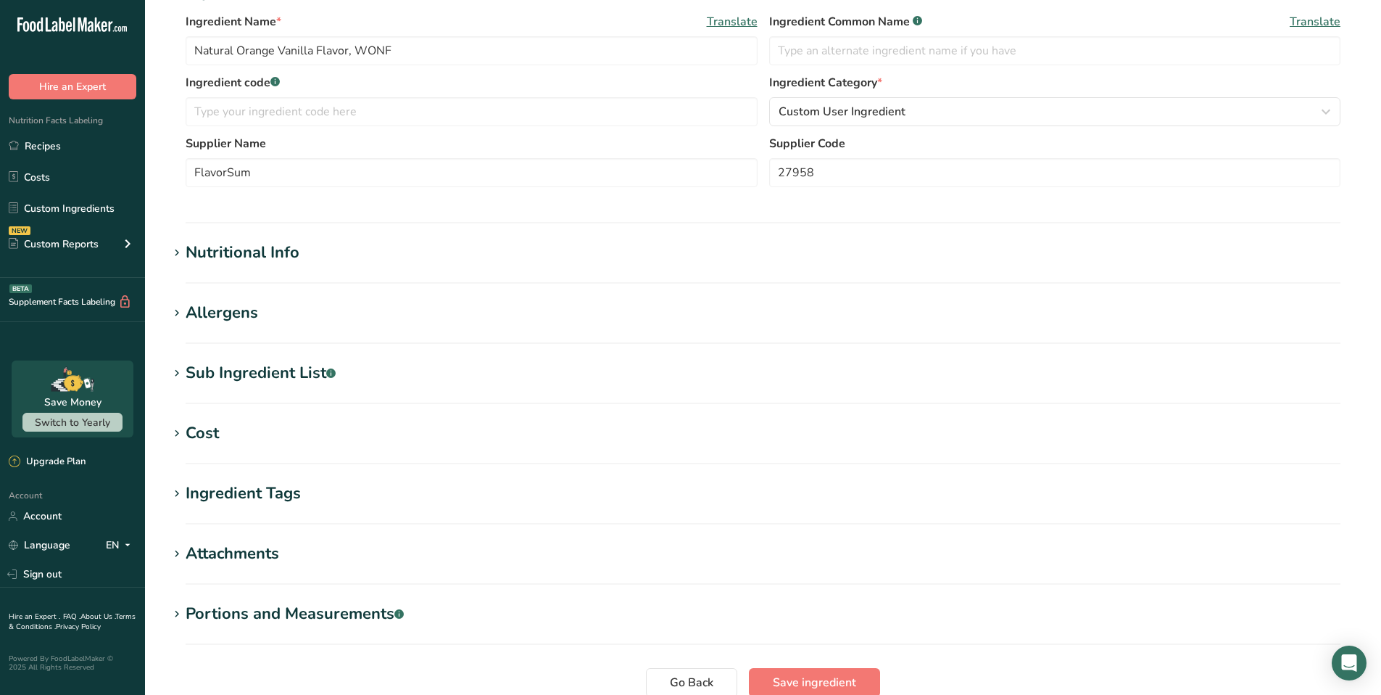
click at [175, 313] on icon at bounding box center [176, 313] width 13 height 20
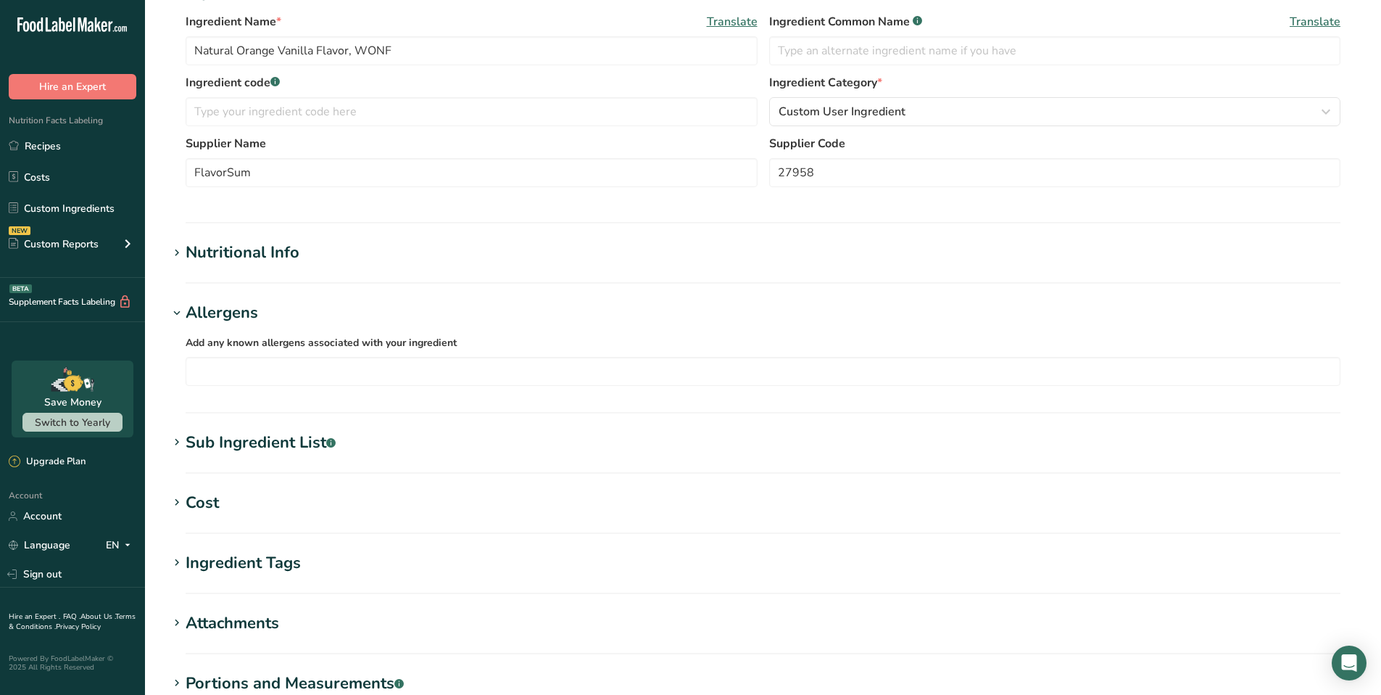
click at [177, 445] on icon at bounding box center [176, 442] width 13 height 20
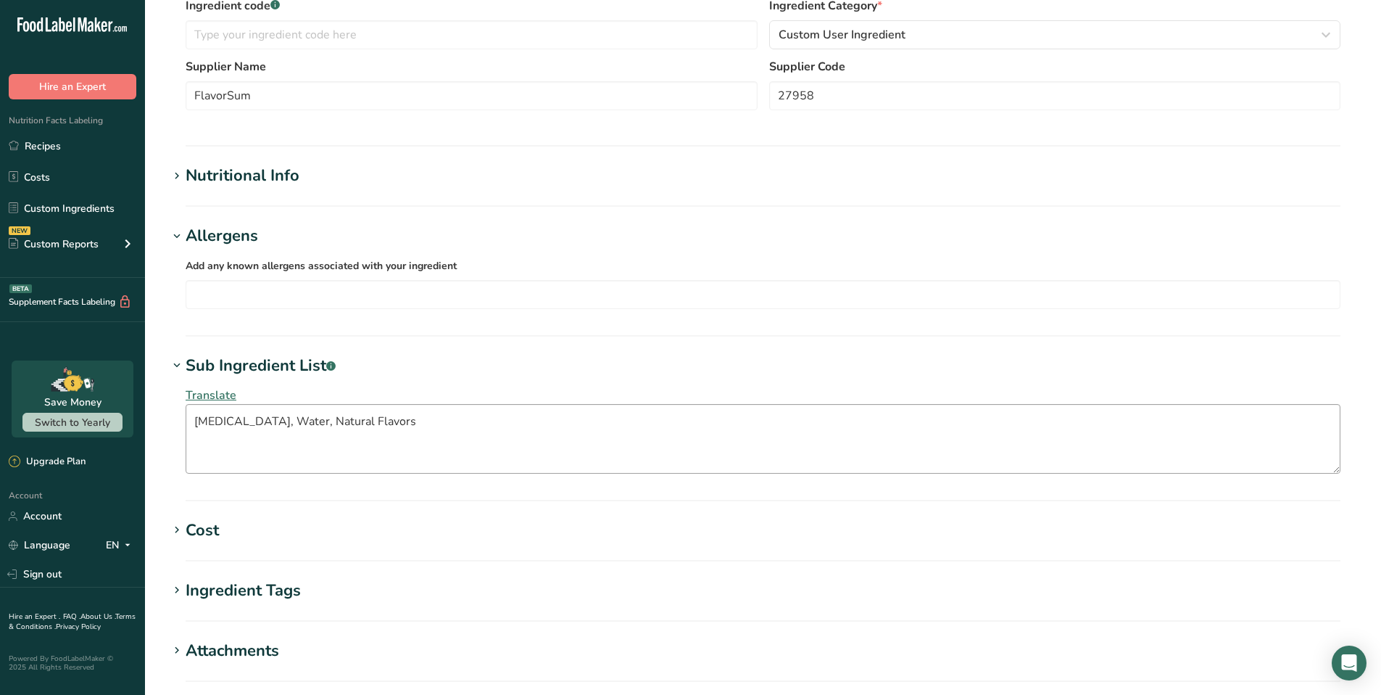
scroll to position [431, 0]
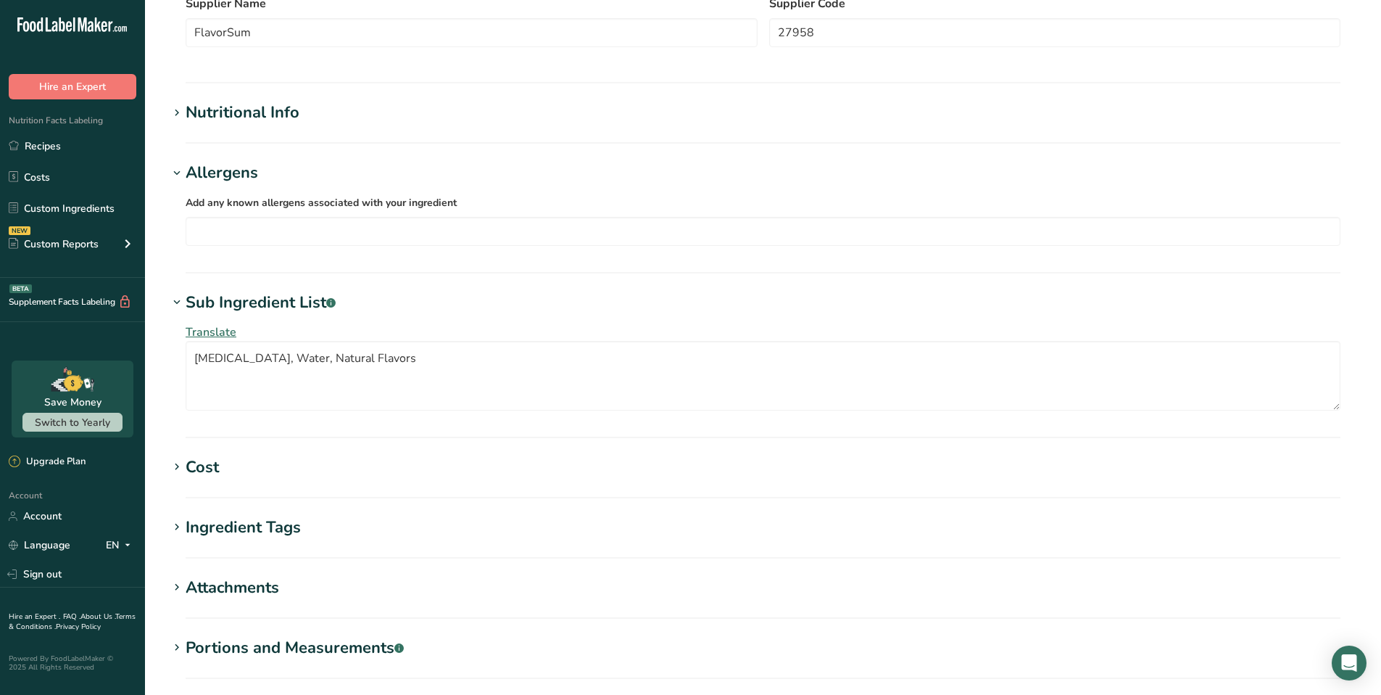
click at [178, 466] on icon at bounding box center [176, 467] width 13 height 20
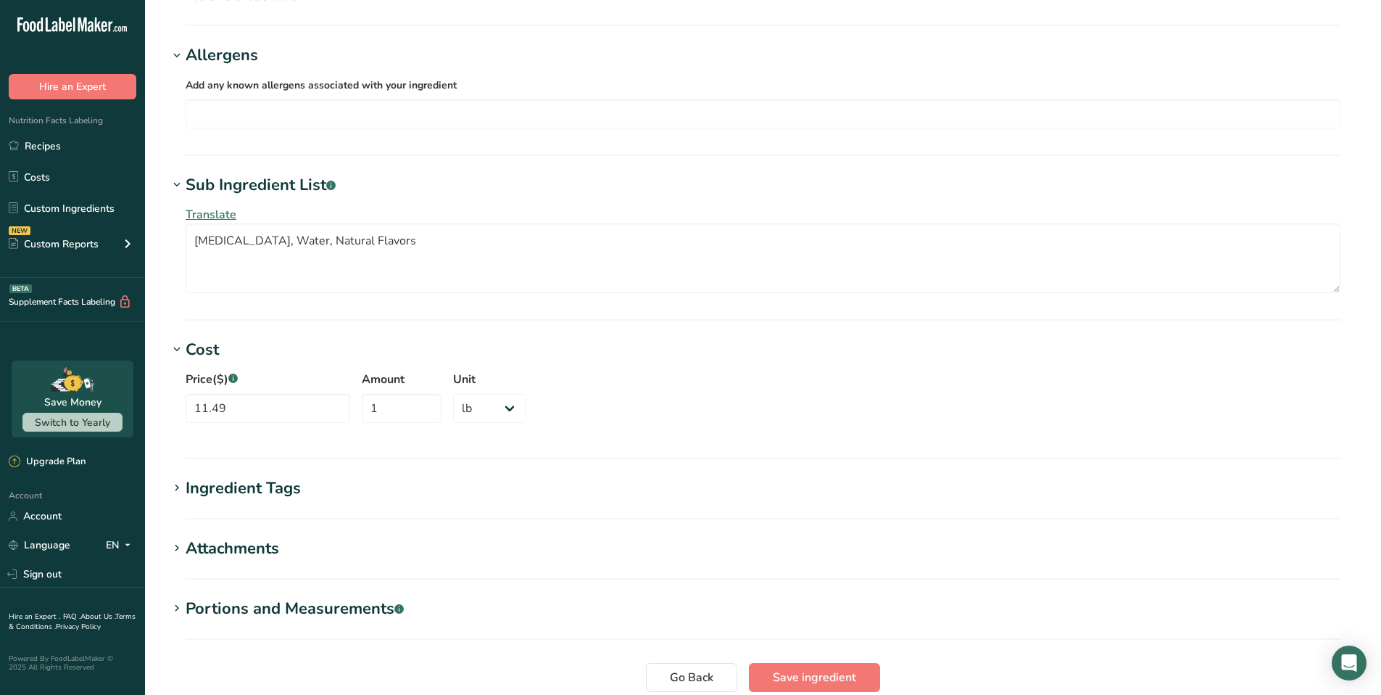
scroll to position [669, 0]
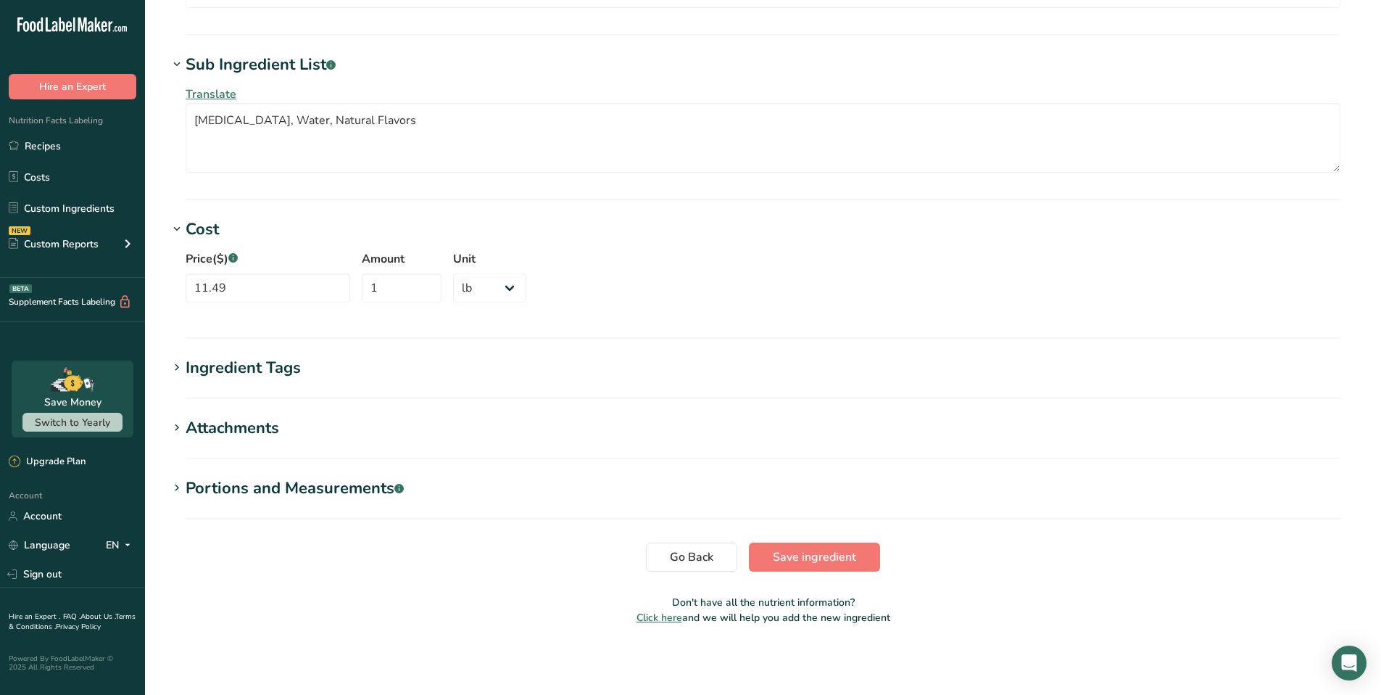
click at [178, 372] on icon at bounding box center [176, 368] width 13 height 20
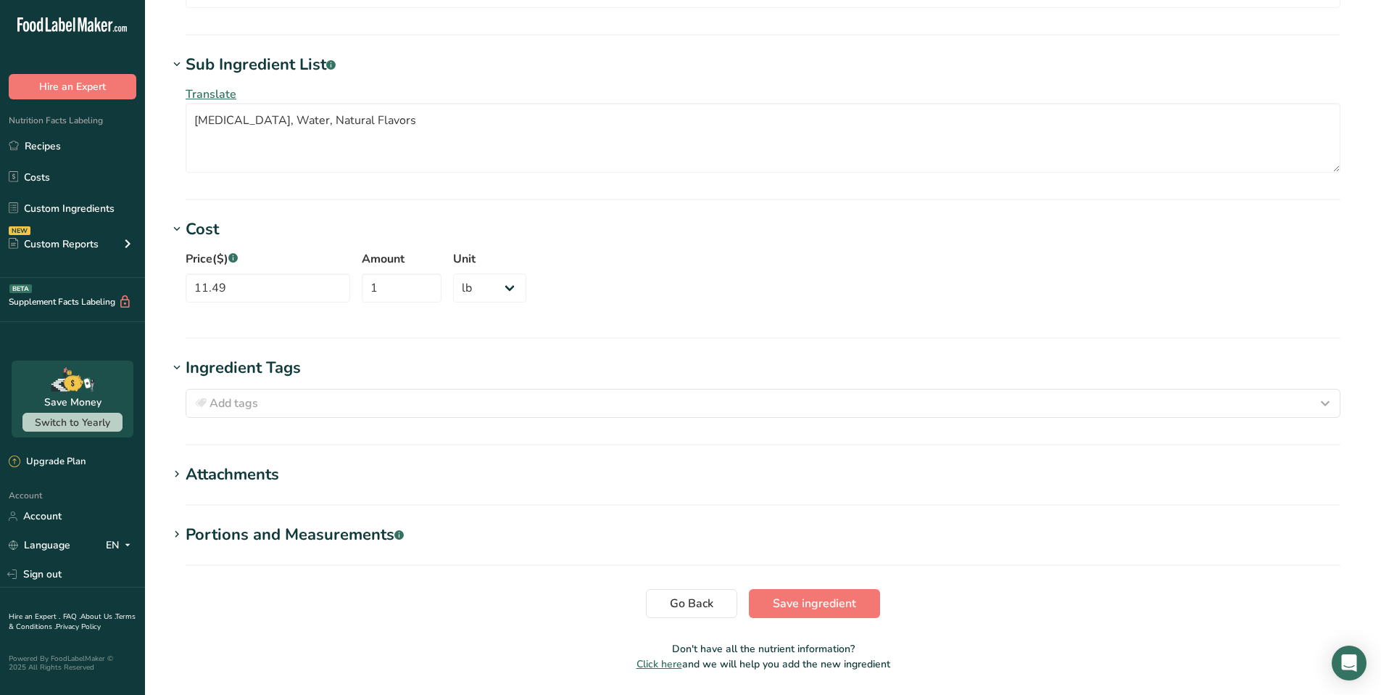
click at [176, 471] on icon at bounding box center [176, 474] width 13 height 20
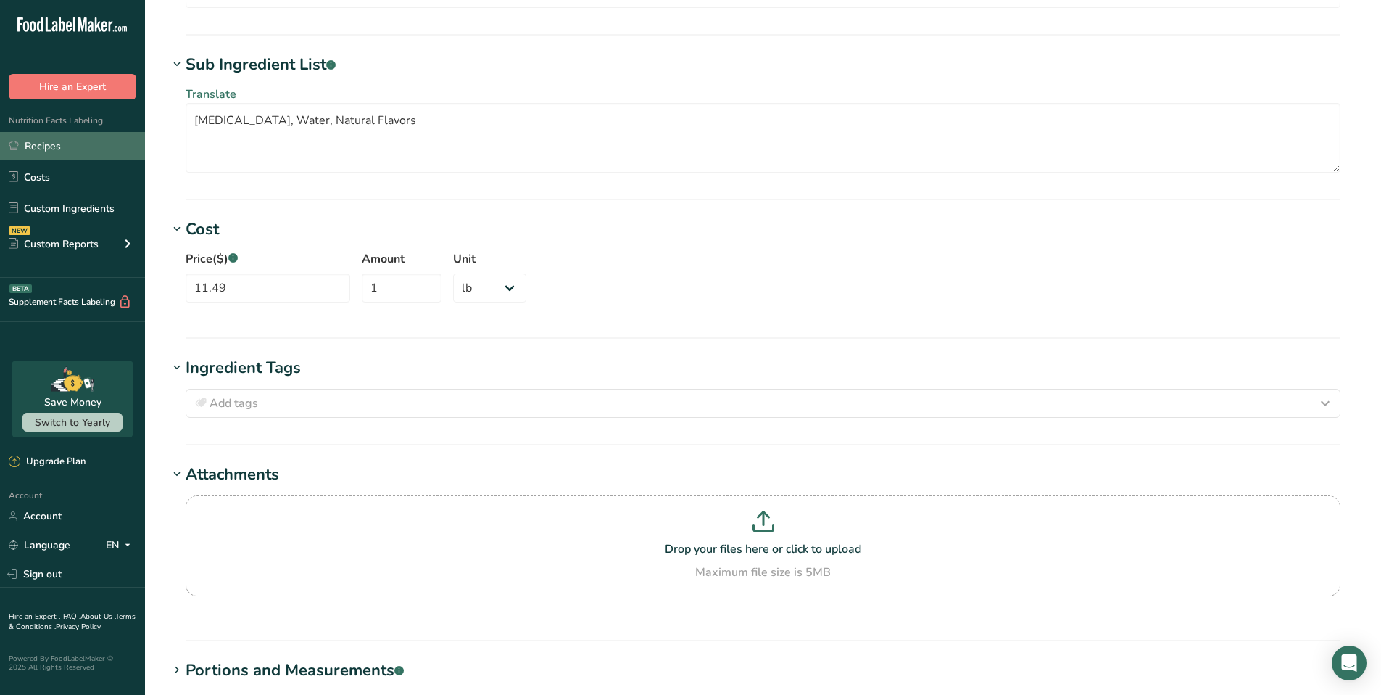
click at [48, 149] on link "Recipes" at bounding box center [72, 146] width 145 height 28
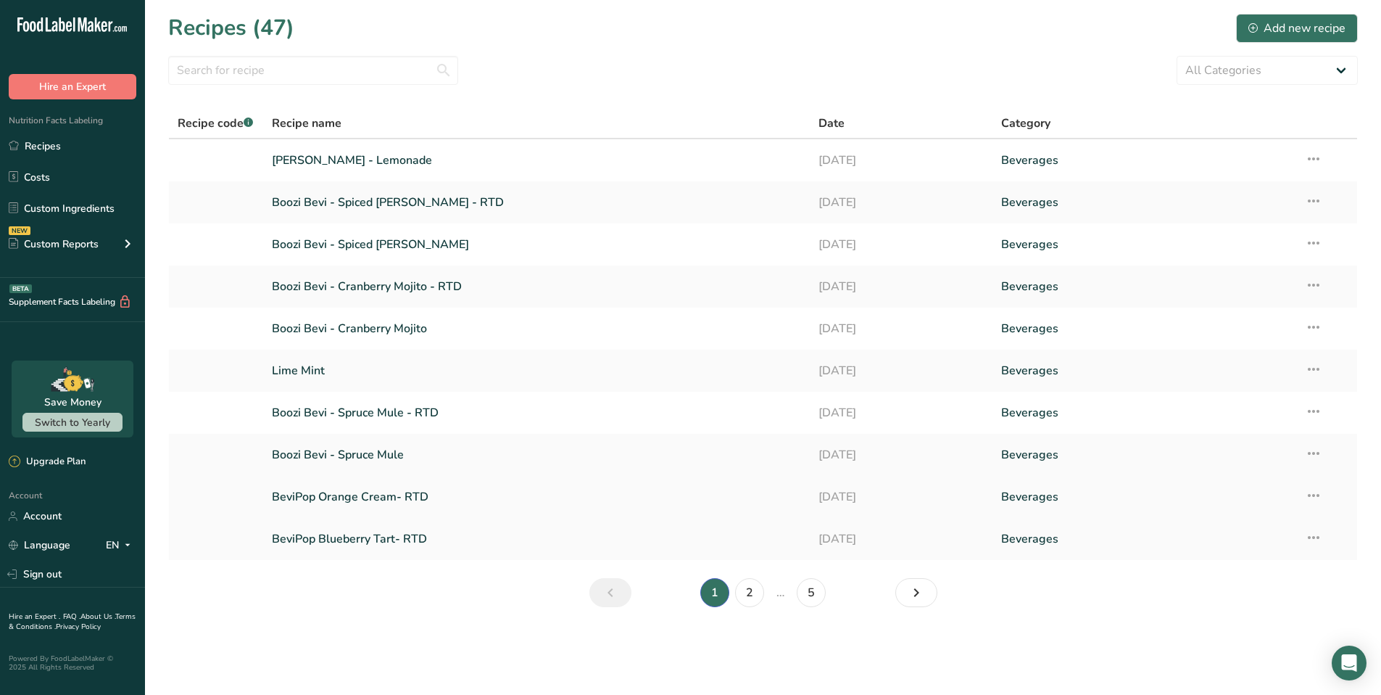
click at [376, 499] on link "BeviPop Orange Cream- RTD" at bounding box center [537, 497] width 530 height 30
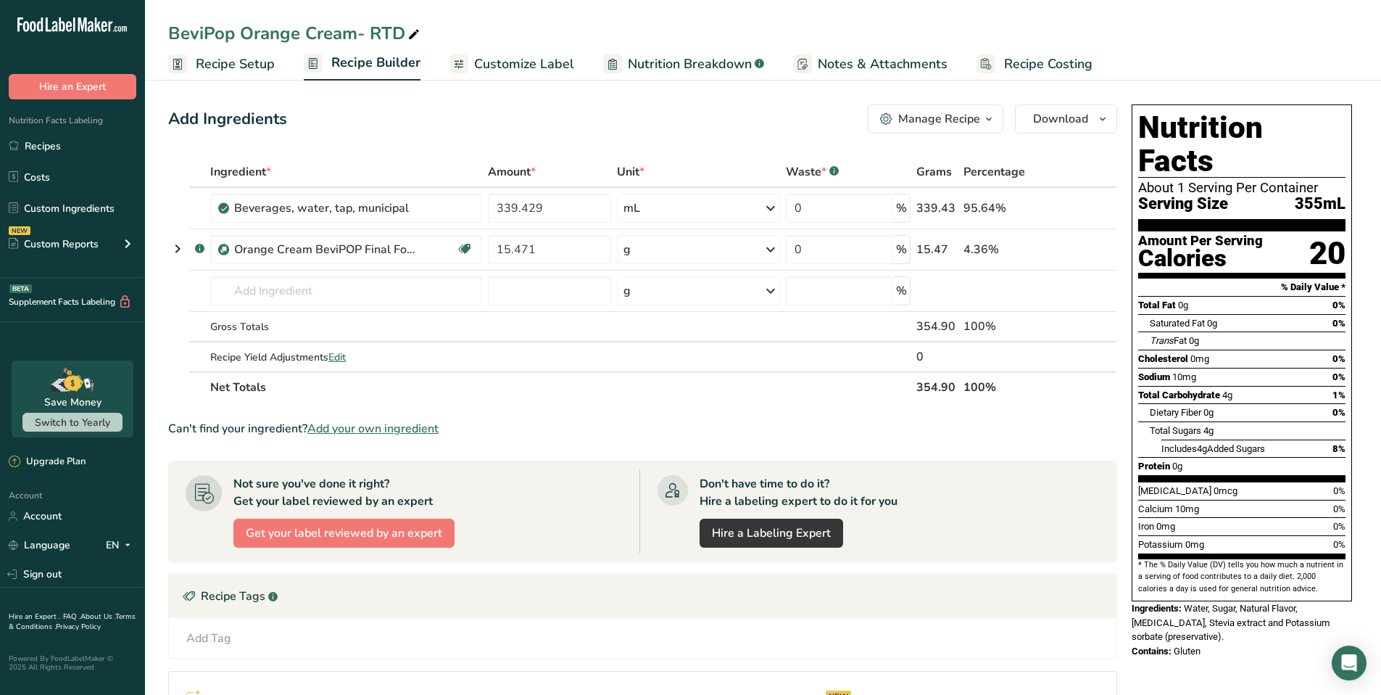
click at [546, 66] on span "Customize Label" at bounding box center [524, 64] width 100 height 20
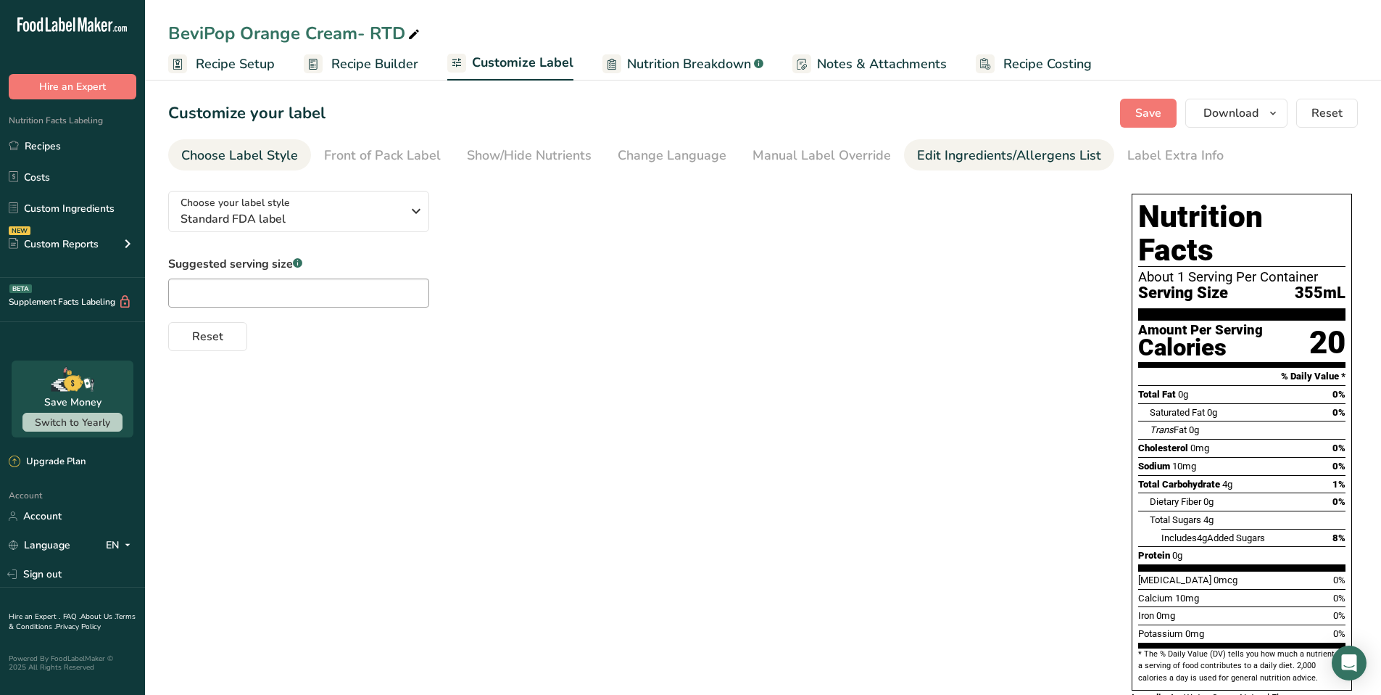
click at [1006, 159] on div "Edit Ingredients/Allergens List" at bounding box center [1009, 156] width 184 height 20
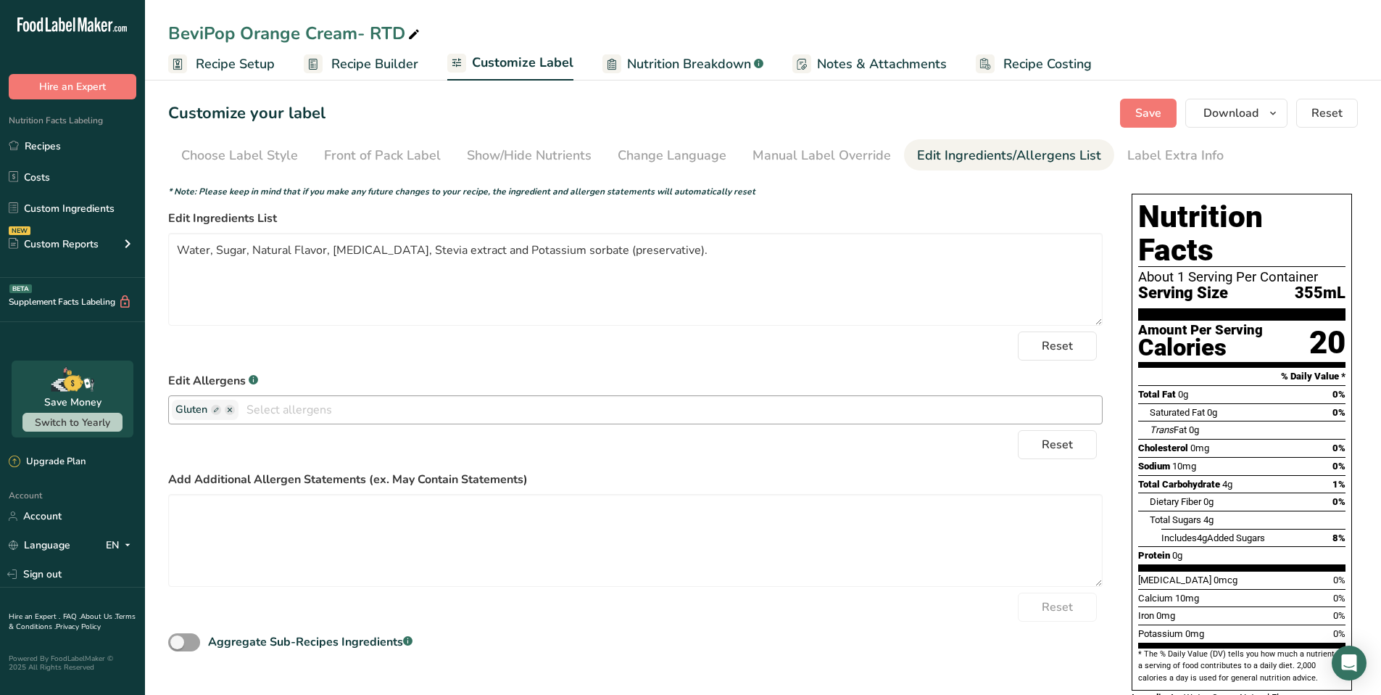
click at [231, 410] on ellipse "button" at bounding box center [230, 410] width 10 height 10
click at [234, 410] on ellipse "button" at bounding box center [230, 410] width 10 height 10
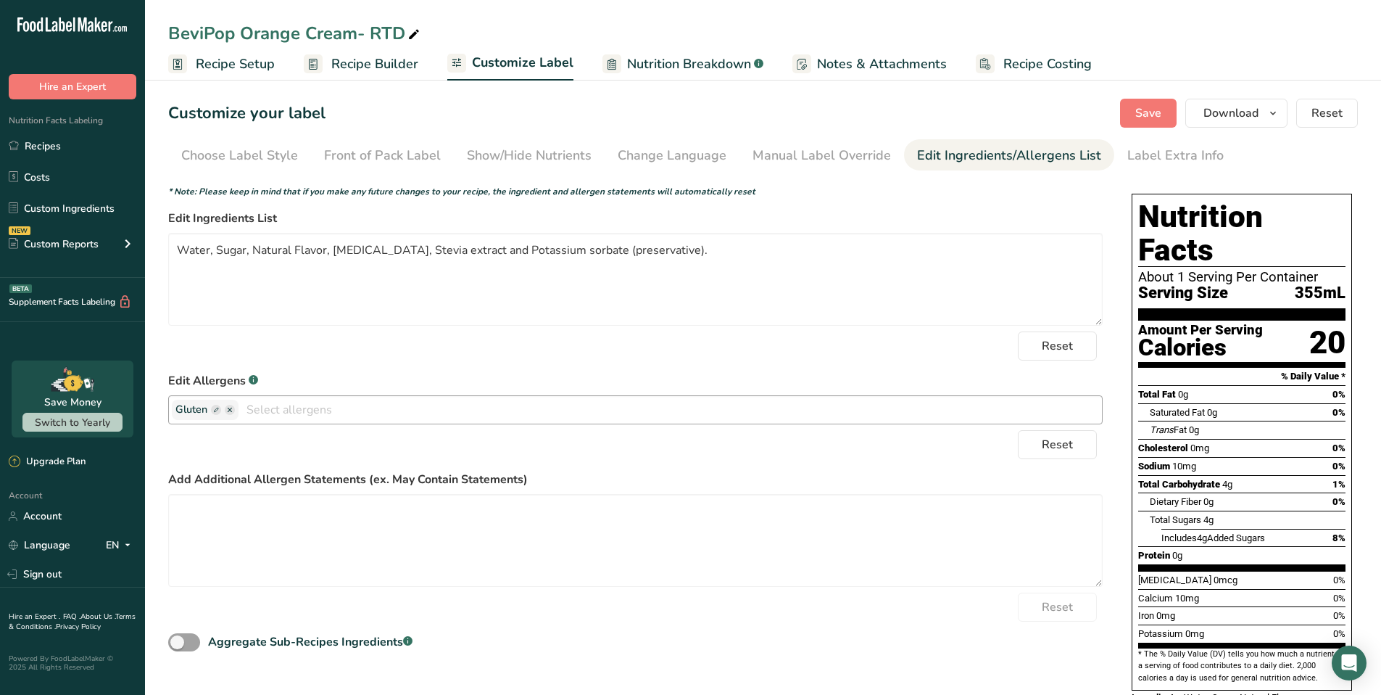
click at [234, 410] on ellipse "button" at bounding box center [230, 410] width 10 height 10
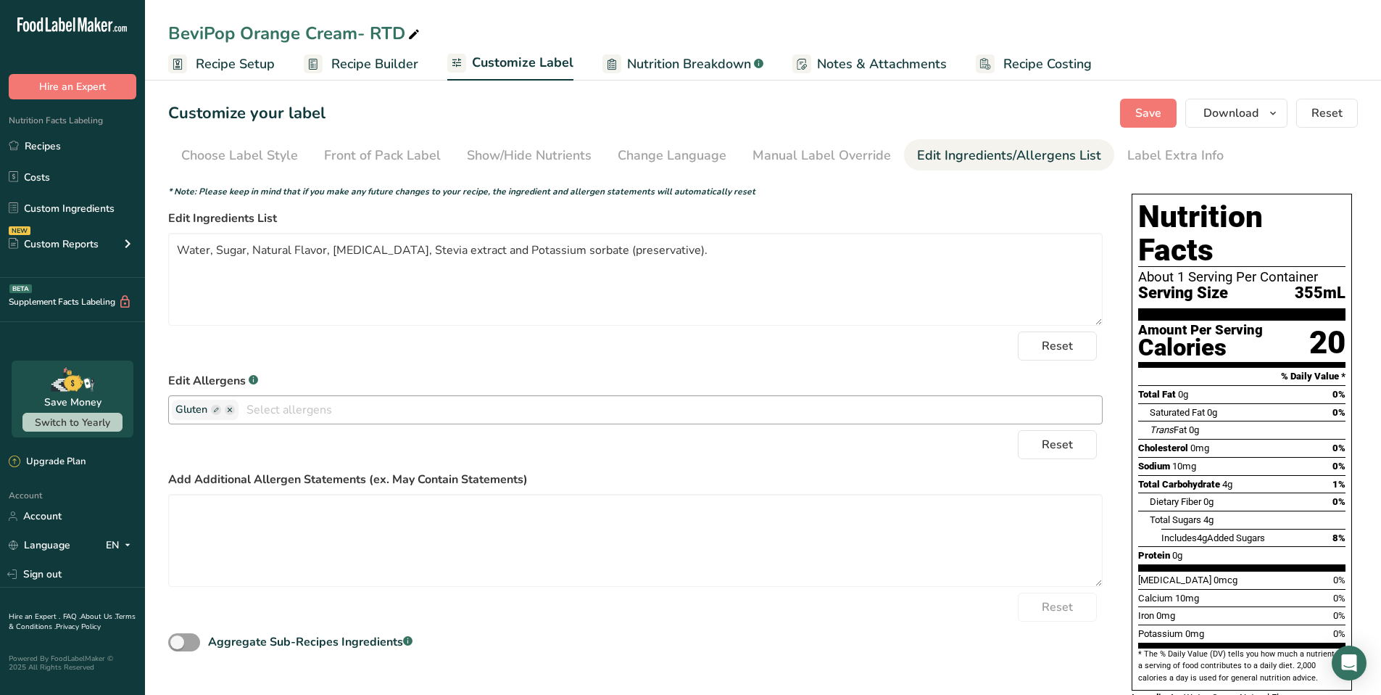
click at [234, 410] on ellipse "button" at bounding box center [230, 410] width 10 height 10
click at [233, 409] on ellipse "button" at bounding box center [230, 410] width 10 height 10
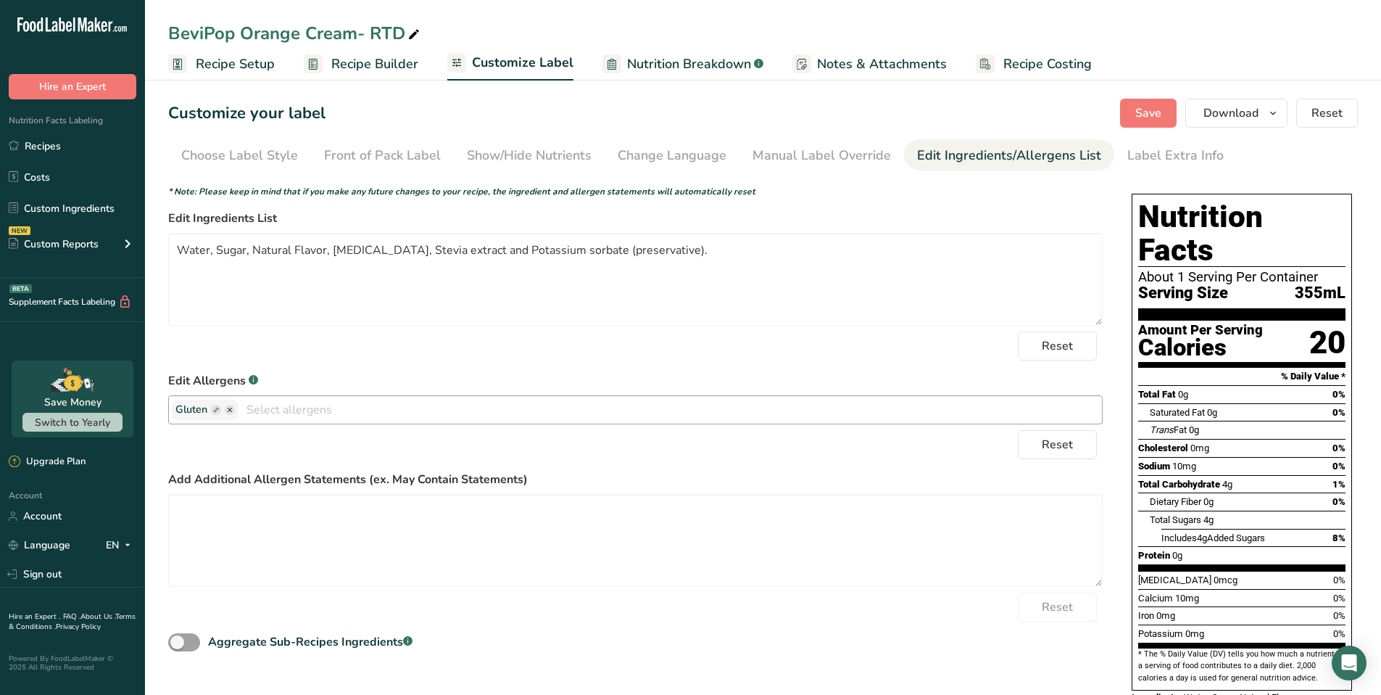
click at [233, 409] on ellipse "button" at bounding box center [230, 410] width 10 height 10
click at [232, 409] on ellipse "button" at bounding box center [230, 410] width 10 height 10
click at [218, 410] on rect "button" at bounding box center [216, 410] width 10 height 10
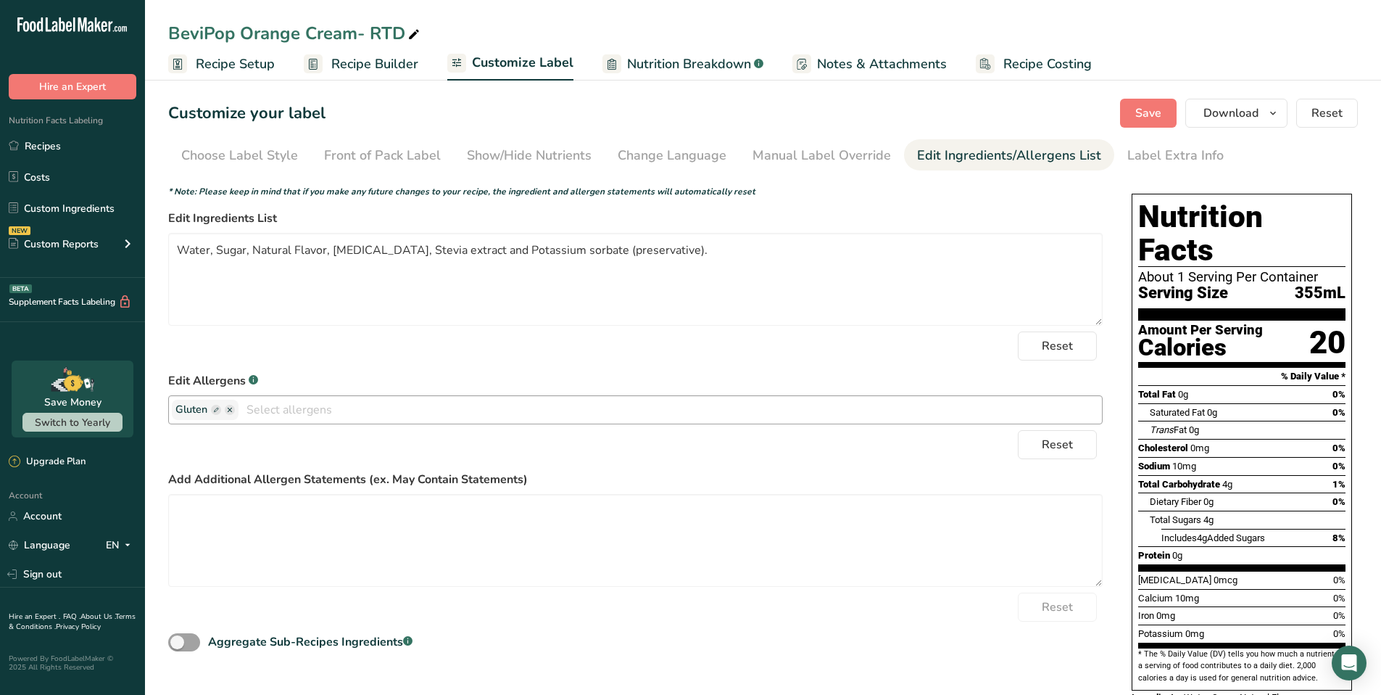
click at [218, 410] on rect "button" at bounding box center [216, 410] width 10 height 10
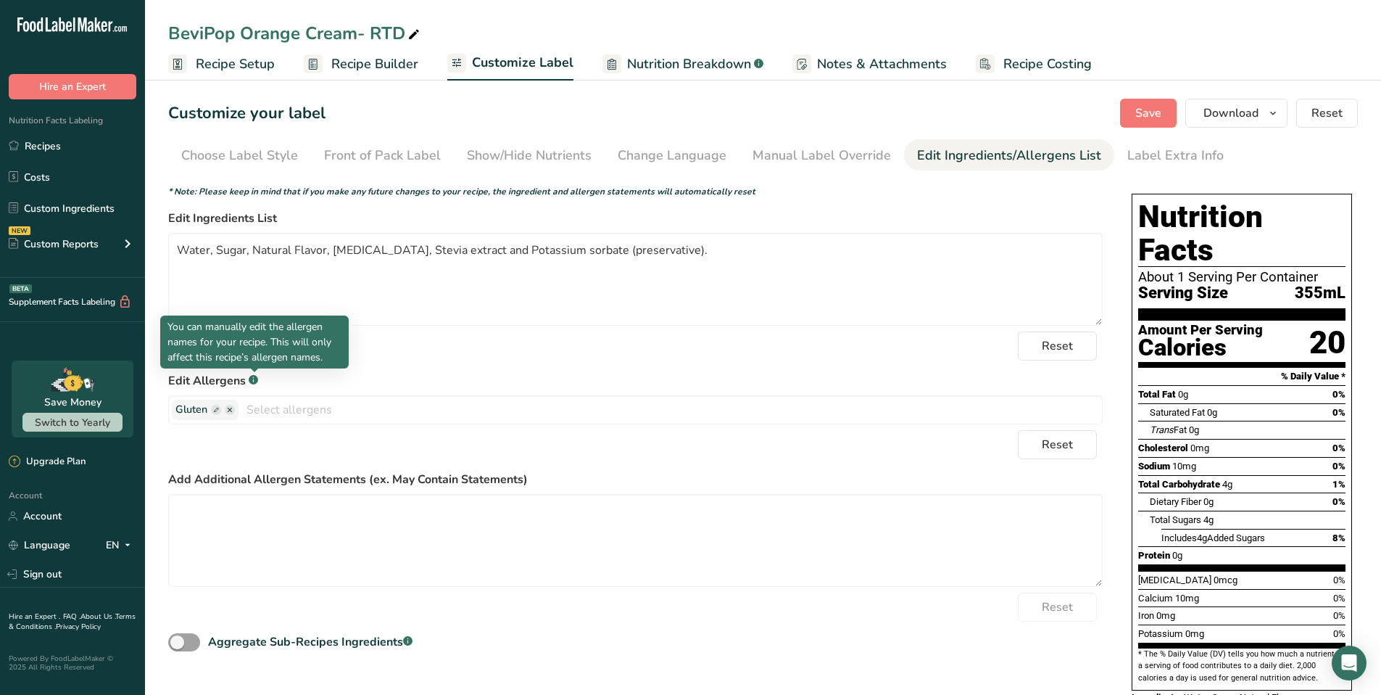
click at [257, 381] on rect at bounding box center [253, 379] width 9 height 9
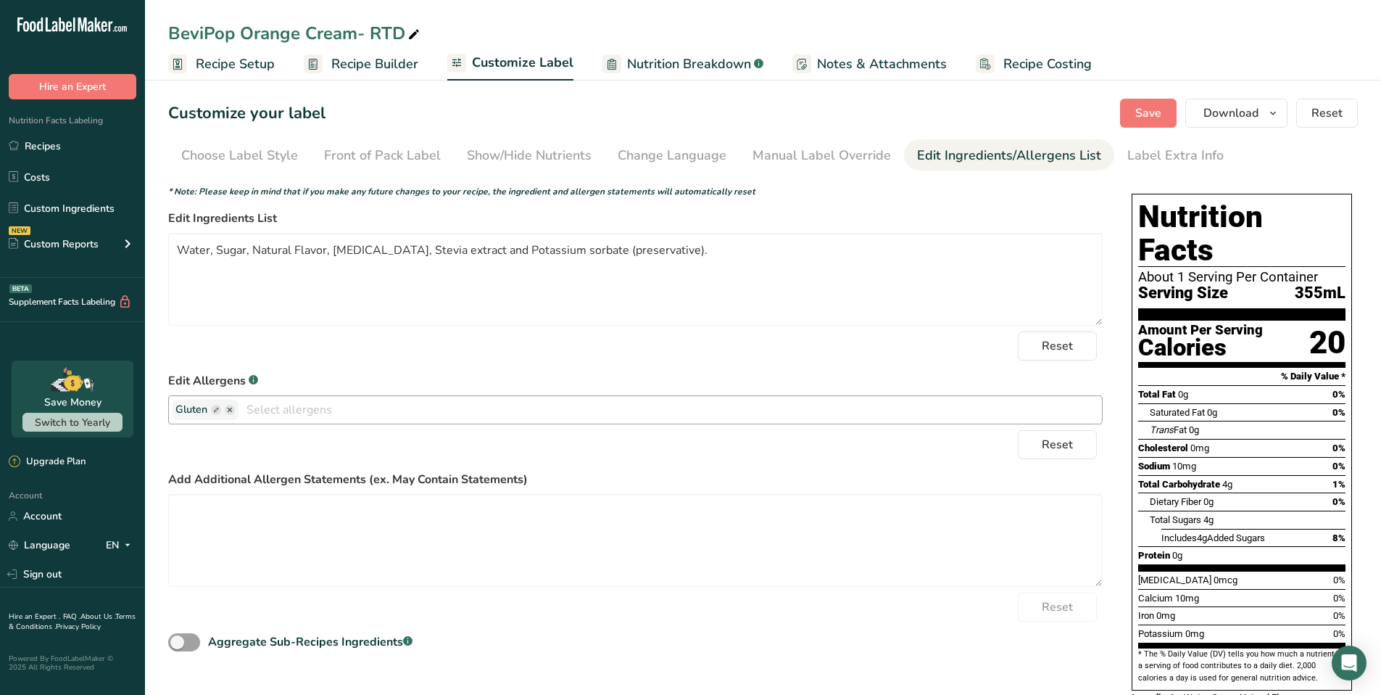
click at [260, 413] on input "text" at bounding box center [671, 409] width 864 height 22
click at [278, 415] on input "text" at bounding box center [671, 409] width 864 height 22
click at [278, 413] on input "text" at bounding box center [671, 409] width 864 height 22
click at [1113, 379] on div "Choose your label style Standard FDA label USA (FDA) Standard FDA label Tabular…" at bounding box center [763, 470] width 1190 height 583
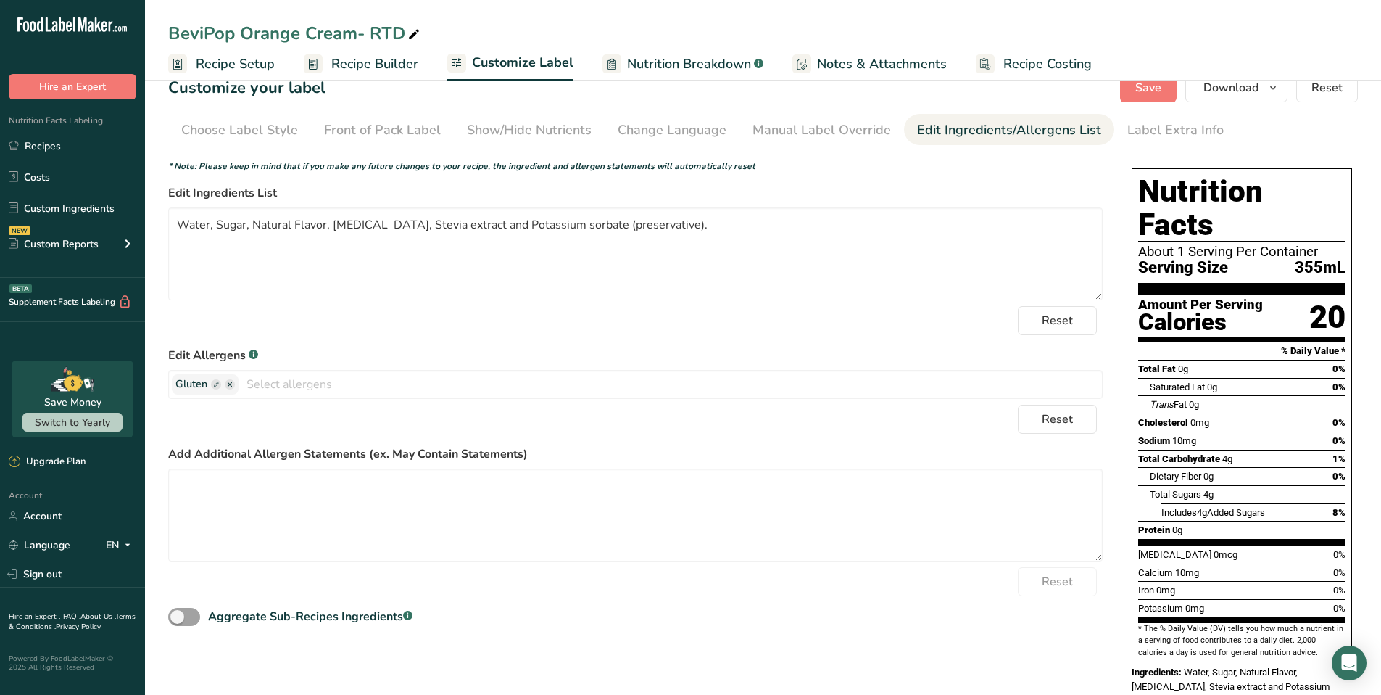
scroll to position [57, 0]
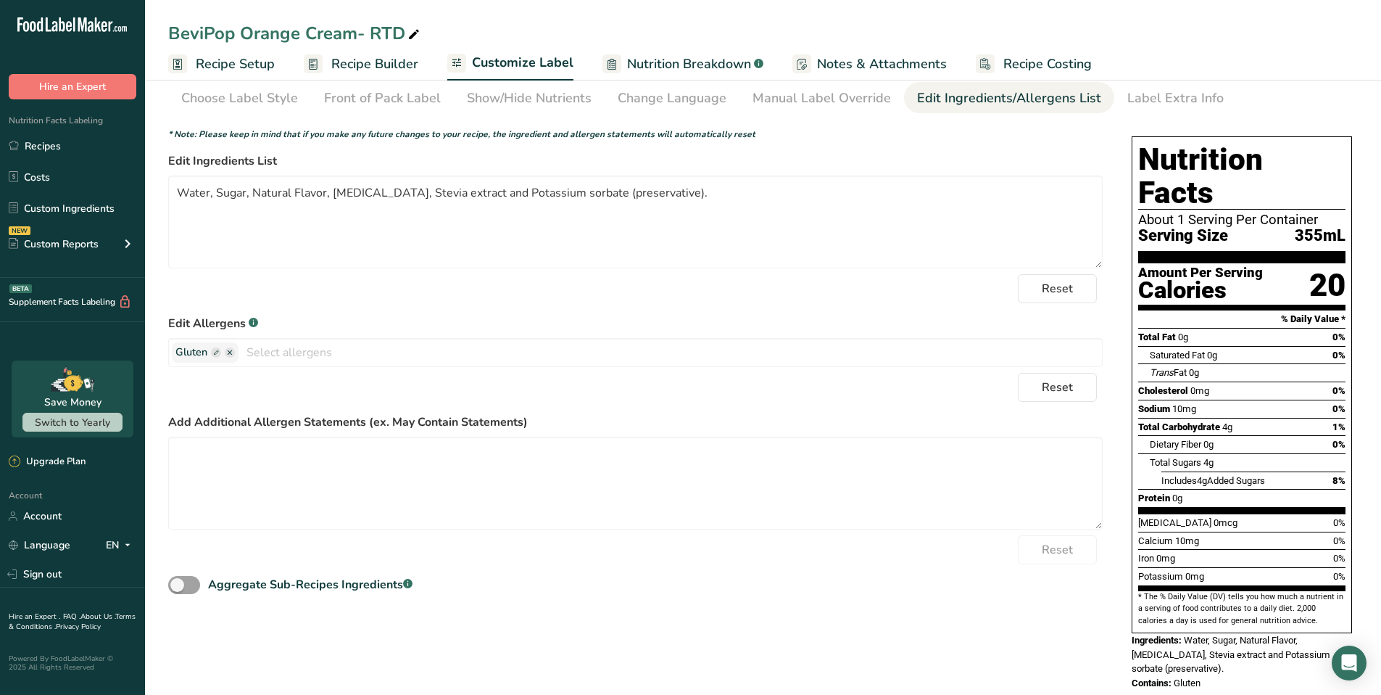
click at [680, 67] on span "Nutrition Breakdown" at bounding box center [689, 64] width 124 height 20
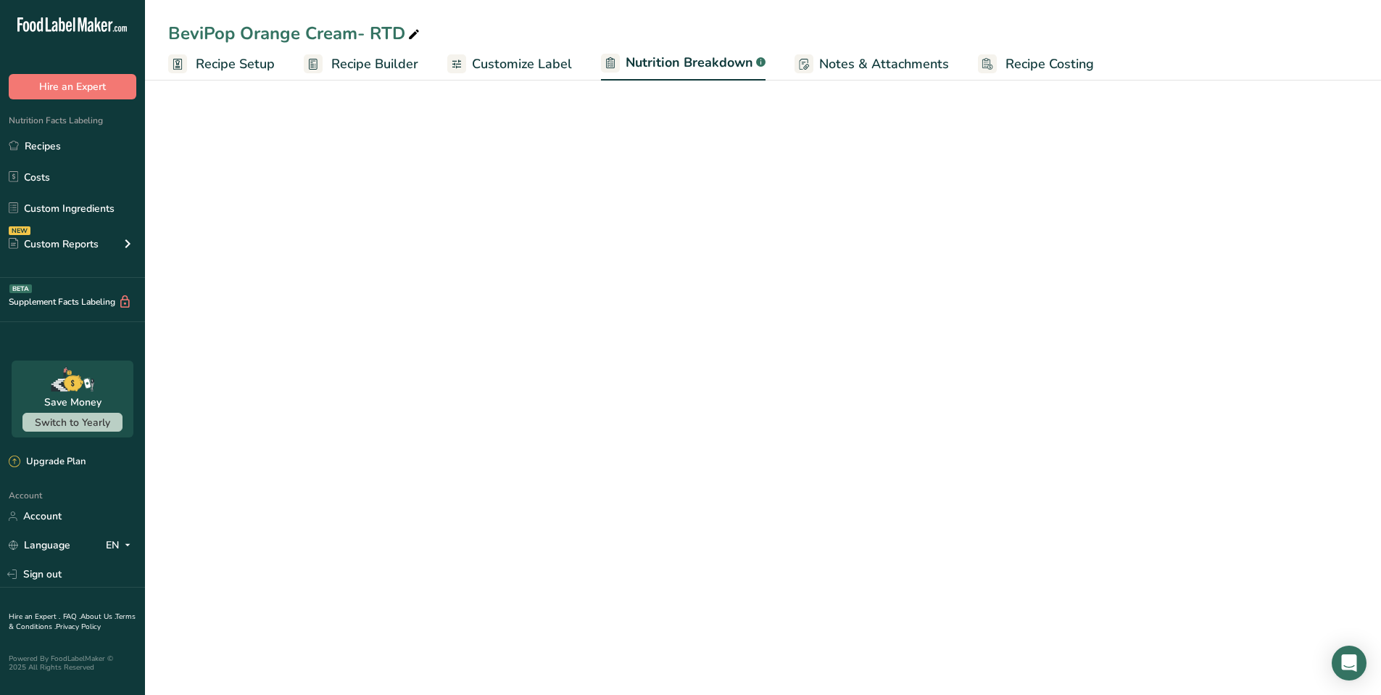
select select "Calories"
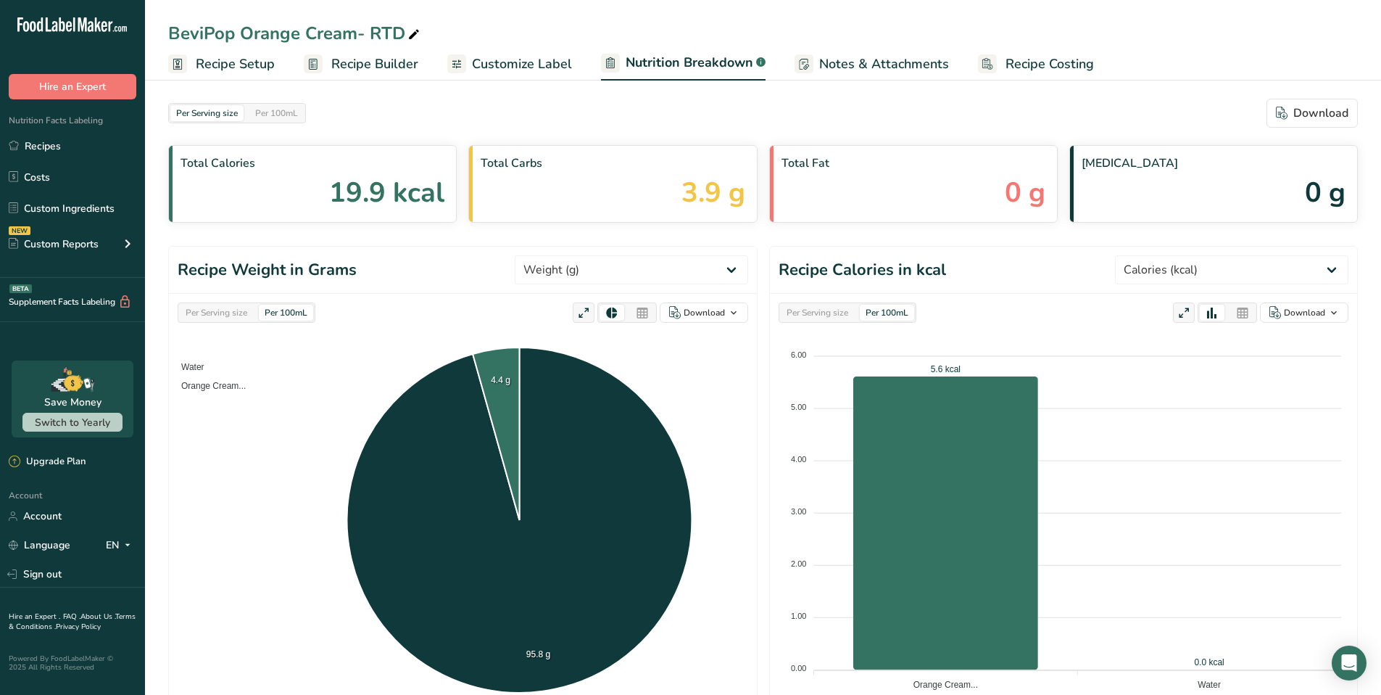
click at [528, 67] on span "Customize Label" at bounding box center [522, 64] width 100 height 20
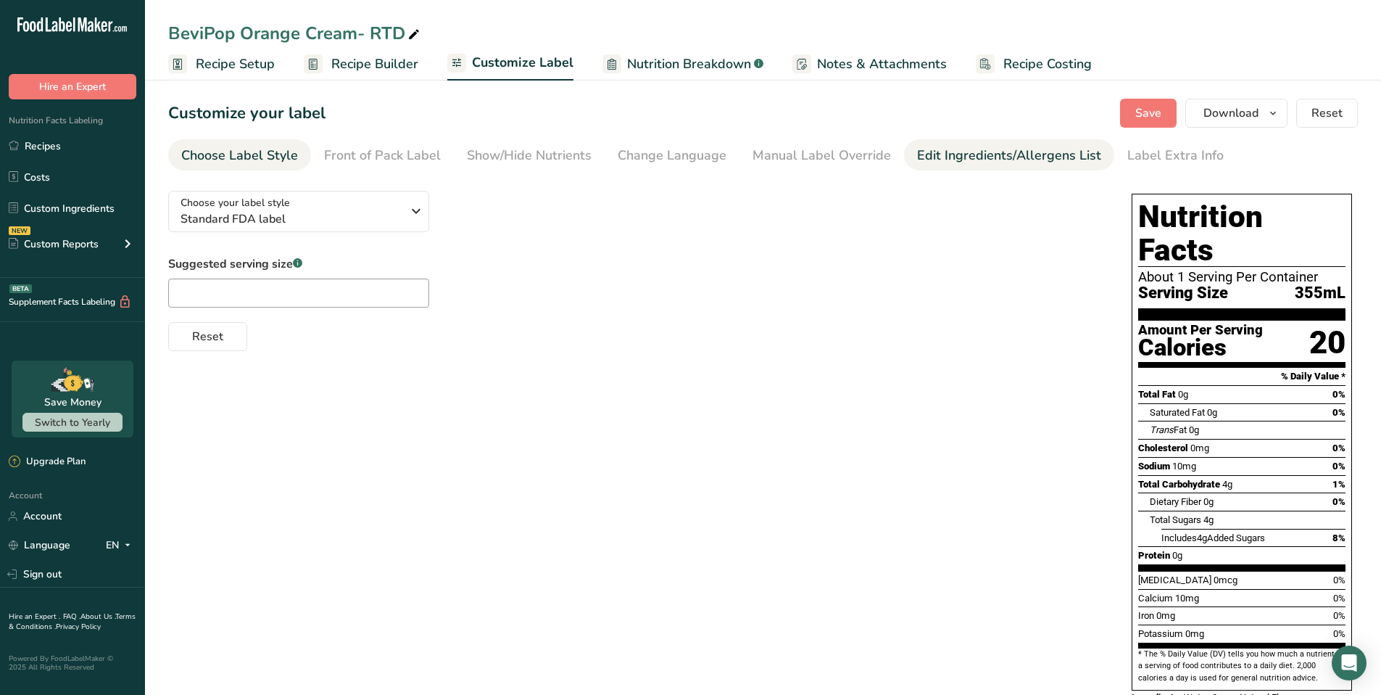
click at [974, 162] on div "Edit Ingredients/Allergens List" at bounding box center [1009, 156] width 184 height 20
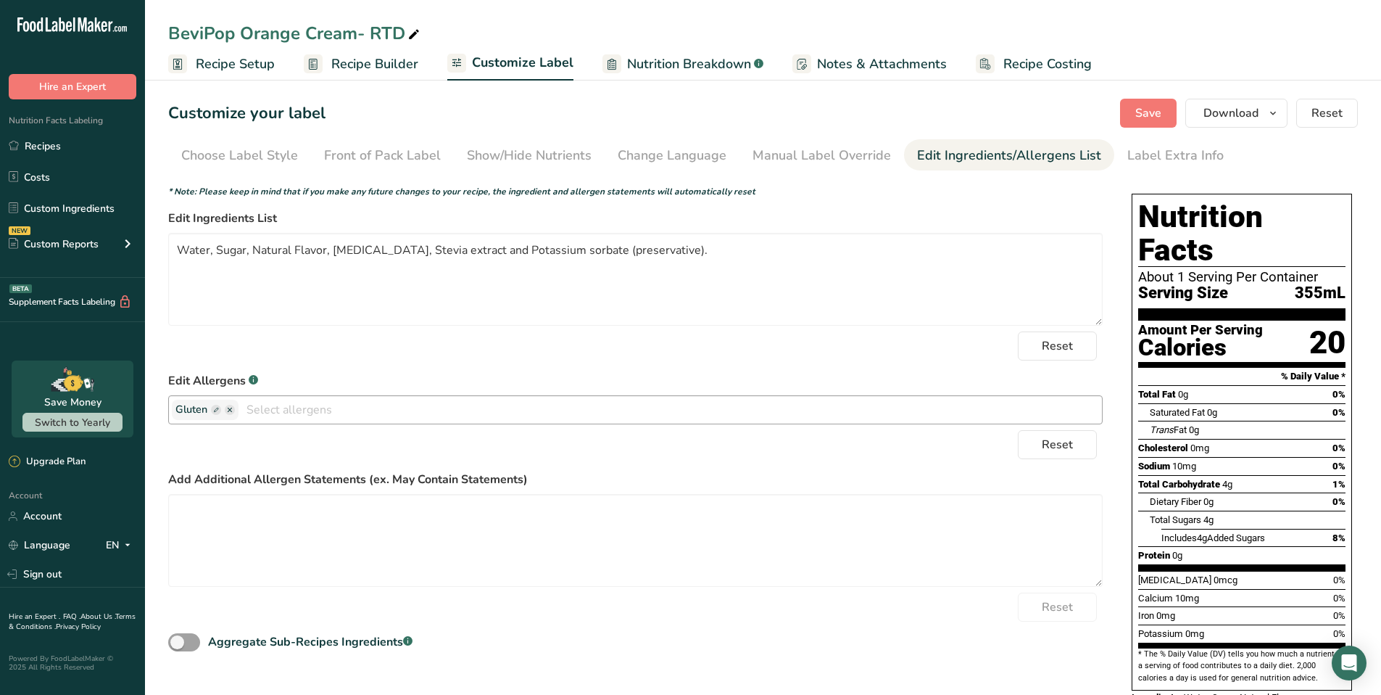
click at [231, 410] on ellipse "button" at bounding box center [230, 410] width 10 height 10
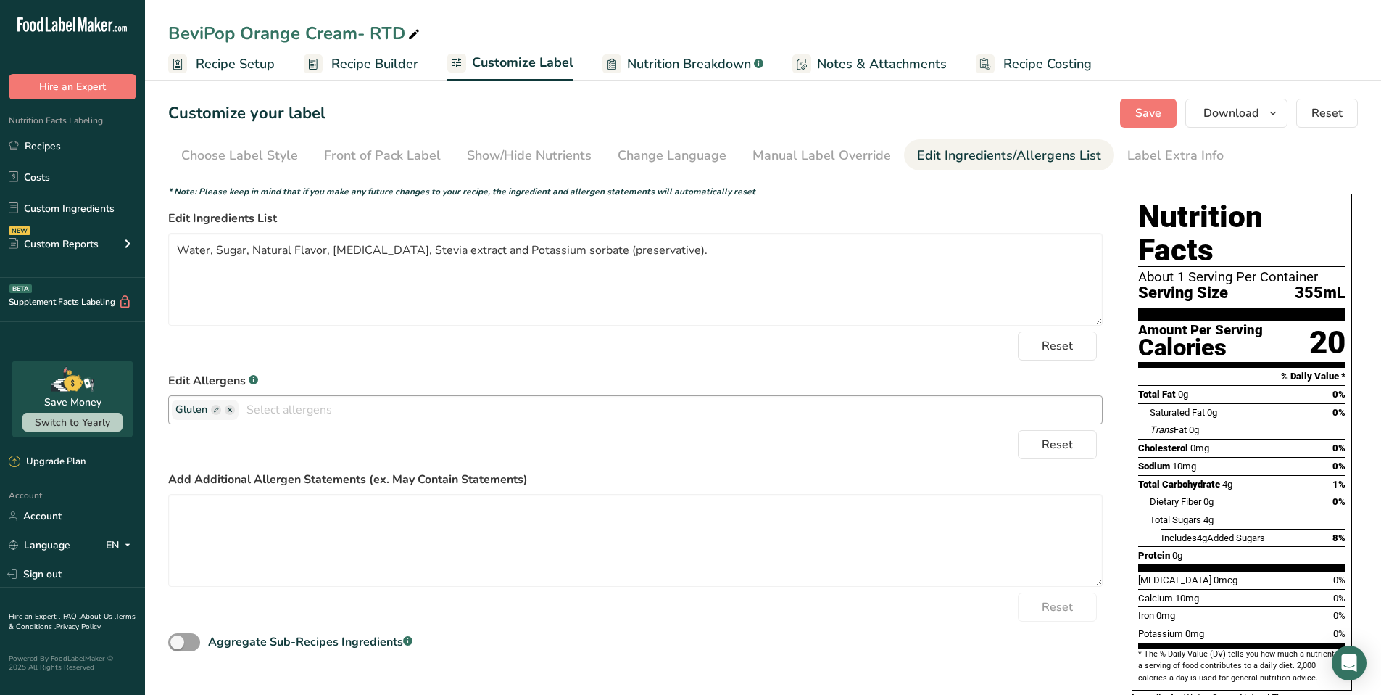
click at [231, 410] on ellipse "button" at bounding box center [230, 410] width 10 height 10
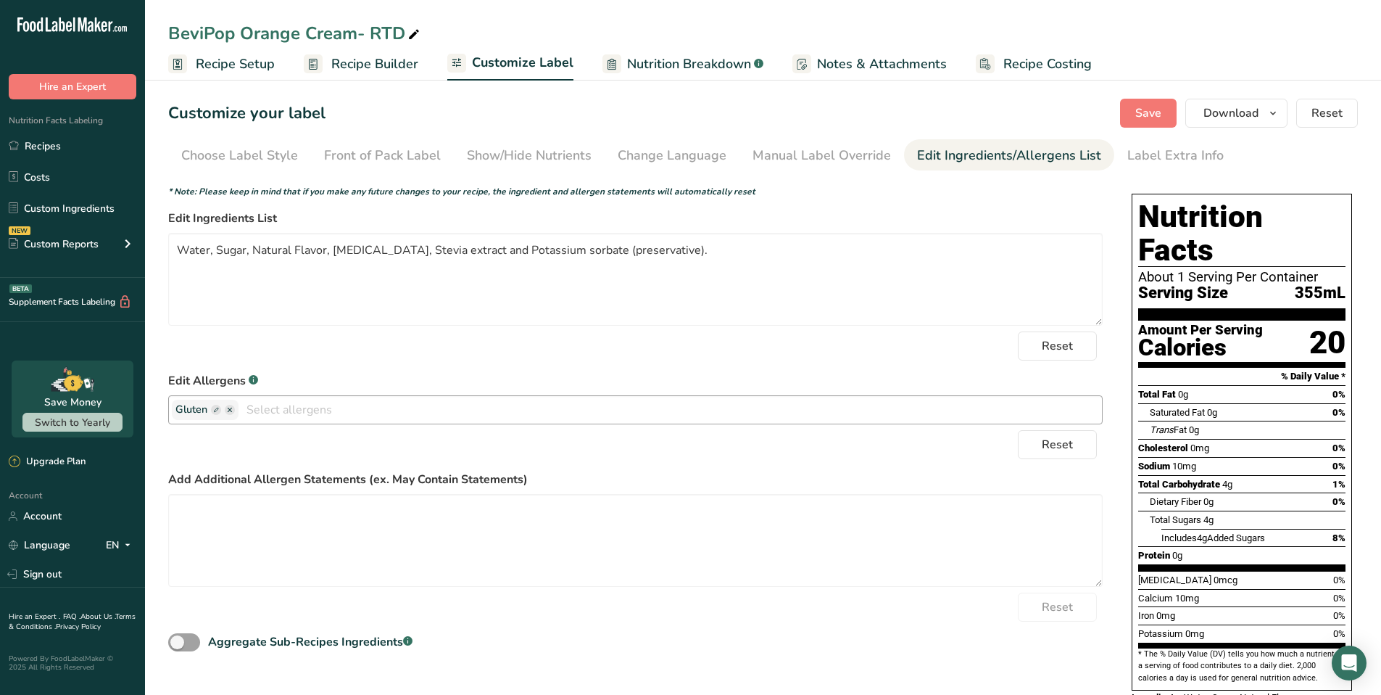
click at [231, 410] on ellipse "button" at bounding box center [230, 410] width 10 height 10
click at [232, 409] on ellipse "button" at bounding box center [230, 410] width 10 height 10
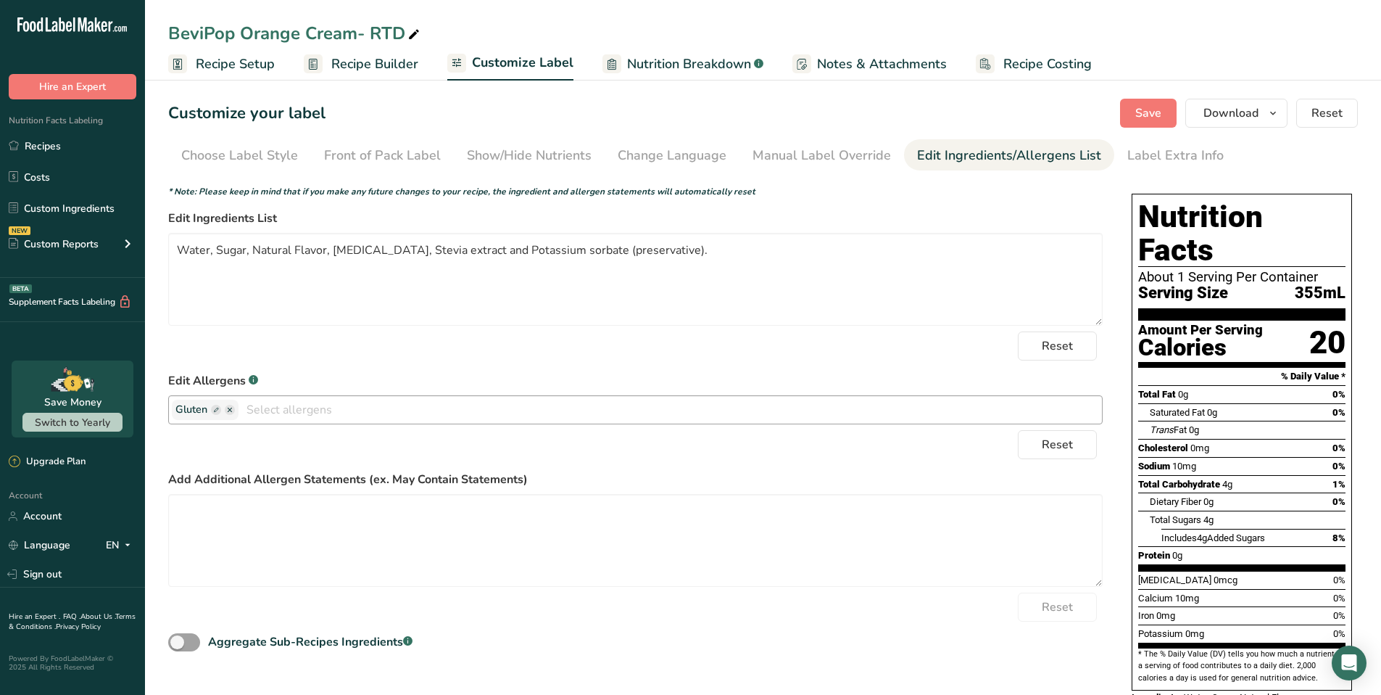
click at [232, 409] on ellipse "button" at bounding box center [230, 410] width 10 height 10
click at [232, 410] on ellipse "button" at bounding box center [230, 410] width 10 height 10
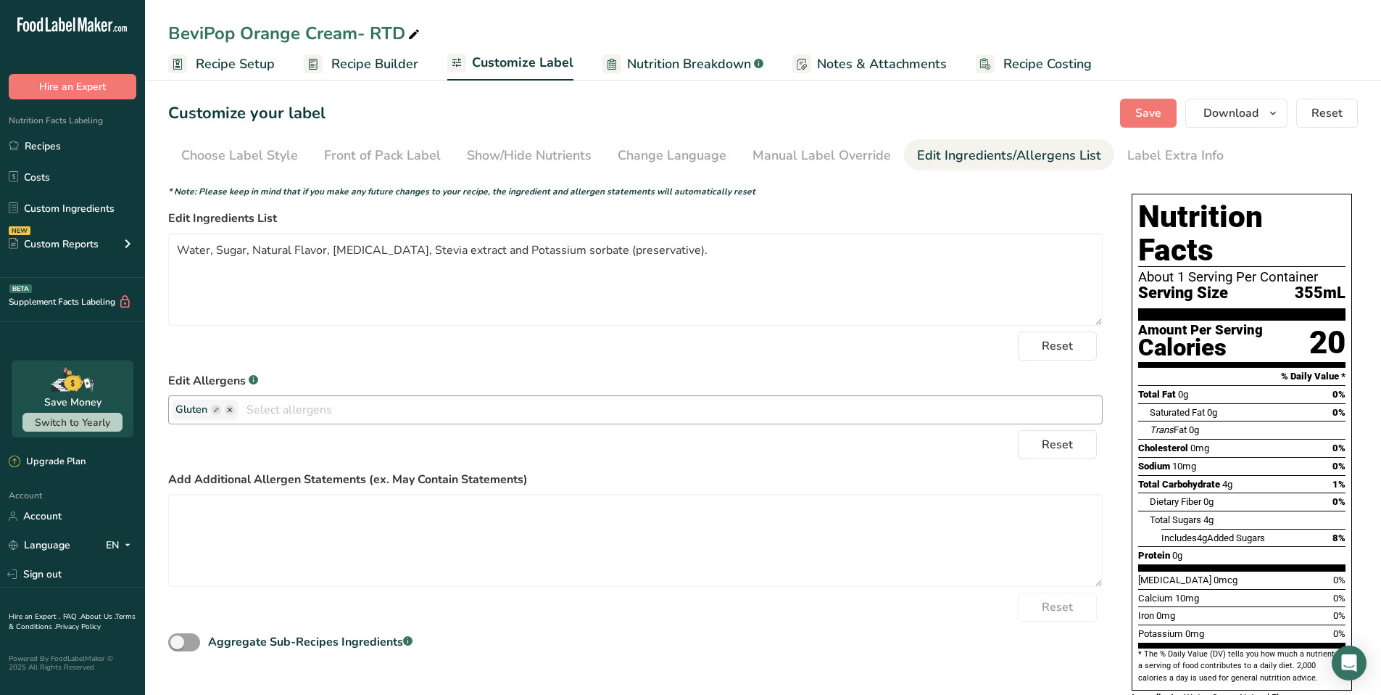
click at [232, 410] on ellipse "button" at bounding box center [230, 410] width 10 height 10
click at [233, 408] on ellipse "button" at bounding box center [230, 410] width 10 height 10
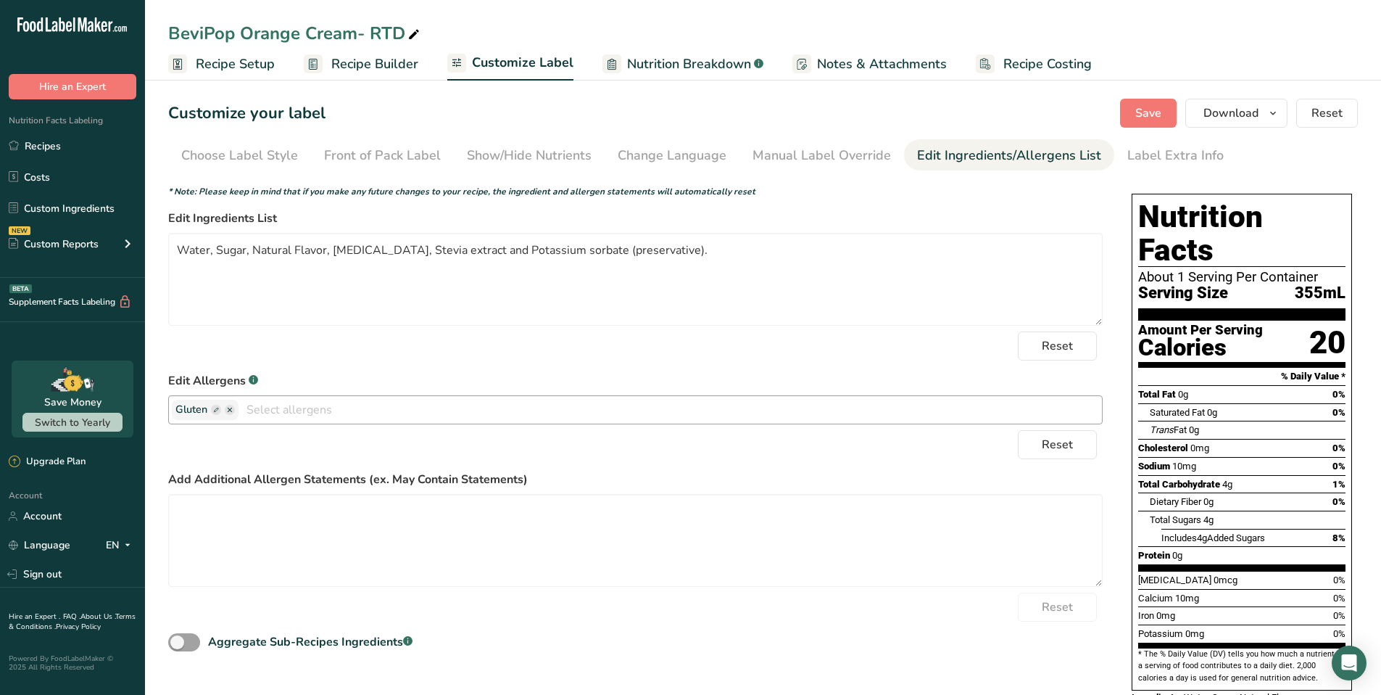
click at [233, 408] on ellipse "button" at bounding box center [230, 410] width 10 height 10
click at [46, 149] on link "Recipes" at bounding box center [72, 146] width 145 height 28
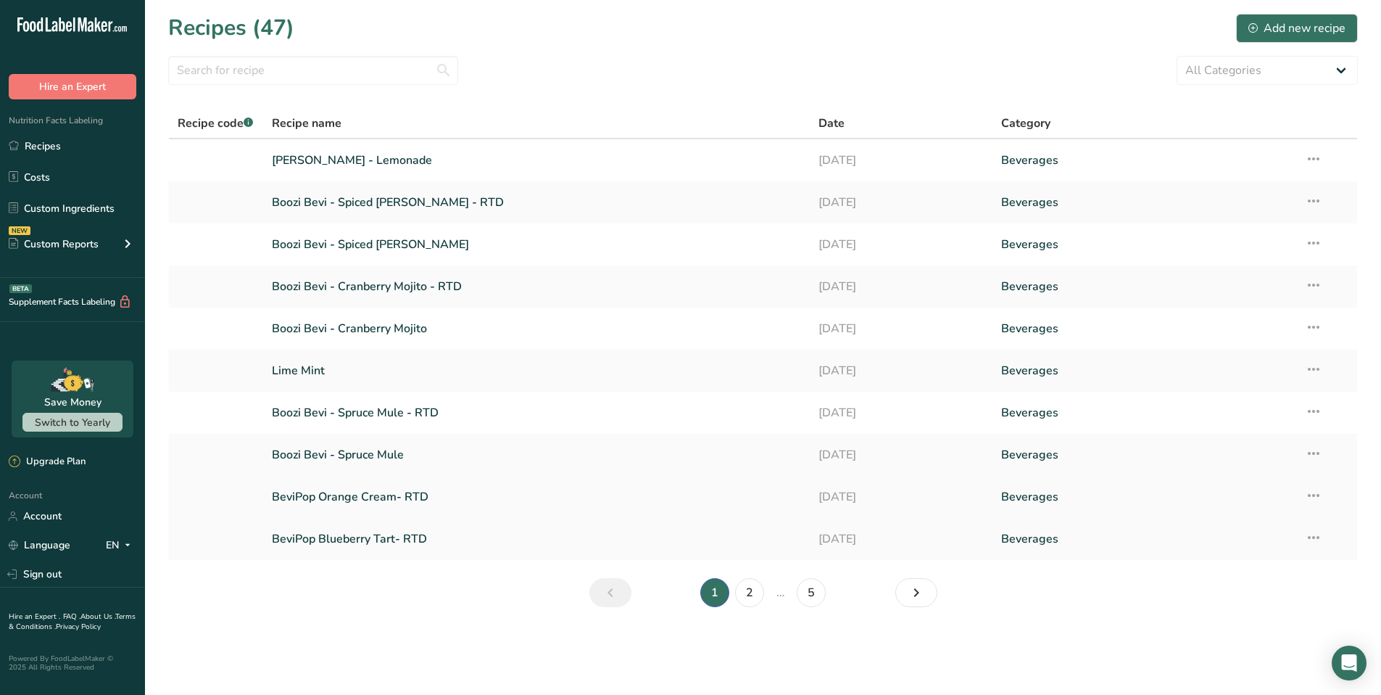
click at [384, 495] on link "BeviPop Orange Cream- RTD" at bounding box center [537, 497] width 530 height 30
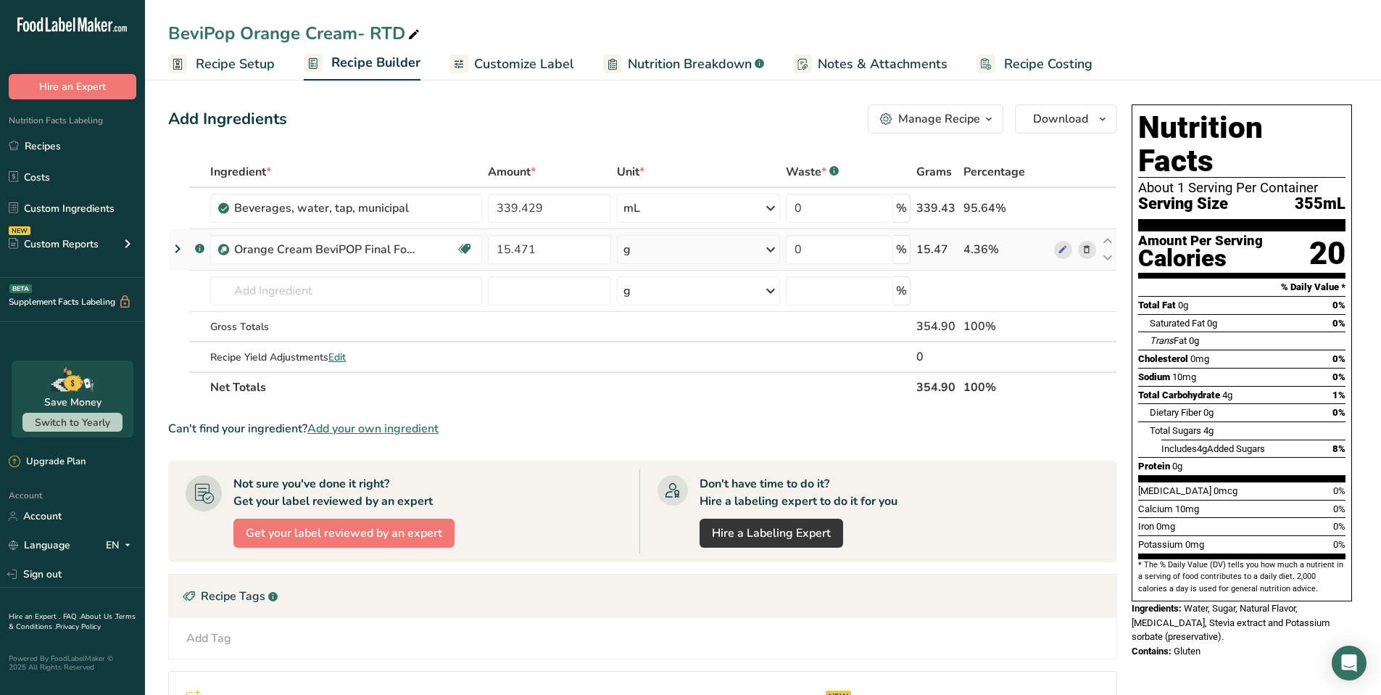
click at [177, 250] on icon at bounding box center [177, 249] width 17 height 26
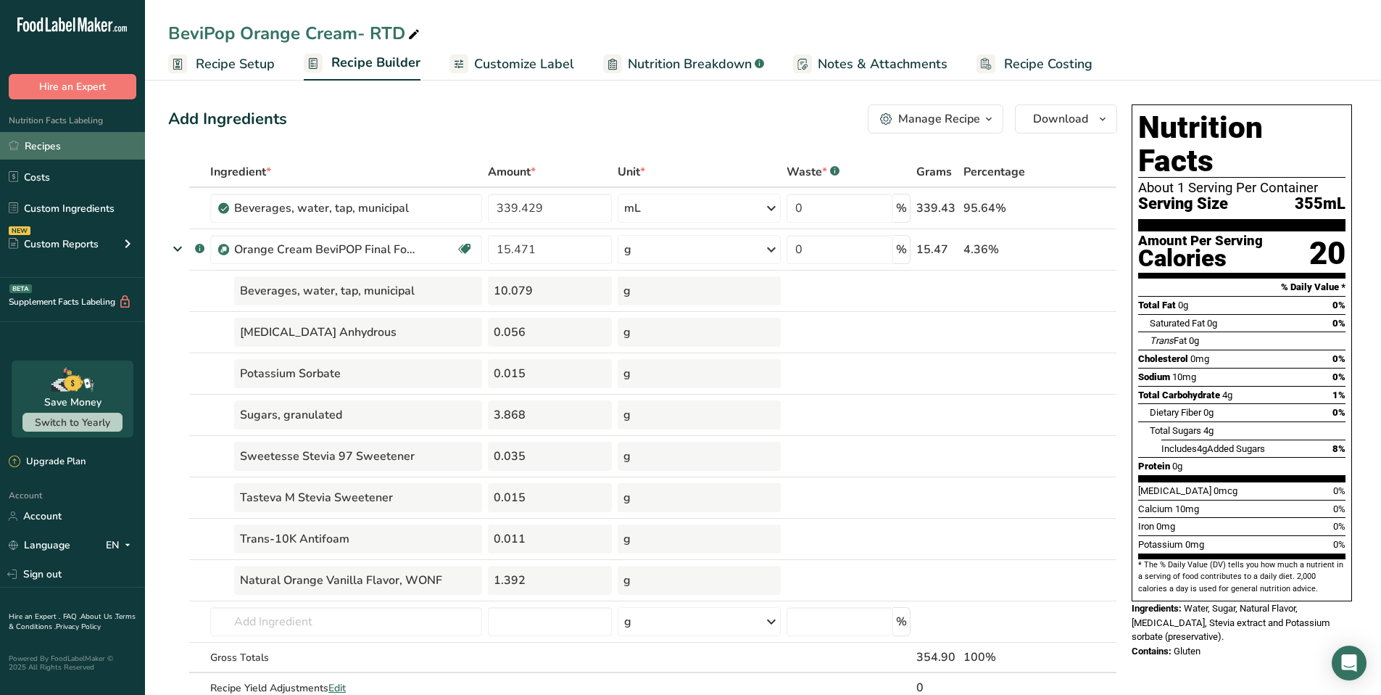
click at [52, 144] on link "Recipes" at bounding box center [72, 146] width 145 height 28
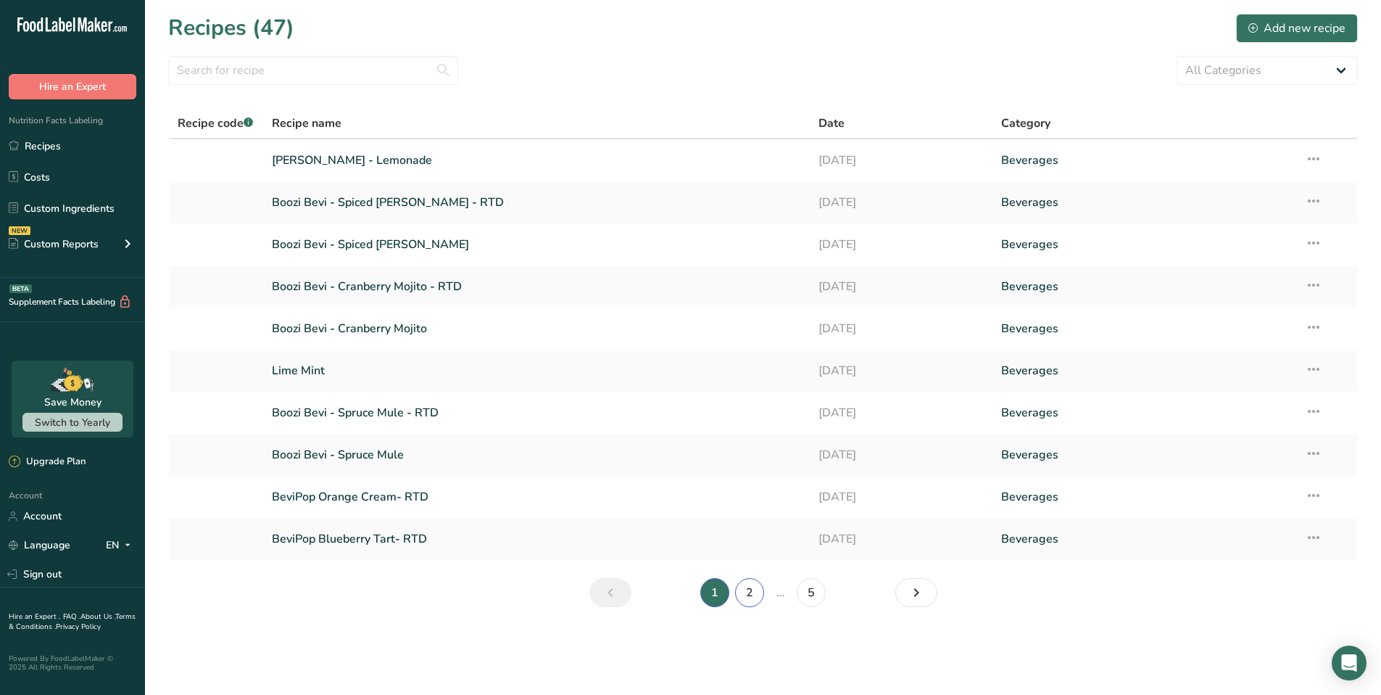
click at [751, 592] on link "2" at bounding box center [749, 592] width 29 height 29
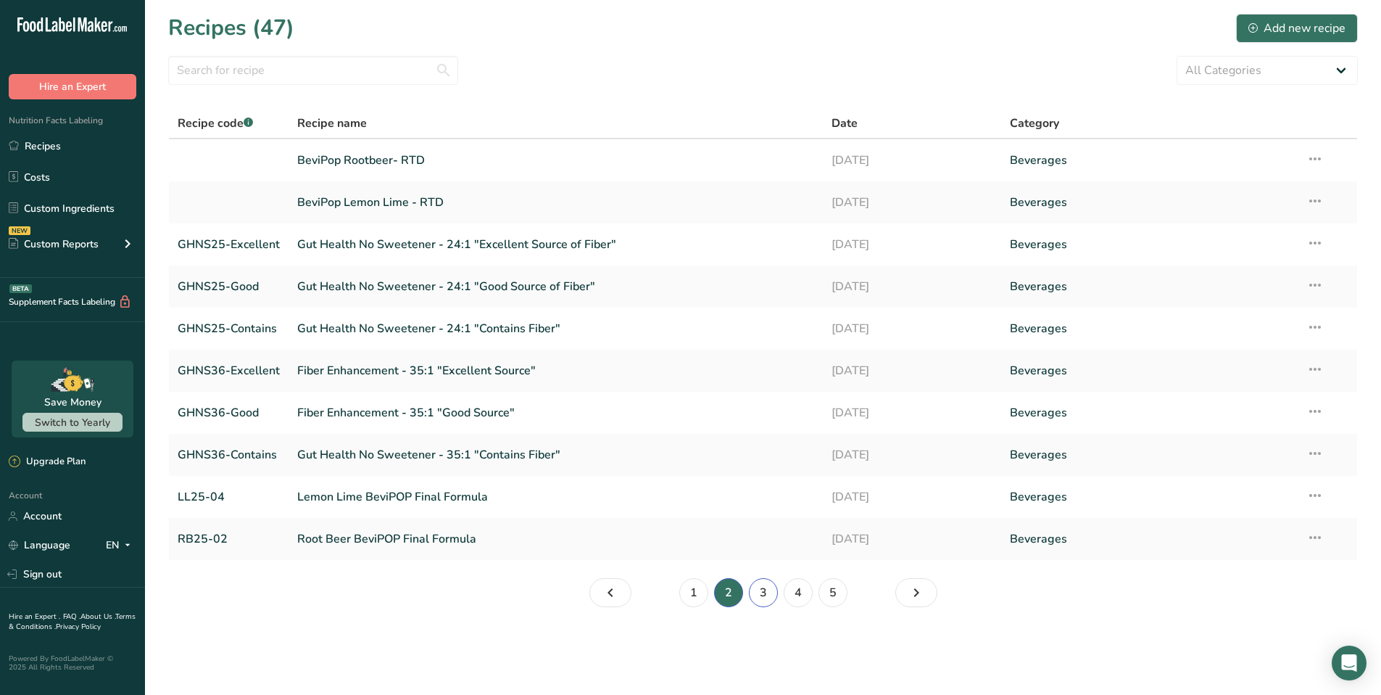
click at [765, 592] on link "3" at bounding box center [763, 592] width 29 height 29
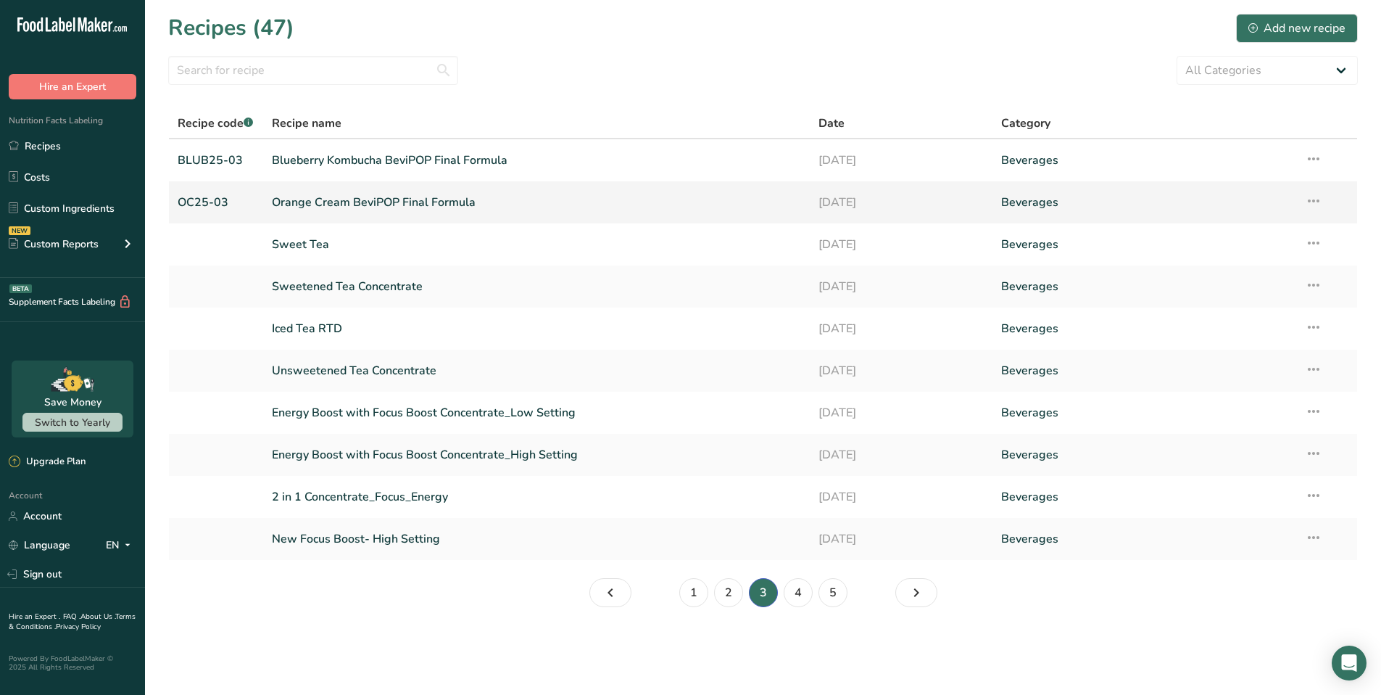
click at [418, 198] on link "Orange Cream BeviPOP Final Formula" at bounding box center [537, 202] width 530 height 30
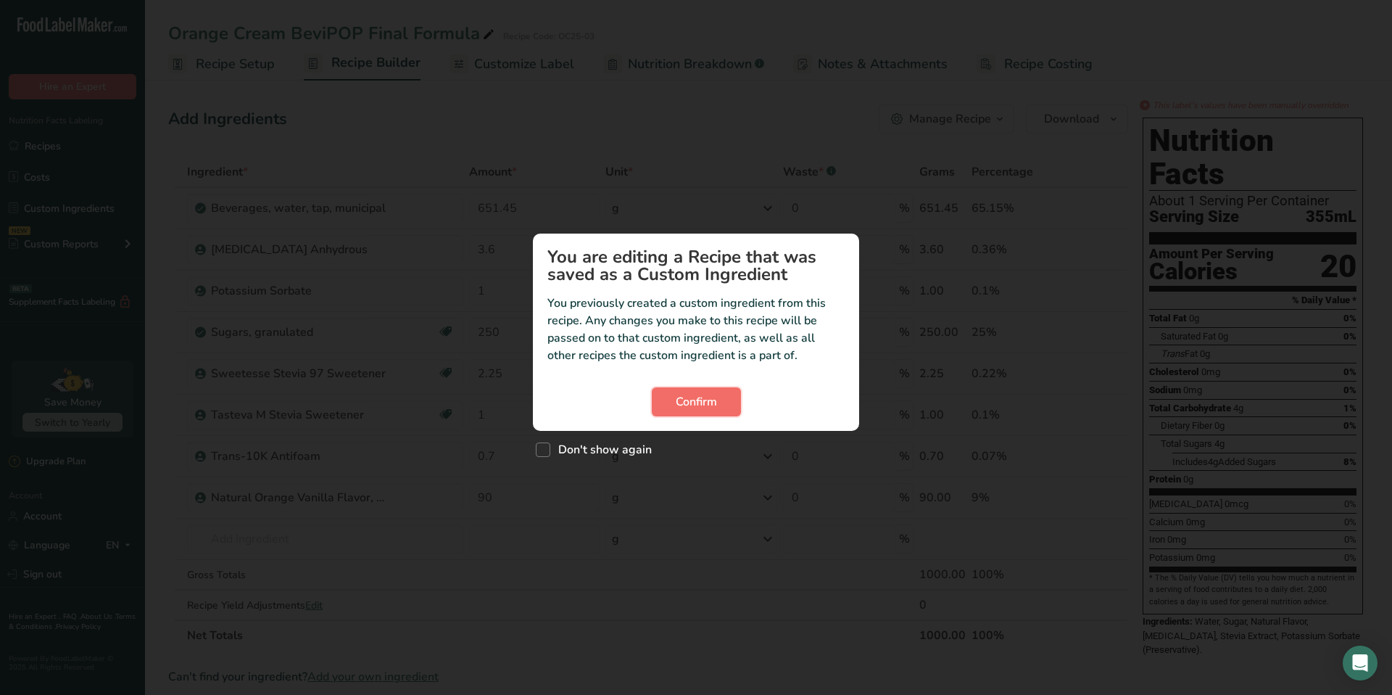
click at [710, 402] on span "Confirm" at bounding box center [696, 401] width 41 height 17
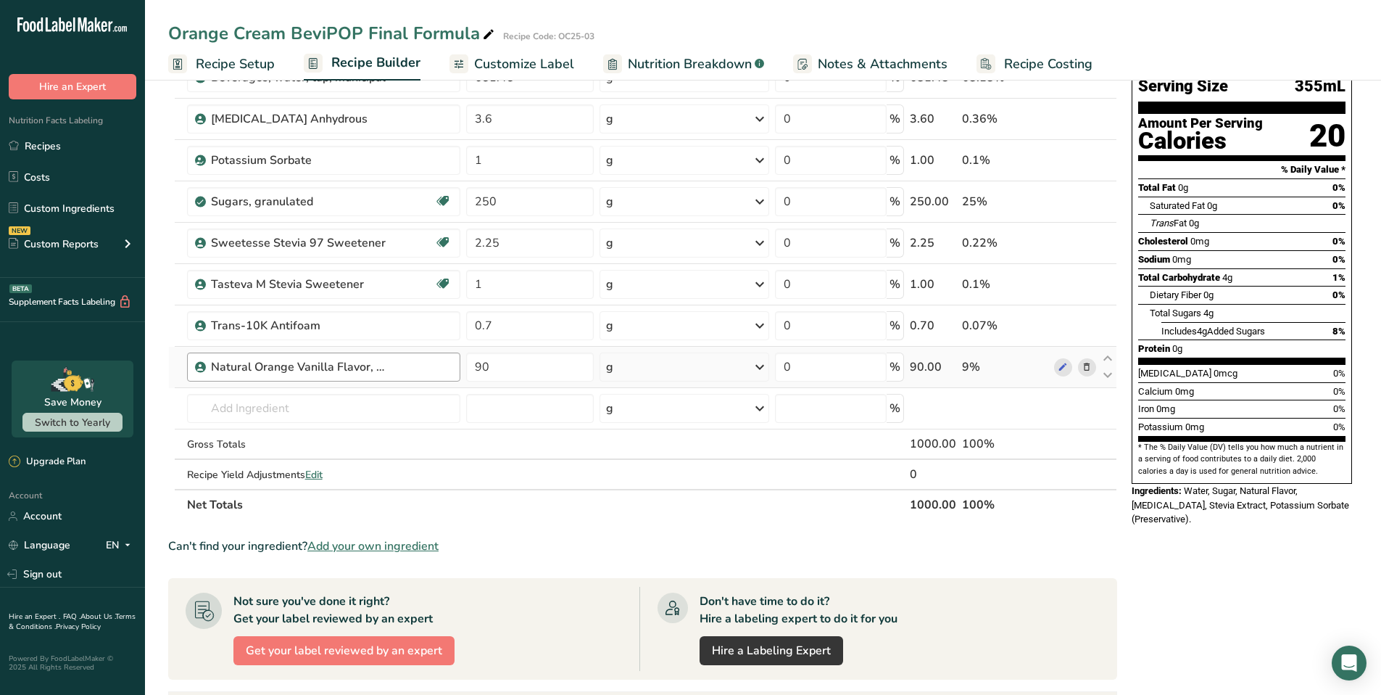
scroll to position [56, 0]
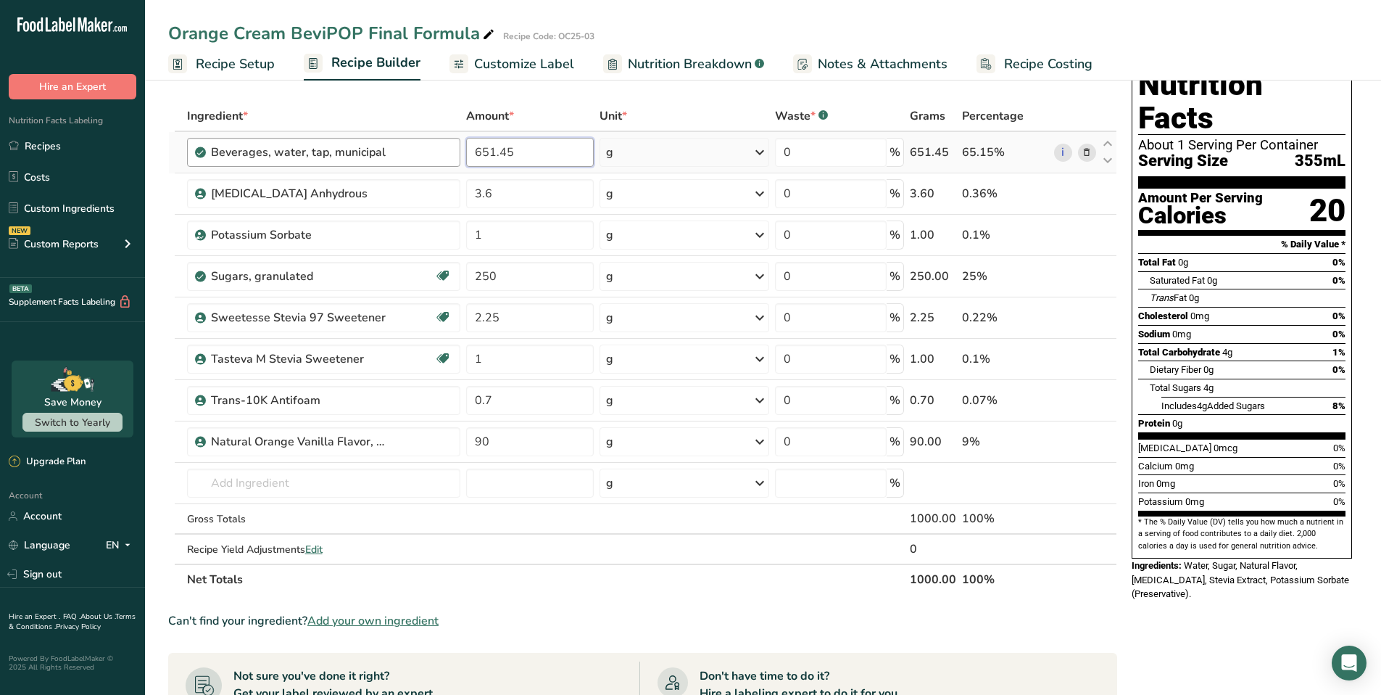
drag, startPoint x: 547, startPoint y: 152, endPoint x: 418, endPoint y: 144, distance: 128.6
click at [418, 144] on tr "Beverages, water, tap, municipal 651.45 g Portions 1 fl oz 1 bottle 8 fl oz 1 l…" at bounding box center [643, 152] width 948 height 41
type input "741.45"
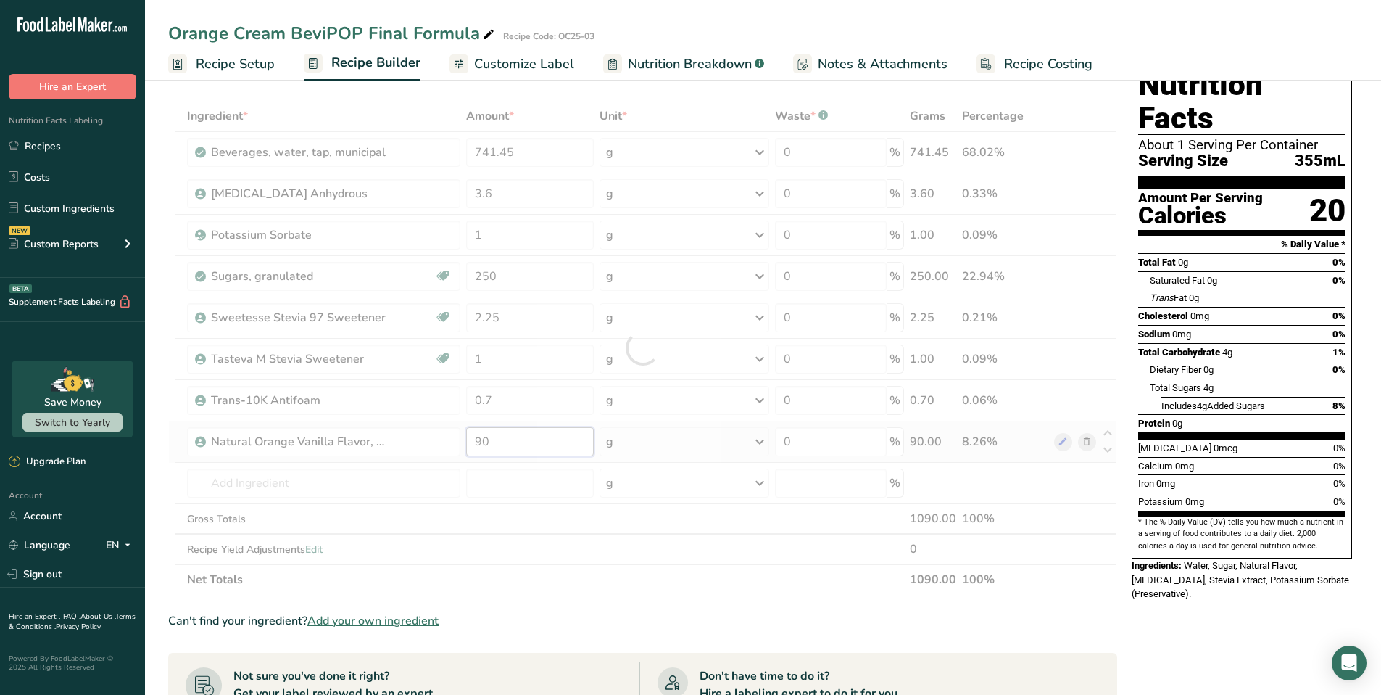
click at [550, 447] on div "Ingredient * Amount * Unit * Waste * .a-a{fill:#347362;}.b-a{fill:#fff;} Grams …" at bounding box center [642, 348] width 949 height 494
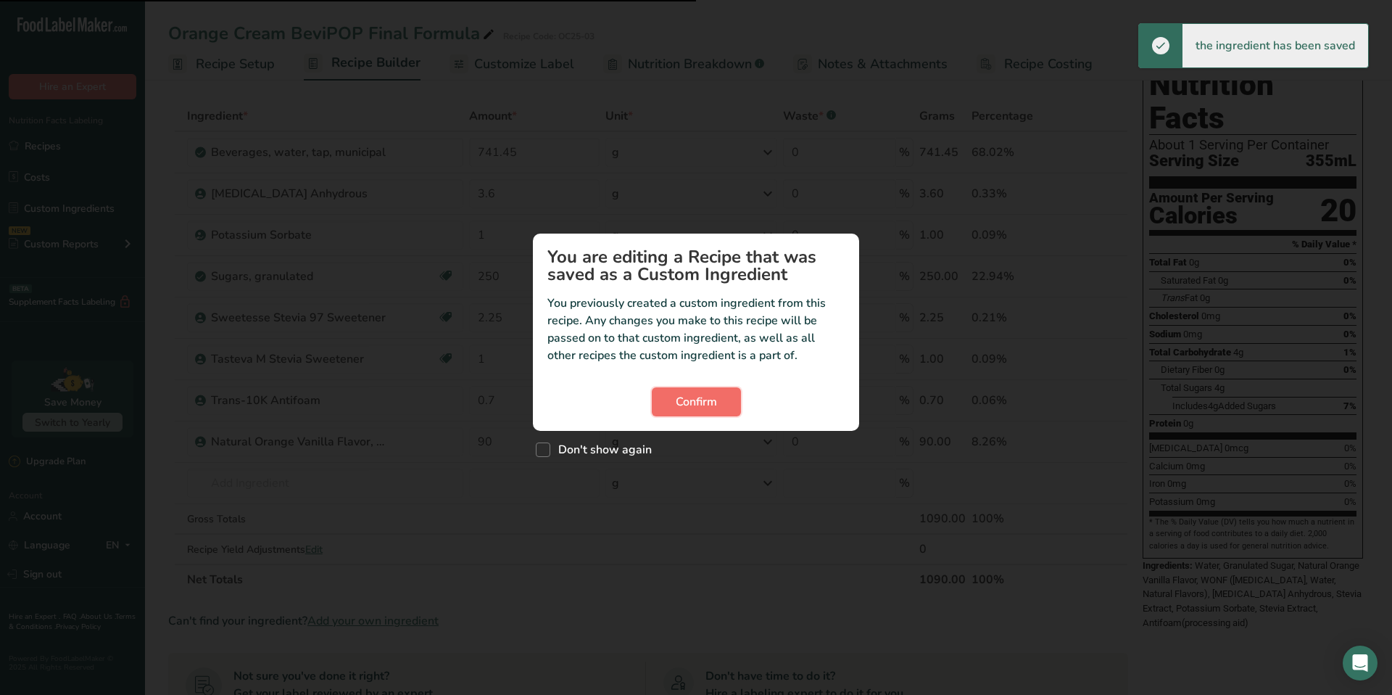
click at [705, 406] on span "Confirm" at bounding box center [696, 401] width 41 height 17
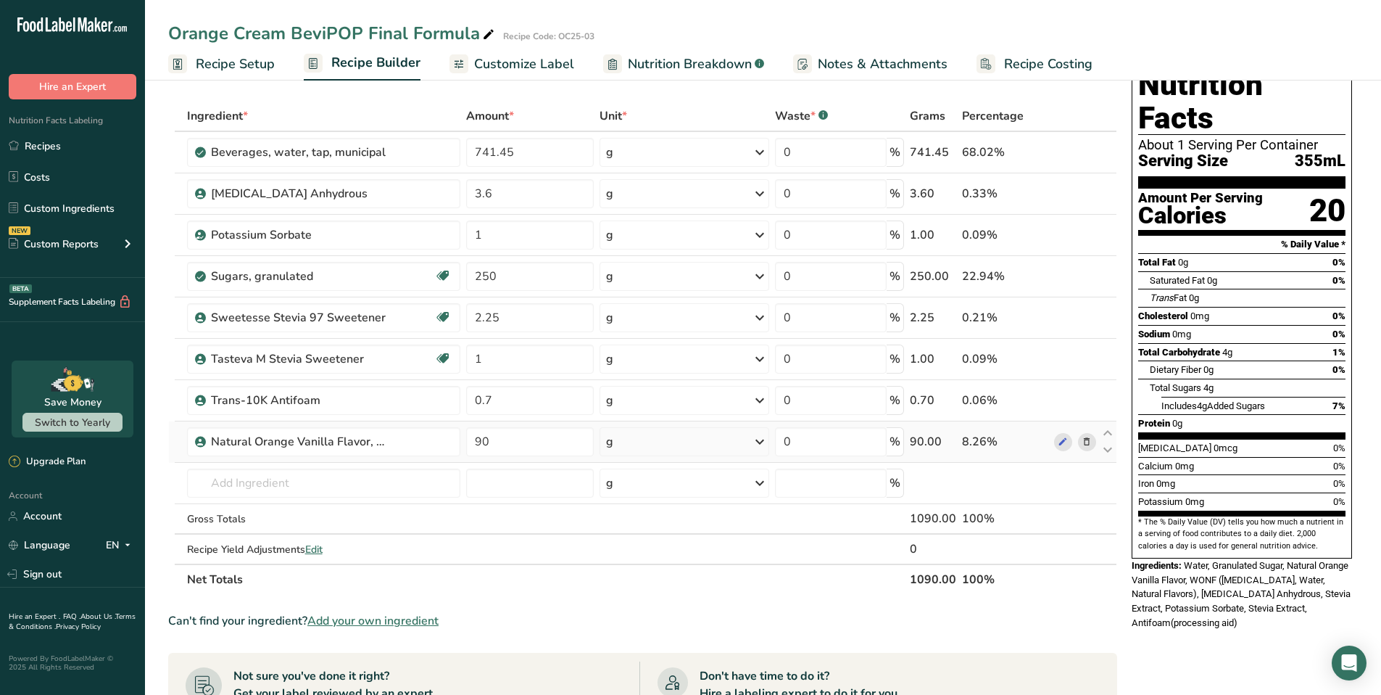
click at [1089, 444] on icon at bounding box center [1087, 441] width 10 height 15
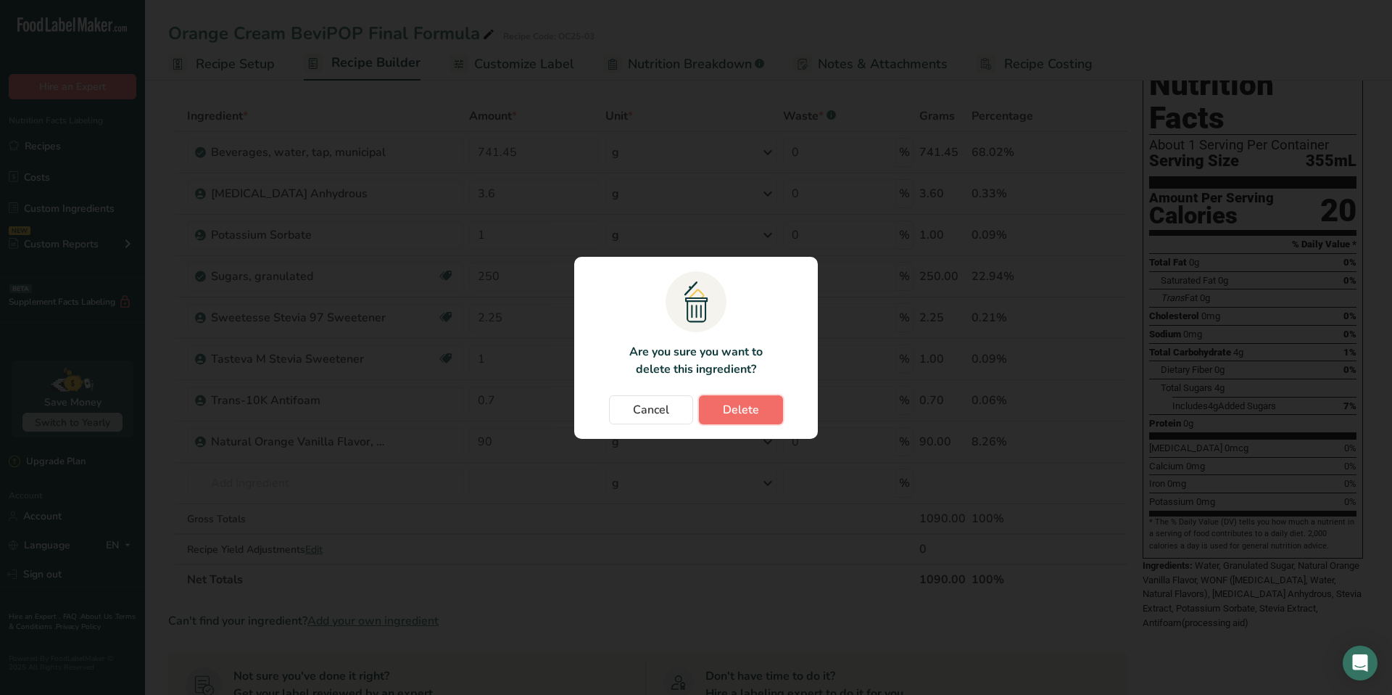
click at [752, 415] on span "Delete" at bounding box center [741, 409] width 36 height 17
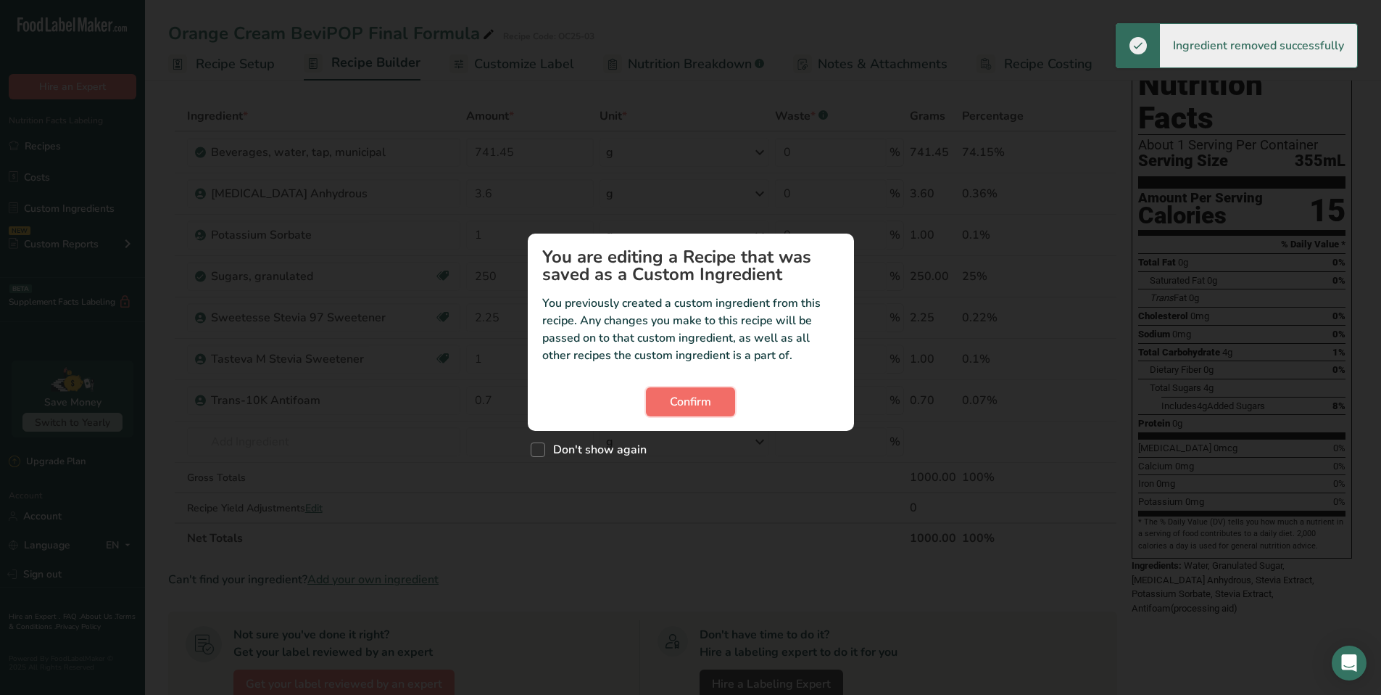
click at [711, 408] on span "Confirm" at bounding box center [690, 401] width 41 height 17
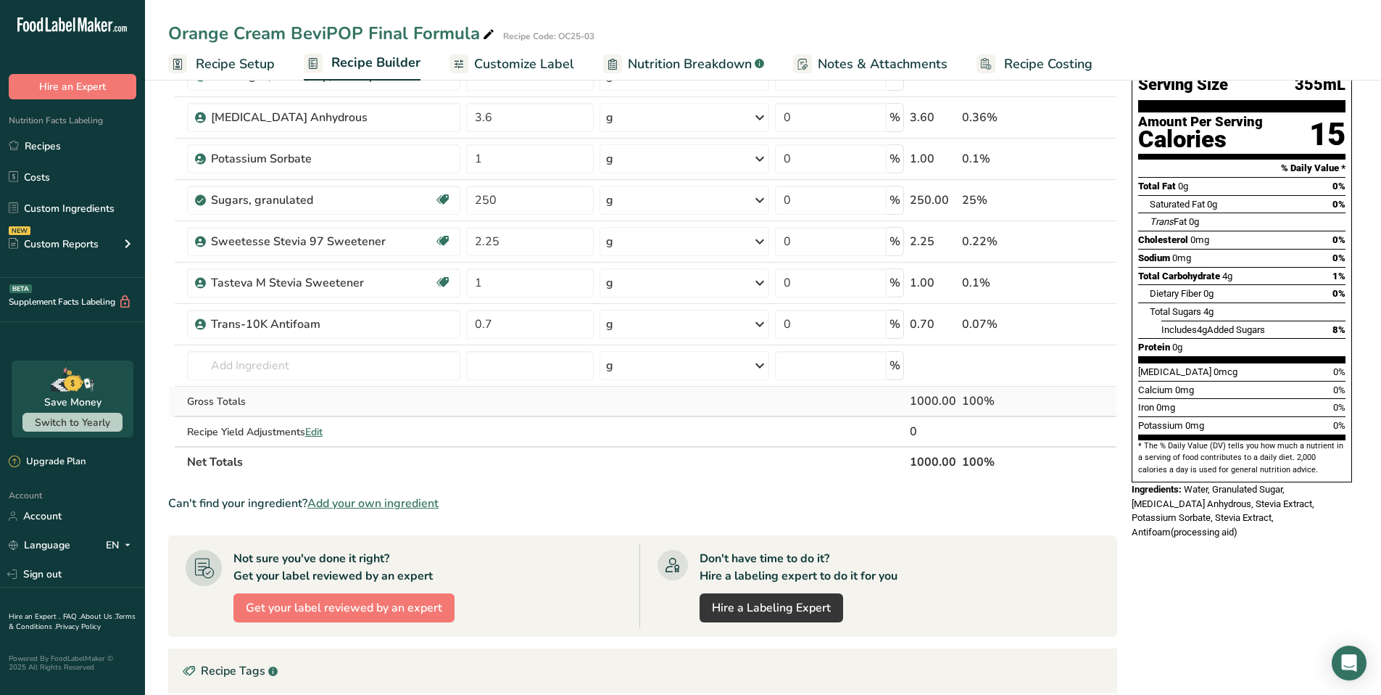
scroll to position [0, 0]
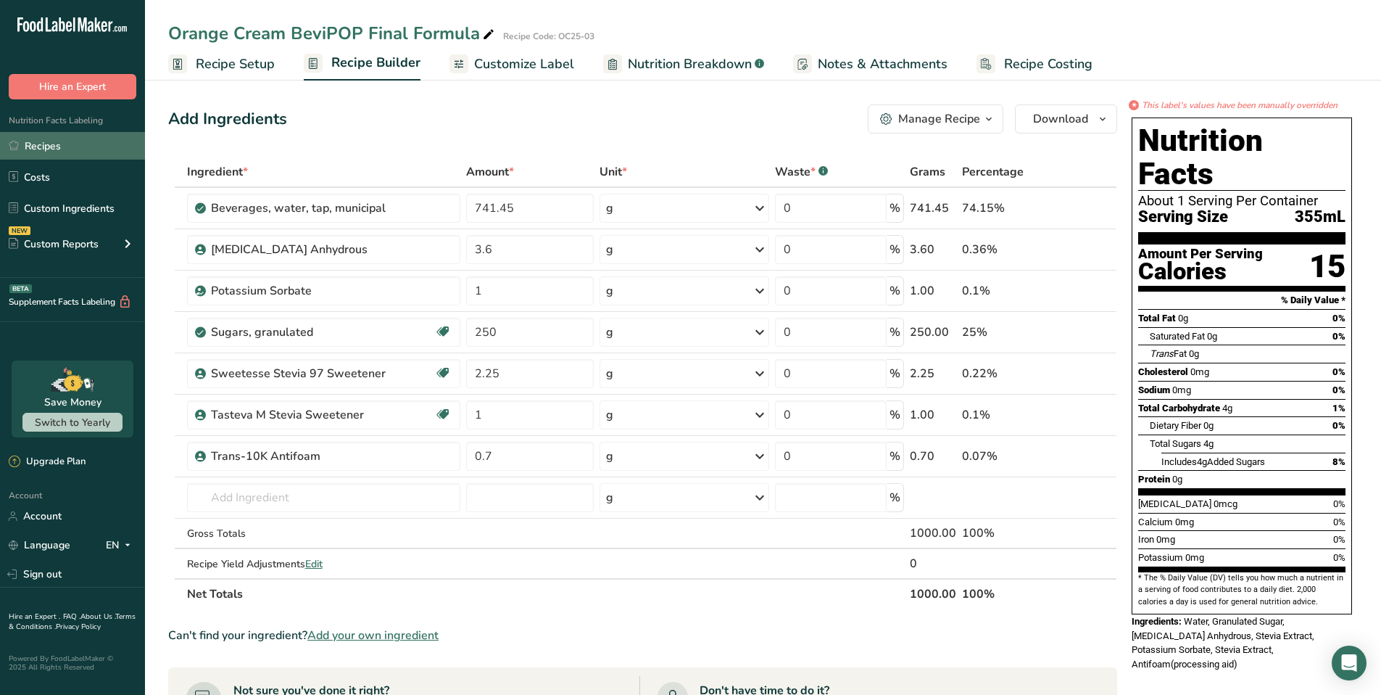
click at [44, 146] on link "Recipes" at bounding box center [72, 146] width 145 height 28
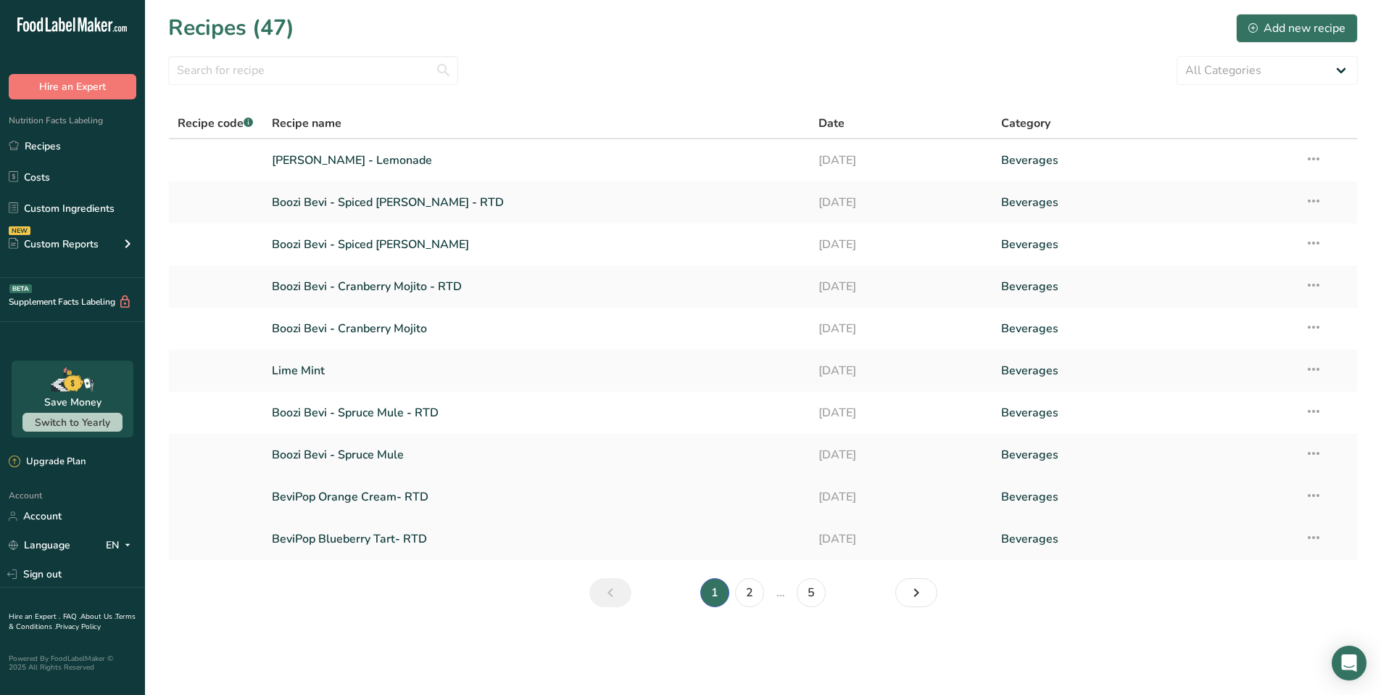
click at [369, 490] on link "BeviPop Orange Cream- RTD" at bounding box center [537, 497] width 530 height 30
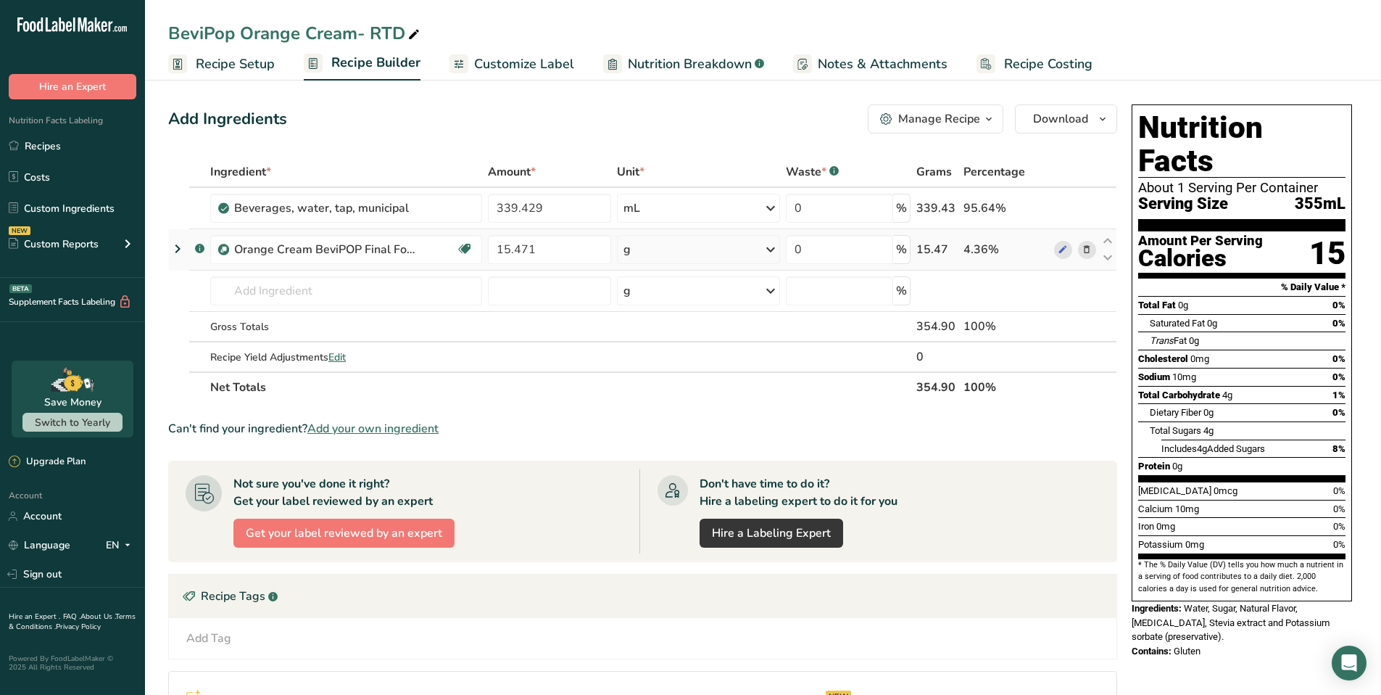
click at [175, 252] on icon at bounding box center [177, 249] width 17 height 26
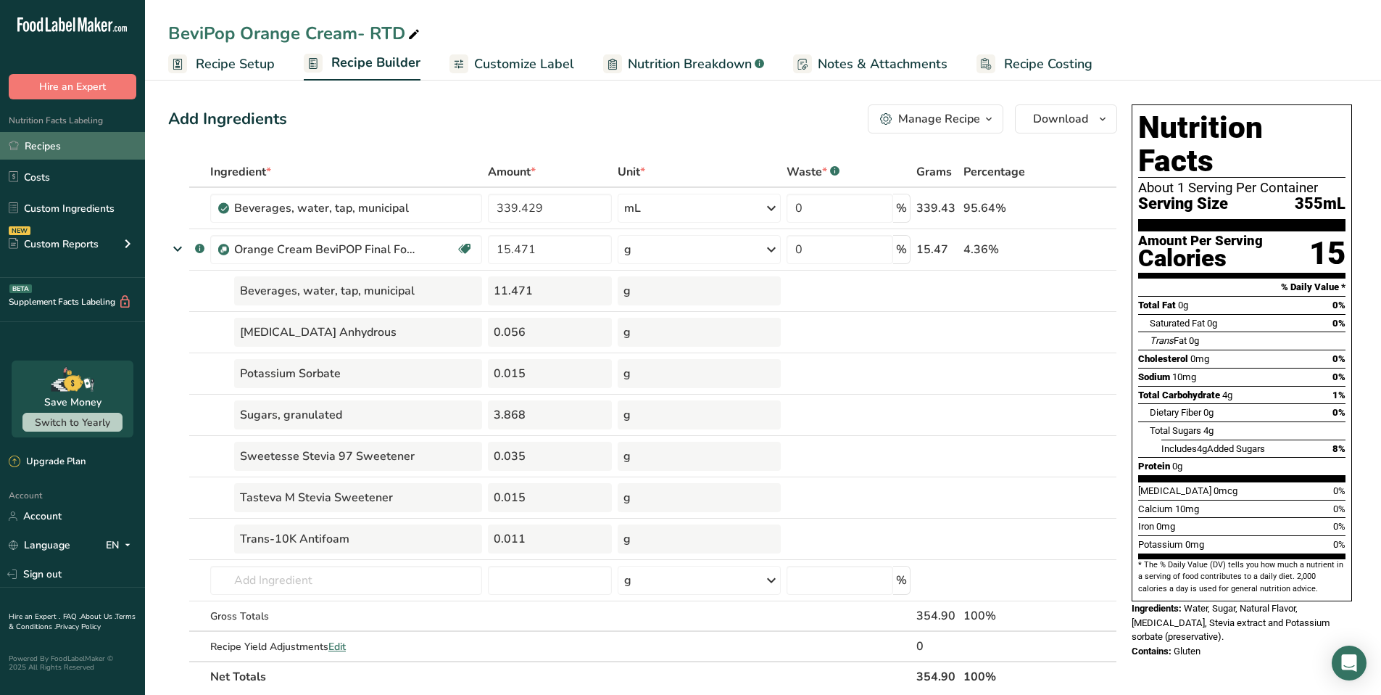
click at [48, 146] on link "Recipes" at bounding box center [72, 146] width 145 height 28
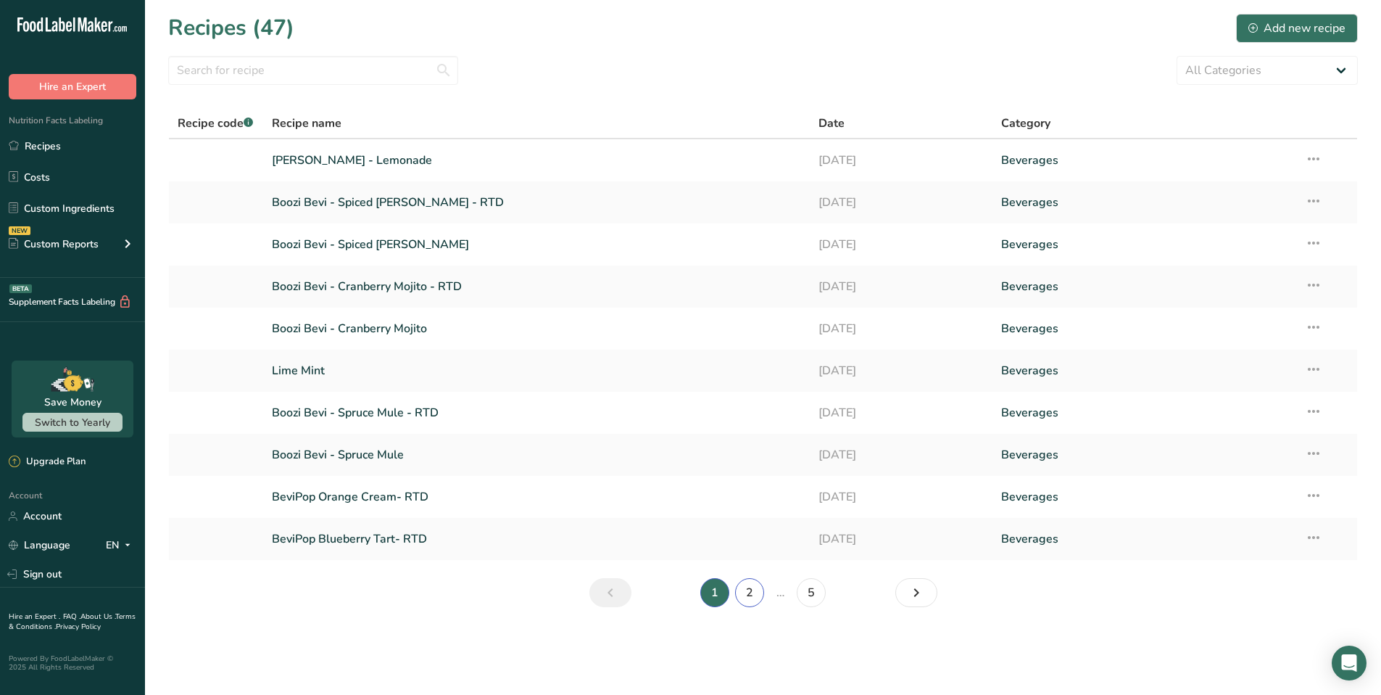
click at [748, 592] on link "2" at bounding box center [749, 592] width 29 height 29
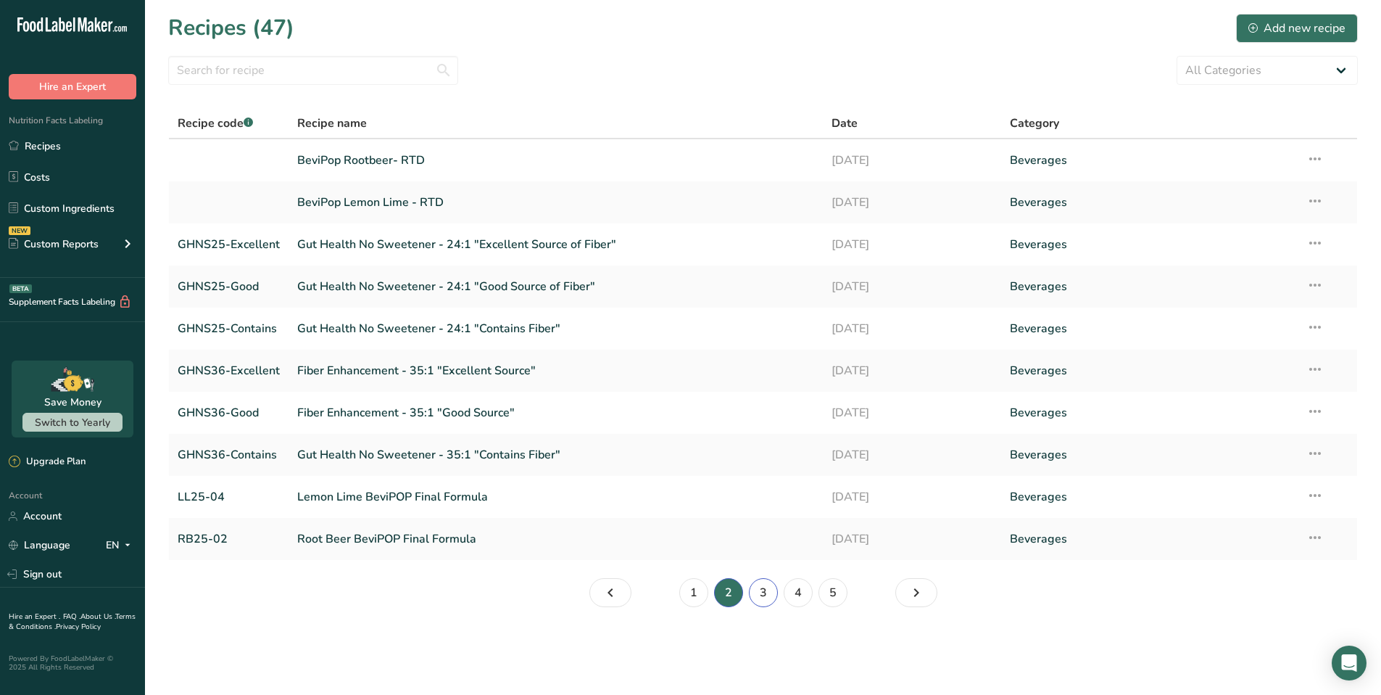
click at [761, 593] on link "3" at bounding box center [763, 592] width 29 height 29
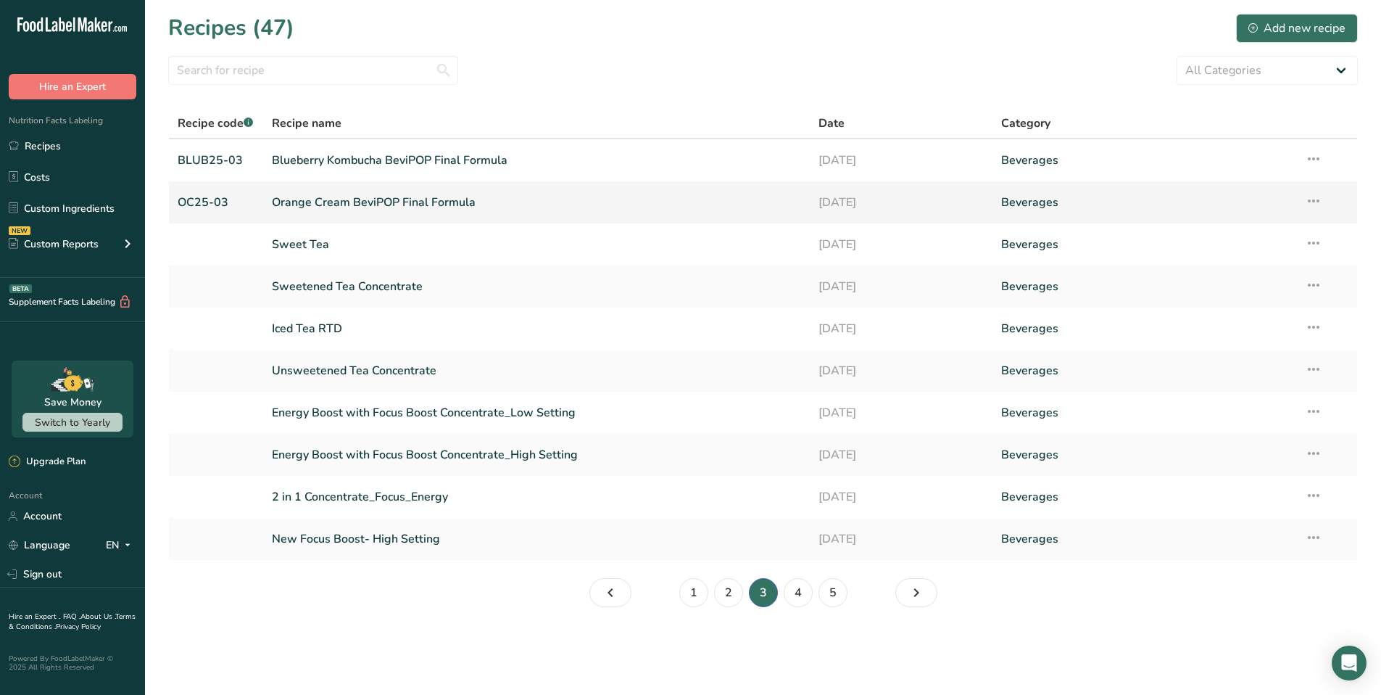
click at [413, 203] on link "Orange Cream BeviPOP Final Formula" at bounding box center [537, 202] width 530 height 30
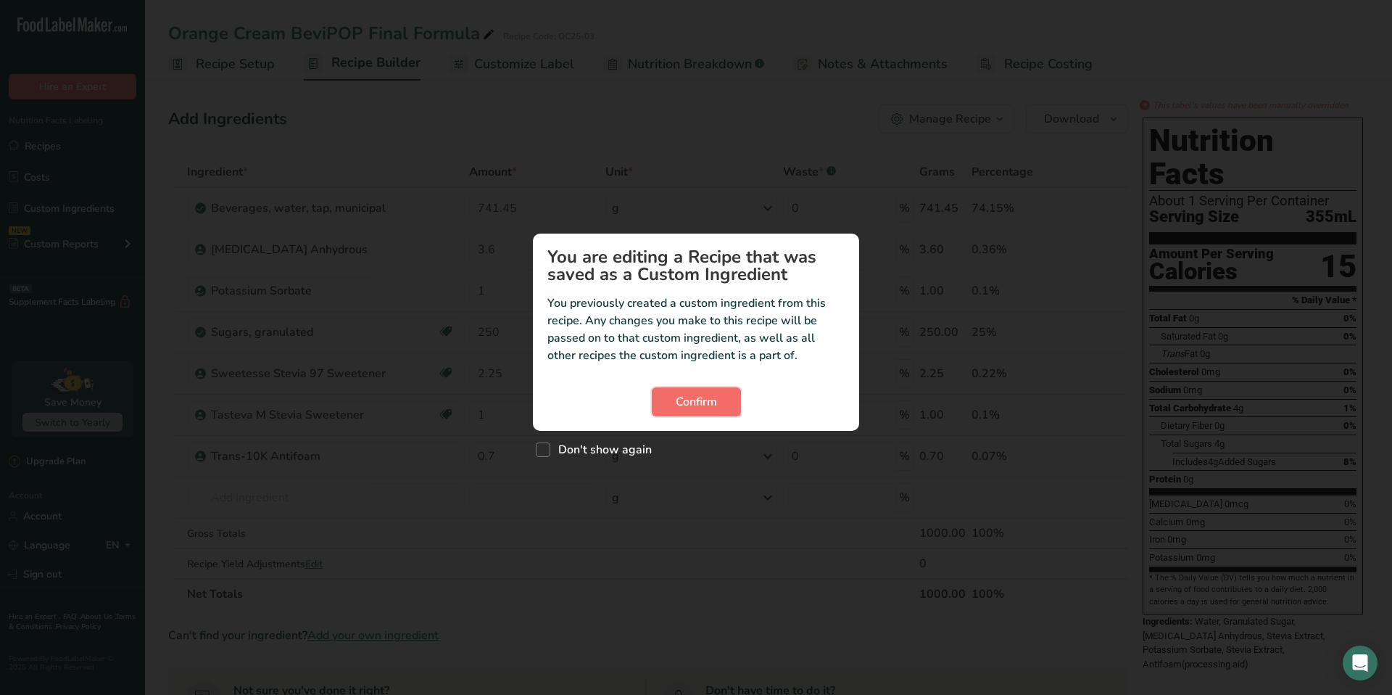
click at [693, 397] on span "Confirm" at bounding box center [696, 401] width 41 height 17
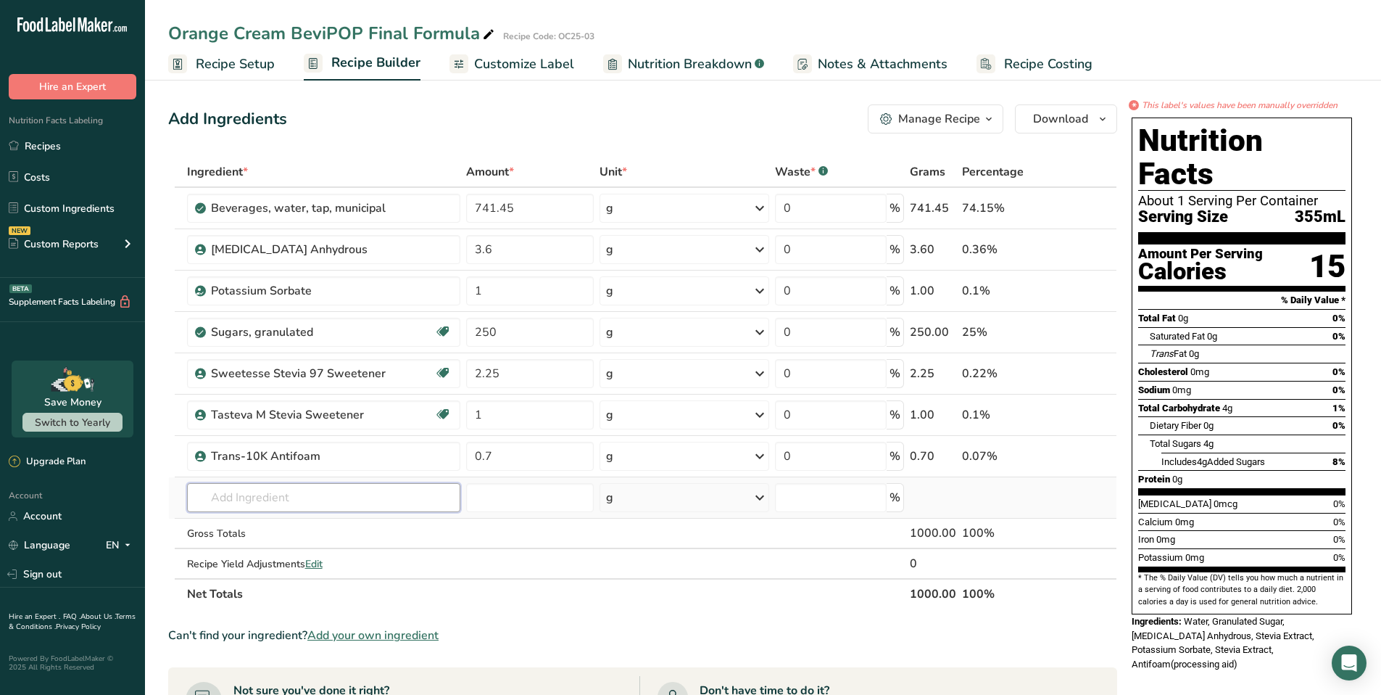
click at [314, 497] on input "text" at bounding box center [323, 497] width 273 height 29
type input "orange vanilla"
click at [321, 527] on p "Natural Orange Vanilla Flavor, WONF" at bounding box center [293, 526] width 189 height 15
type input "Natural Orange Vanilla Flavor, WONF"
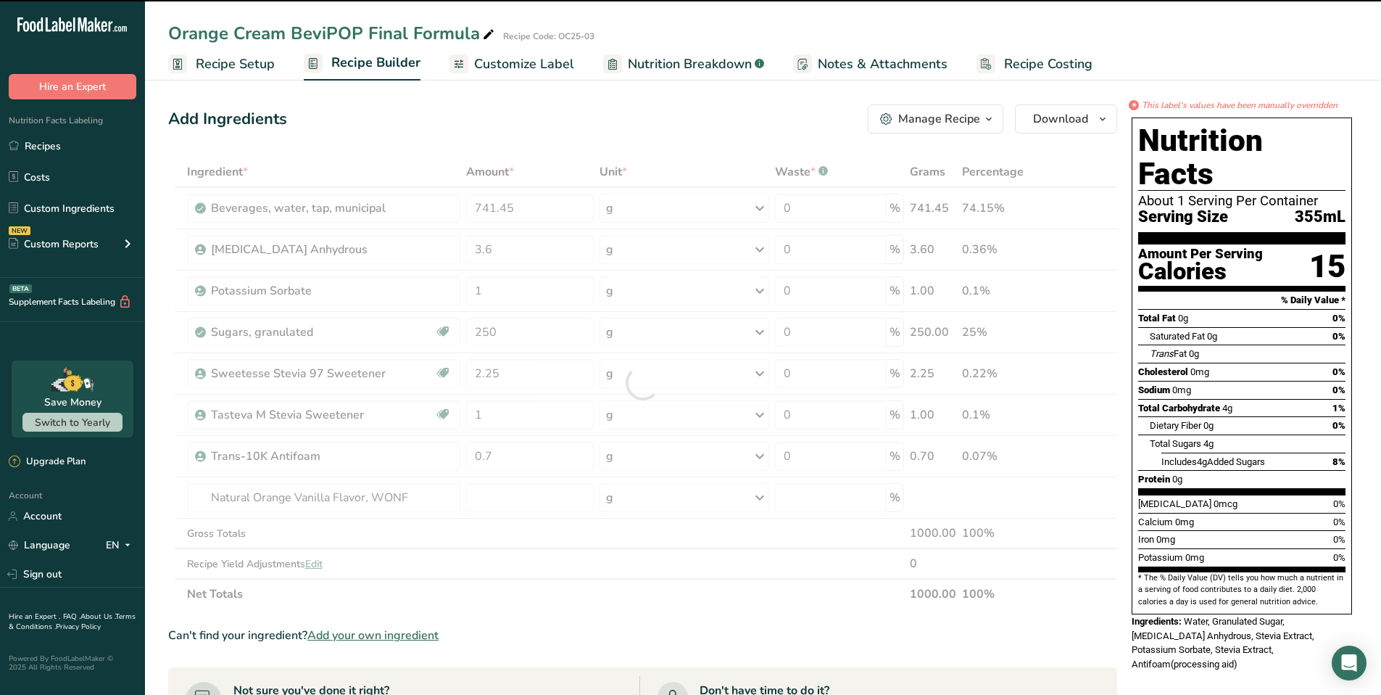
type input "0"
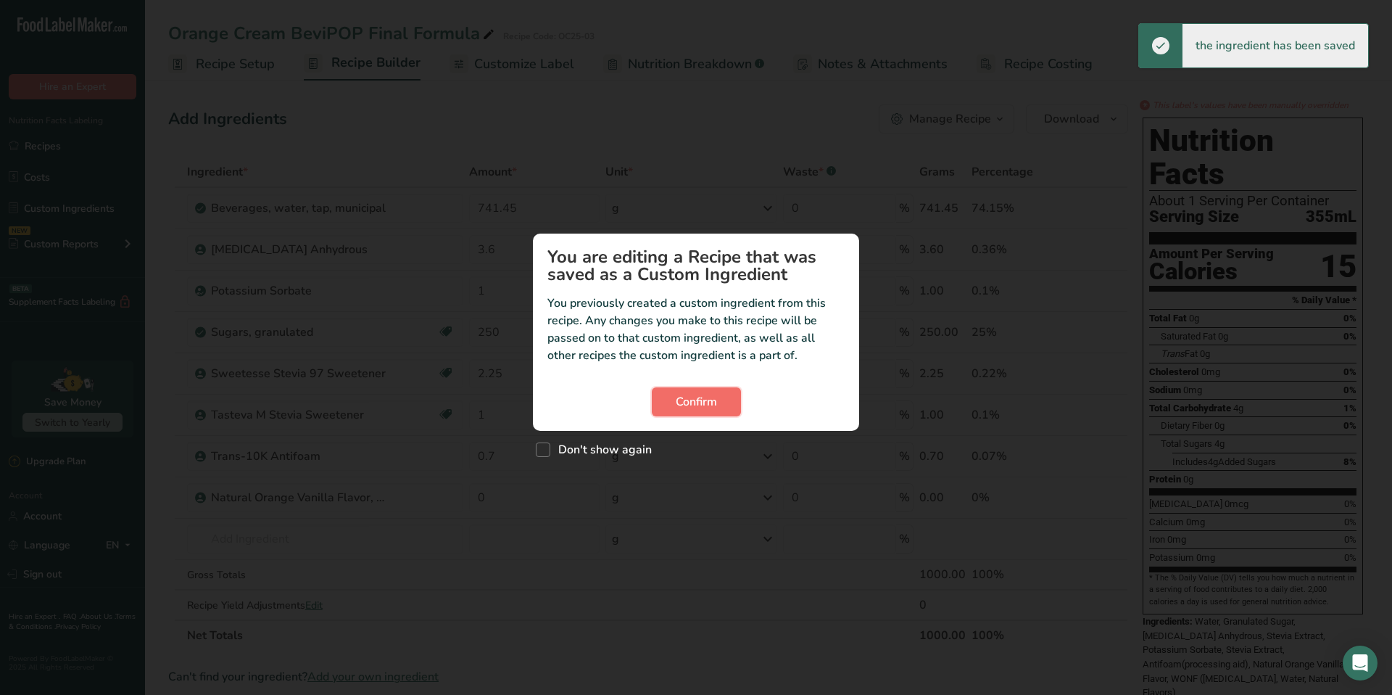
click at [699, 398] on span "Confirm" at bounding box center [696, 401] width 41 height 17
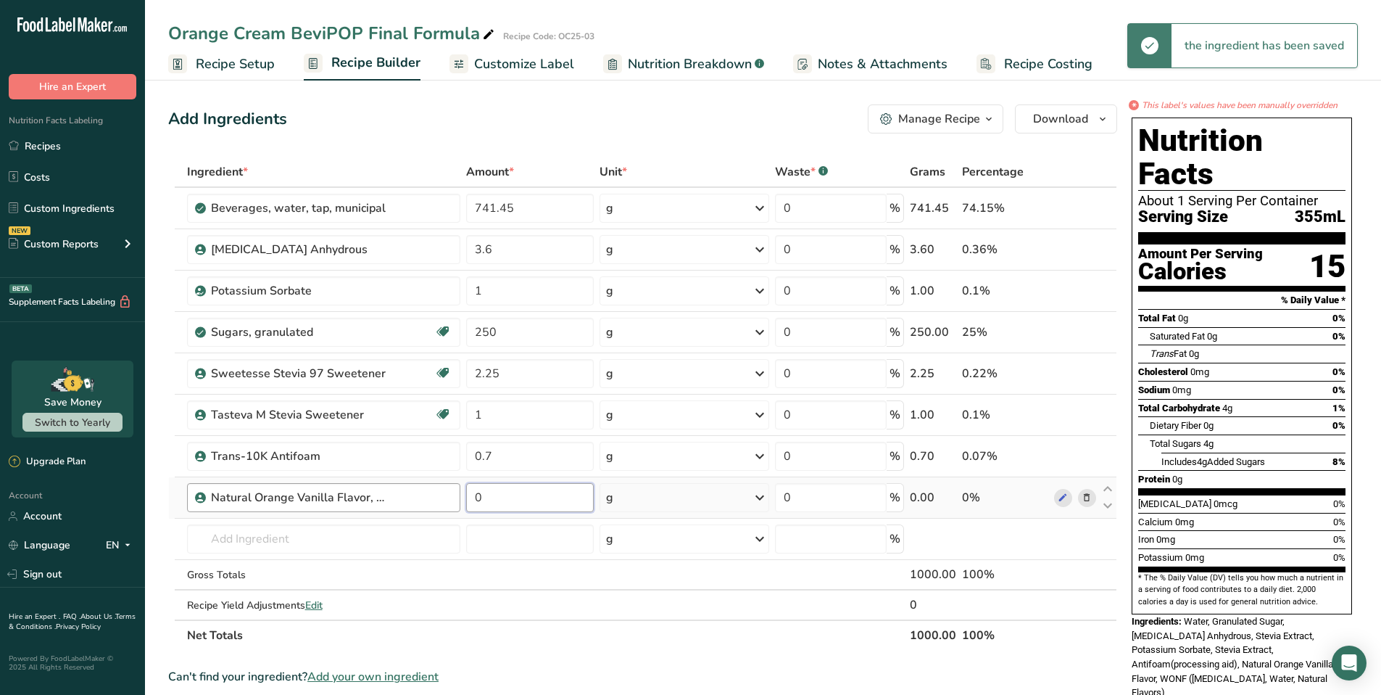
drag, startPoint x: 514, startPoint y: 498, endPoint x: 391, endPoint y: 491, distance: 123.5
click at [391, 491] on tr "Natural Orange Vanilla Flavor, WONF 0 g Weight Units g kg mg See more Volume Un…" at bounding box center [643, 497] width 948 height 41
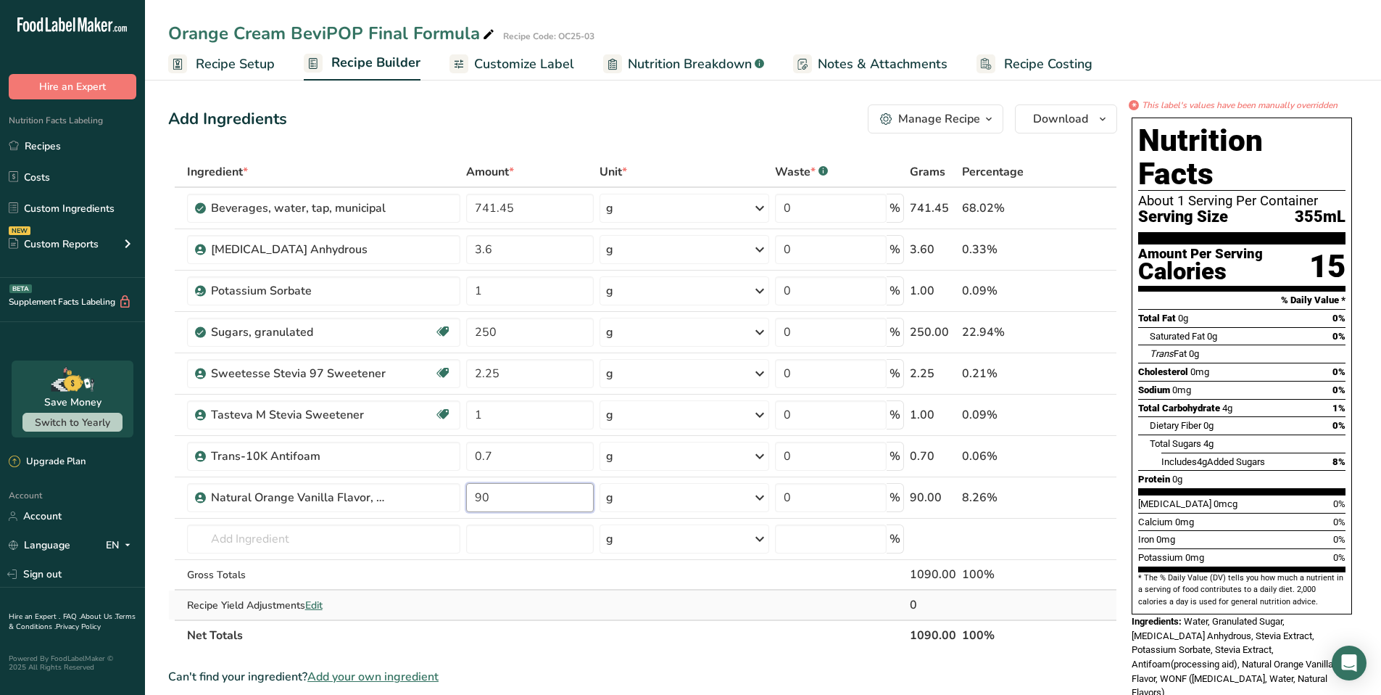
type input "90"
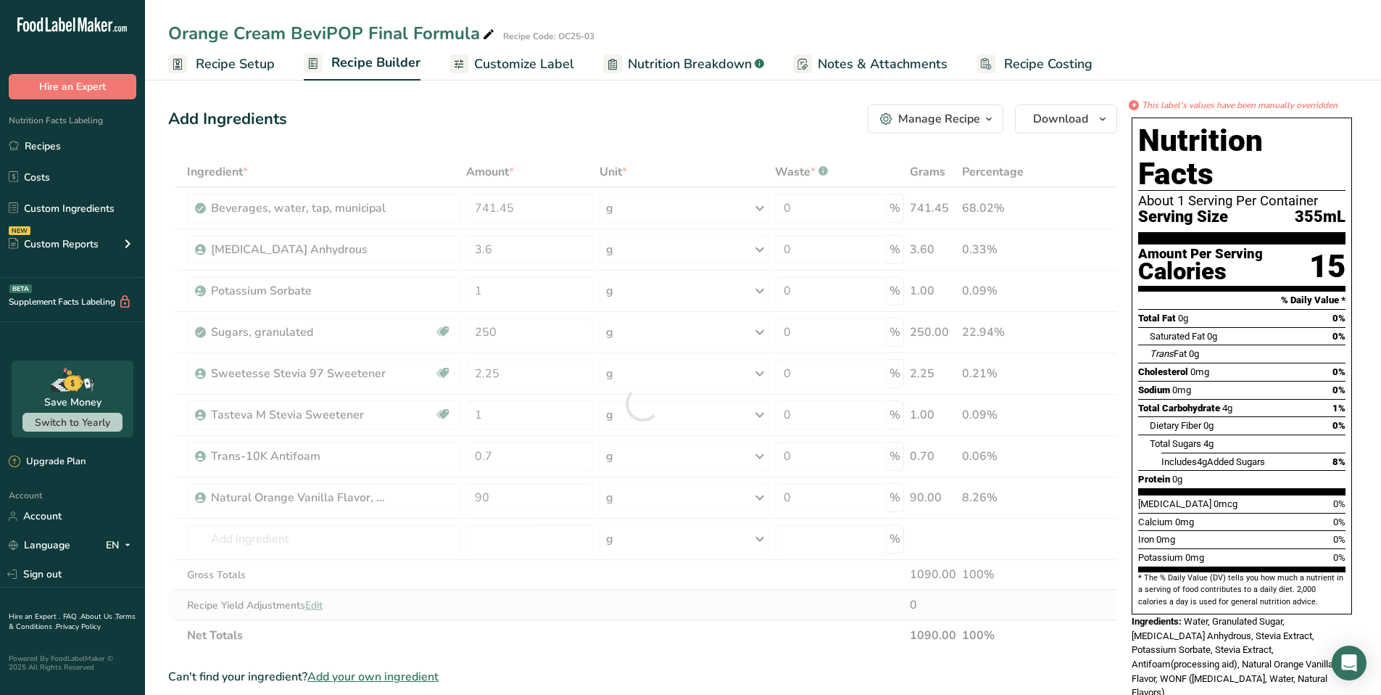
click at [554, 612] on div "Ingredient * Amount * Unit * Waste * .a-a{fill:#347362;}.b-a{fill:#fff;} Grams …" at bounding box center [642, 404] width 949 height 494
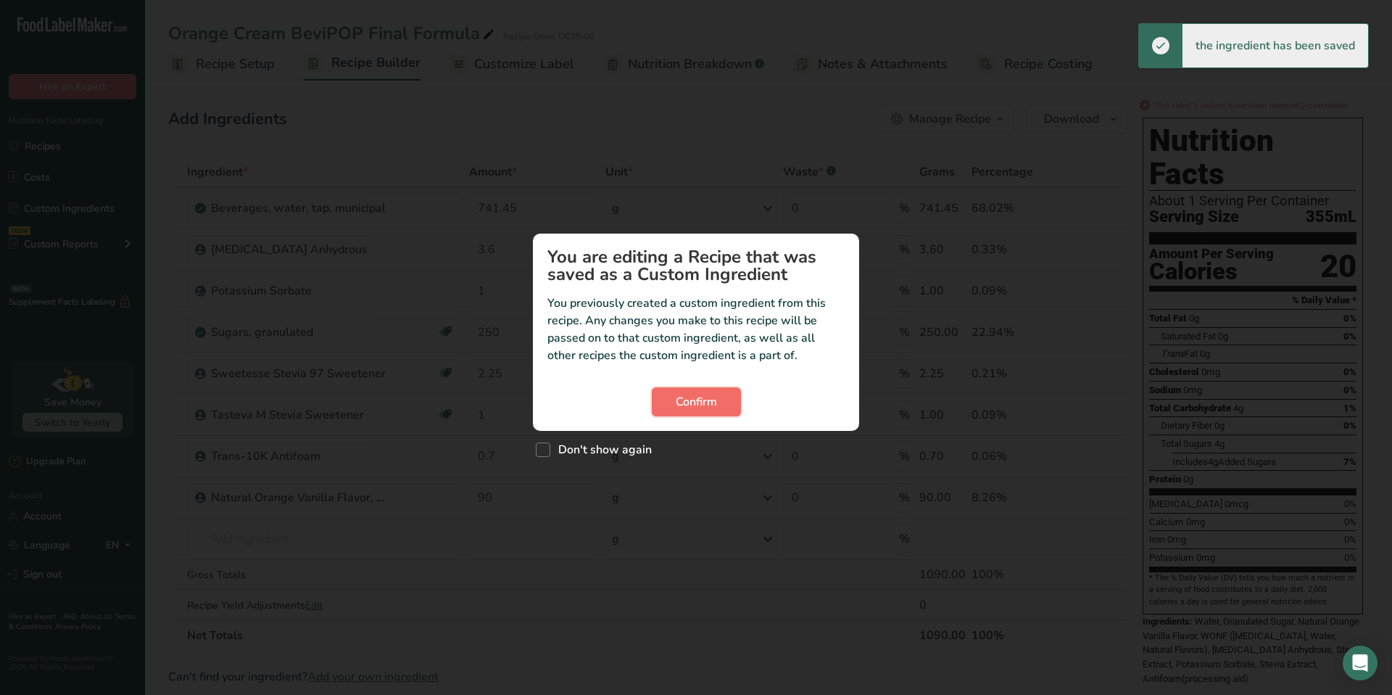
click at [695, 400] on span "Confirm" at bounding box center [696, 401] width 41 height 17
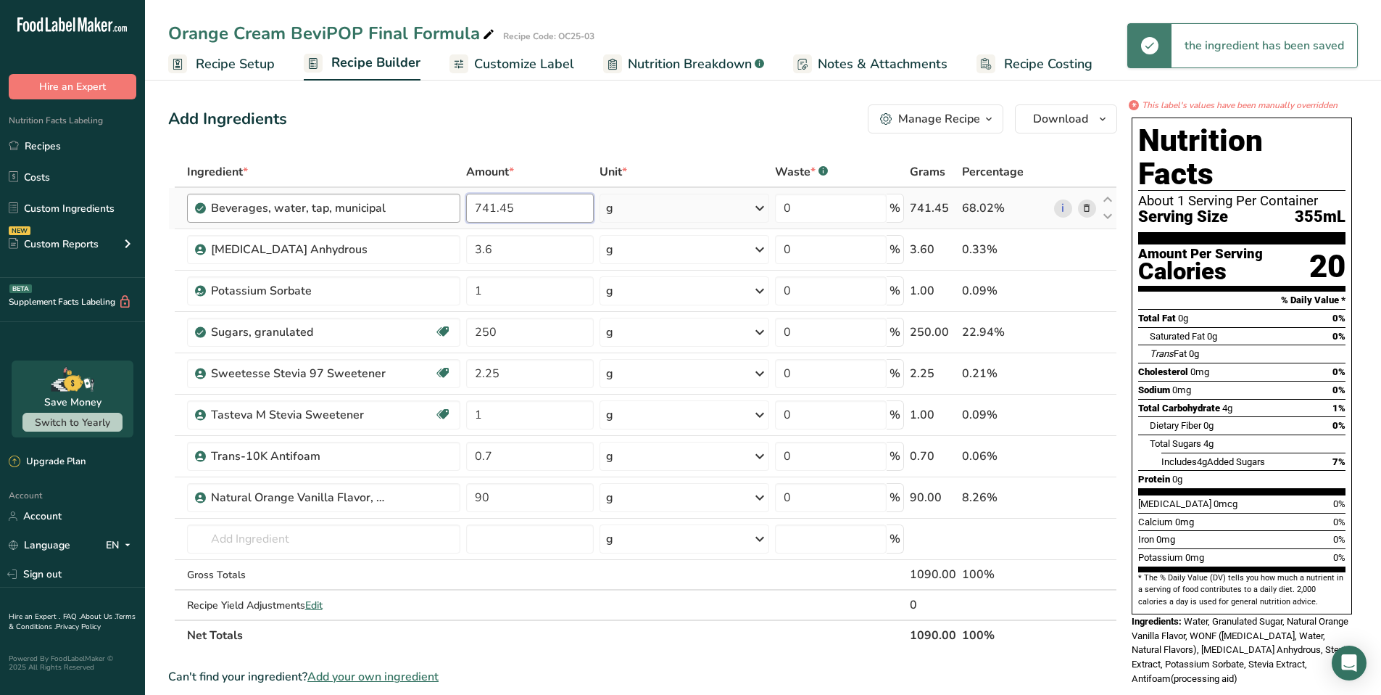
drag, startPoint x: 524, startPoint y: 206, endPoint x: 434, endPoint y: 199, distance: 90.2
click at [434, 199] on tr "Beverages, water, tap, municipal 741.45 g Portions 1 fl oz 1 bottle 8 fl oz 1 l…" at bounding box center [643, 208] width 948 height 41
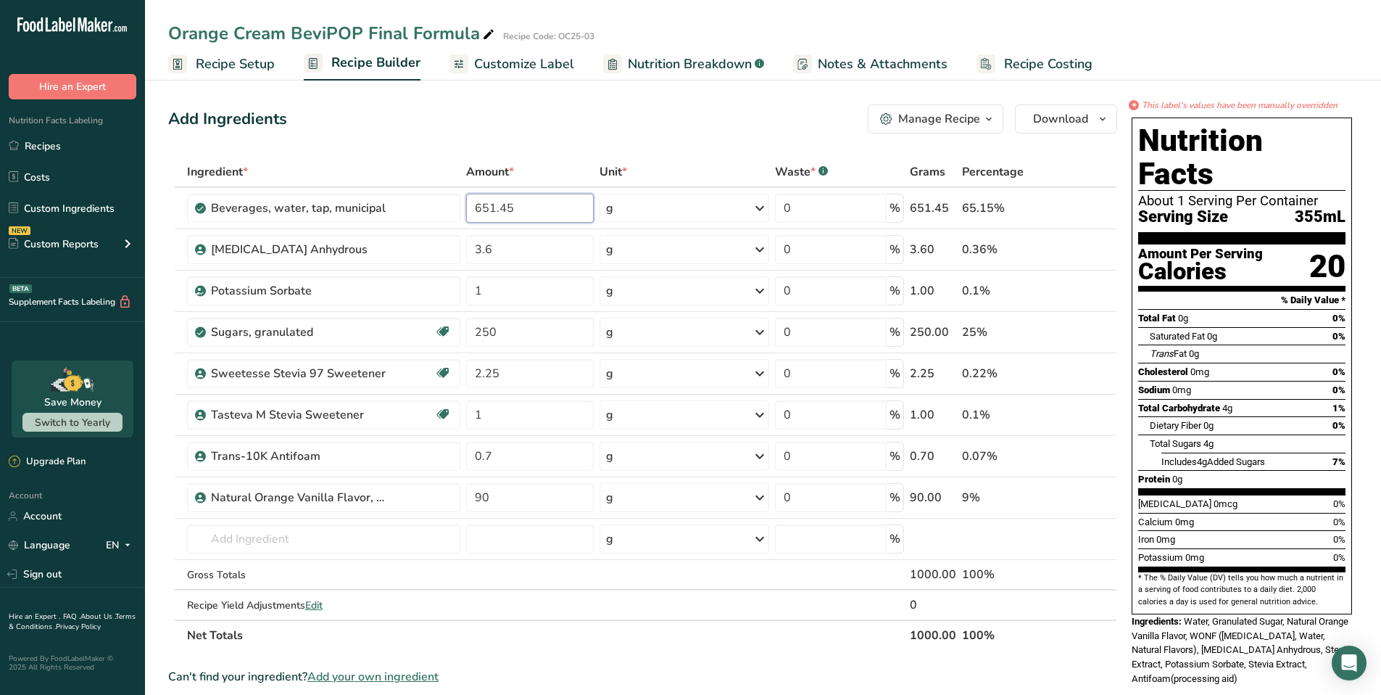
type input "651.45"
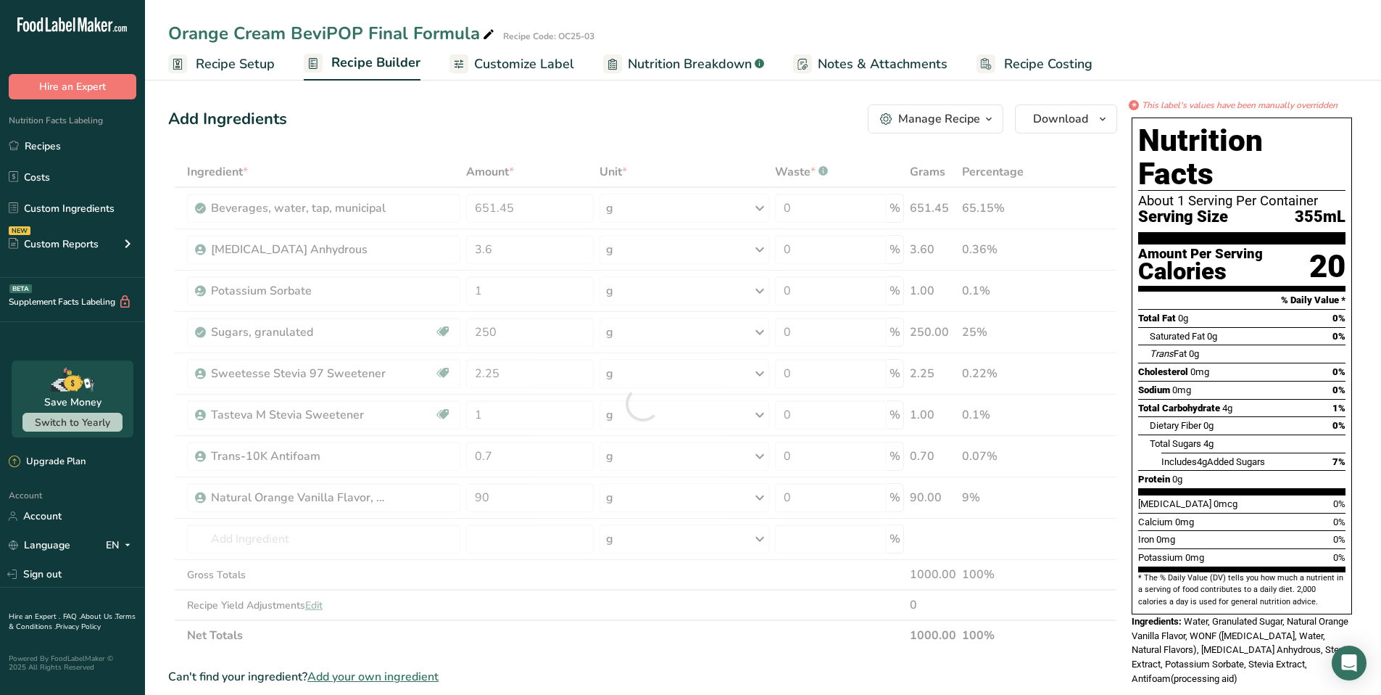
click at [653, 644] on div "Ingredient * Amount * Unit * Waste * .a-a{fill:#347362;}.b-a{fill:#fff;} Grams …" at bounding box center [642, 404] width 949 height 494
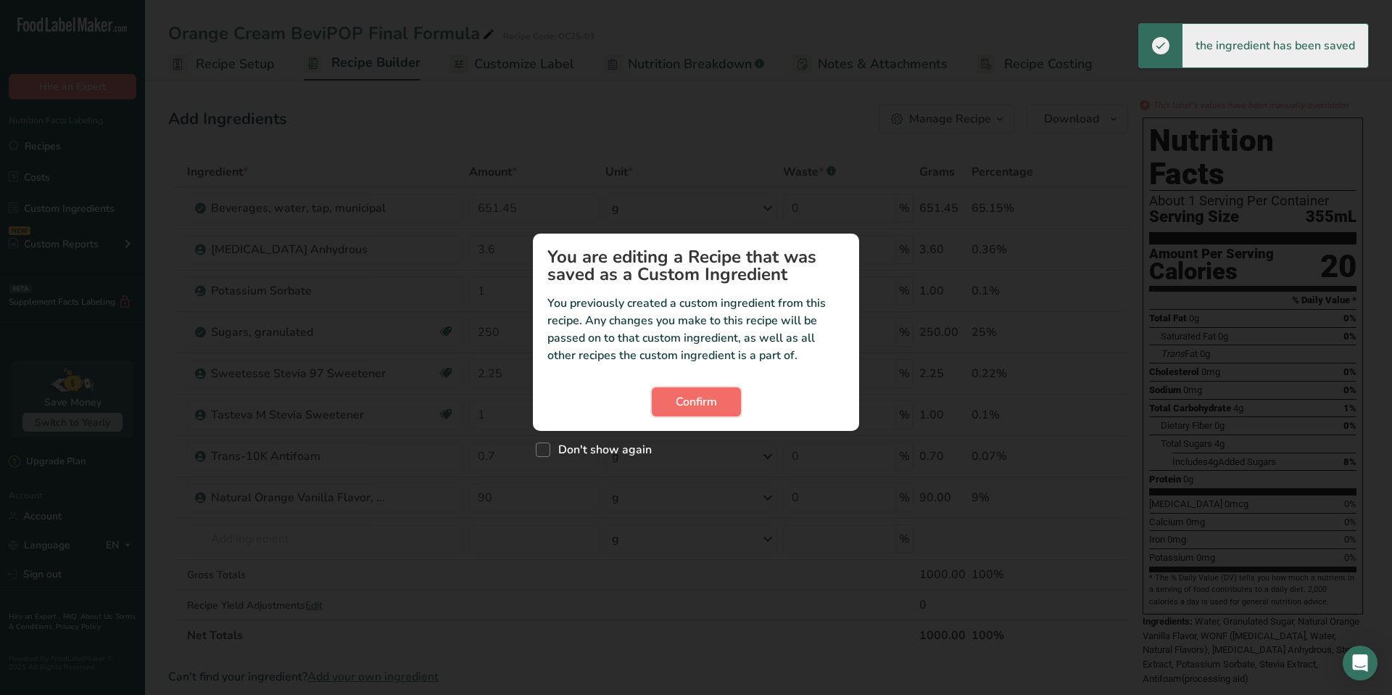
click at [706, 402] on span "Confirm" at bounding box center [696, 401] width 41 height 17
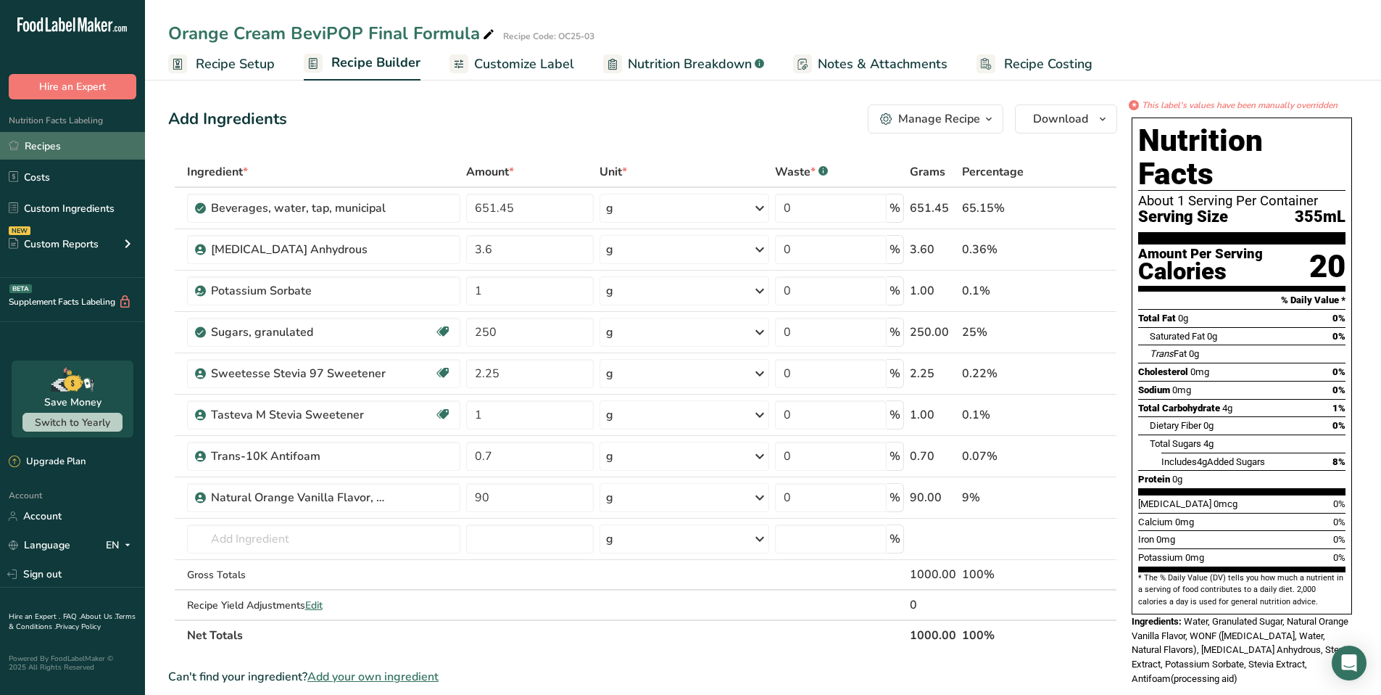
click at [47, 144] on link "Recipes" at bounding box center [72, 146] width 145 height 28
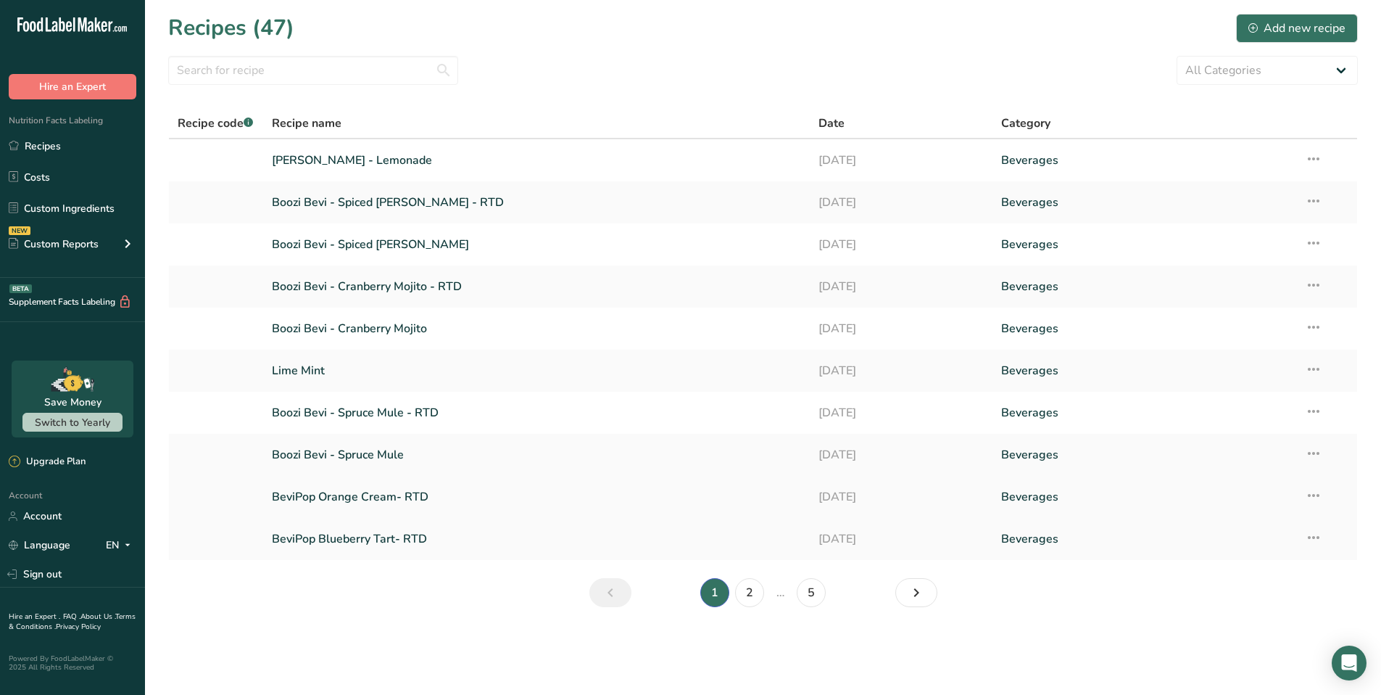
click at [397, 500] on link "BeviPop Orange Cream- RTD" at bounding box center [537, 497] width 530 height 30
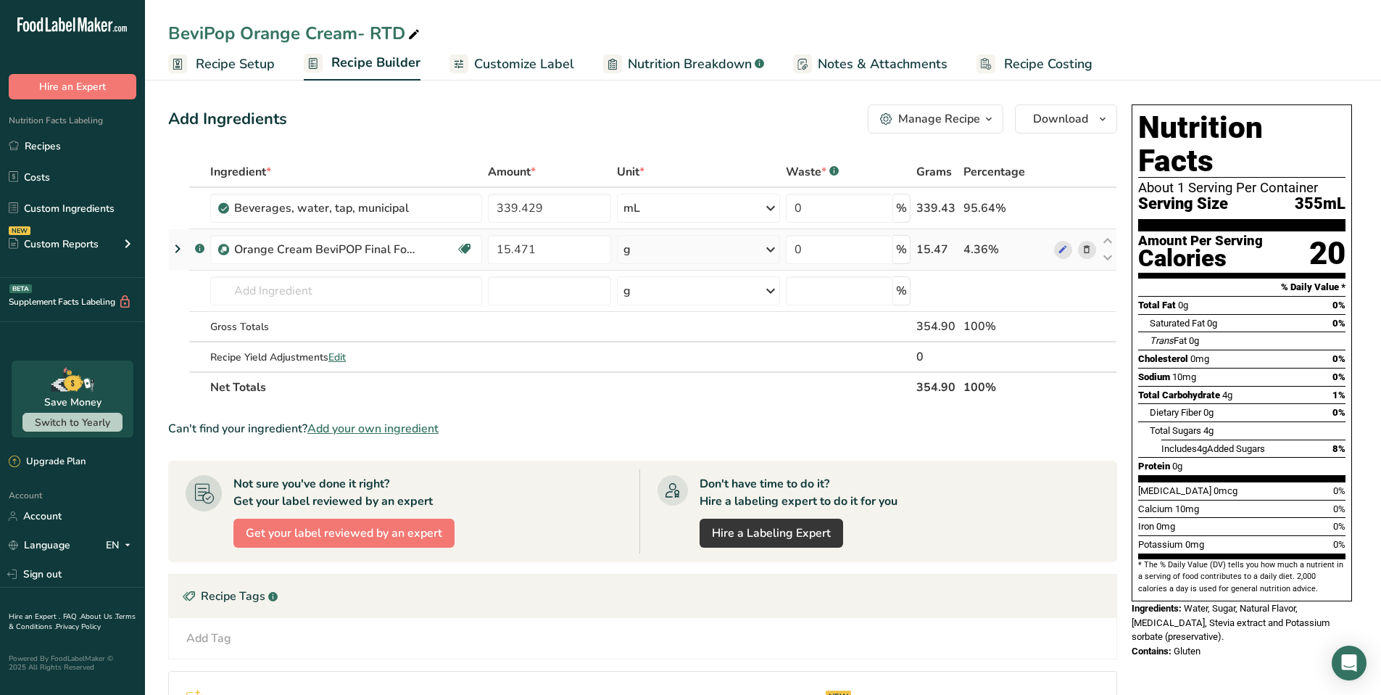
click at [178, 247] on icon at bounding box center [177, 249] width 17 height 26
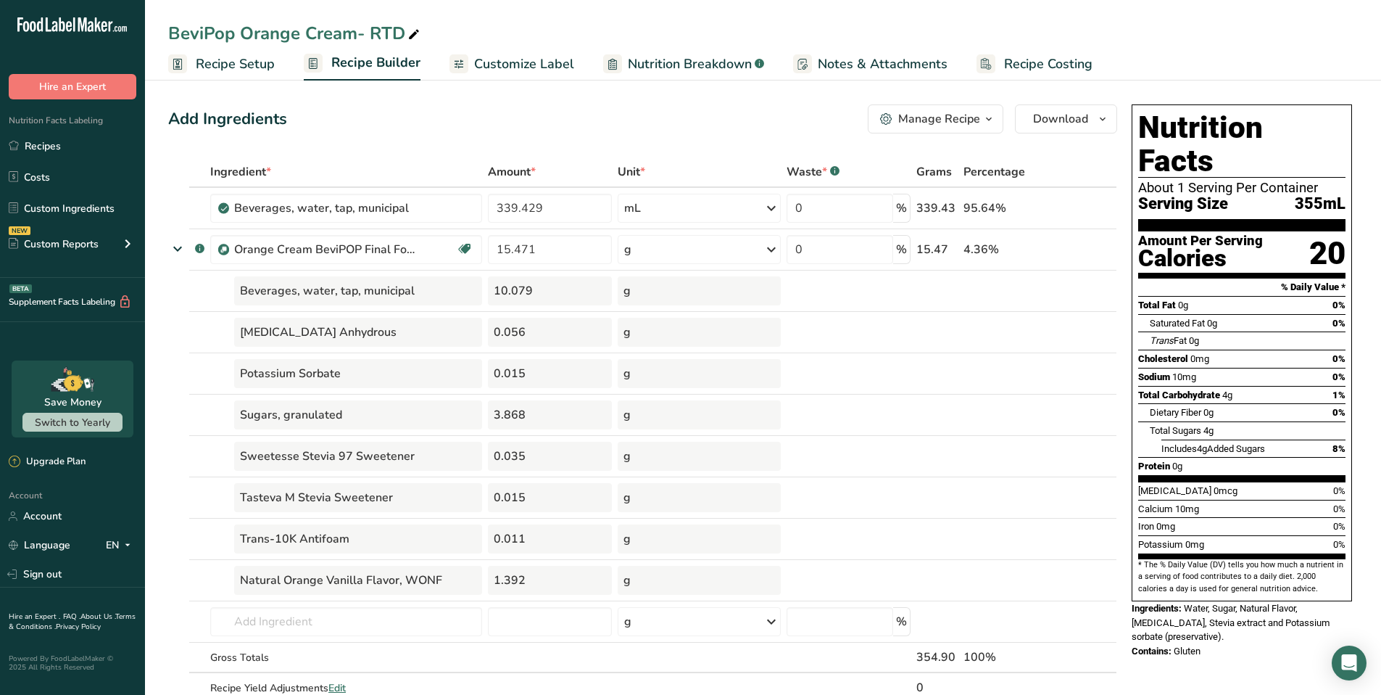
click at [224, 64] on span "Recipe Setup" at bounding box center [235, 64] width 79 height 20
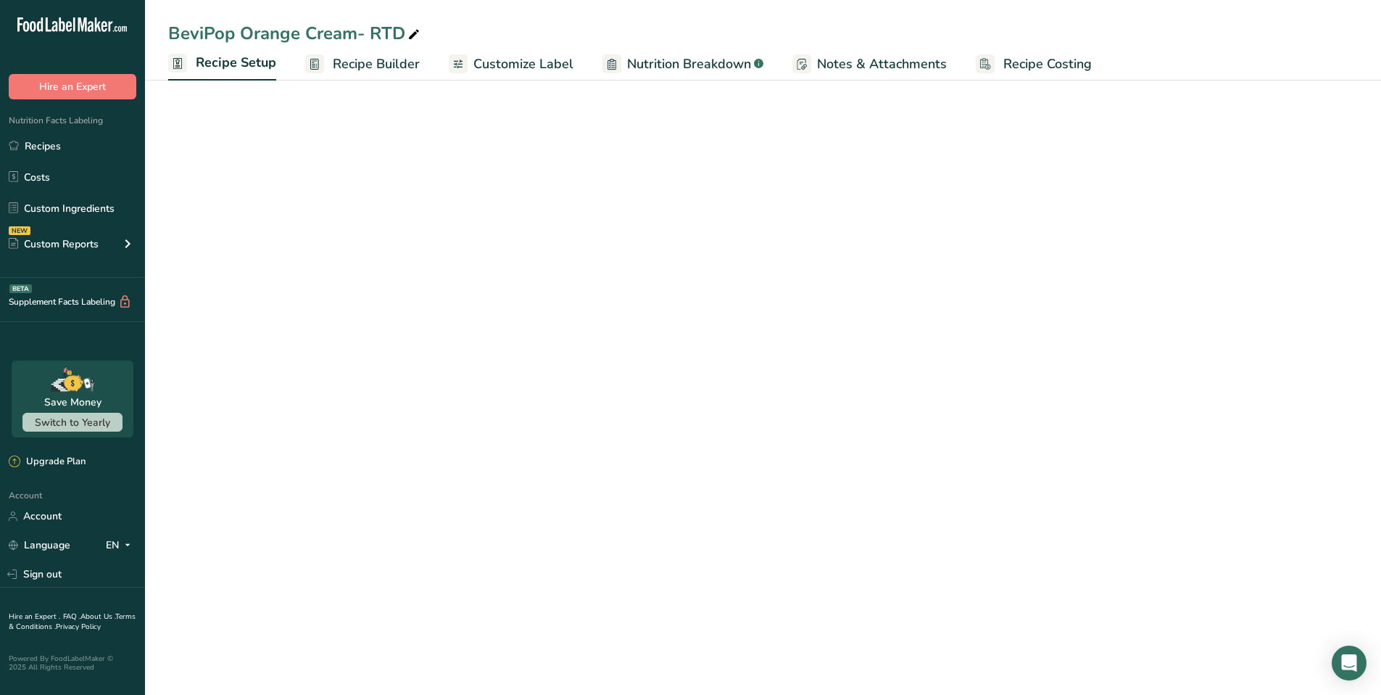
select select "17"
select select "22"
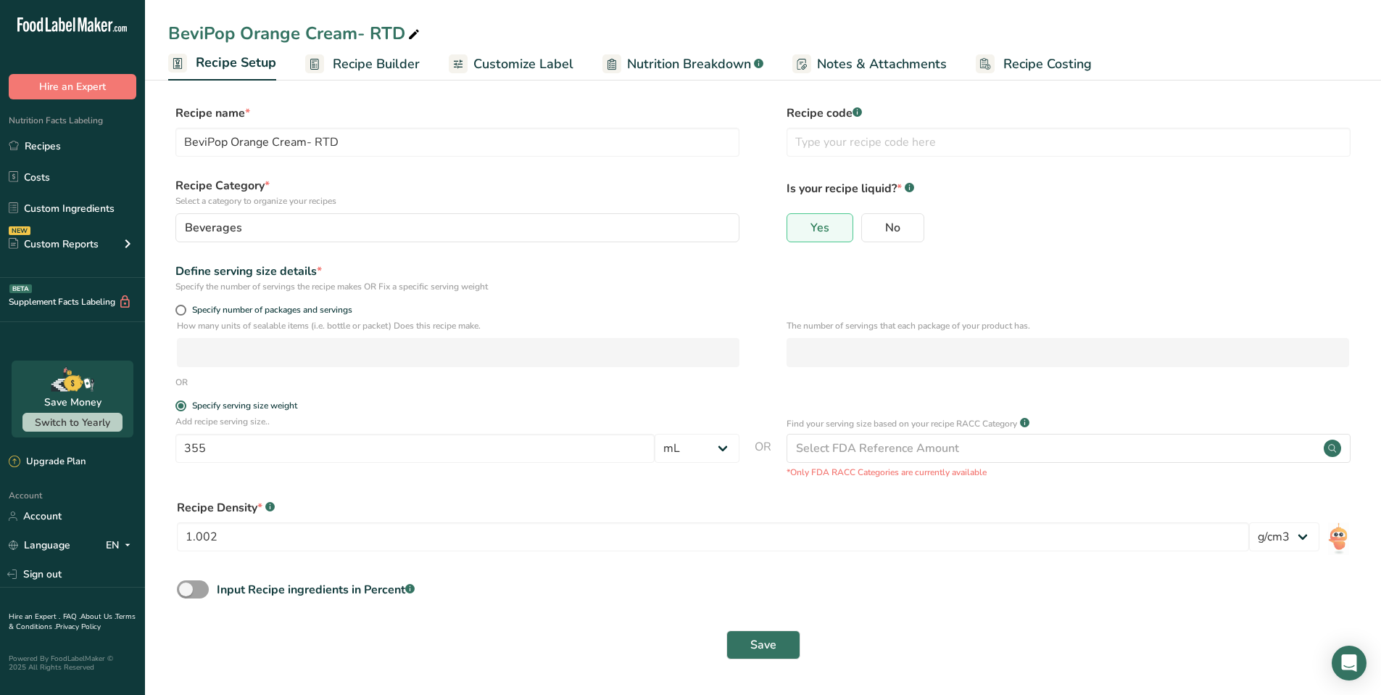
click at [376, 67] on span "Recipe Builder" at bounding box center [376, 64] width 87 height 20
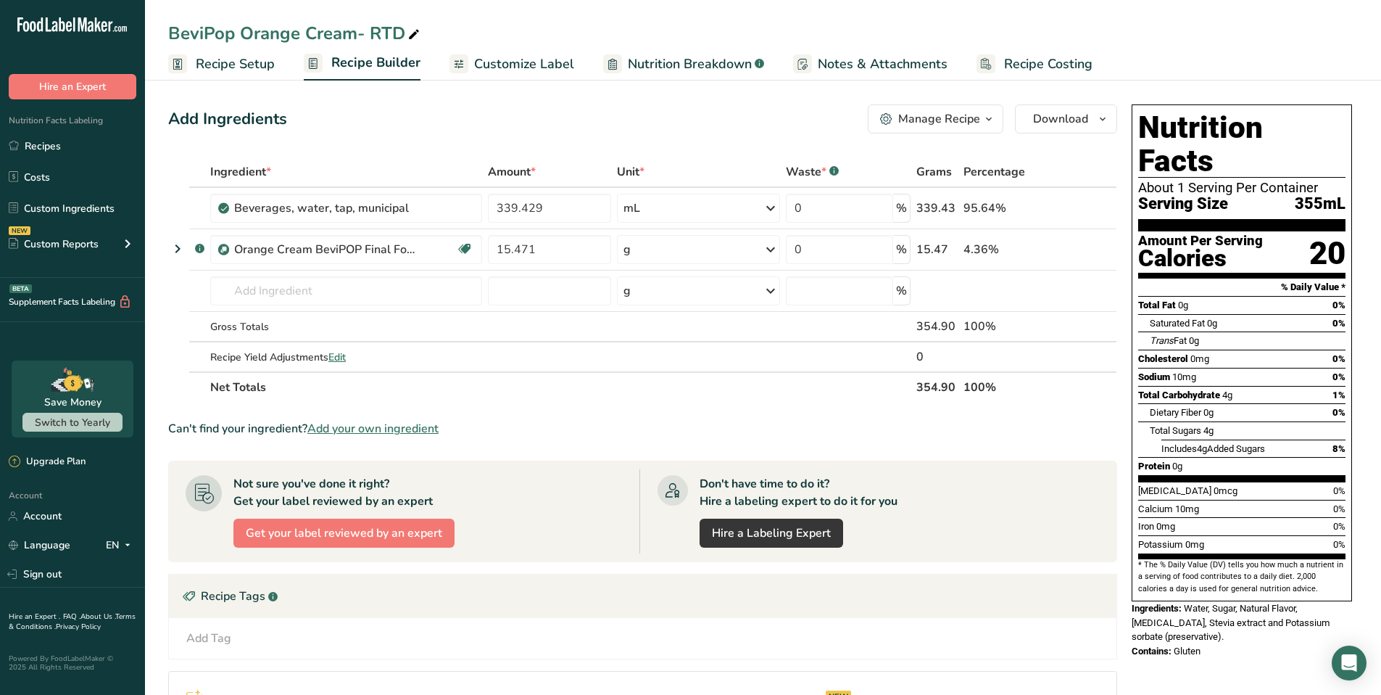
click at [537, 65] on span "Customize Label" at bounding box center [524, 64] width 100 height 20
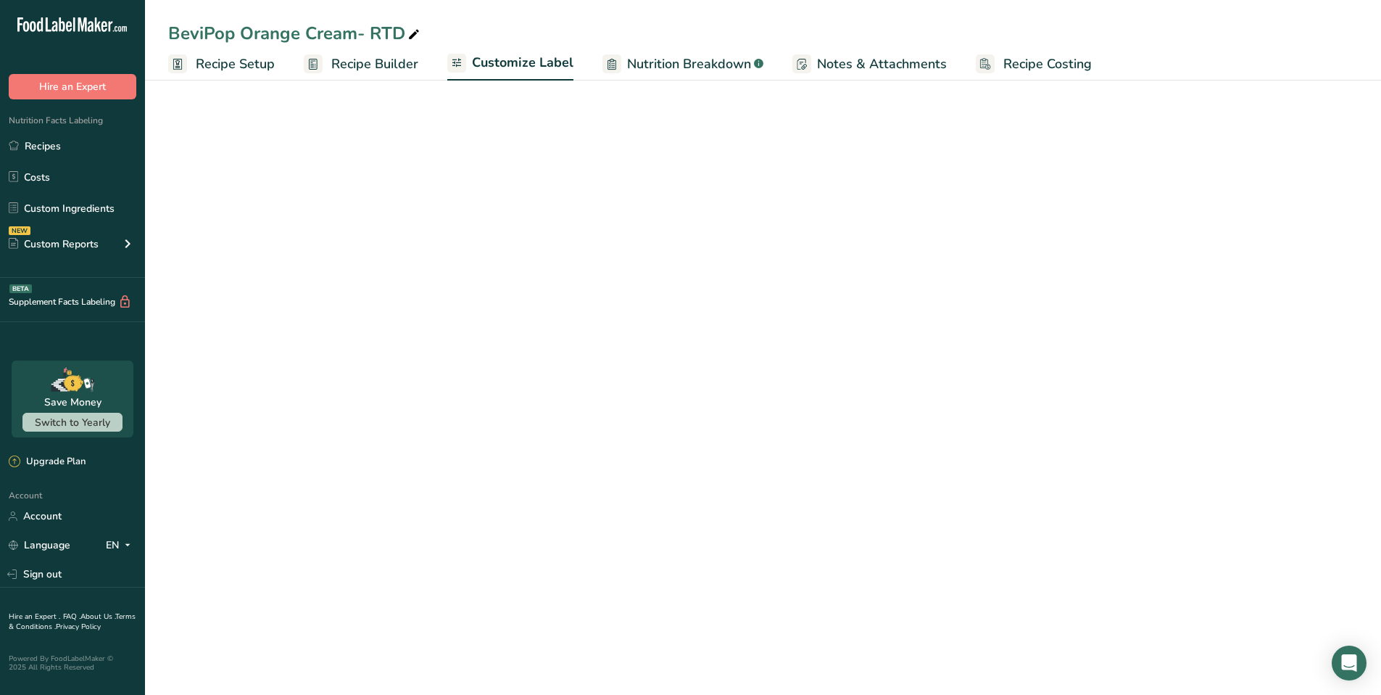
click at [679, 67] on span "Nutrition Breakdown" at bounding box center [689, 64] width 124 height 20
click at [870, 69] on span "Notes & Attachments" at bounding box center [884, 64] width 130 height 20
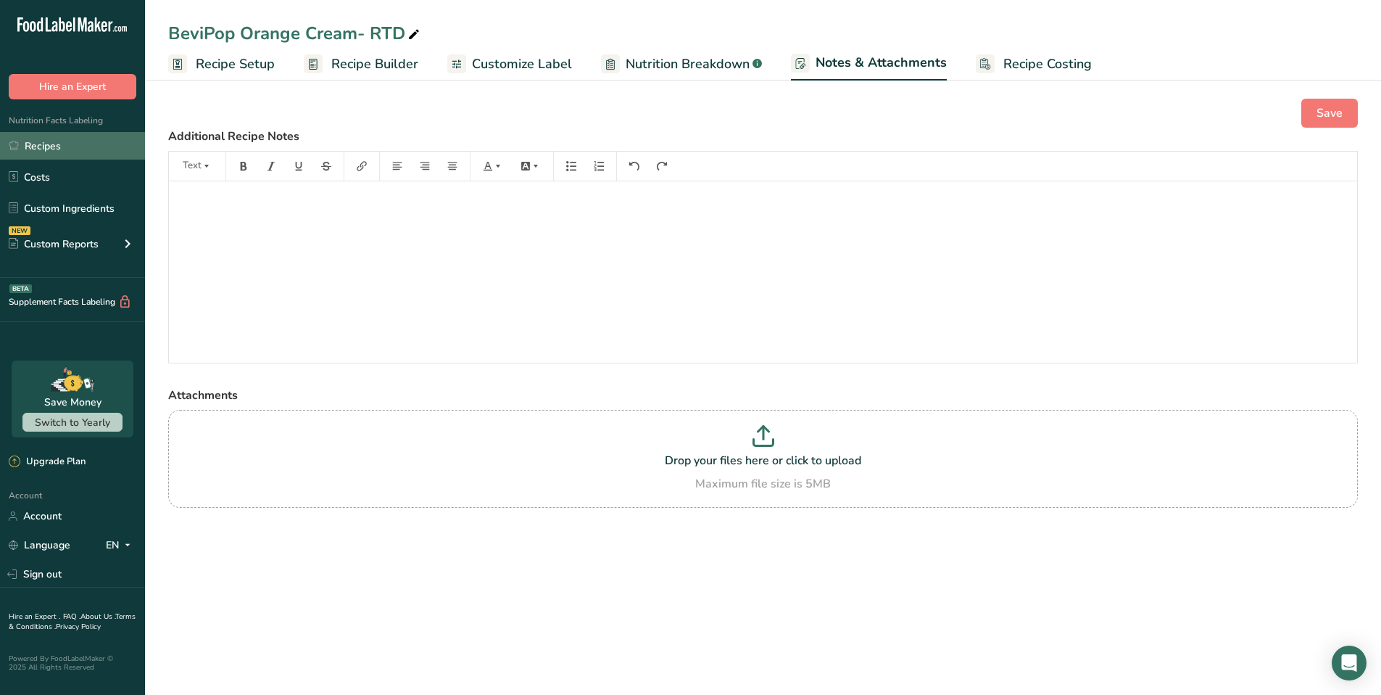
click at [51, 147] on link "Recipes" at bounding box center [72, 146] width 145 height 28
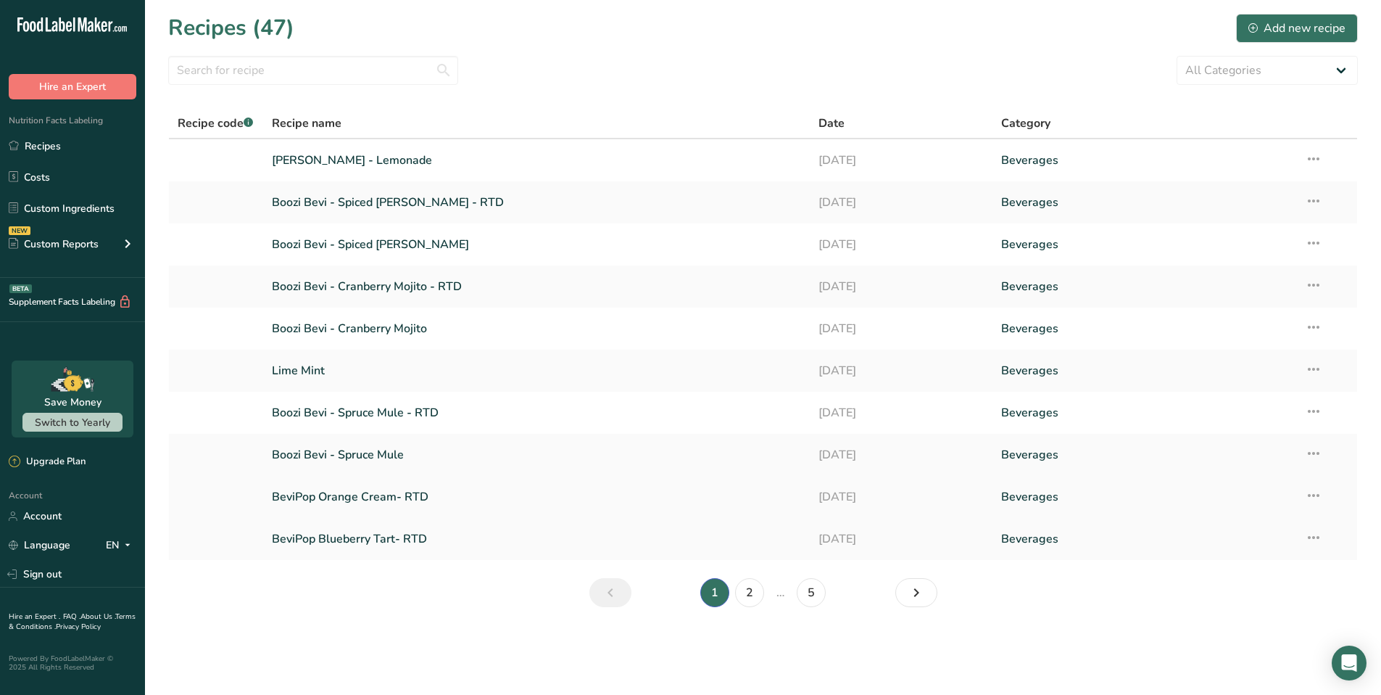
click at [394, 490] on link "BeviPop Orange Cream- RTD" at bounding box center [537, 497] width 530 height 30
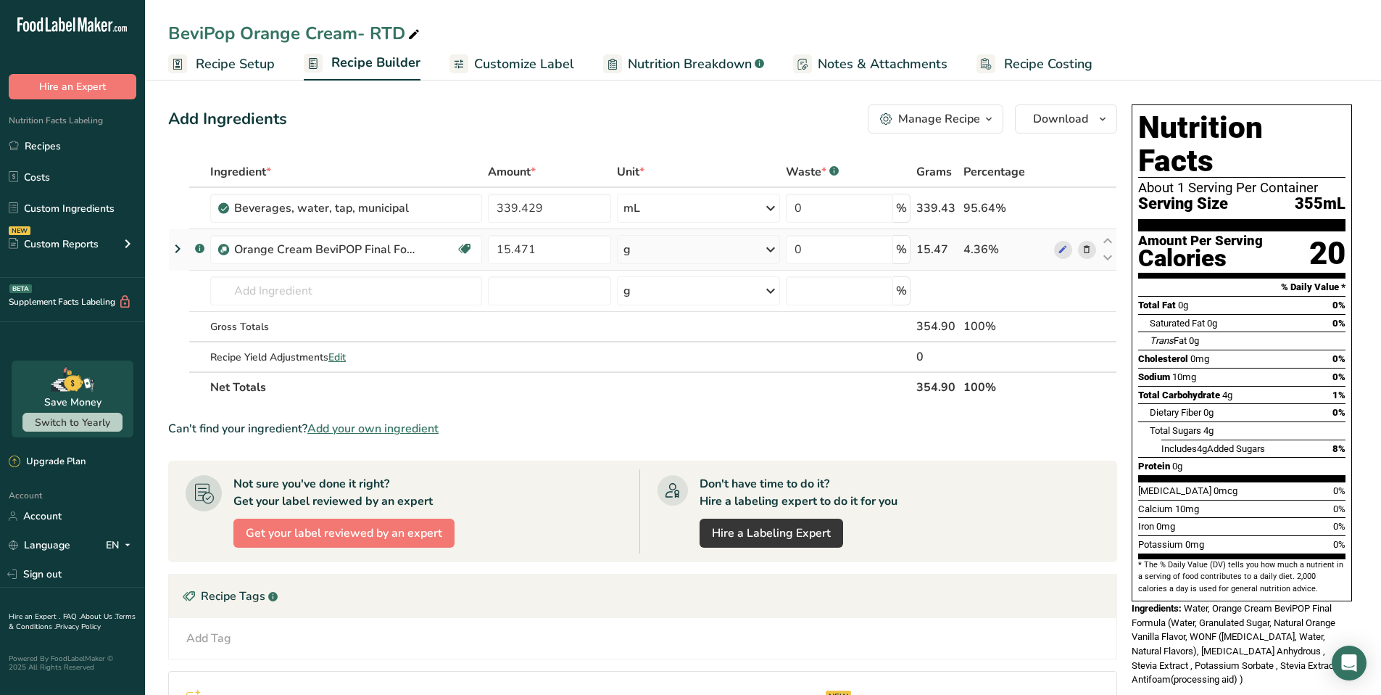
click at [176, 248] on icon at bounding box center [177, 249] width 17 height 26
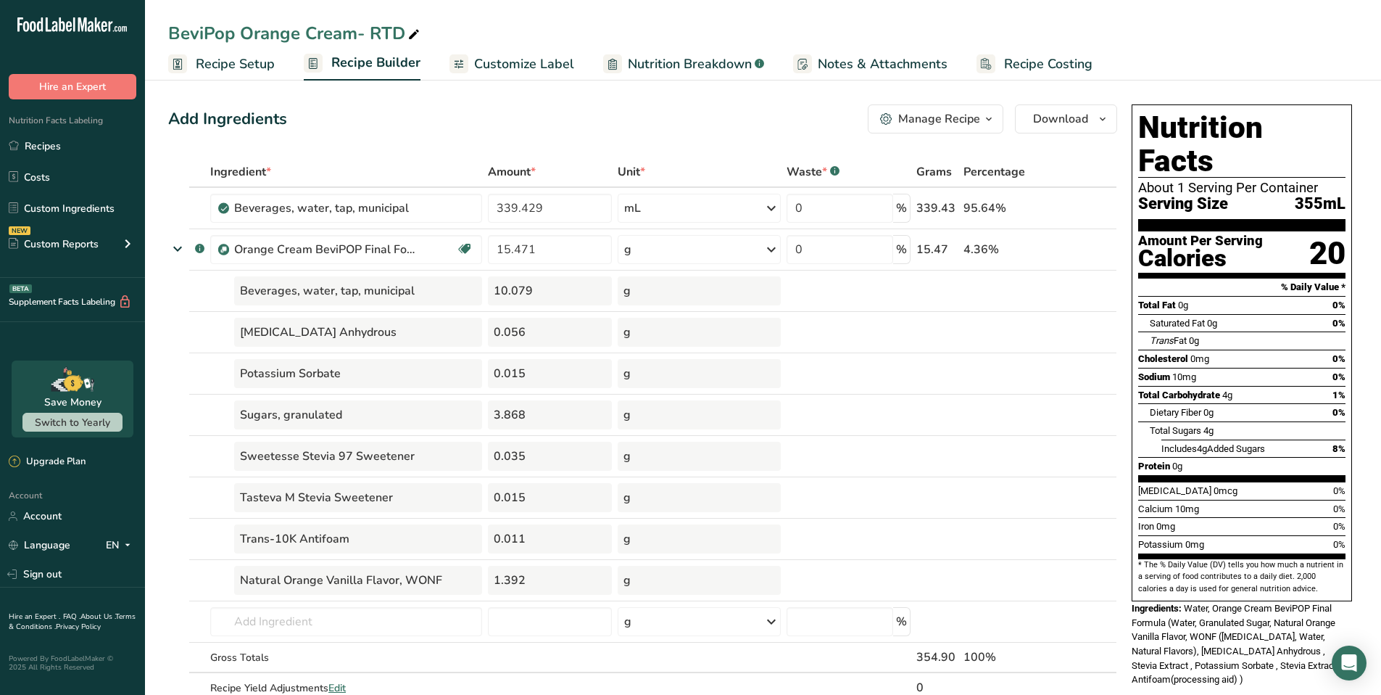
click at [545, 67] on span "Customize Label" at bounding box center [524, 64] width 100 height 20
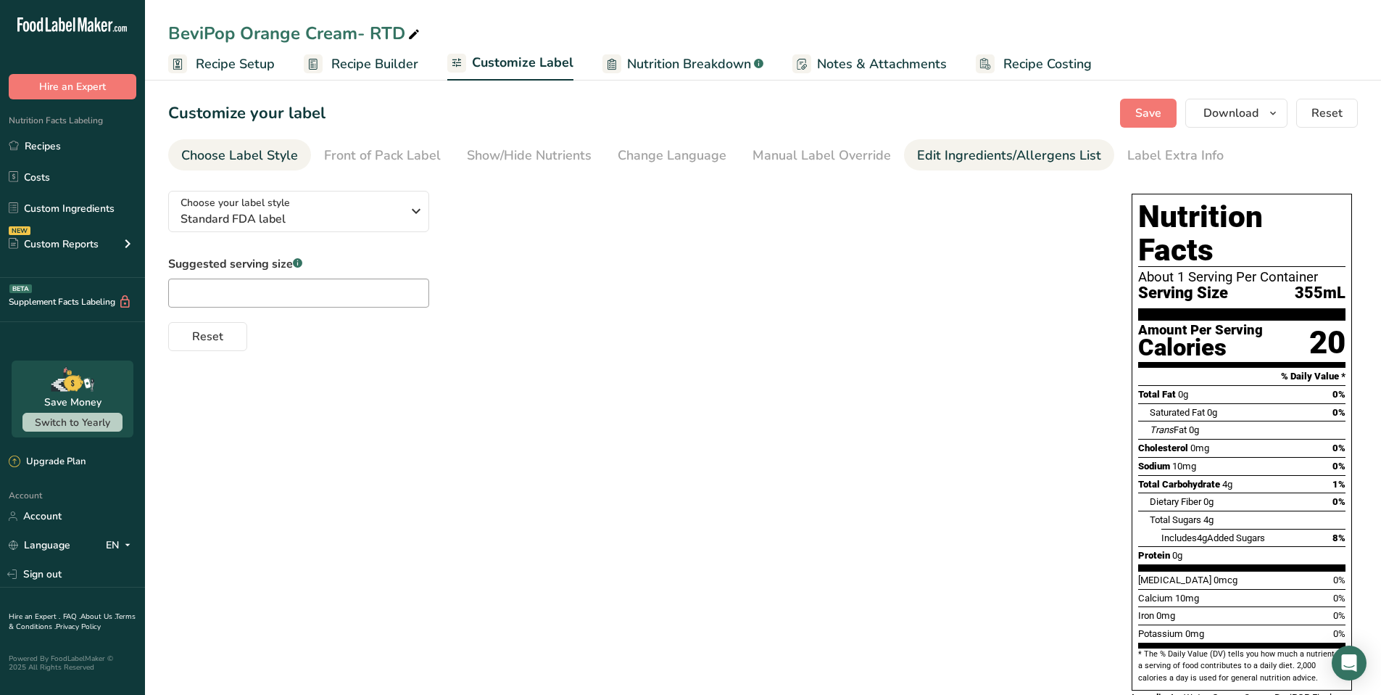
click at [1017, 159] on div "Edit Ingredients/Allergens List" at bounding box center [1009, 156] width 184 height 20
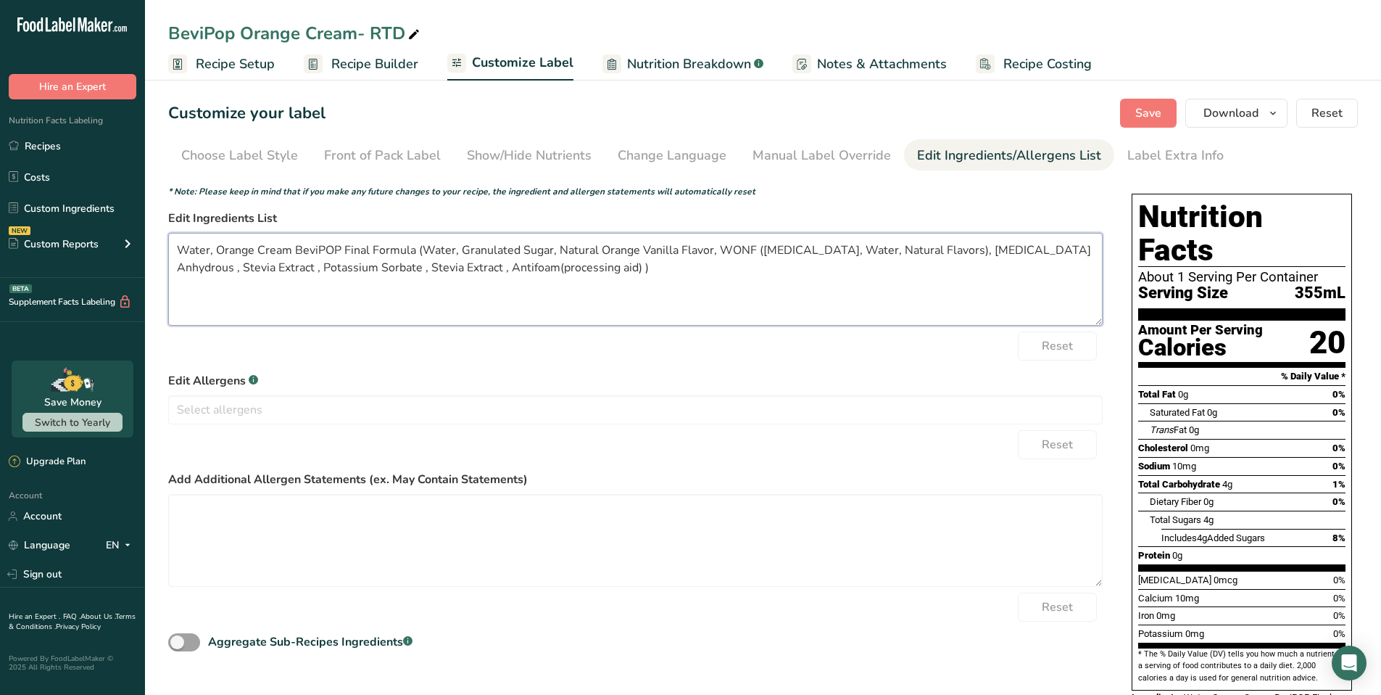
click at [218, 250] on textarea "Water, Orange Cream BeviPOP Final Formula (Water, Granulated Sugar, Natural Ora…" at bounding box center [635, 279] width 935 height 93
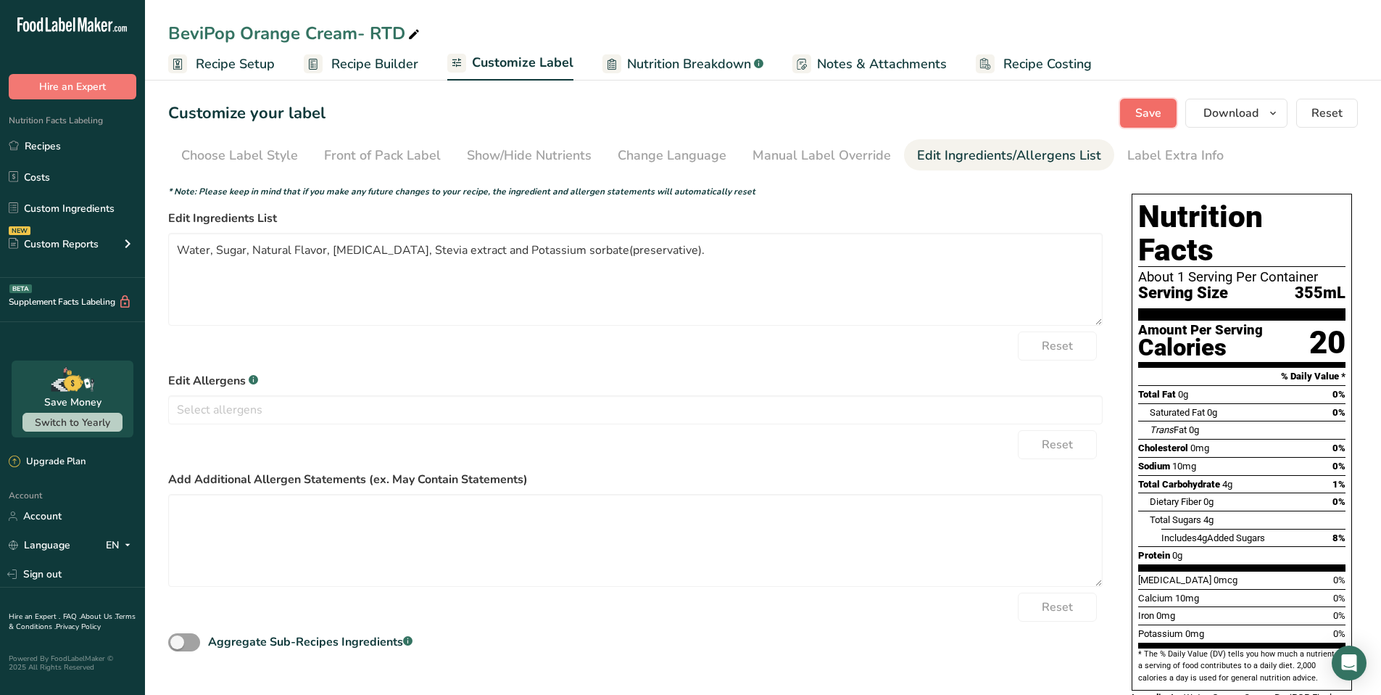
click at [1158, 115] on span "Save" at bounding box center [1149, 112] width 26 height 17
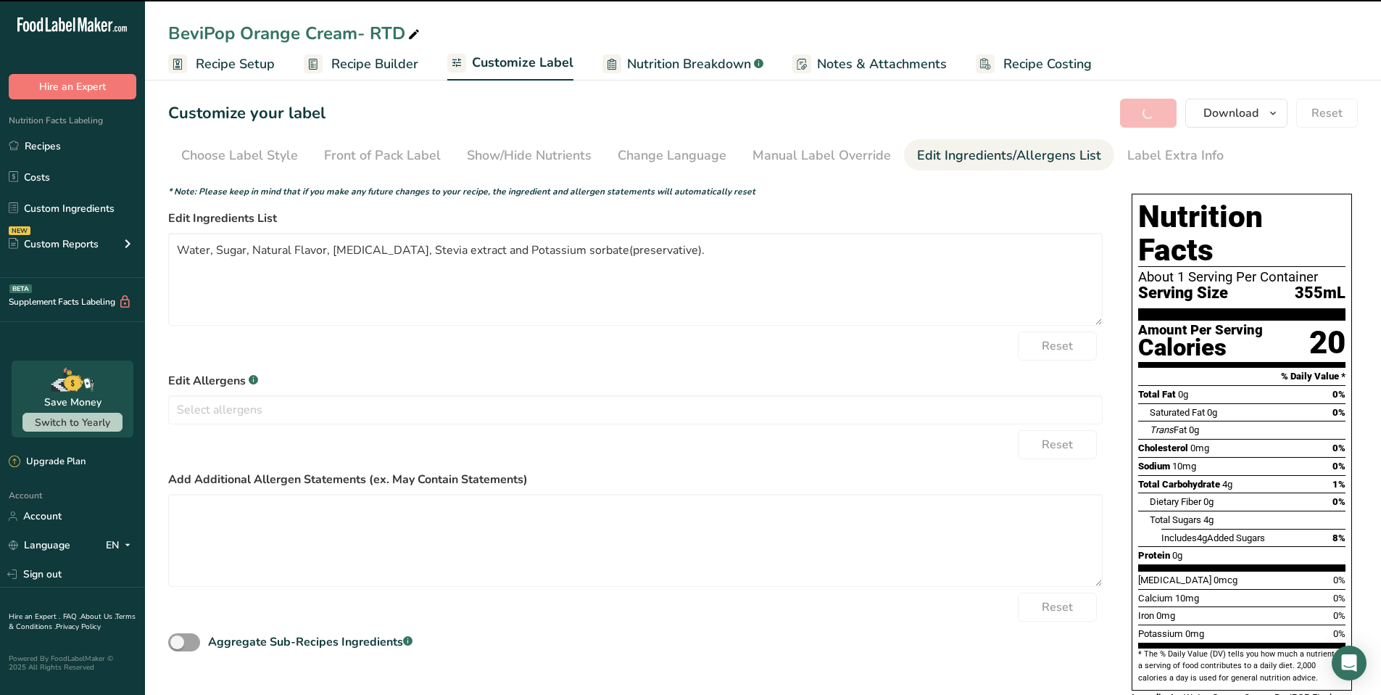
type textarea "Water, Sugar, Natural Flavor, [MEDICAL_DATA], Stevia extract and Potassium sorb…"
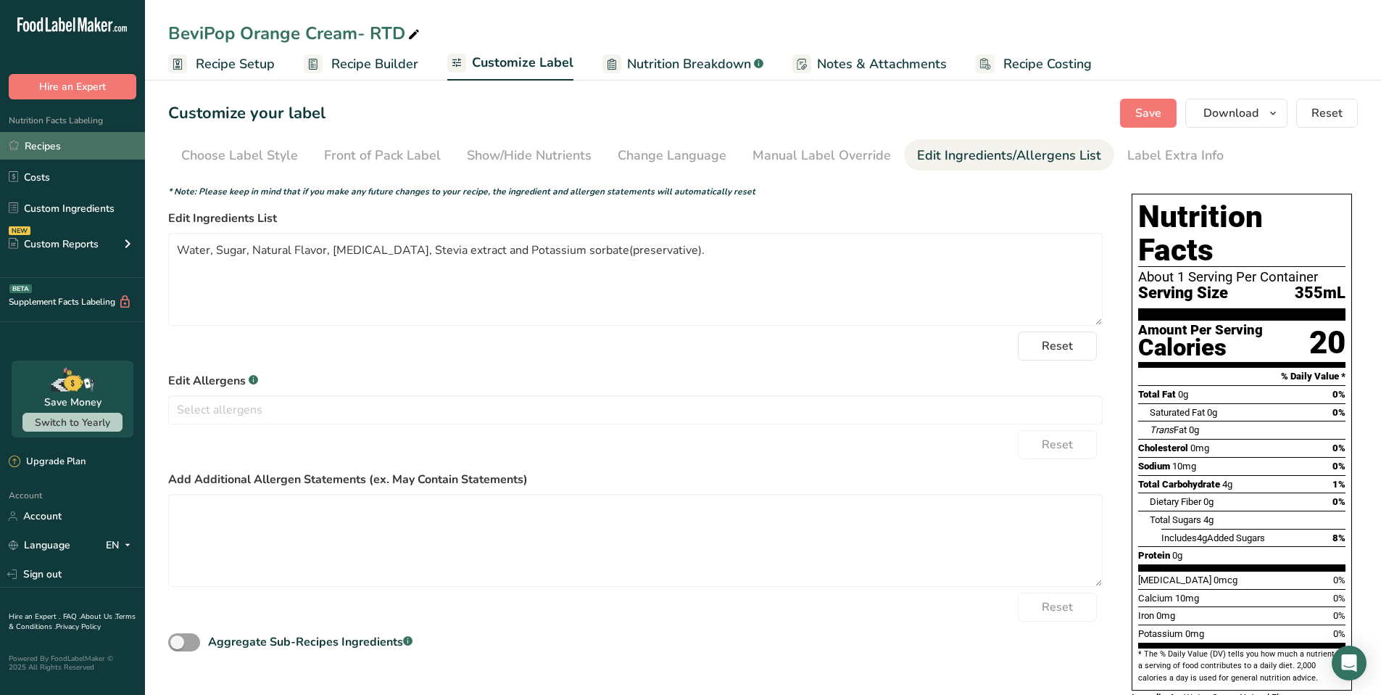
click at [43, 147] on link "Recipes" at bounding box center [72, 146] width 145 height 28
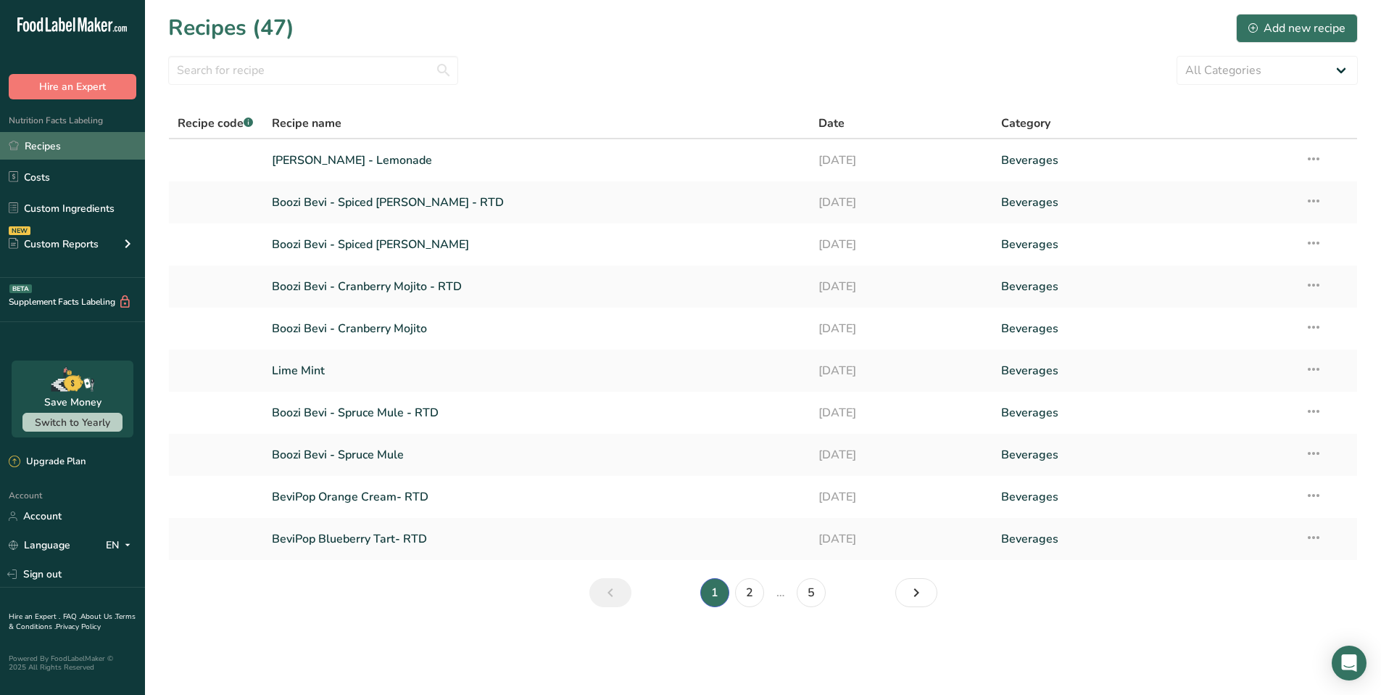
click at [48, 147] on link "Recipes" at bounding box center [72, 146] width 145 height 28
click at [43, 174] on link "Costs" at bounding box center [72, 177] width 145 height 28
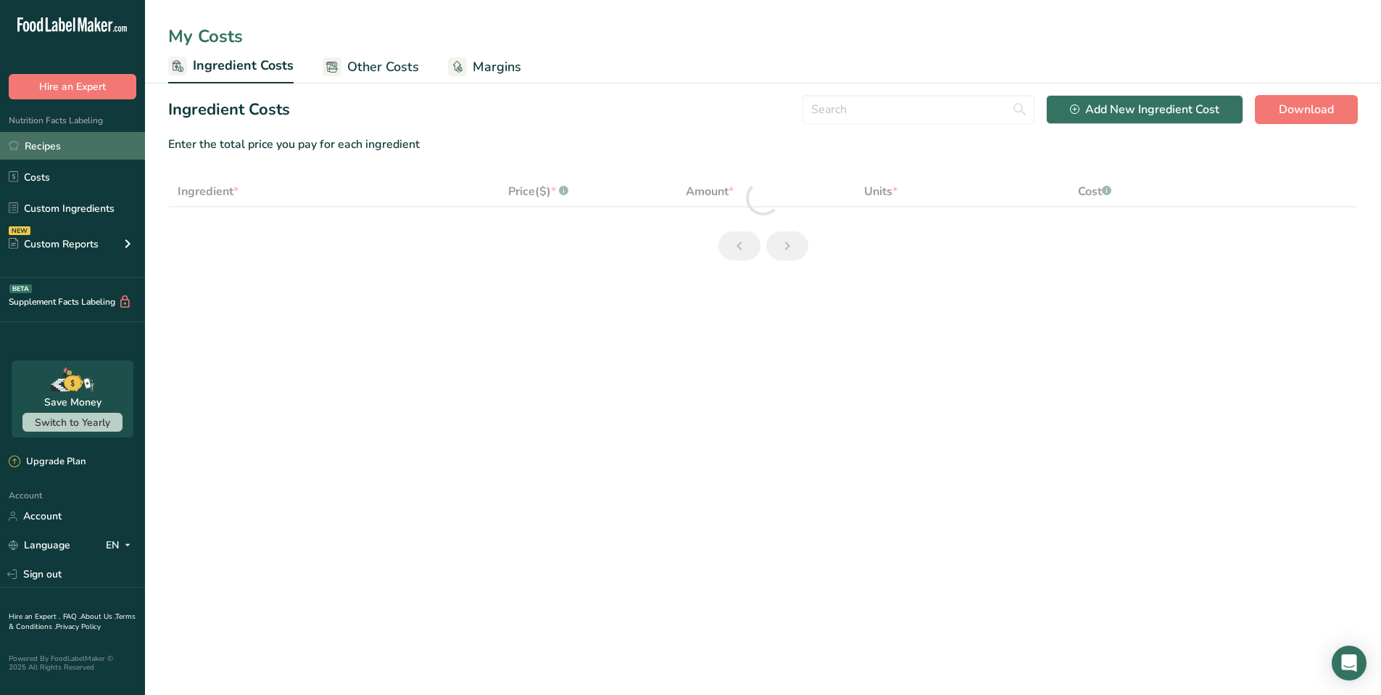
select select "12"
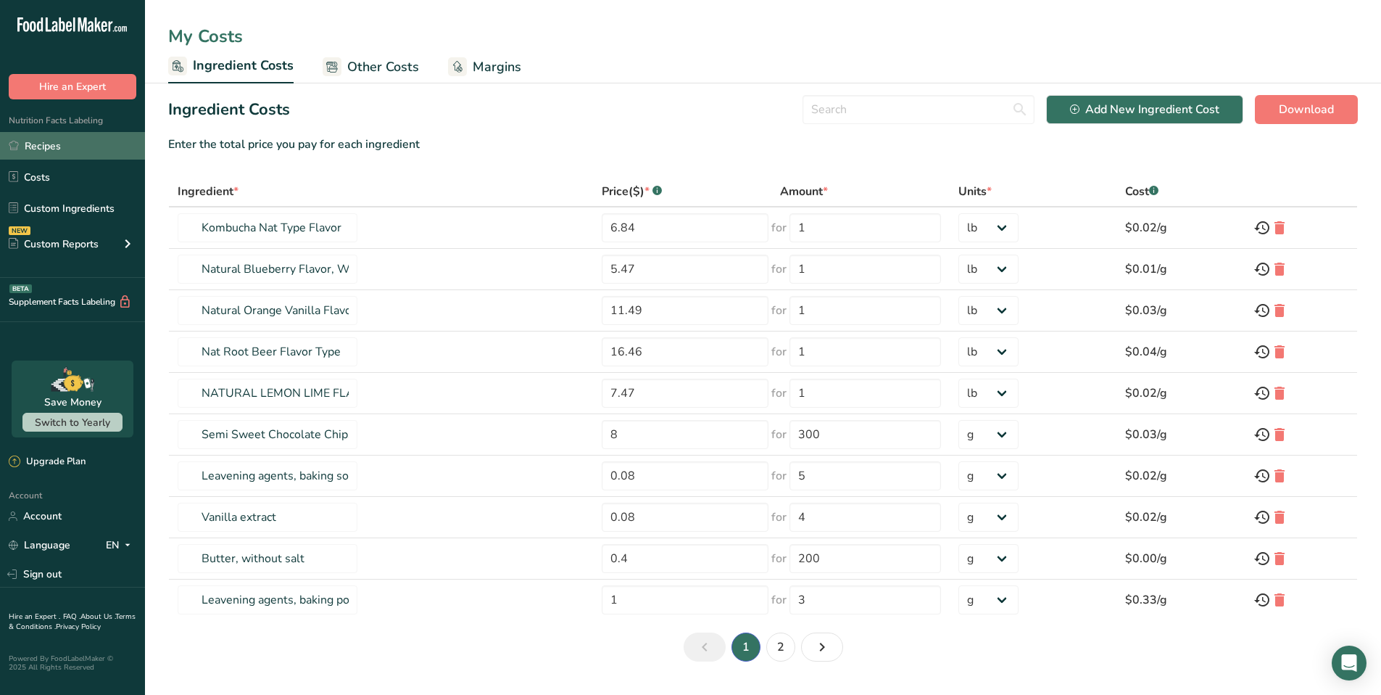
click at [50, 149] on link "Recipes" at bounding box center [72, 146] width 145 height 28
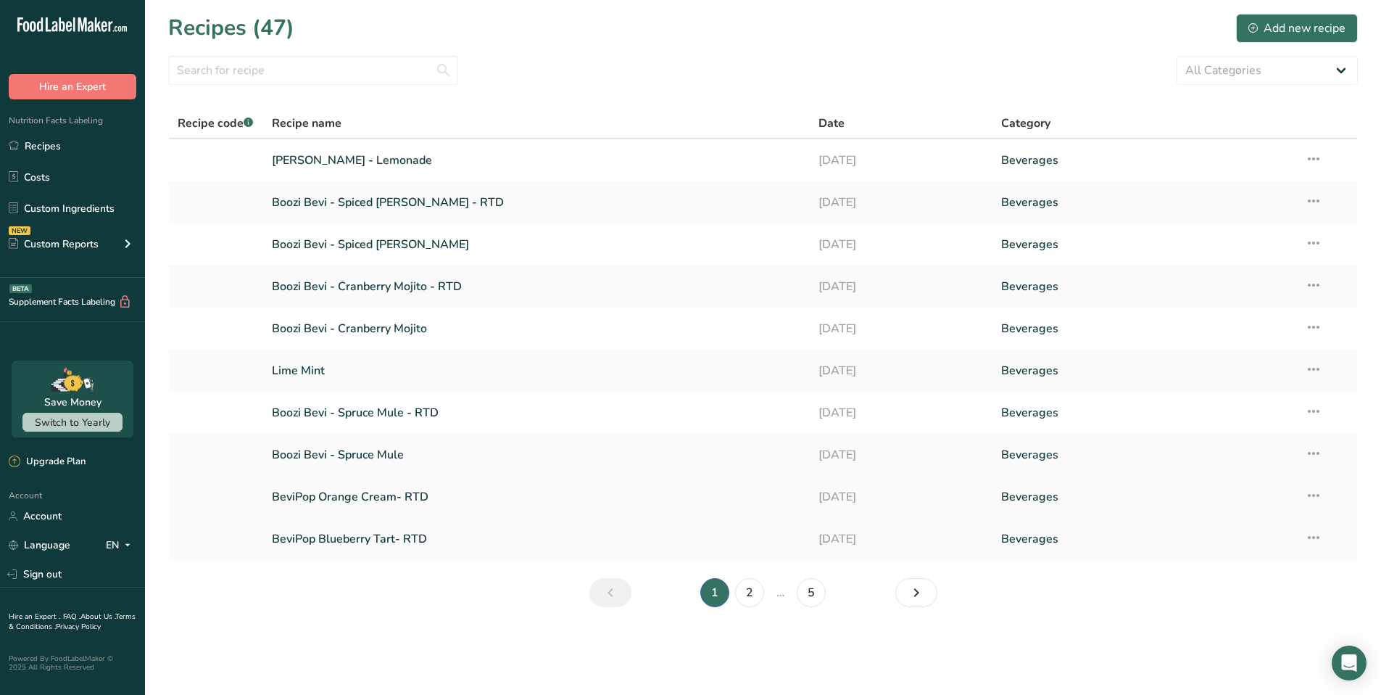
click at [357, 499] on link "BeviPop Orange Cream- RTD" at bounding box center [537, 497] width 530 height 30
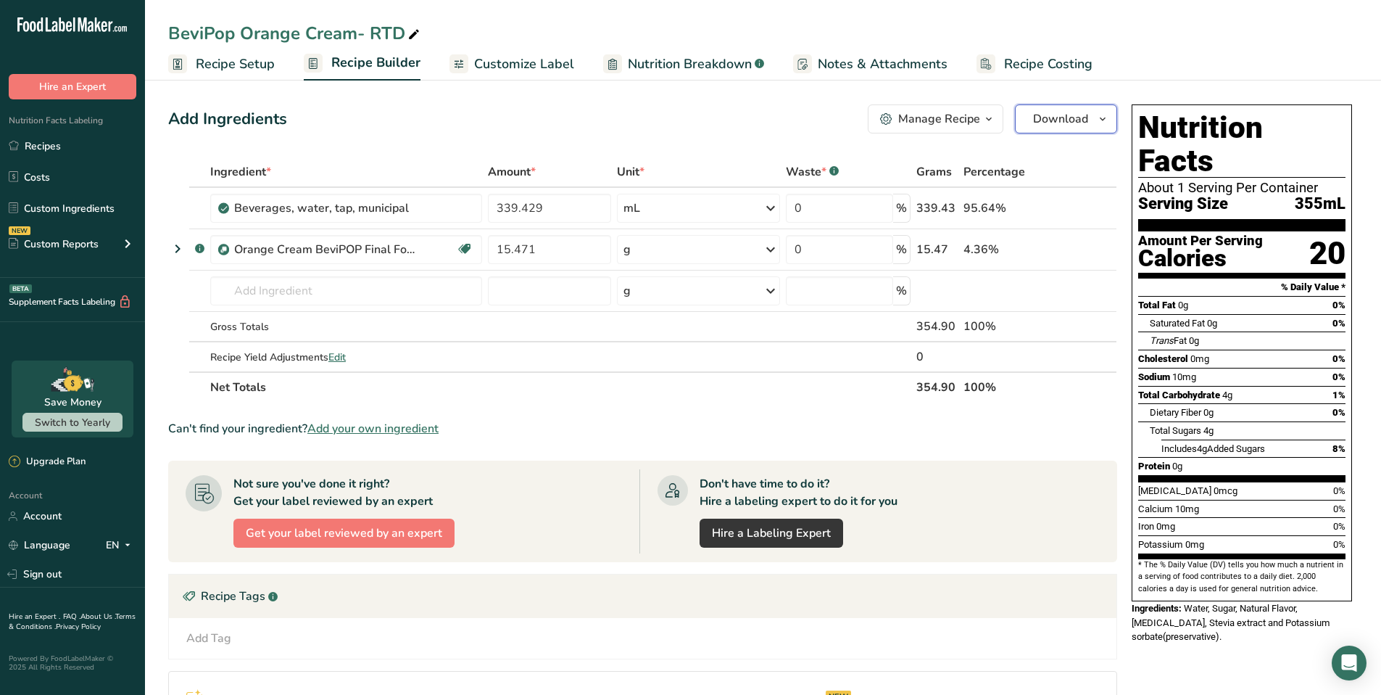
click at [1099, 120] on icon "button" at bounding box center [1103, 119] width 12 height 18
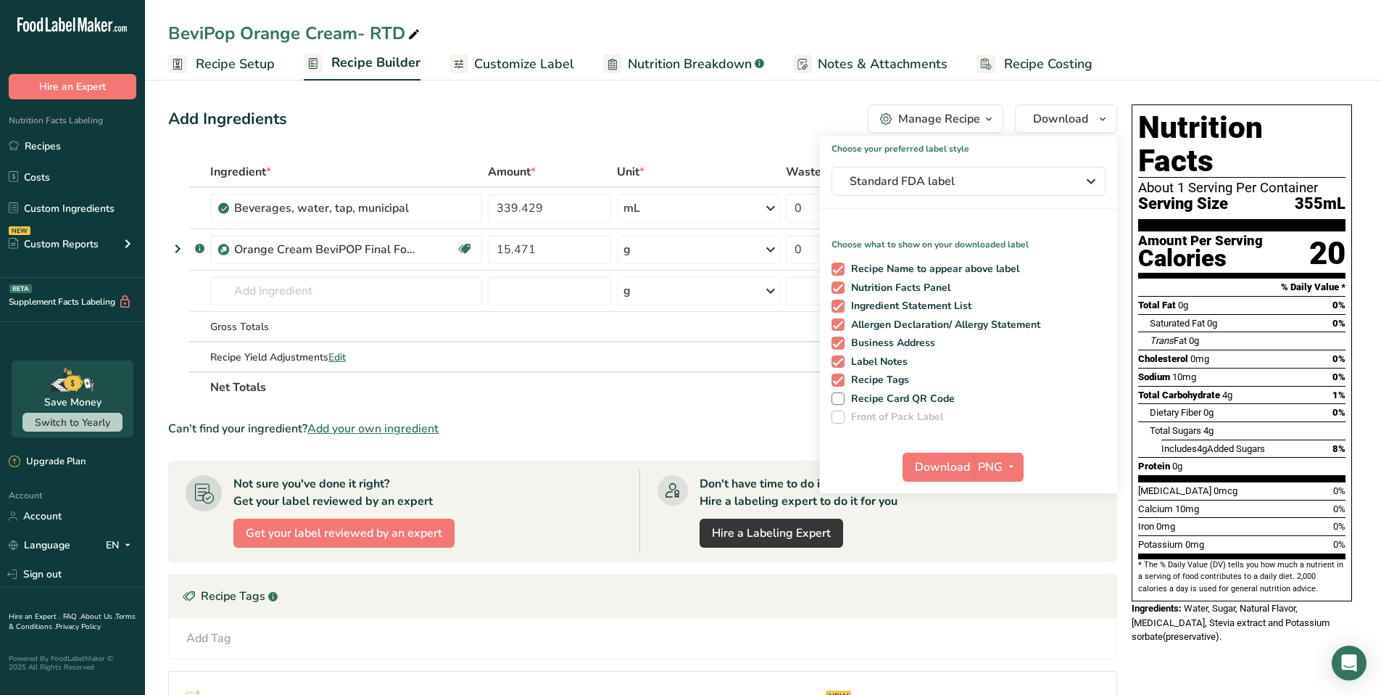
click at [1001, 544] on div "Don't have time to do it? Hire a labeling expert to do it for you Hire a Labeli…" at bounding box center [870, 511] width 460 height 84
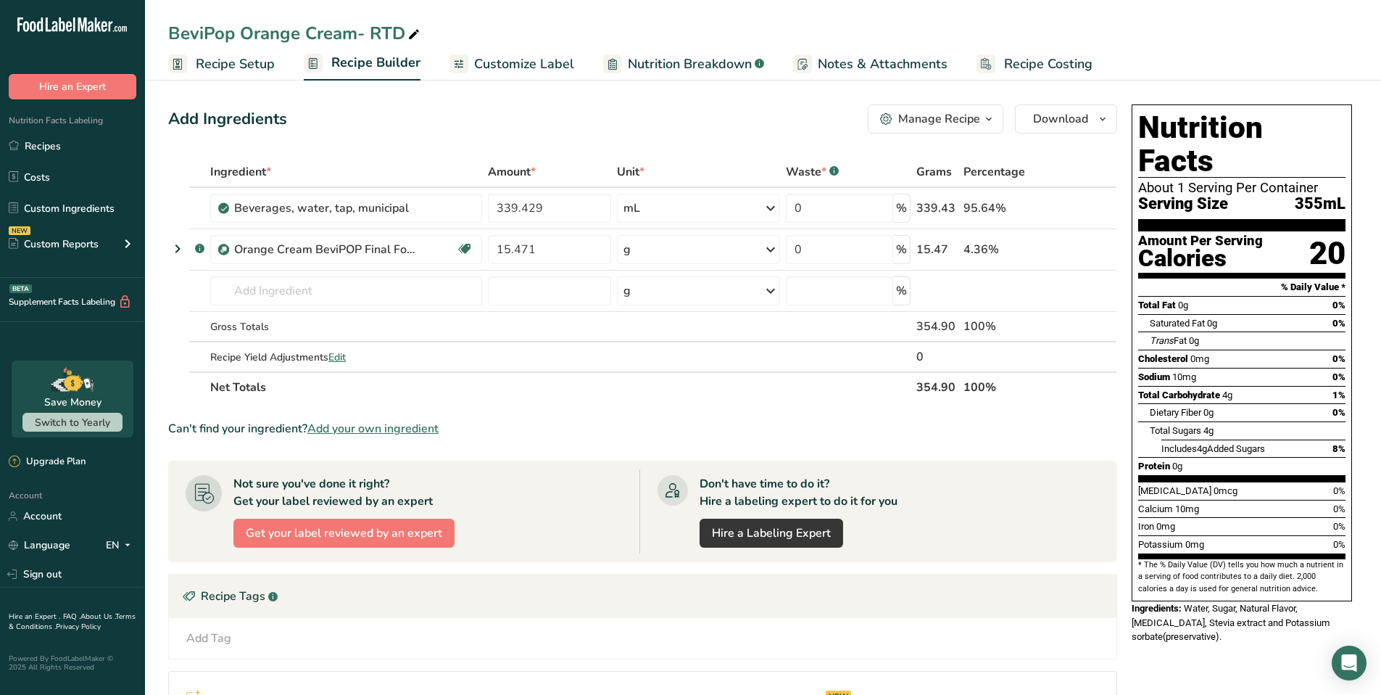
click at [414, 30] on icon at bounding box center [414, 35] width 13 height 20
type input "BeviPop Orange Cream"
click at [948, 485] on div "Don't have time to do it? Hire a labeling expert to do it for you Hire a Labeli…" at bounding box center [870, 511] width 460 height 84
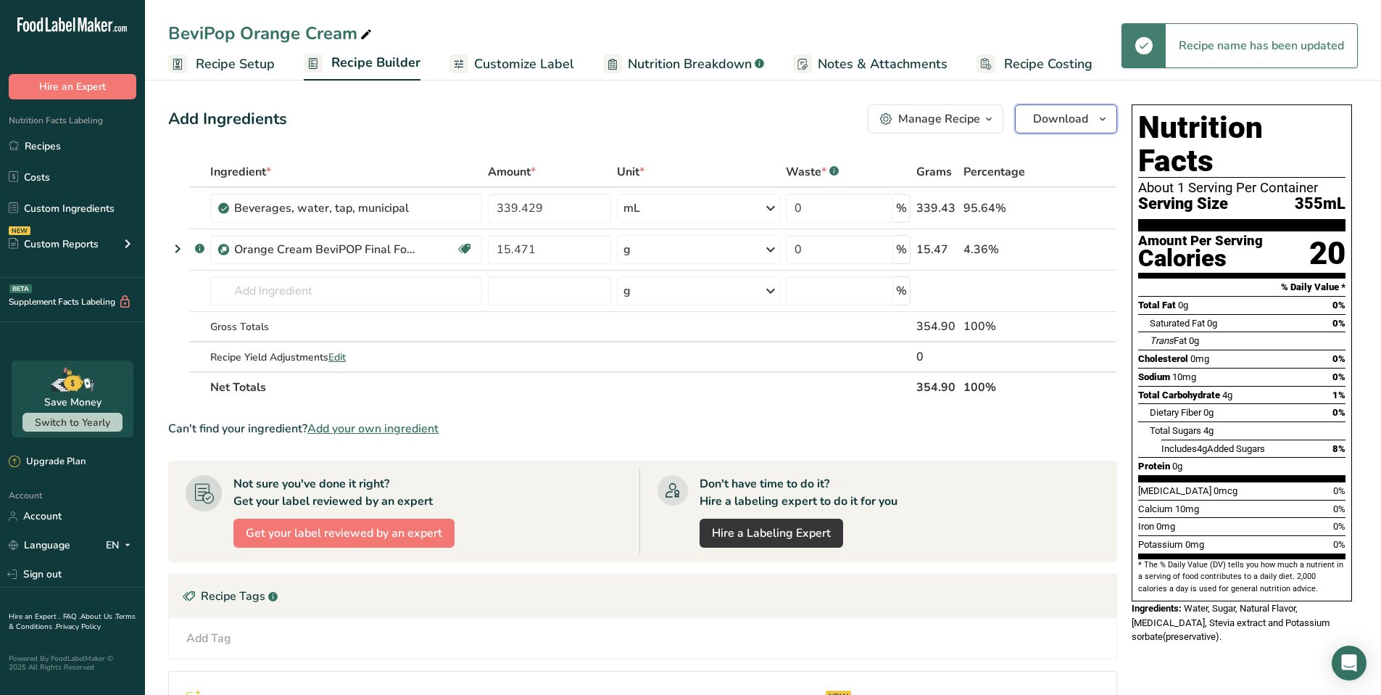
click at [1095, 121] on span "button" at bounding box center [1102, 118] width 17 height 17
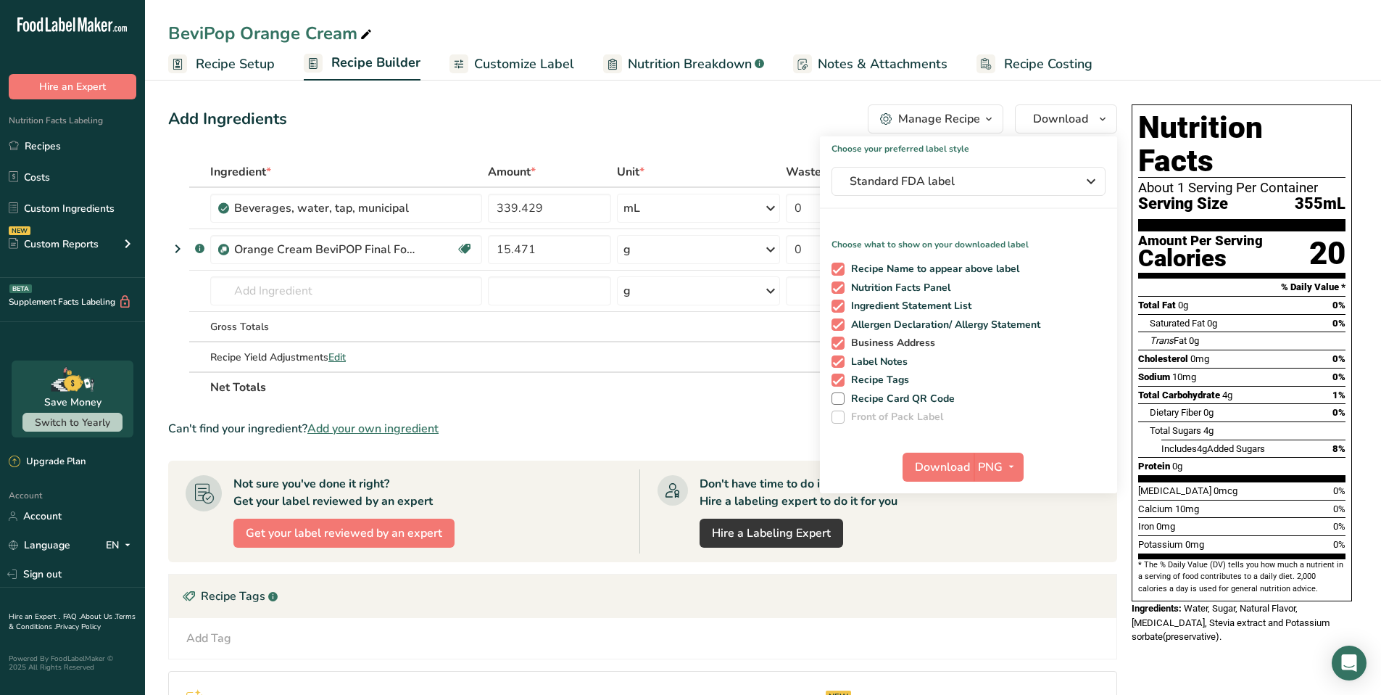
click at [842, 344] on span at bounding box center [838, 342] width 13 height 13
click at [841, 344] on input "Business Address" at bounding box center [836, 342] width 9 height 9
checkbox input "false"
click at [841, 363] on span at bounding box center [838, 361] width 13 height 13
click at [841, 363] on input "Label Notes" at bounding box center [836, 361] width 9 height 9
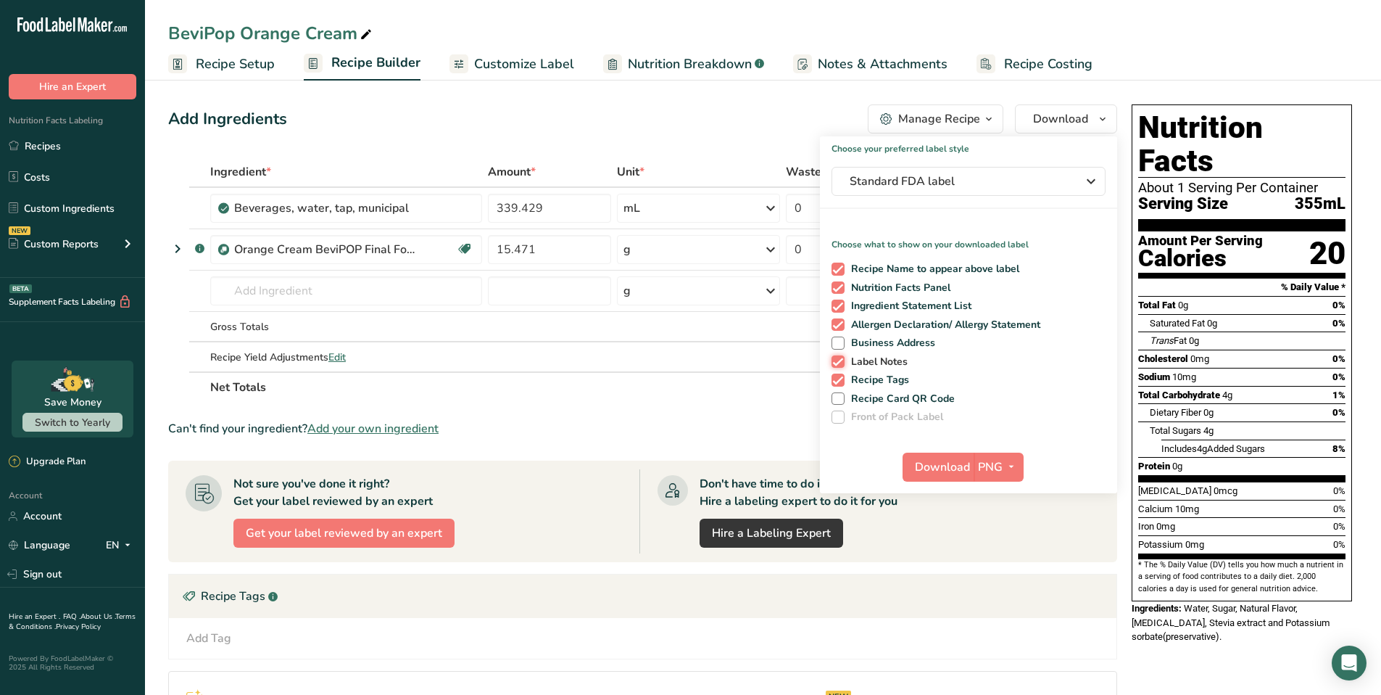
checkbox input "false"
click at [841, 377] on span at bounding box center [838, 379] width 13 height 13
click at [841, 377] on input "Recipe Tags" at bounding box center [836, 379] width 9 height 9
checkbox input "false"
click at [991, 469] on span "PNG" at bounding box center [990, 466] width 25 height 17
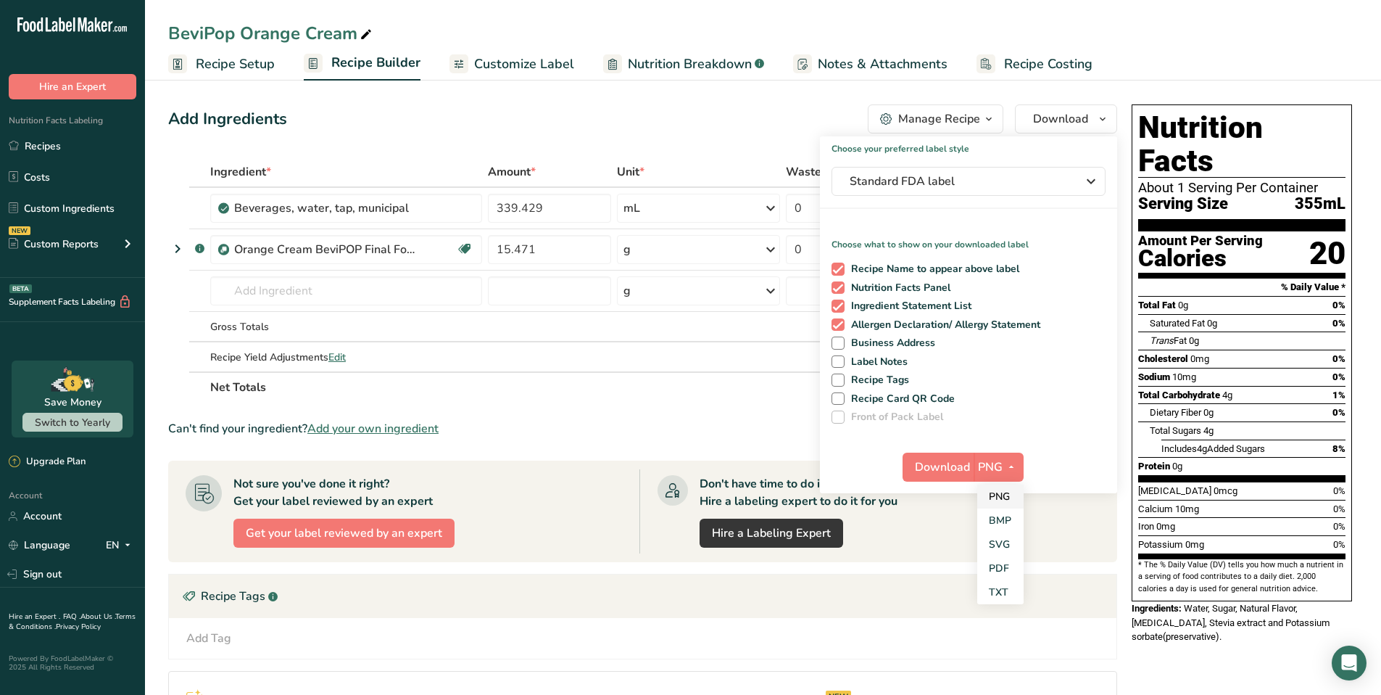
click at [1012, 498] on link "PNG" at bounding box center [1001, 496] width 46 height 24
click at [964, 469] on span "Download" at bounding box center [942, 466] width 55 height 17
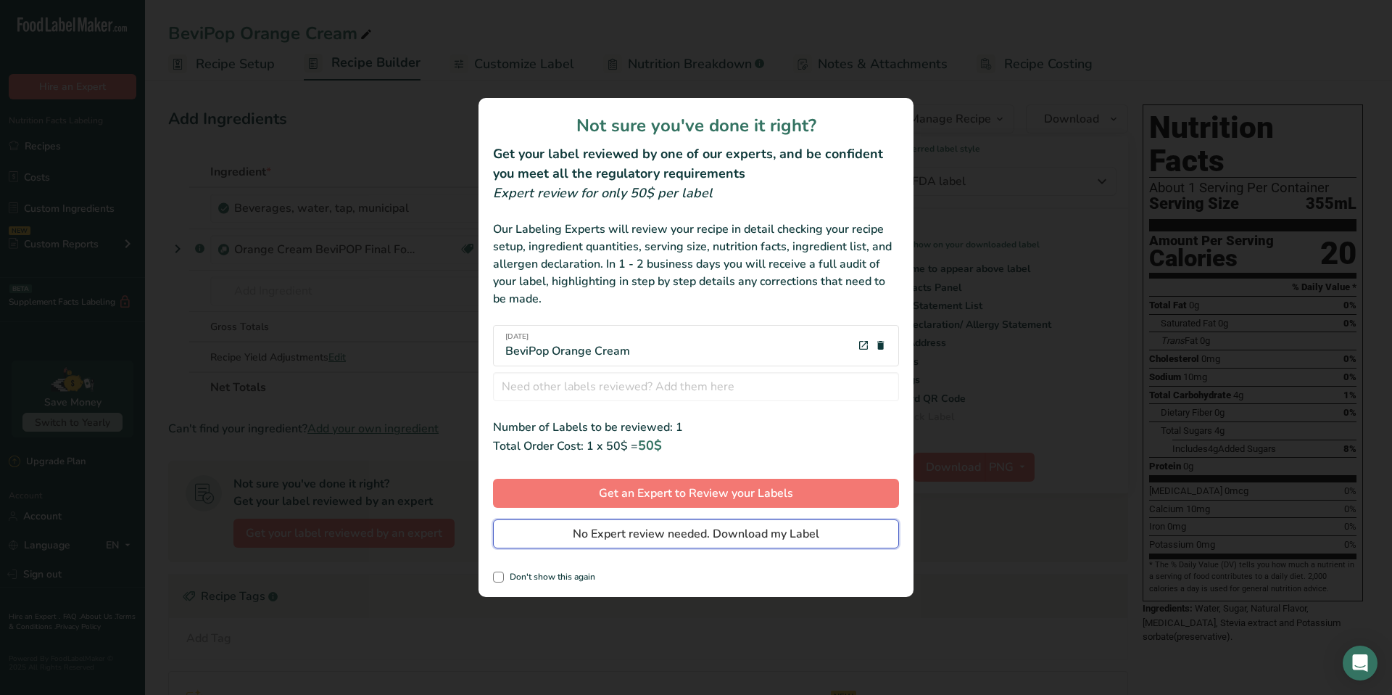
click at [630, 534] on span "No Expert review needed. Download my Label" at bounding box center [696, 533] width 247 height 17
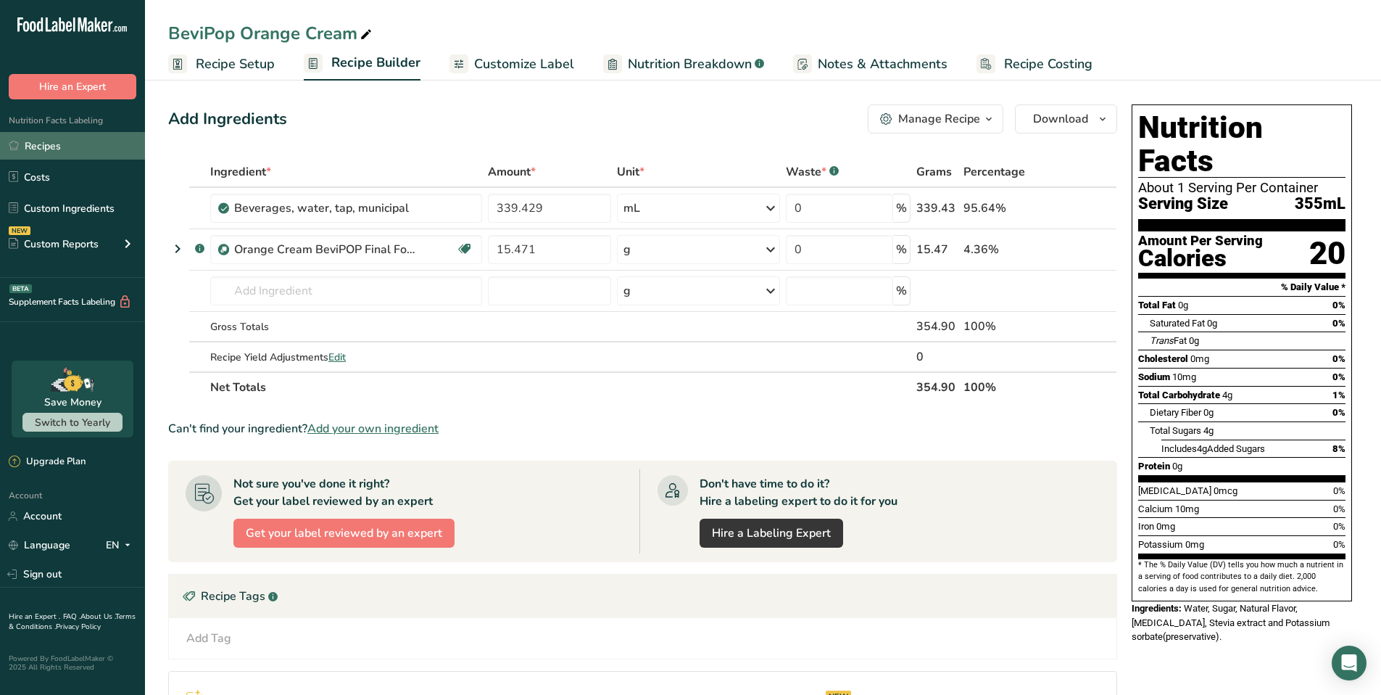
click at [46, 145] on link "Recipes" at bounding box center [72, 146] width 145 height 28
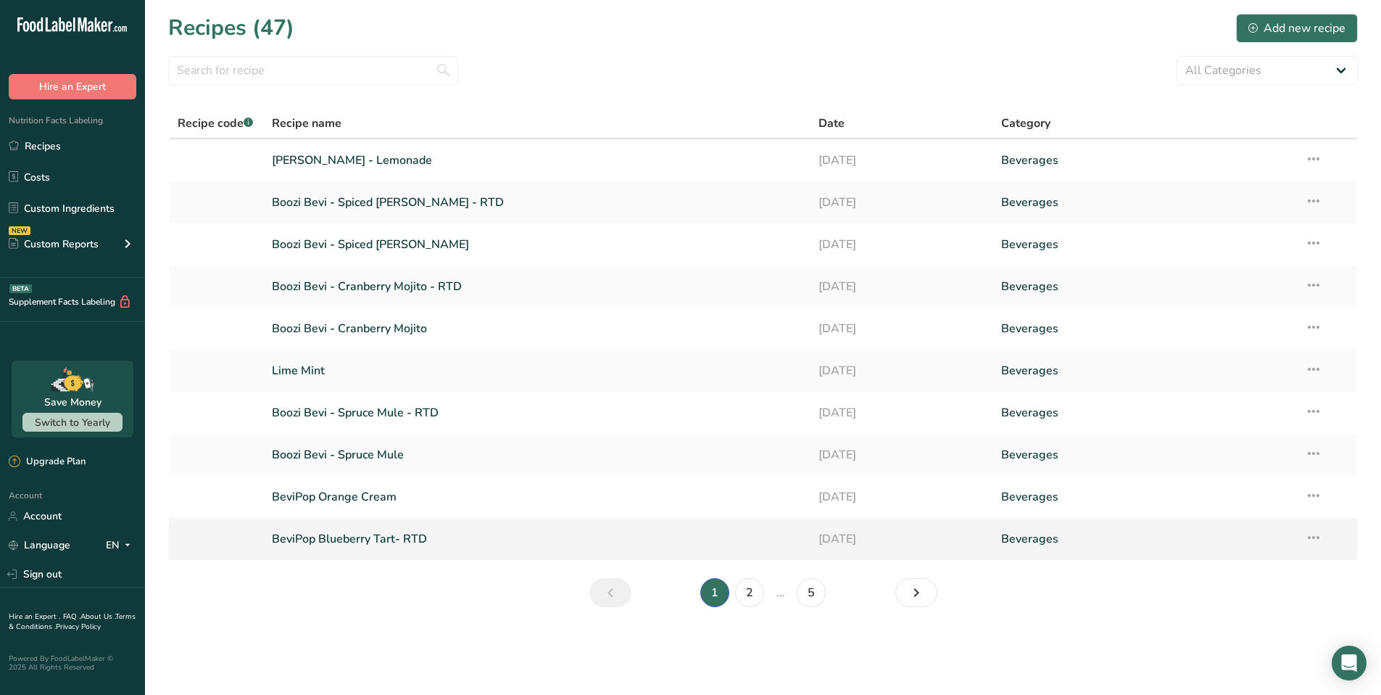
click at [379, 541] on link "BeviPop Blueberry Tart- RTD" at bounding box center [537, 539] width 530 height 30
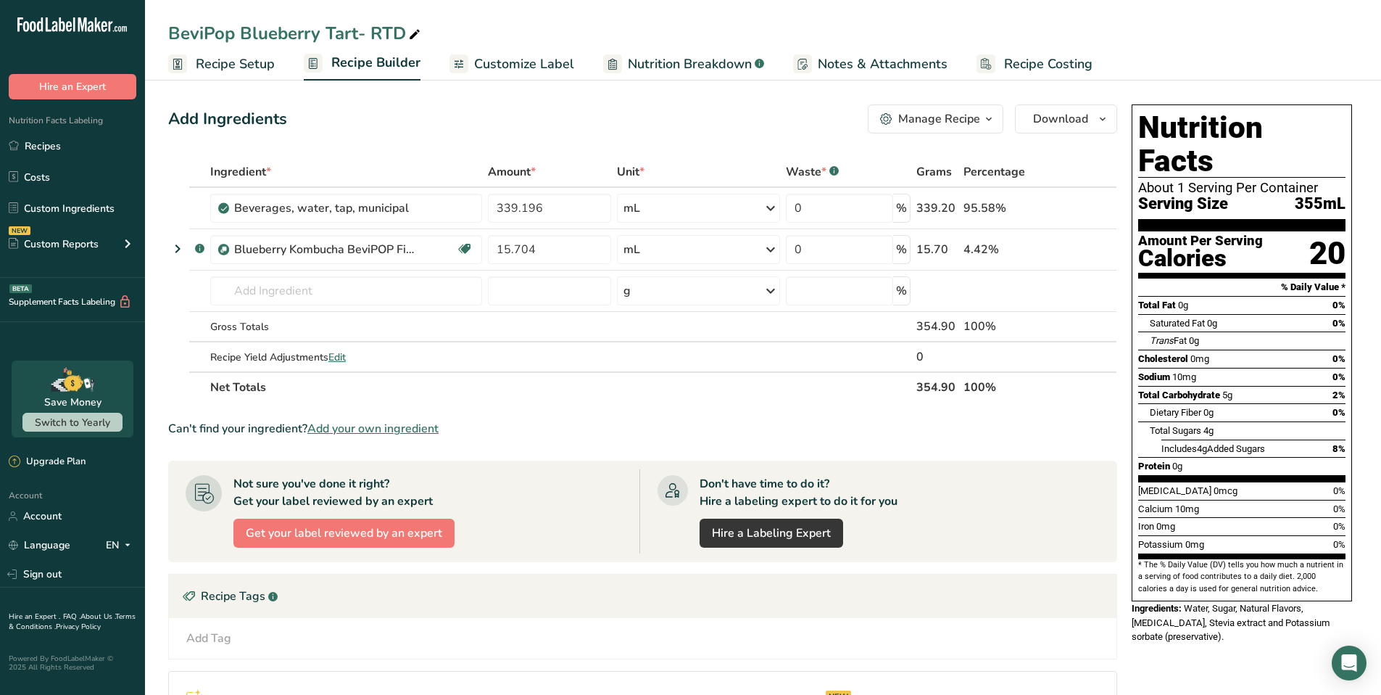
click at [417, 30] on icon at bounding box center [414, 35] width 13 height 20
type input "BeviPop Blueberry"
click at [1041, 461] on section "Not sure you've done it right? Get your label reviewed by an expert Get your la…" at bounding box center [642, 511] width 949 height 102
click at [1101, 122] on icon "button" at bounding box center [1103, 119] width 12 height 18
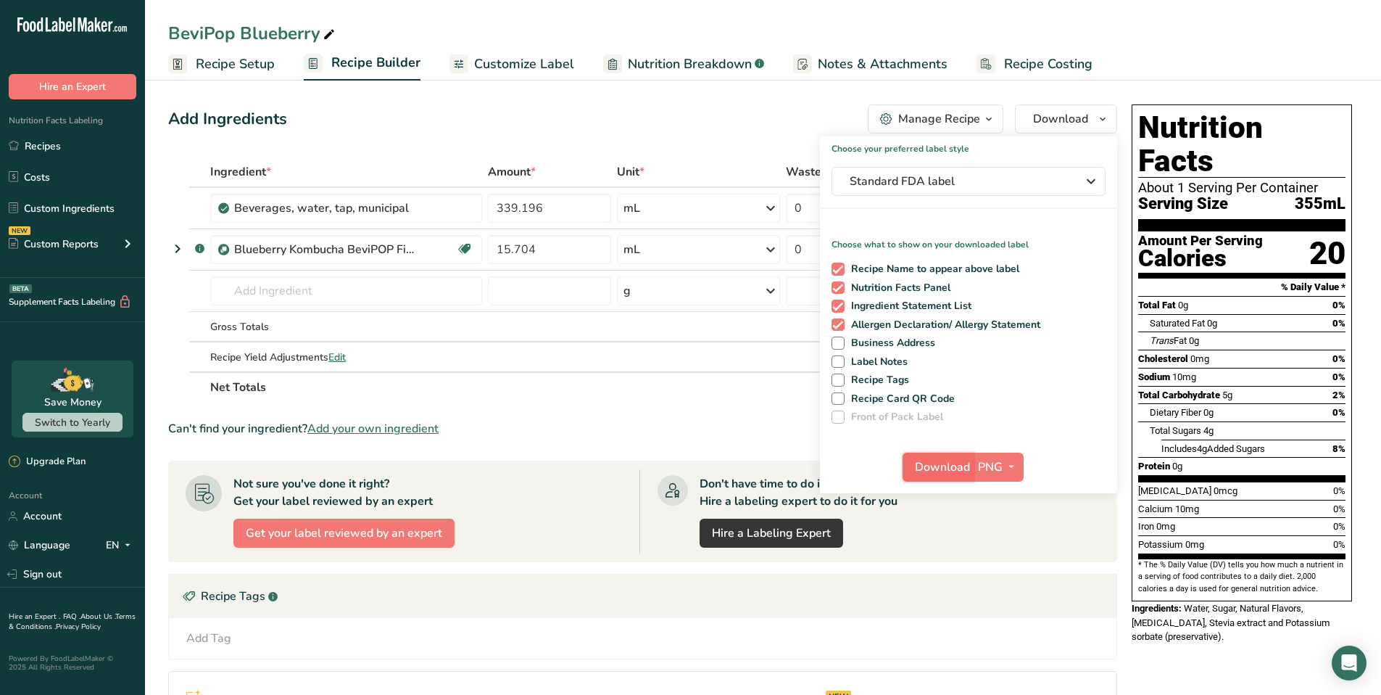
click at [950, 470] on span "Download" at bounding box center [942, 466] width 55 height 17
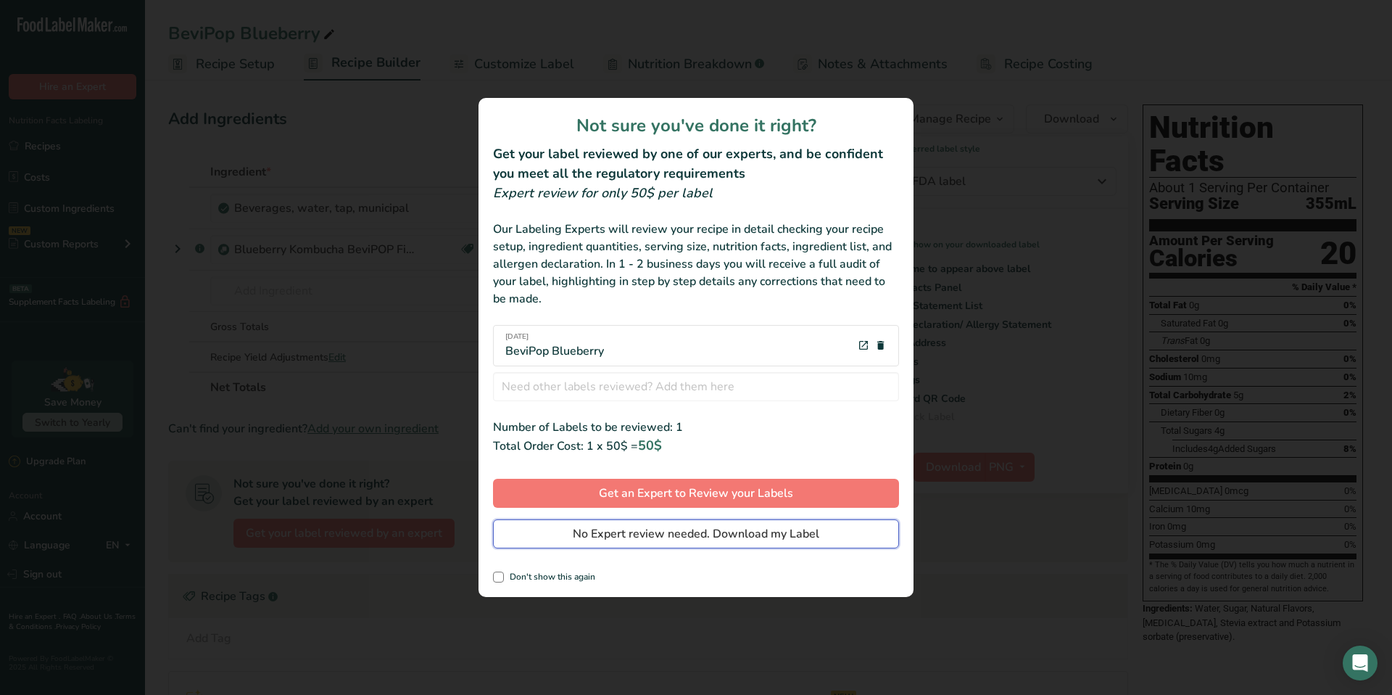
click at [727, 529] on span "No Expert review needed. Download my Label" at bounding box center [696, 533] width 247 height 17
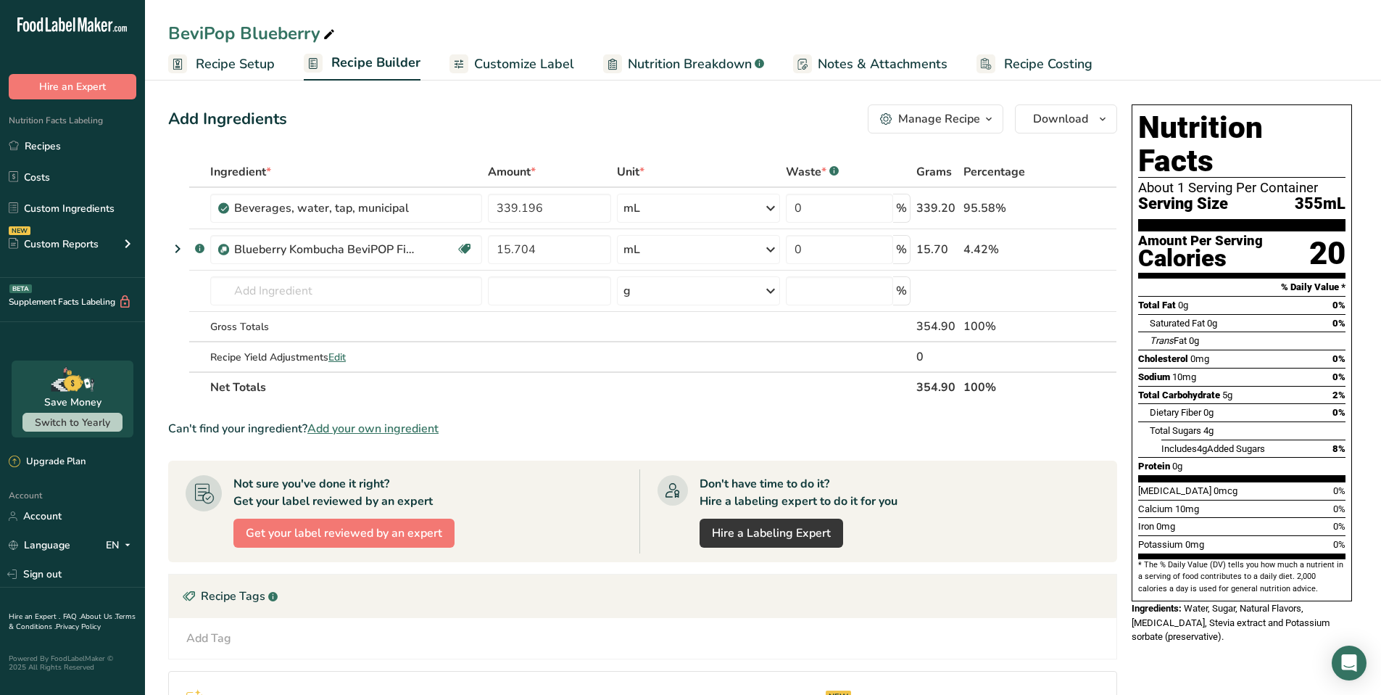
click at [1110, 7] on div "BeviPop Blueberry Recipe Setup Recipe Builder Customize Label Nutrition Breakdo…" at bounding box center [763, 40] width 1236 height 80
click at [41, 153] on link "Recipes" at bounding box center [72, 146] width 145 height 28
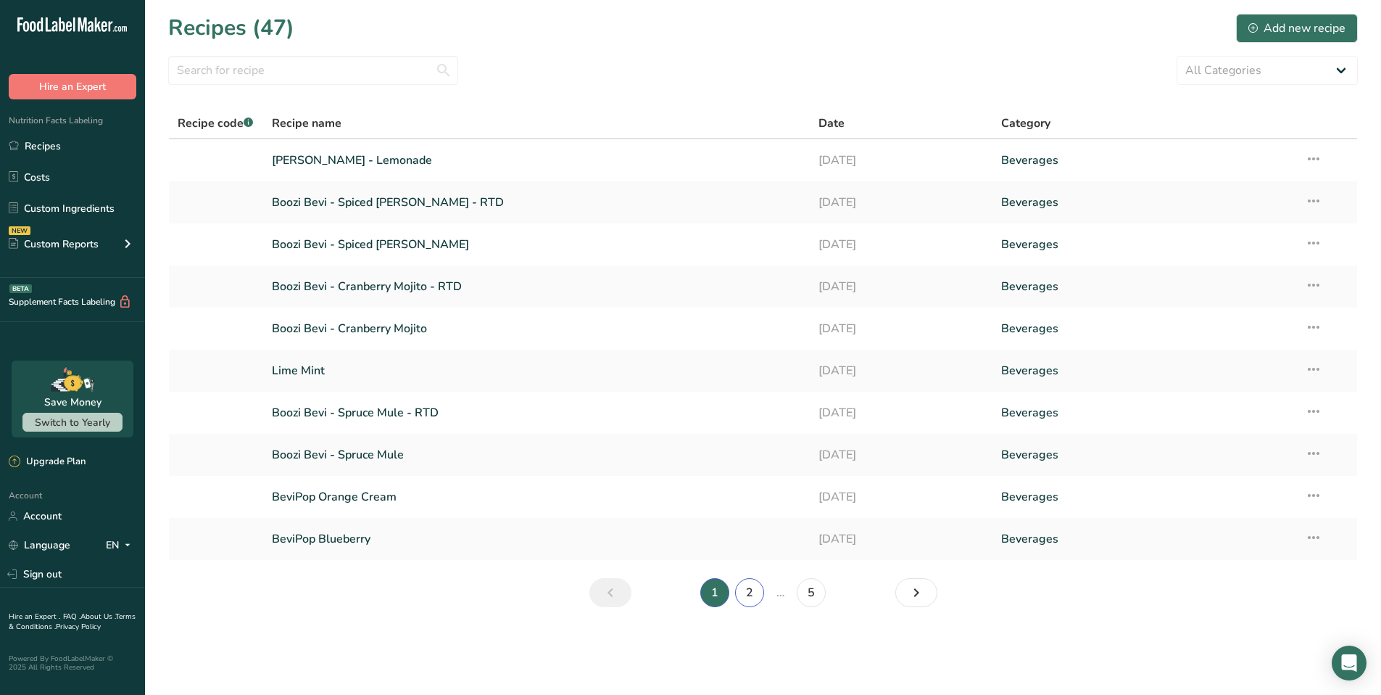
click at [747, 585] on link "2" at bounding box center [749, 592] width 29 height 29
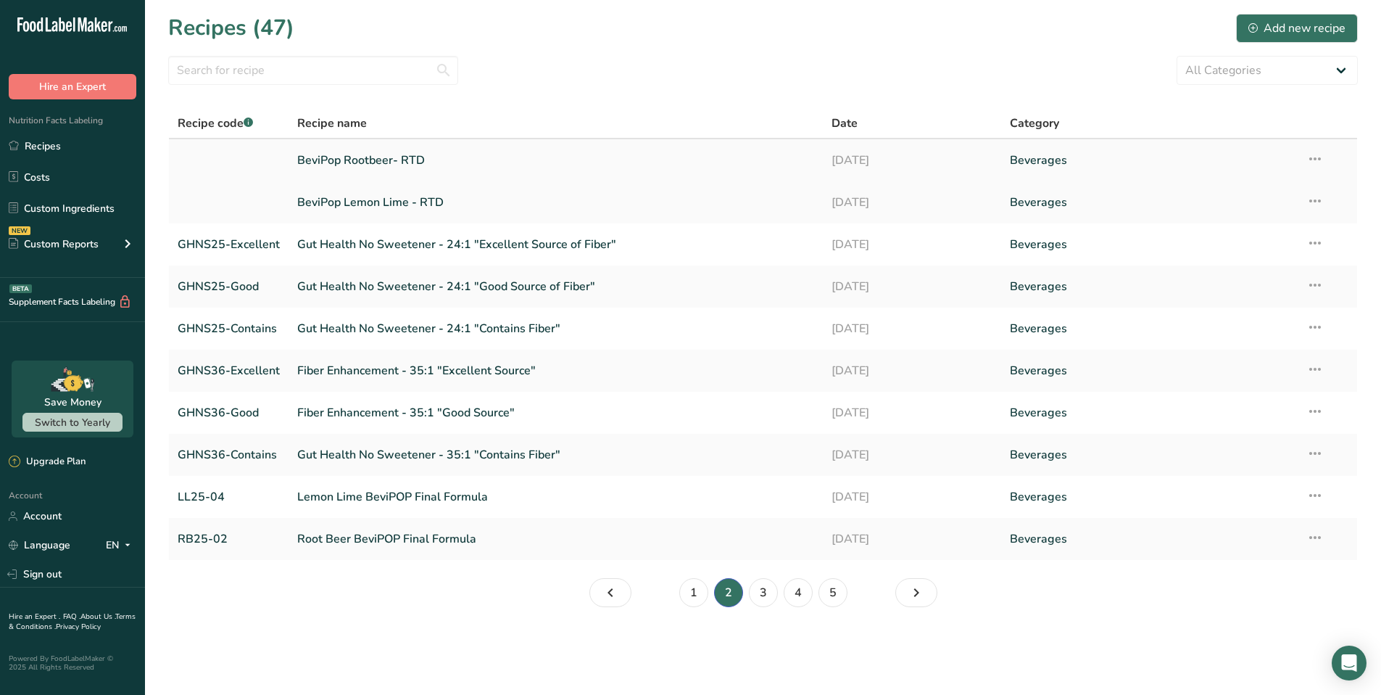
click at [378, 164] on link "BeviPop Rootbeer- RTD" at bounding box center [555, 160] width 517 height 30
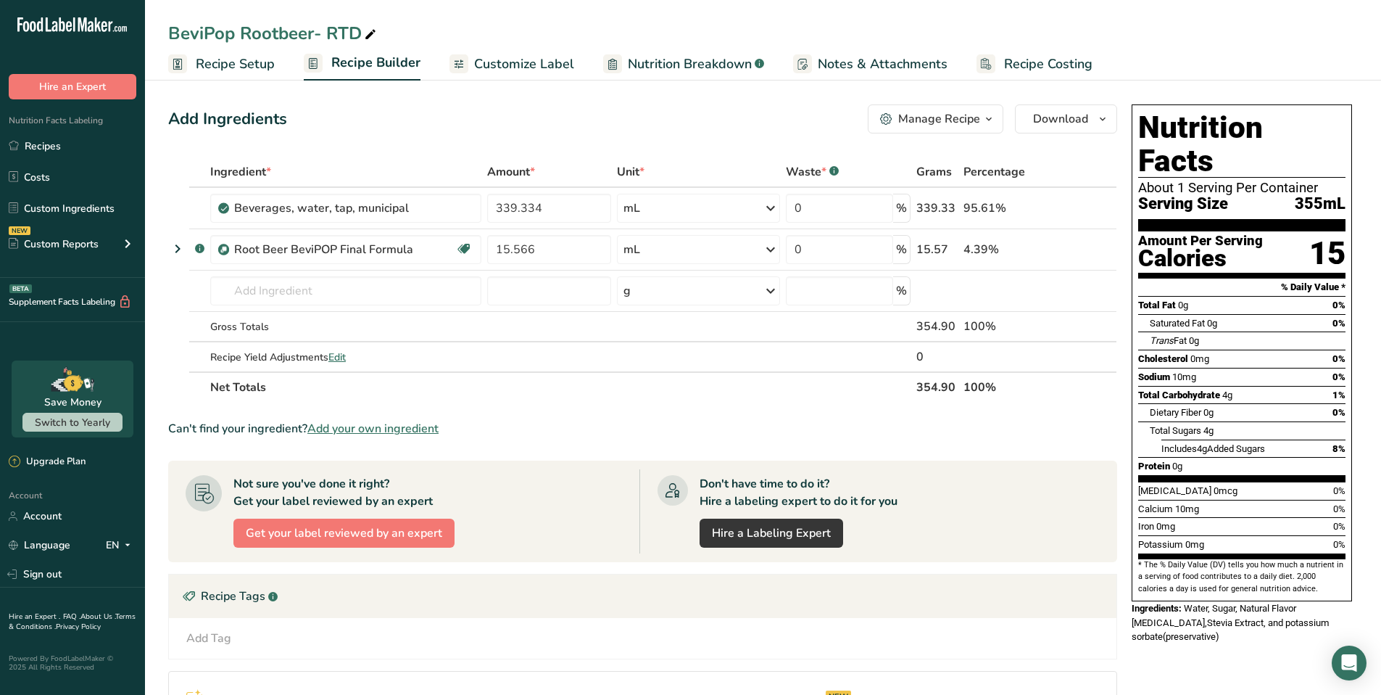
click at [368, 30] on icon at bounding box center [370, 35] width 13 height 20
type input "BeviPop Rootbeer"
click at [751, 436] on div "Can't find your ingredient? Add your own ingredient" at bounding box center [642, 428] width 949 height 17
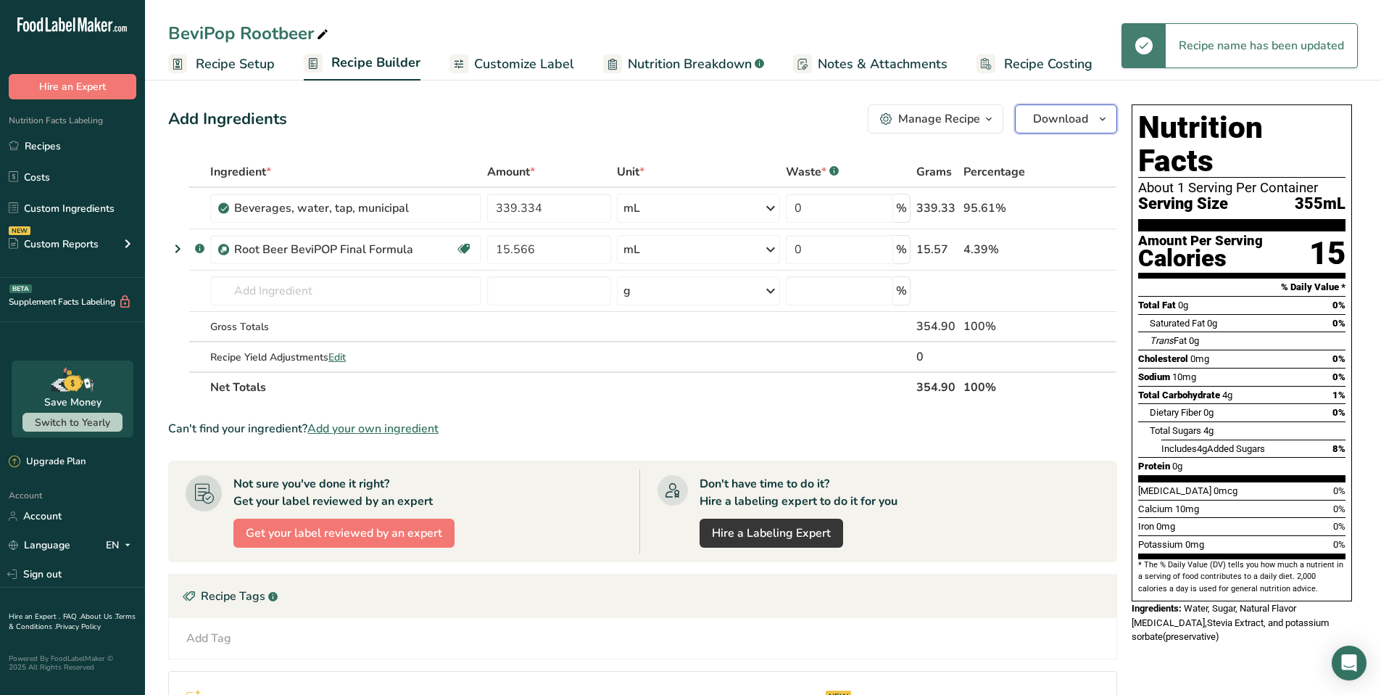
click at [1073, 121] on span "Download" at bounding box center [1060, 118] width 55 height 17
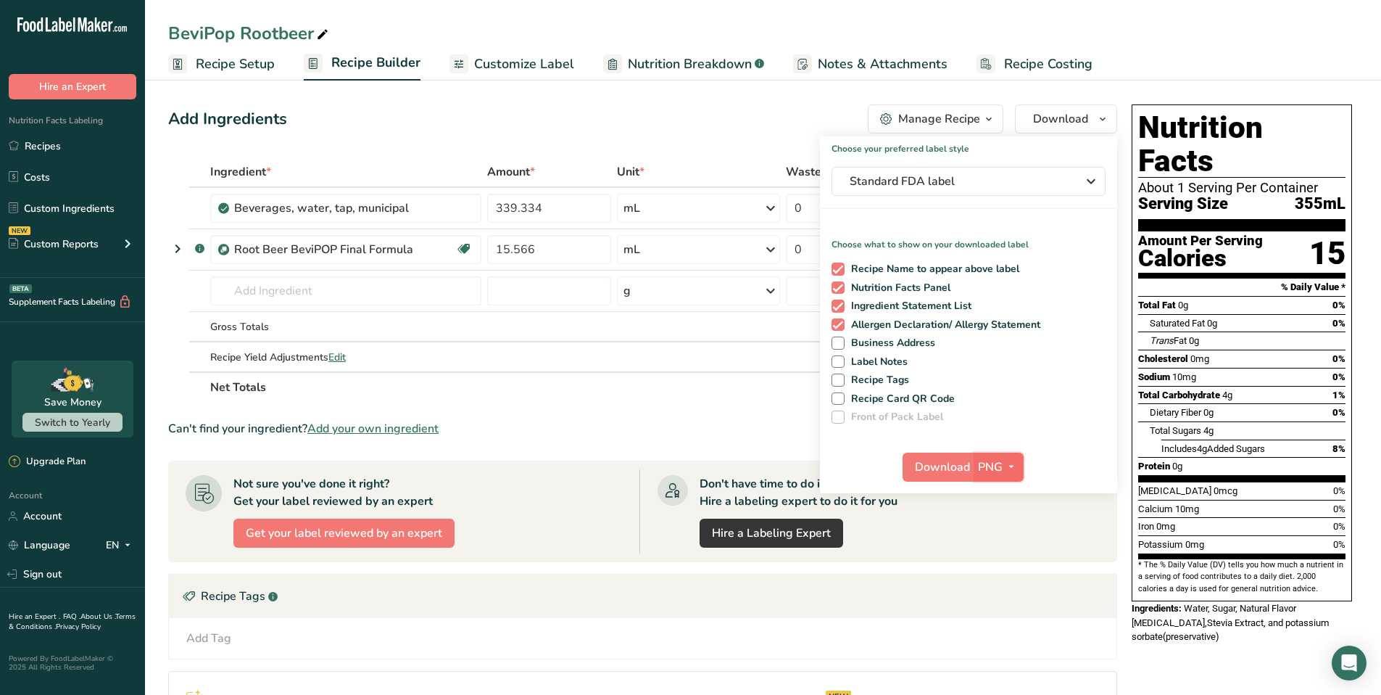
click at [974, 471] on button "PNG" at bounding box center [999, 467] width 50 height 29
click at [999, 494] on link "PNG" at bounding box center [1001, 496] width 46 height 24
click at [964, 469] on span "Download" at bounding box center [942, 466] width 55 height 17
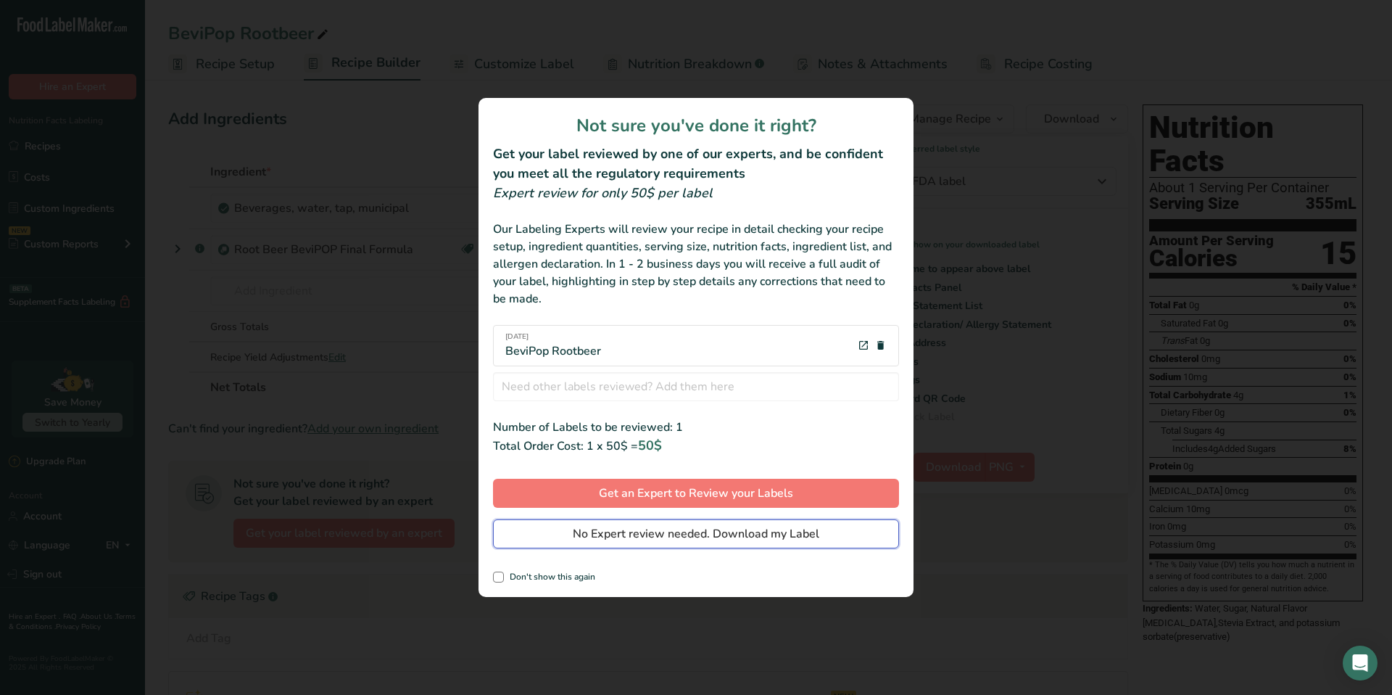
click at [693, 530] on span "No Expert review needed. Download my Label" at bounding box center [696, 533] width 247 height 17
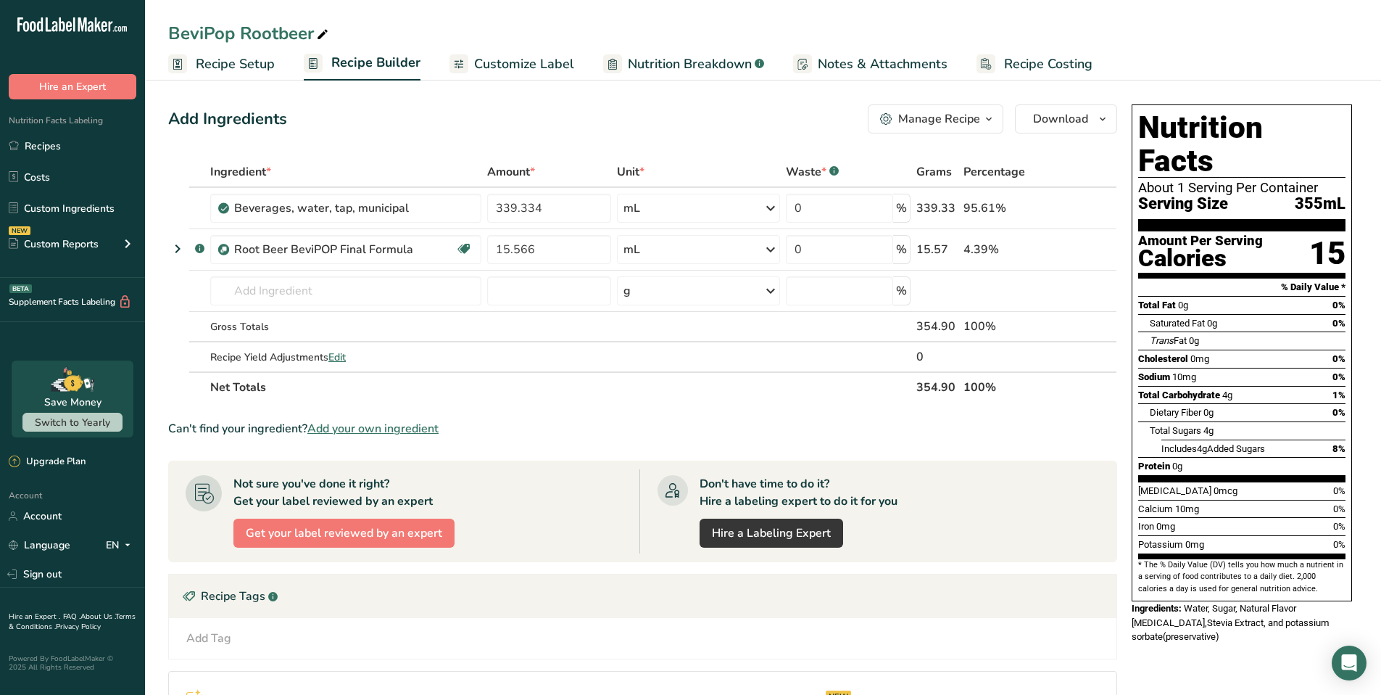
click at [1111, 10] on div "BeviPop Rootbeer Recipe Setup Recipe Builder Customize Label Nutrition Breakdow…" at bounding box center [763, 40] width 1236 height 80
click at [44, 148] on link "Recipes" at bounding box center [72, 146] width 145 height 28
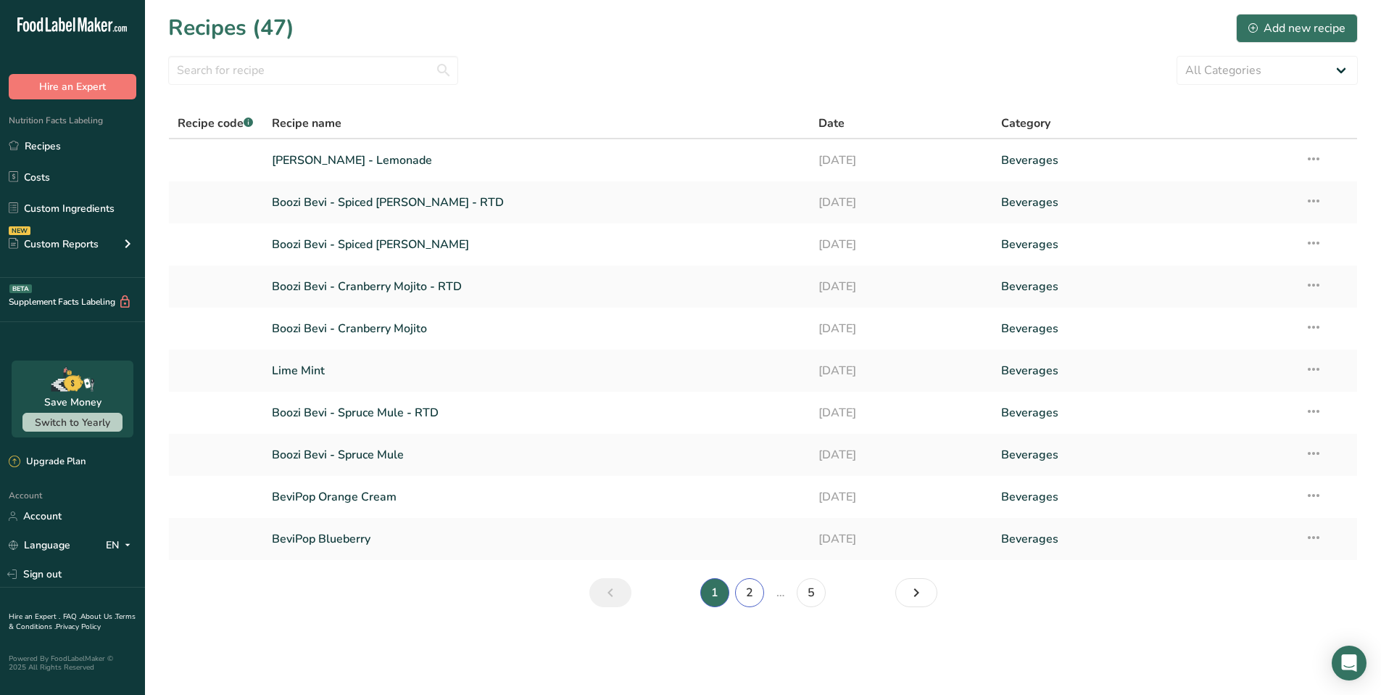
click at [750, 588] on link "2" at bounding box center [749, 592] width 29 height 29
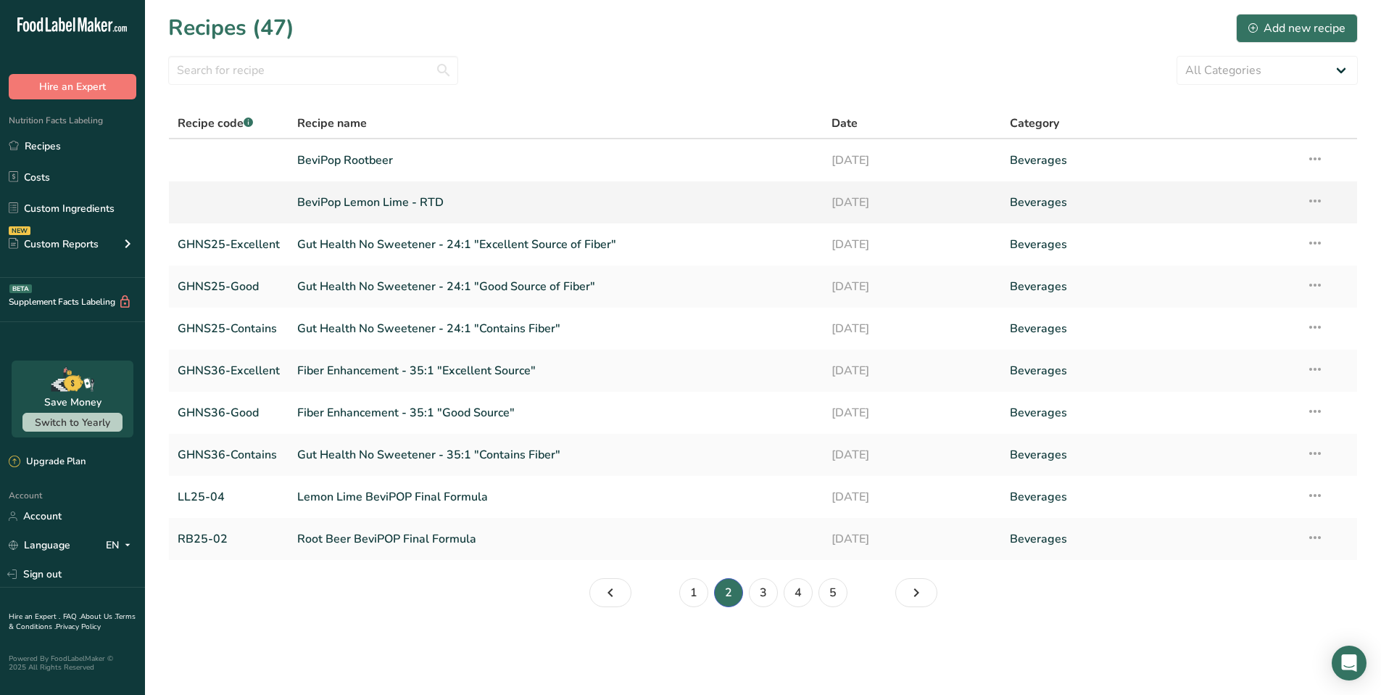
click at [402, 205] on link "BeviPop Lemon Lime - RTD" at bounding box center [555, 202] width 517 height 30
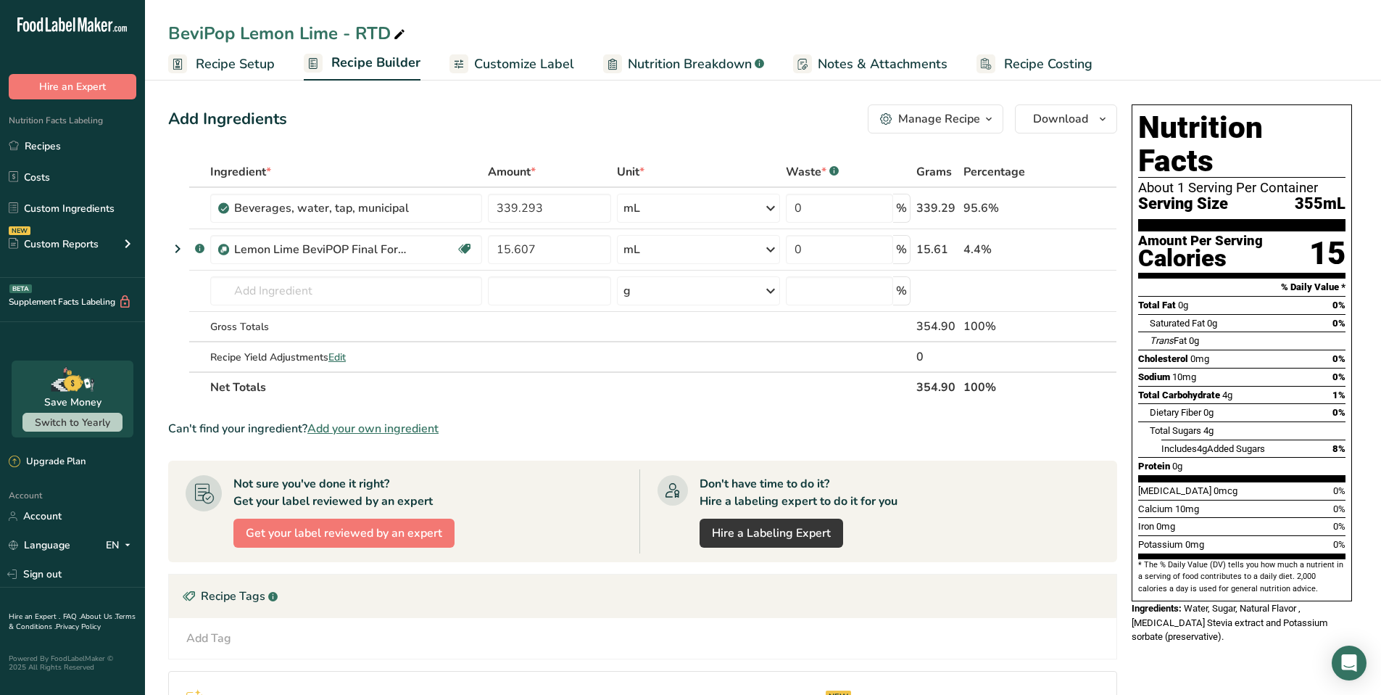
click at [400, 34] on icon at bounding box center [399, 35] width 13 height 20
type input "BeviPop Lemon Lime"
click at [566, 643] on div "Add Tag Standard Tags Custom Tags Source of Antioxidants Prebiotic Effect Sourc…" at bounding box center [643, 637] width 925 height 17
click at [1056, 117] on span "Download" at bounding box center [1060, 118] width 55 height 17
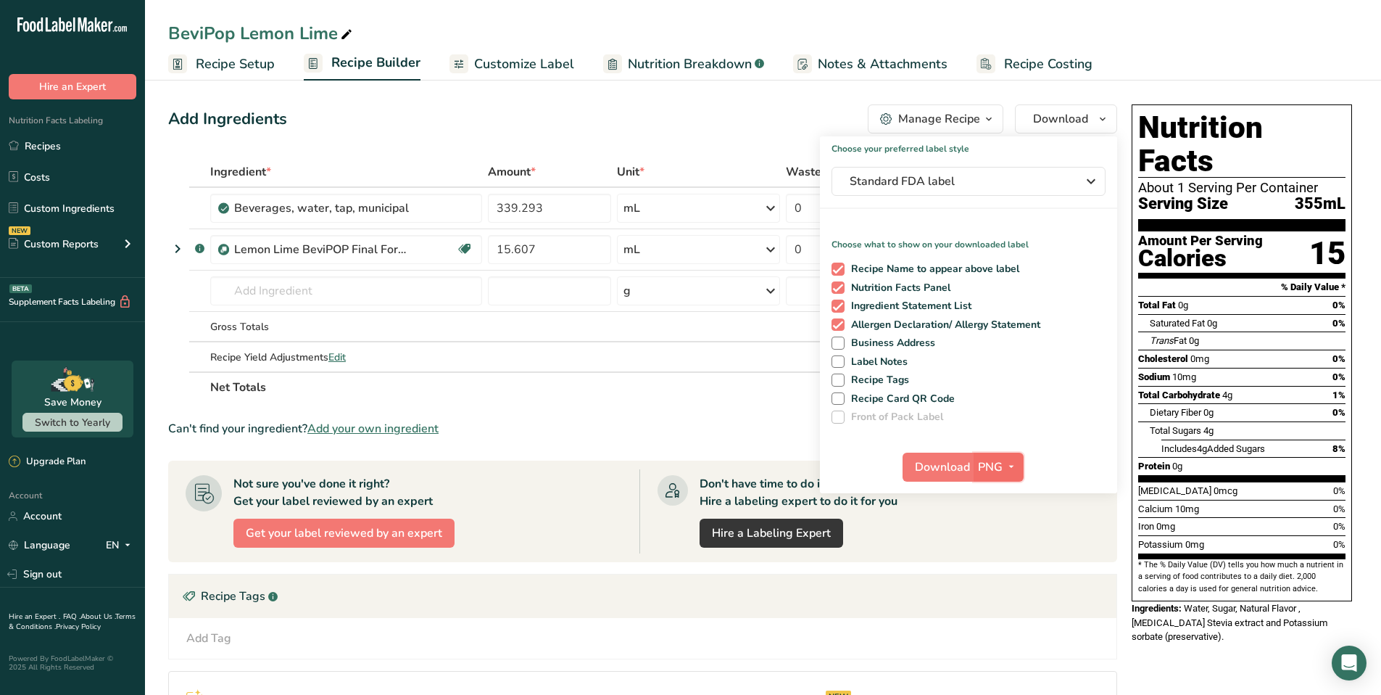
click at [975, 470] on button "PNG" at bounding box center [999, 467] width 50 height 29
click at [932, 471] on span "Download" at bounding box center [942, 466] width 55 height 17
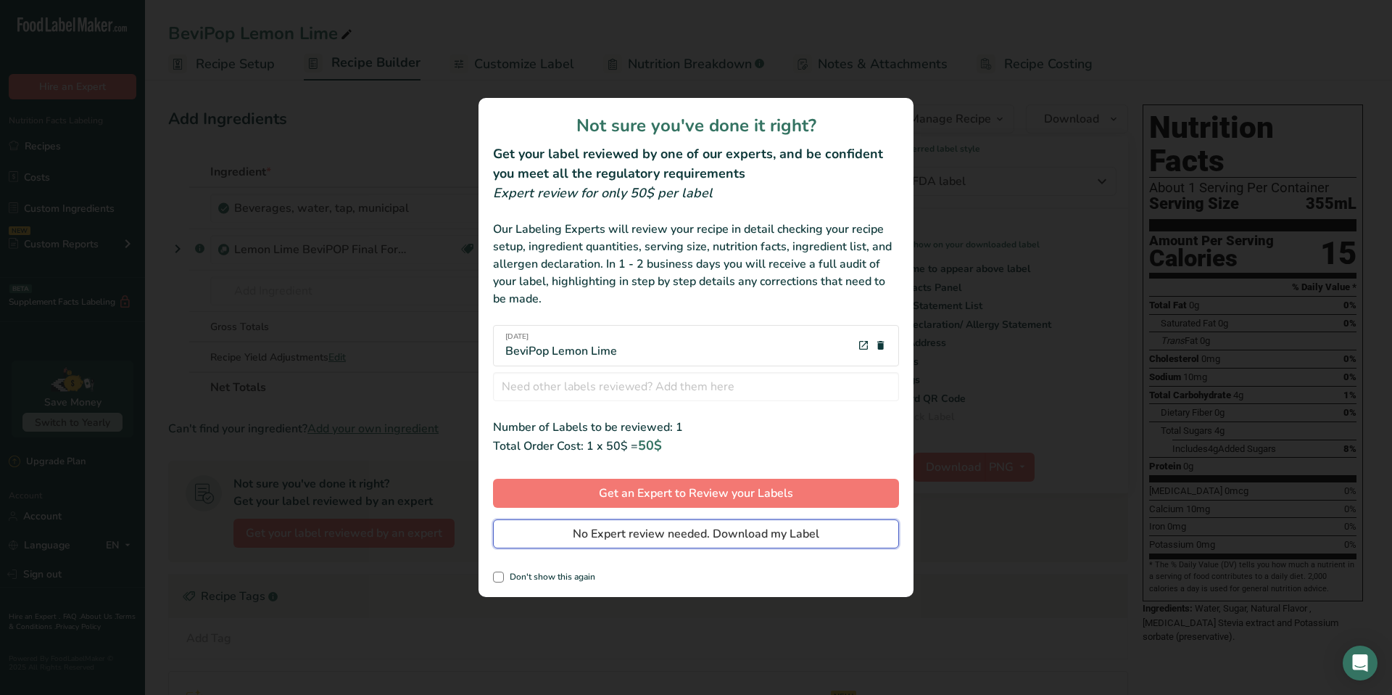
click at [745, 538] on span "No Expert review needed. Download my Label" at bounding box center [696, 533] width 247 height 17
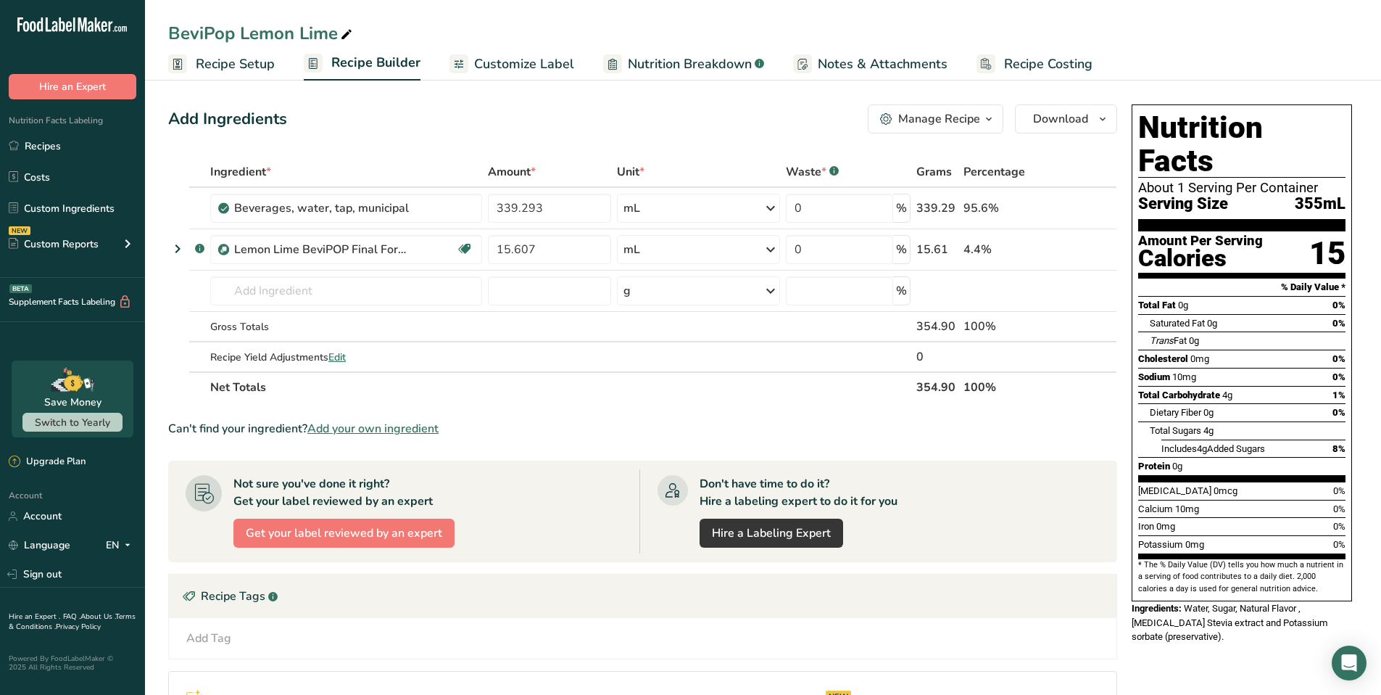
click at [1104, 9] on div "BeviPop Lemon Lime Recipe Setup Recipe Builder Customize Label Nutrition Breakd…" at bounding box center [763, 40] width 1236 height 80
click at [1078, 121] on span "Download" at bounding box center [1060, 118] width 55 height 17
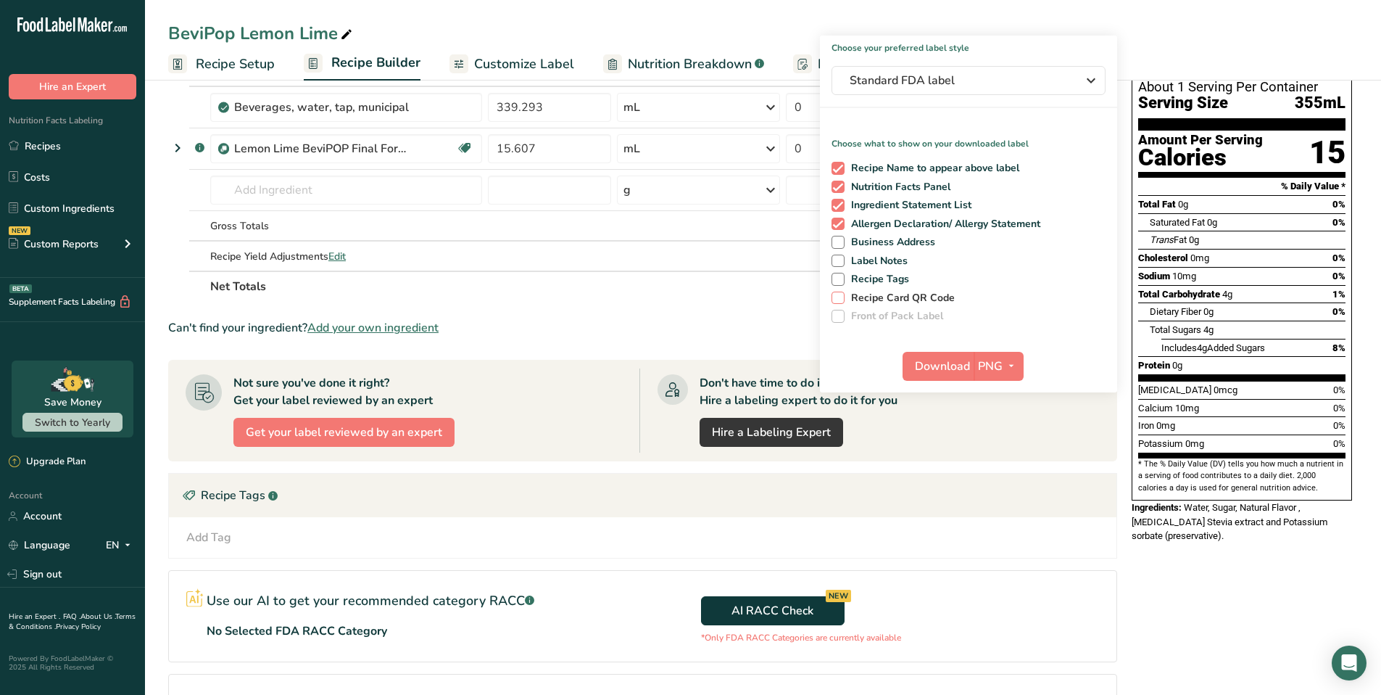
scroll to position [102, 0]
click at [1023, 528] on div "Add Tag Standard Tags Custom Tags Source of Antioxidants [MEDICAL_DATA] Effect …" at bounding box center [643, 536] width 925 height 17
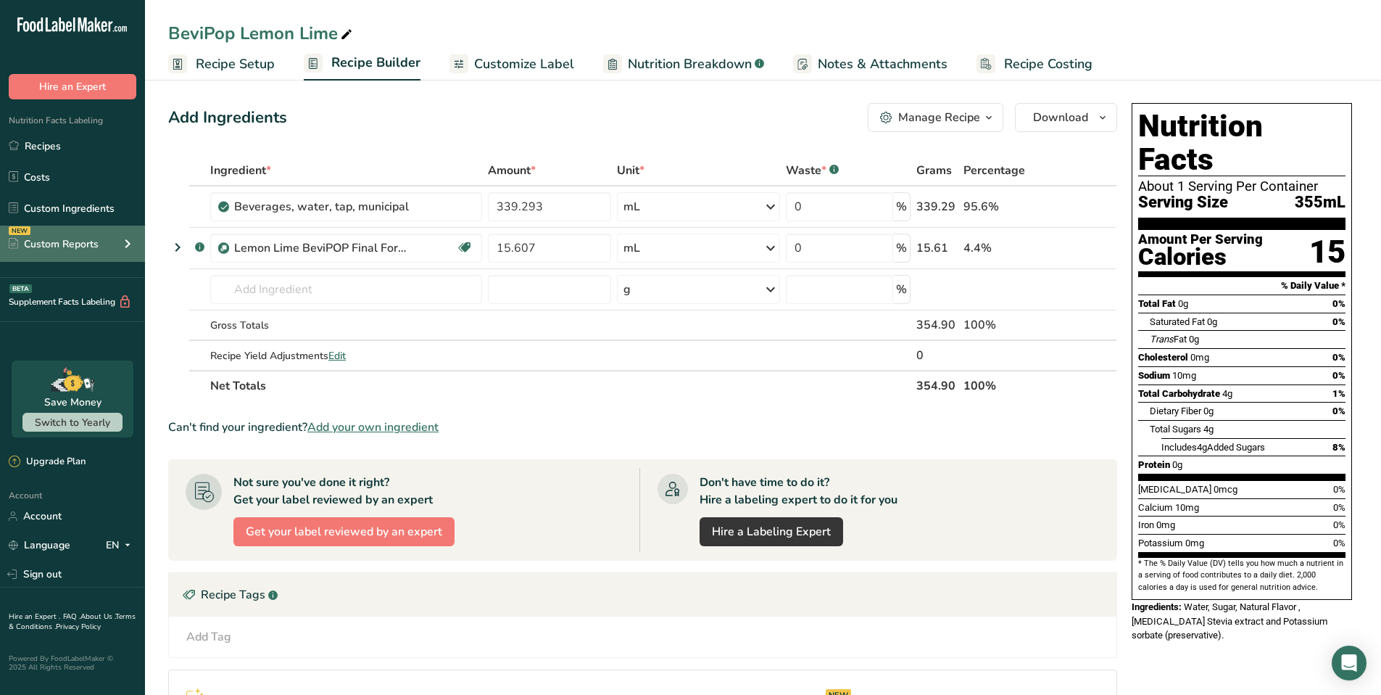
scroll to position [0, 0]
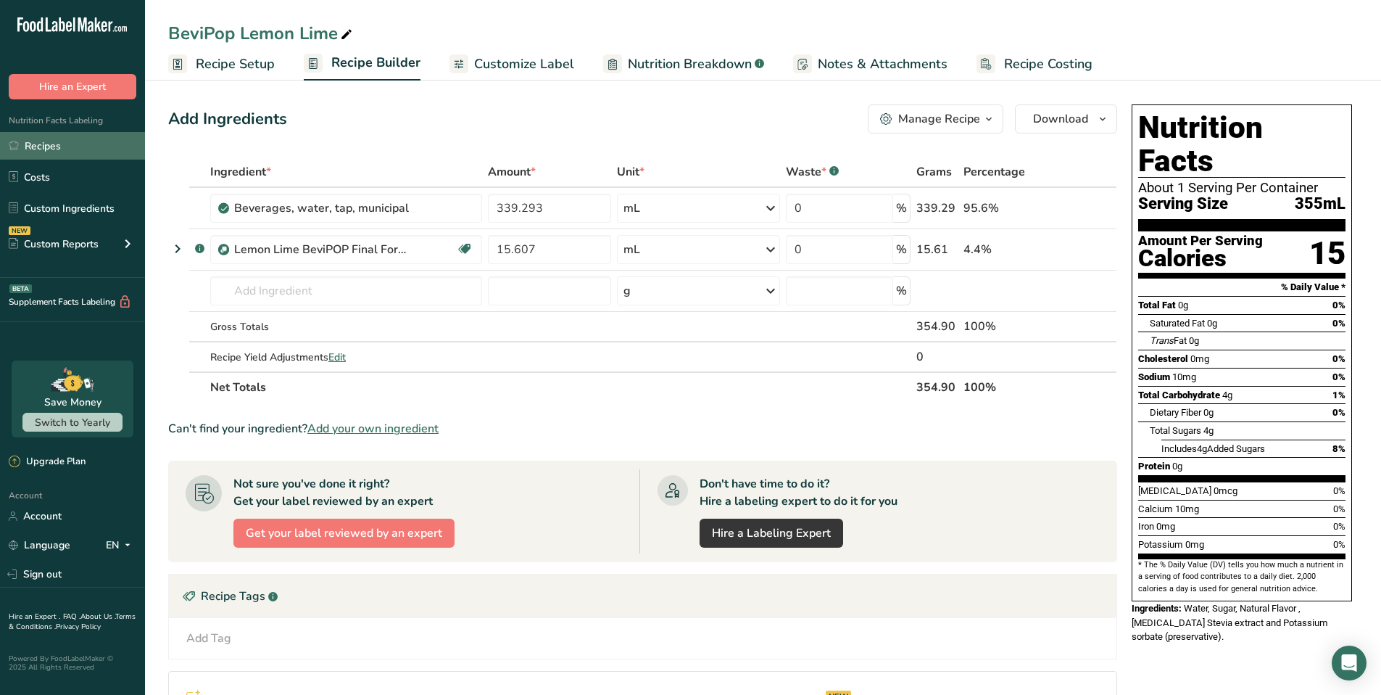
click at [49, 143] on link "Recipes" at bounding box center [72, 146] width 145 height 28
